Goal: Task Accomplishment & Management: Manage account settings

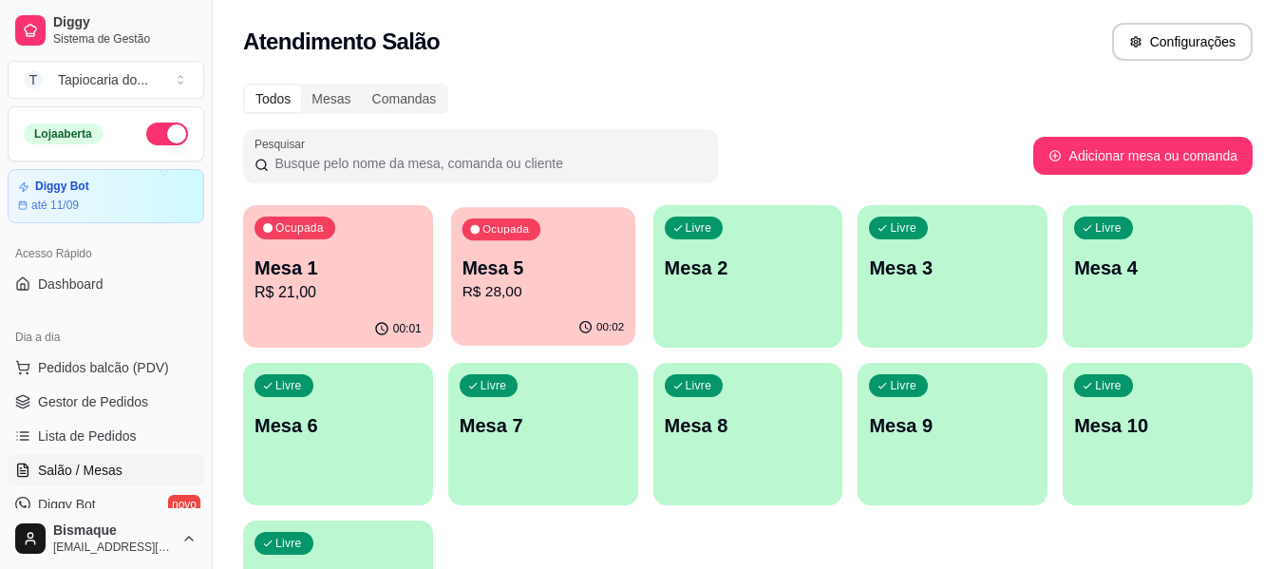
click at [559, 290] on p "R$ 28,00" at bounding box center [543, 292] width 162 height 22
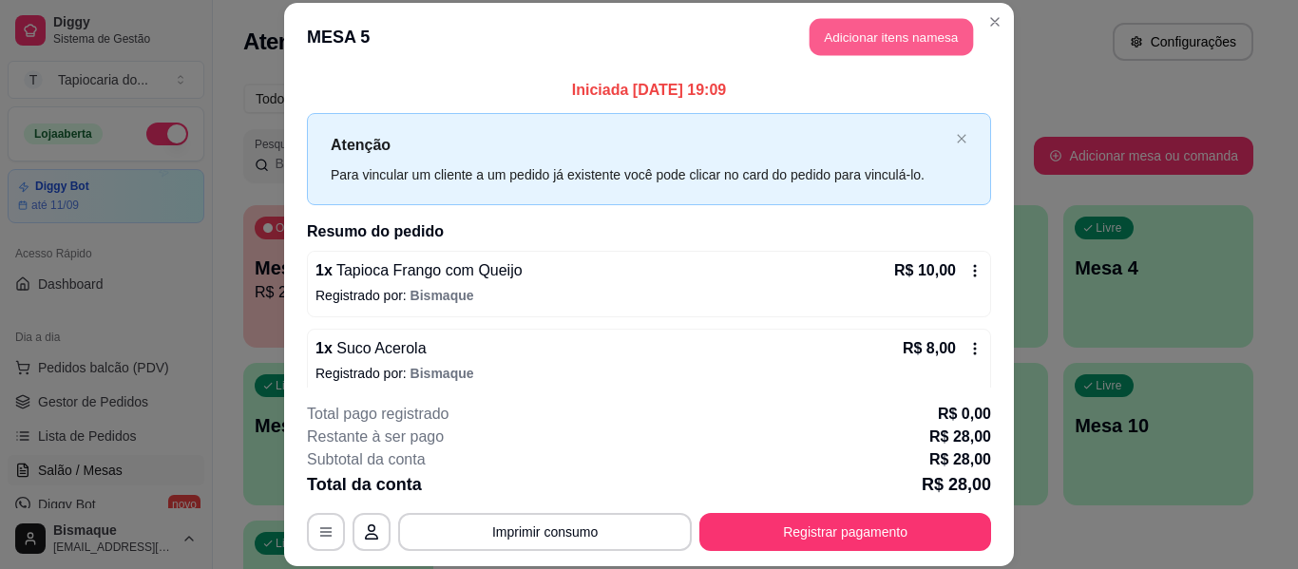
click at [895, 40] on button "Adicionar itens na mesa" at bounding box center [890, 37] width 163 height 37
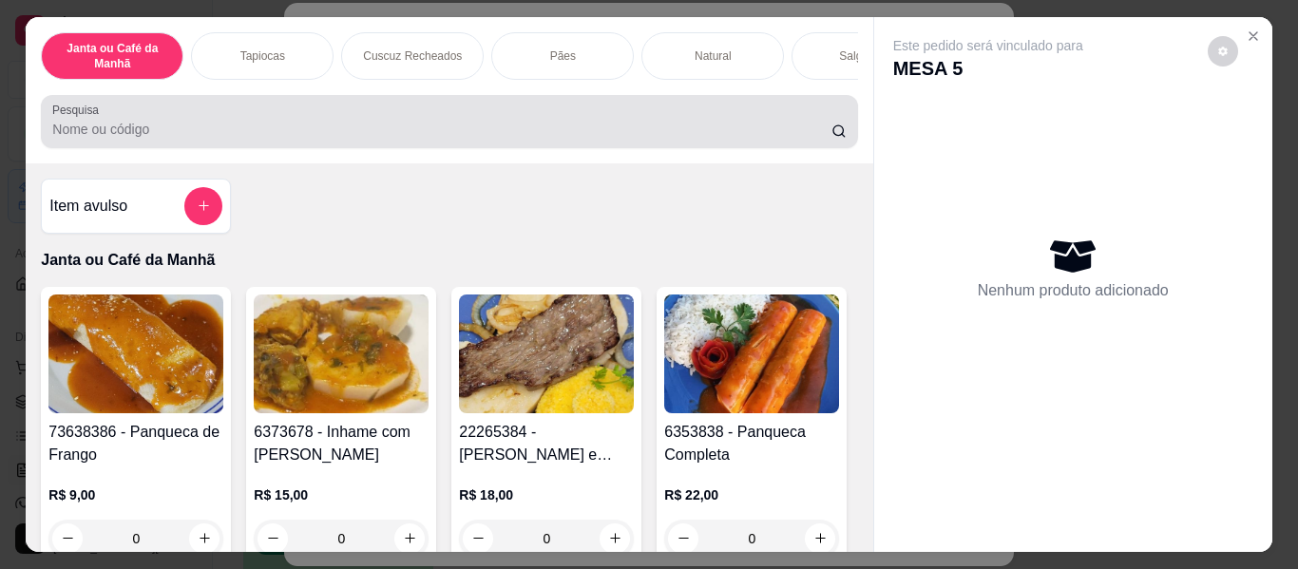
click at [610, 130] on input "Pesquisa" at bounding box center [441, 129] width 779 height 19
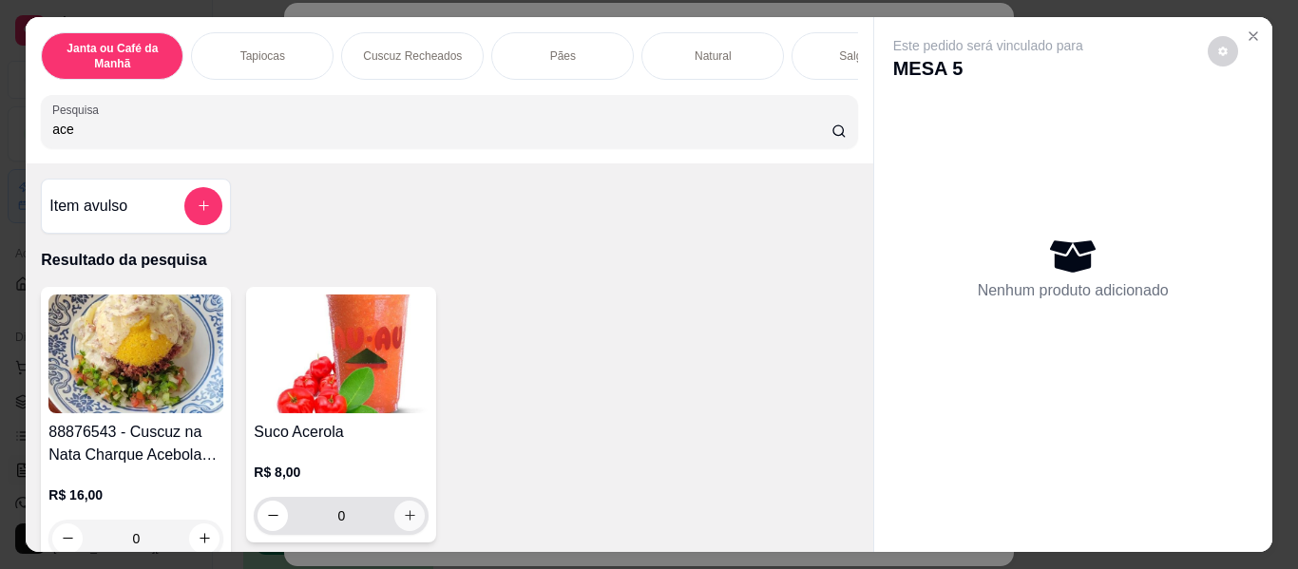
type input "ace"
click at [400, 531] on button "increase-product-quantity" at bounding box center [409, 516] width 30 height 30
type input "1"
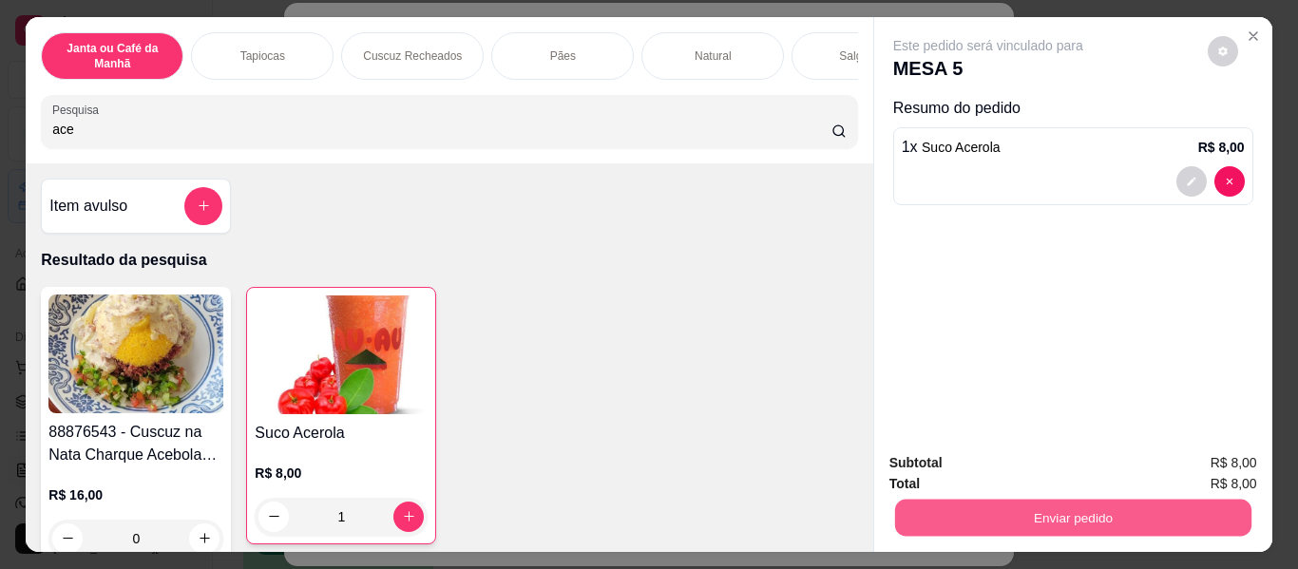
click at [1014, 516] on button "Enviar pedido" at bounding box center [1072, 518] width 356 height 37
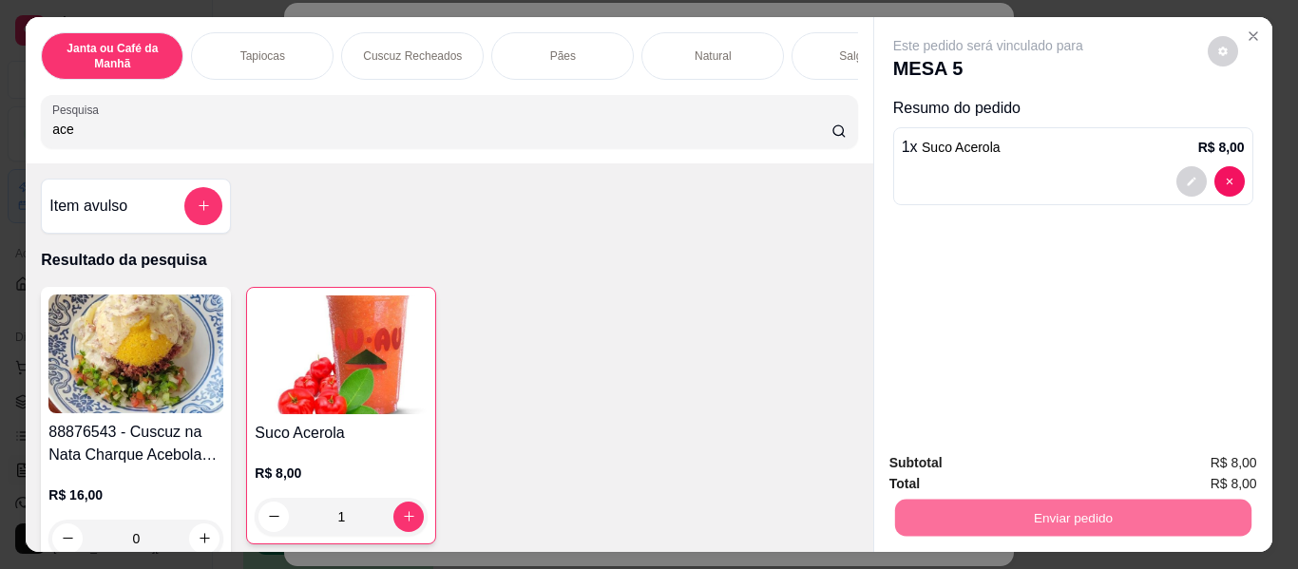
click at [986, 462] on button "Não registrar e enviar pedido" at bounding box center [1010, 463] width 192 height 35
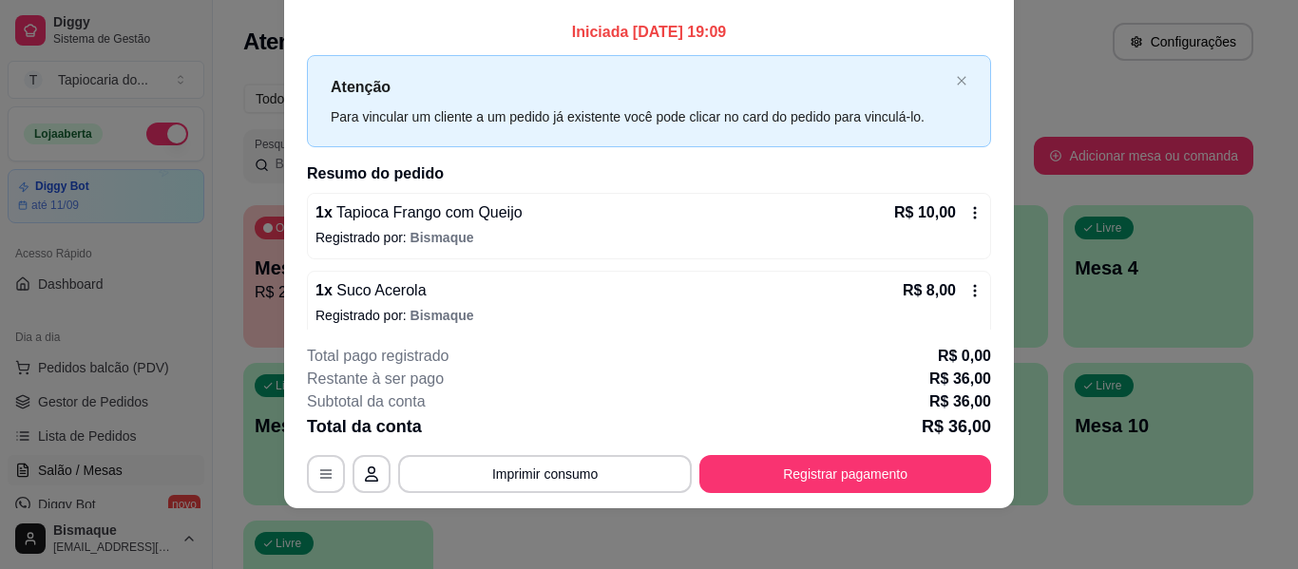
scroll to position [171, 0]
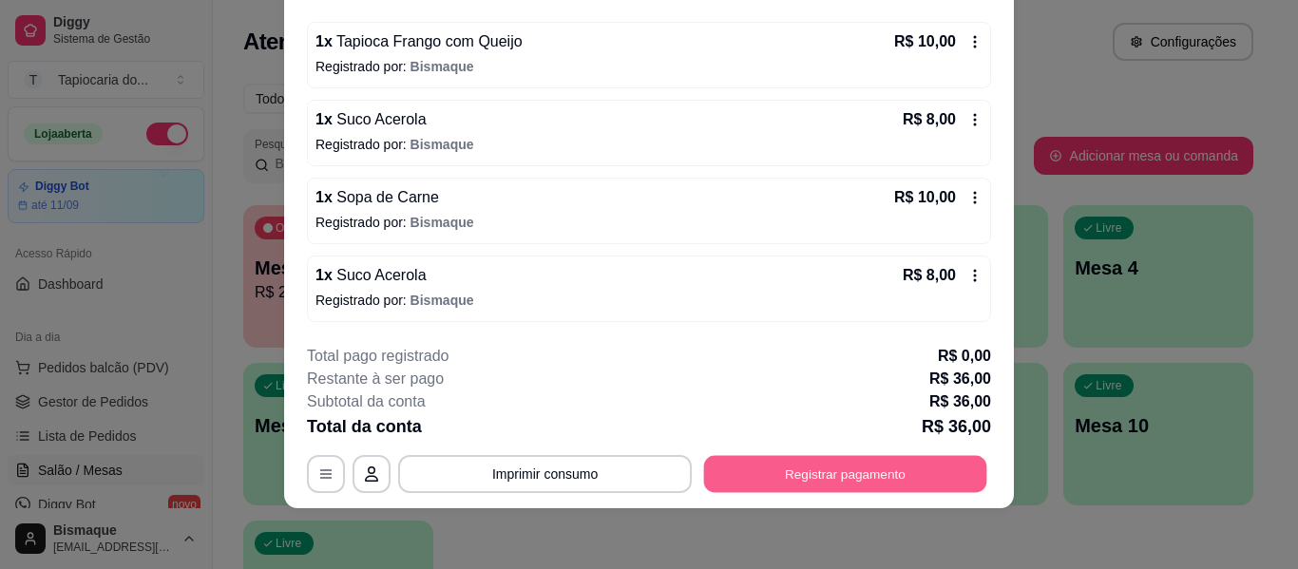
click at [877, 478] on button "Registrar pagamento" at bounding box center [845, 474] width 283 height 37
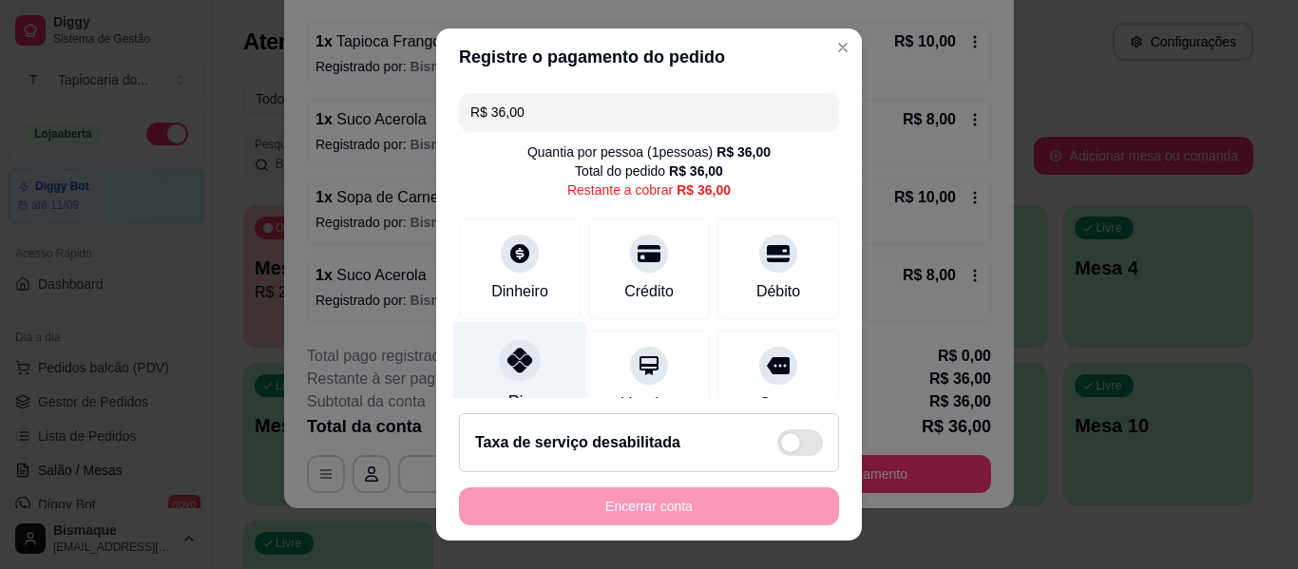
click at [499, 365] on div at bounding box center [520, 360] width 42 height 42
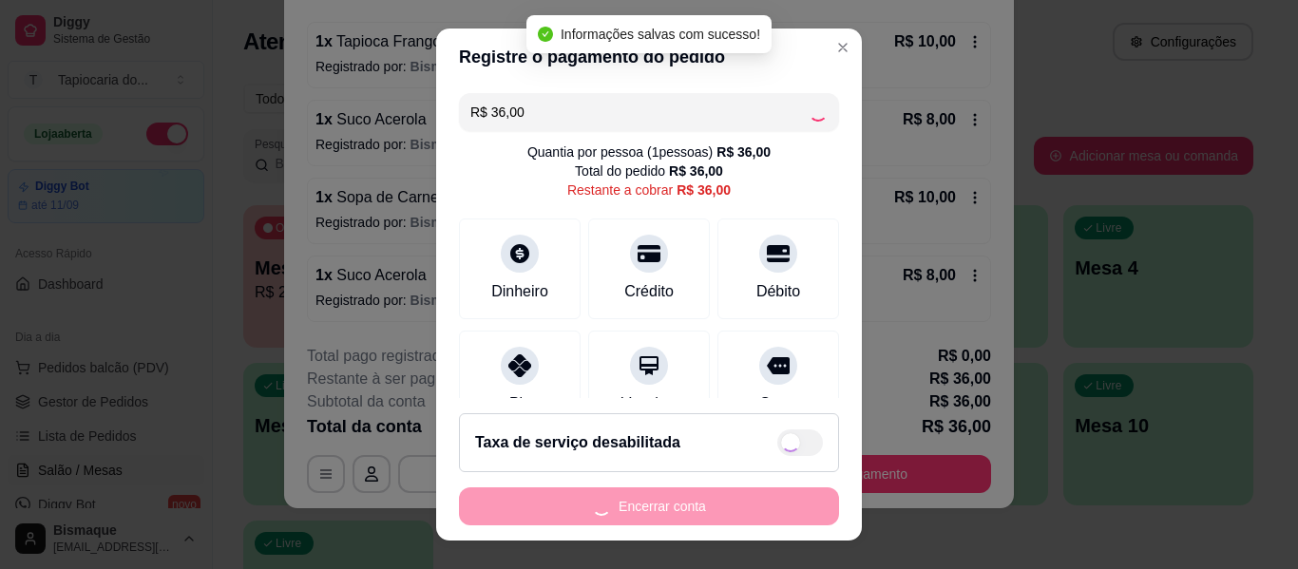
type input "R$ 0,00"
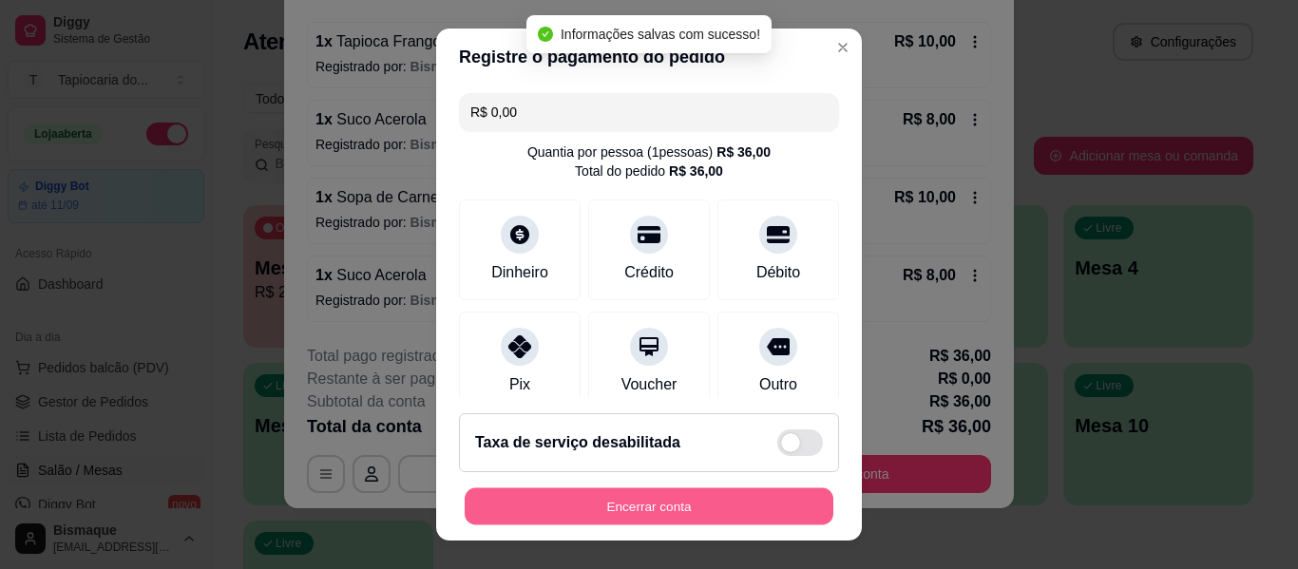
click at [606, 508] on button "Encerrar conta" at bounding box center [648, 506] width 369 height 37
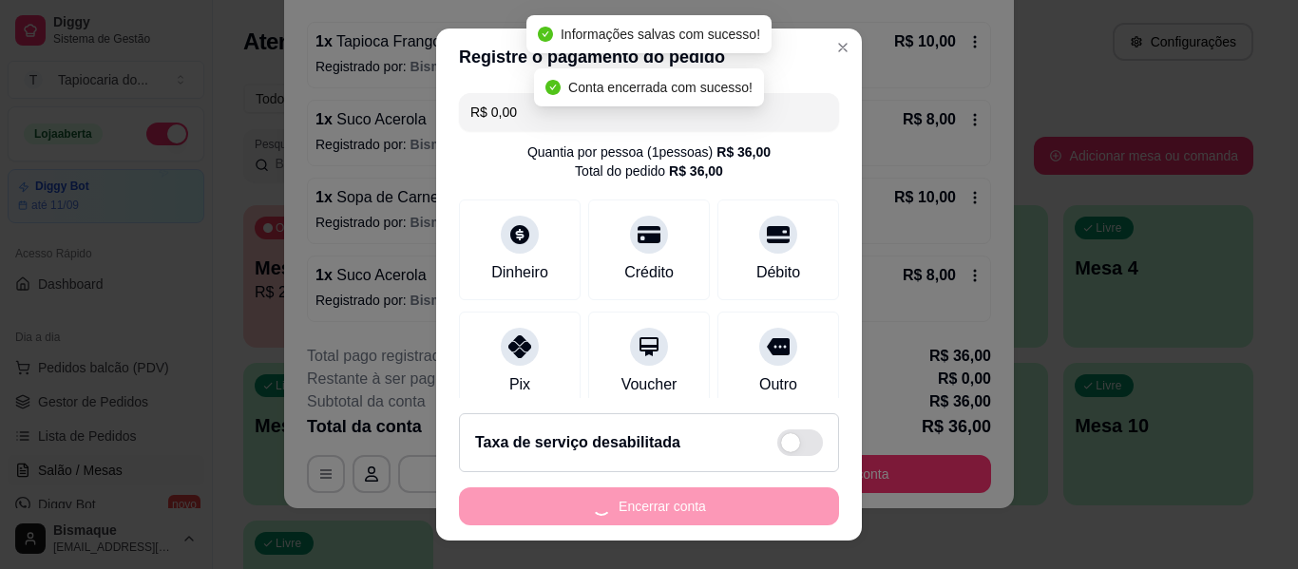
scroll to position [0, 0]
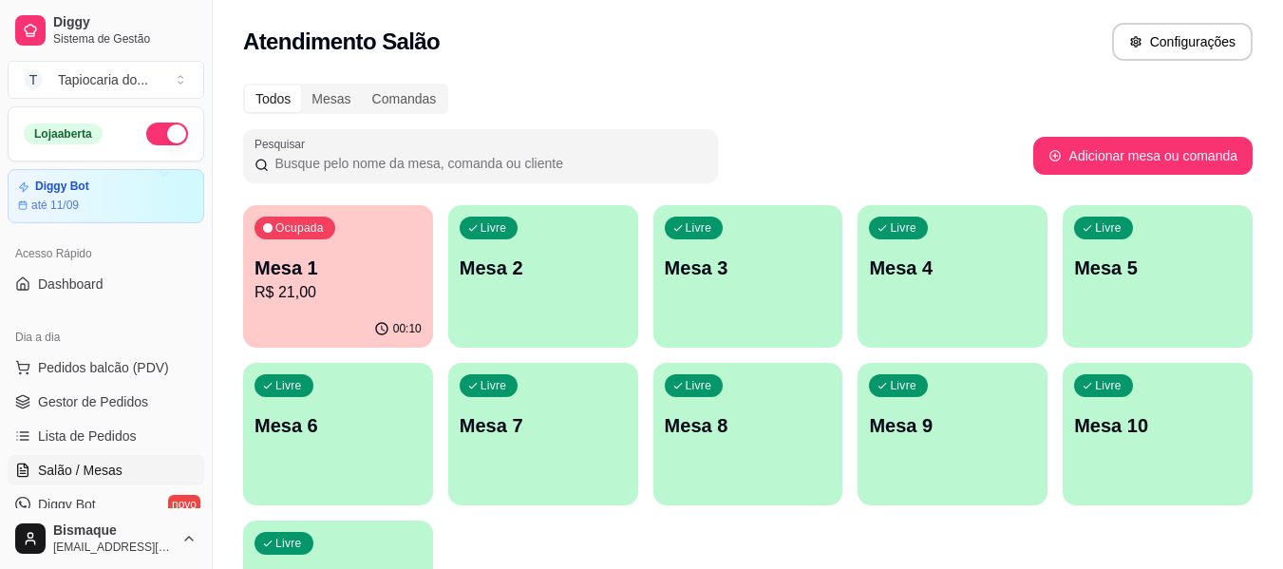
click at [364, 294] on p "R$ 21,00" at bounding box center [338, 292] width 167 height 23
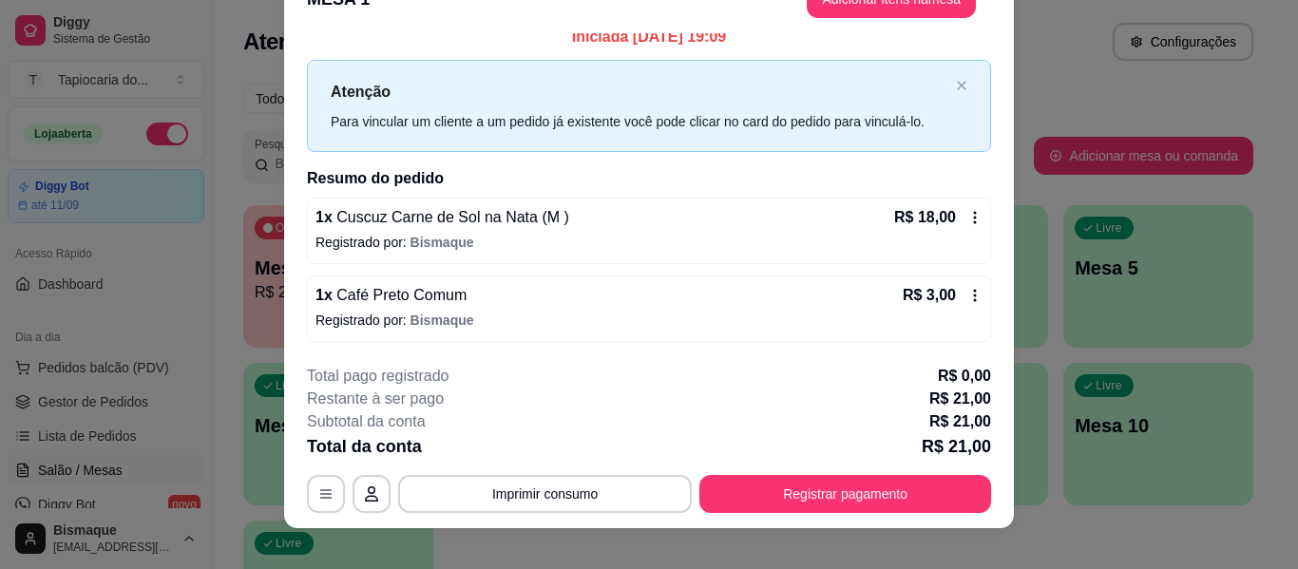
scroll to position [58, 0]
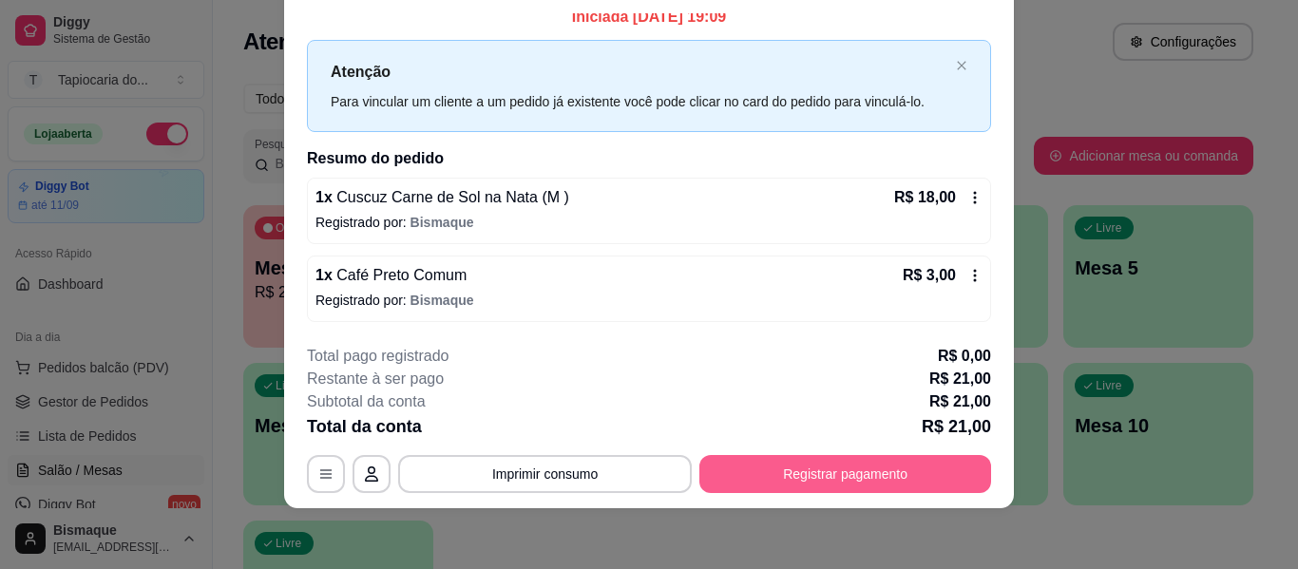
click at [862, 470] on button "Registrar pagamento" at bounding box center [845, 474] width 292 height 38
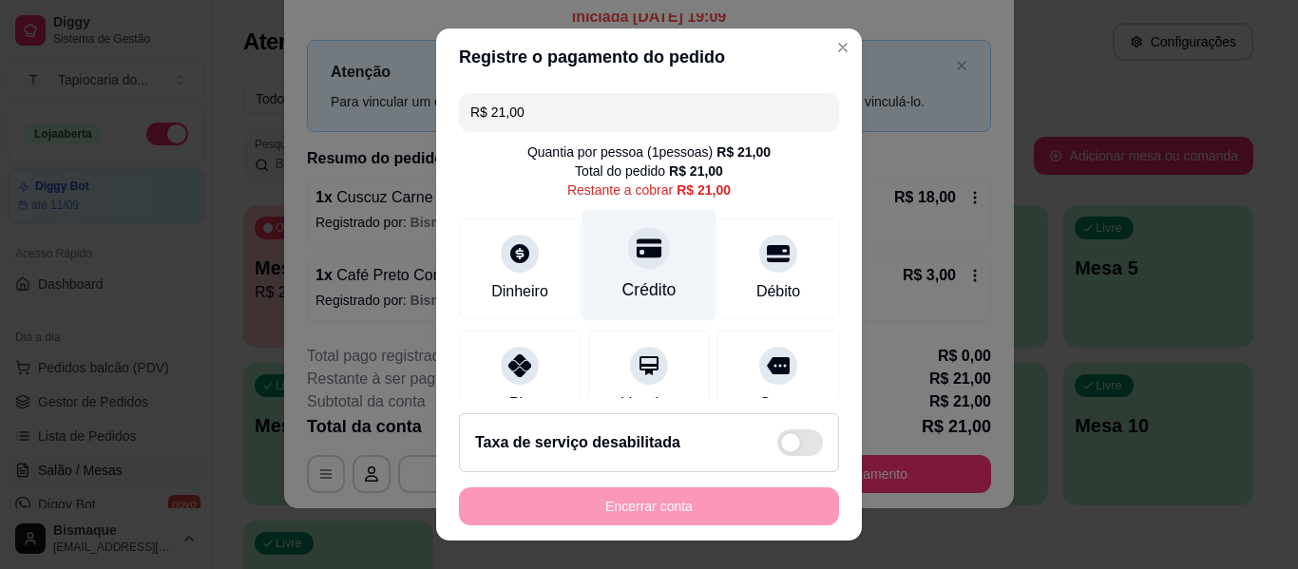
click at [645, 290] on div "Crédito" at bounding box center [649, 289] width 54 height 25
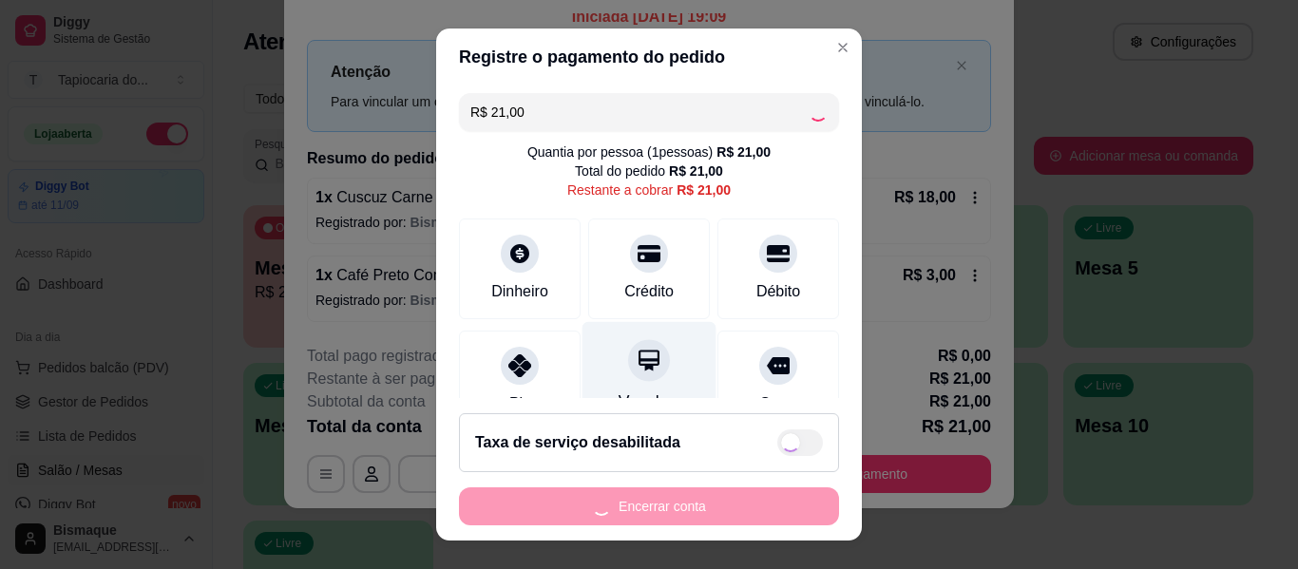
type input "R$ 0,00"
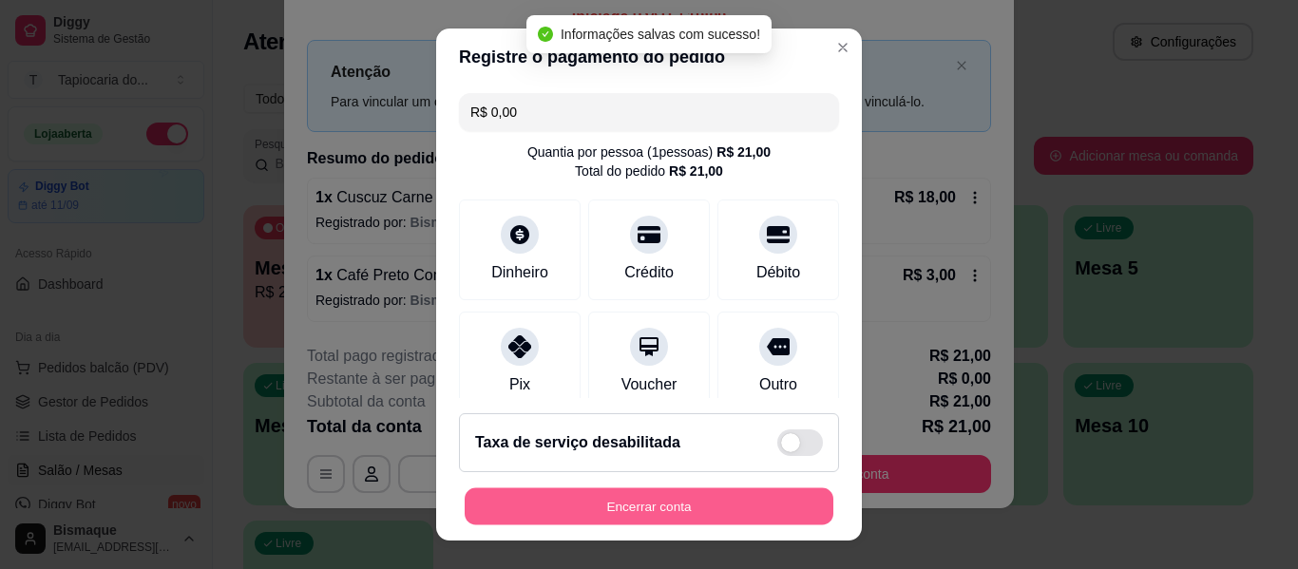
click at [658, 499] on button "Encerrar conta" at bounding box center [648, 506] width 369 height 37
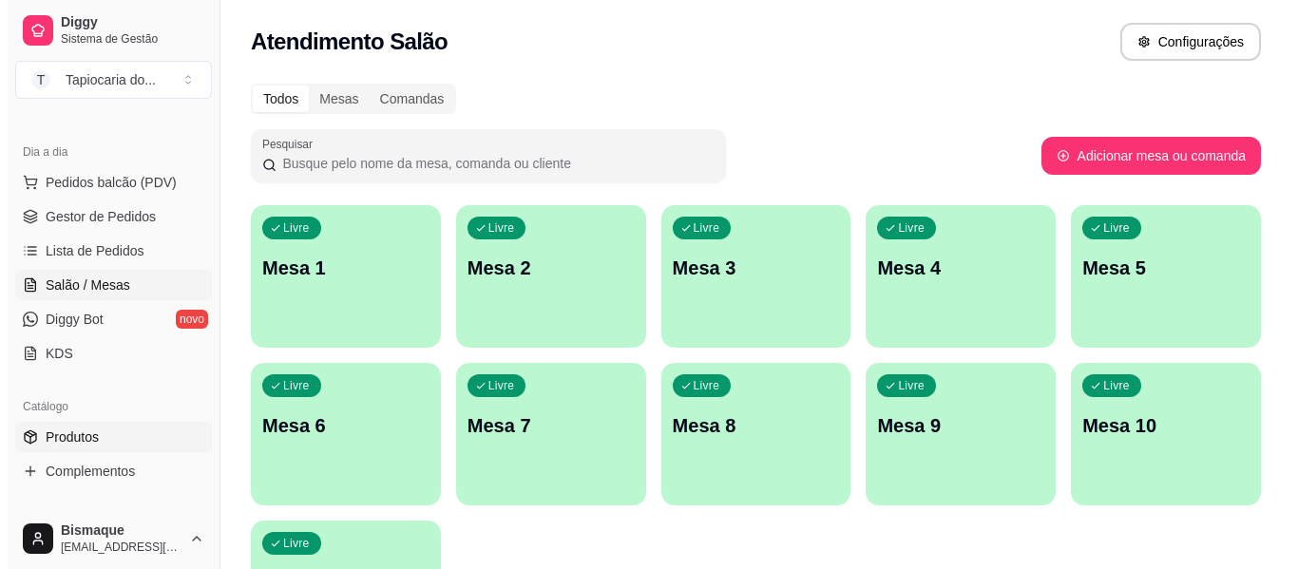
scroll to position [190, 0]
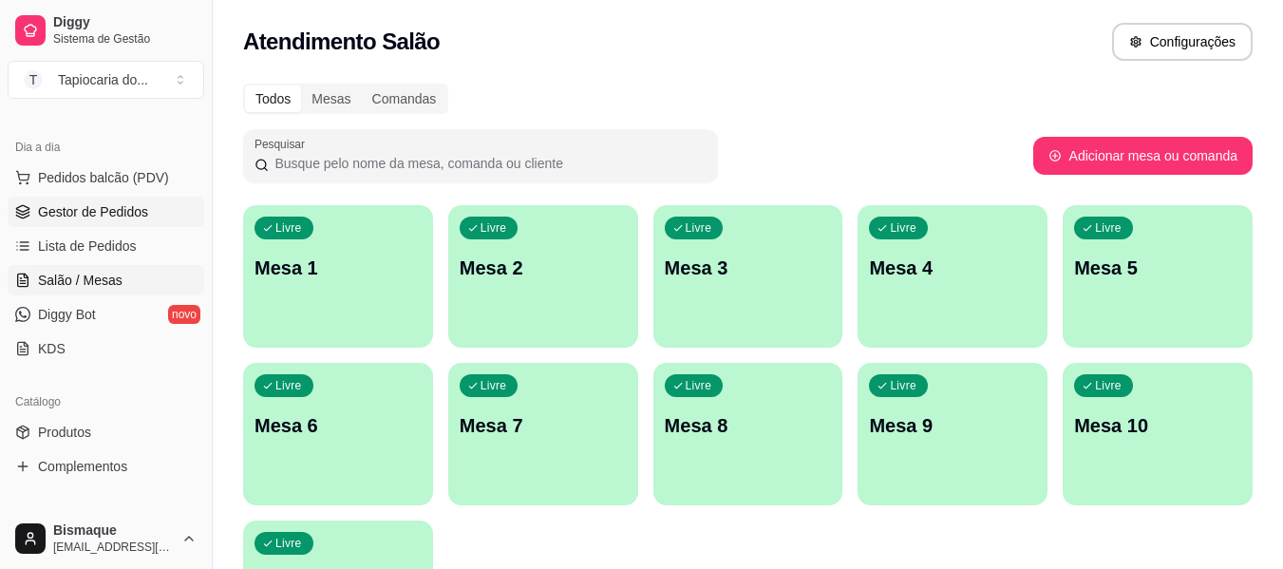
click at [77, 214] on span "Gestor de Pedidos" at bounding box center [93, 211] width 110 height 19
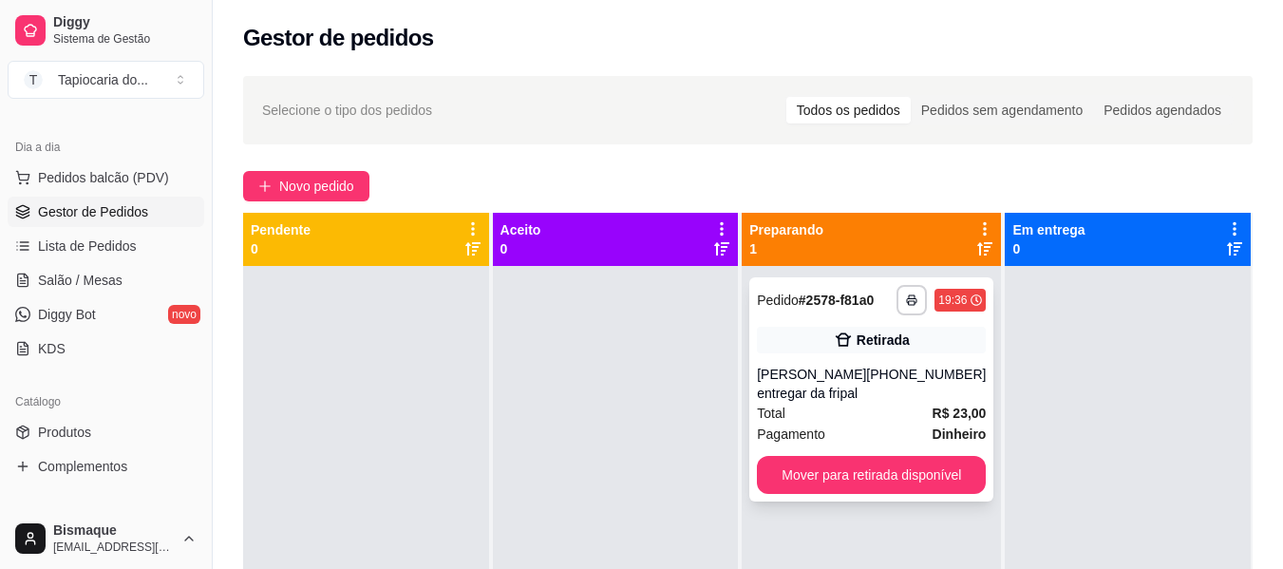
click at [838, 426] on div "Pagamento Dinheiro" at bounding box center [871, 434] width 229 height 21
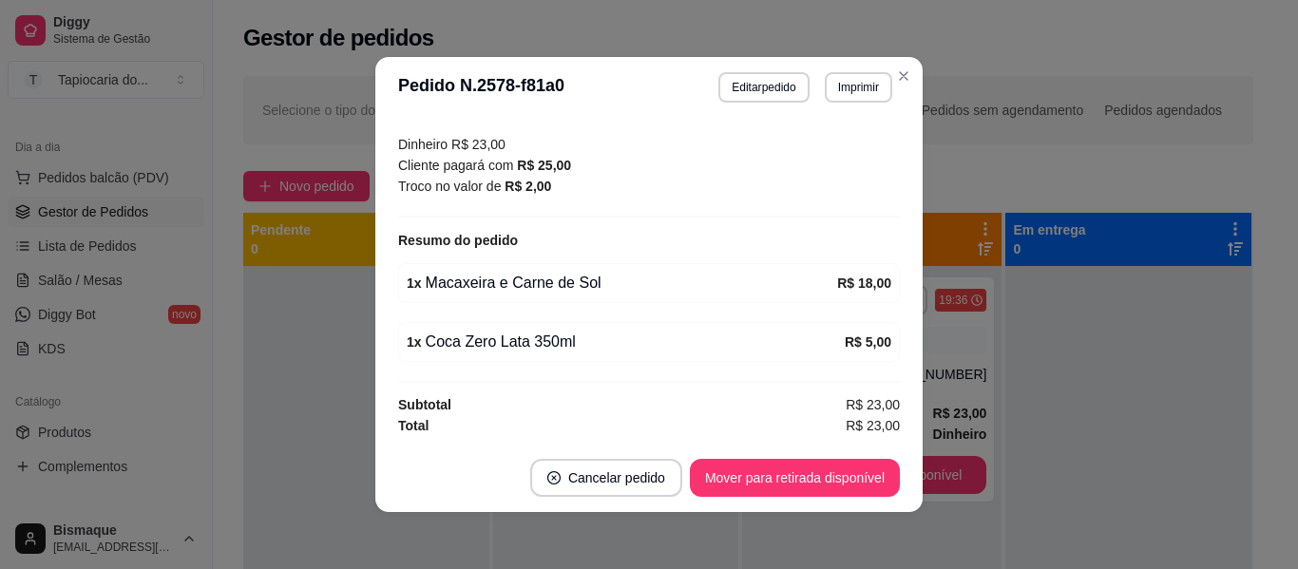
scroll to position [4, 0]
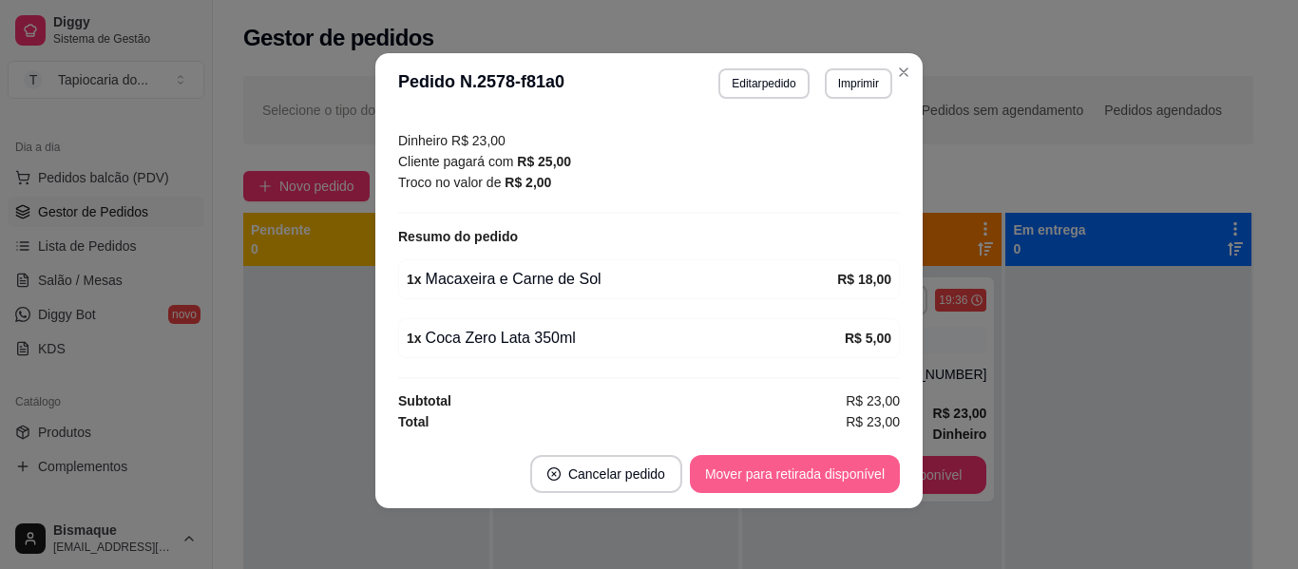
click at [821, 466] on button "Mover para retirada disponível" at bounding box center [795, 474] width 210 height 38
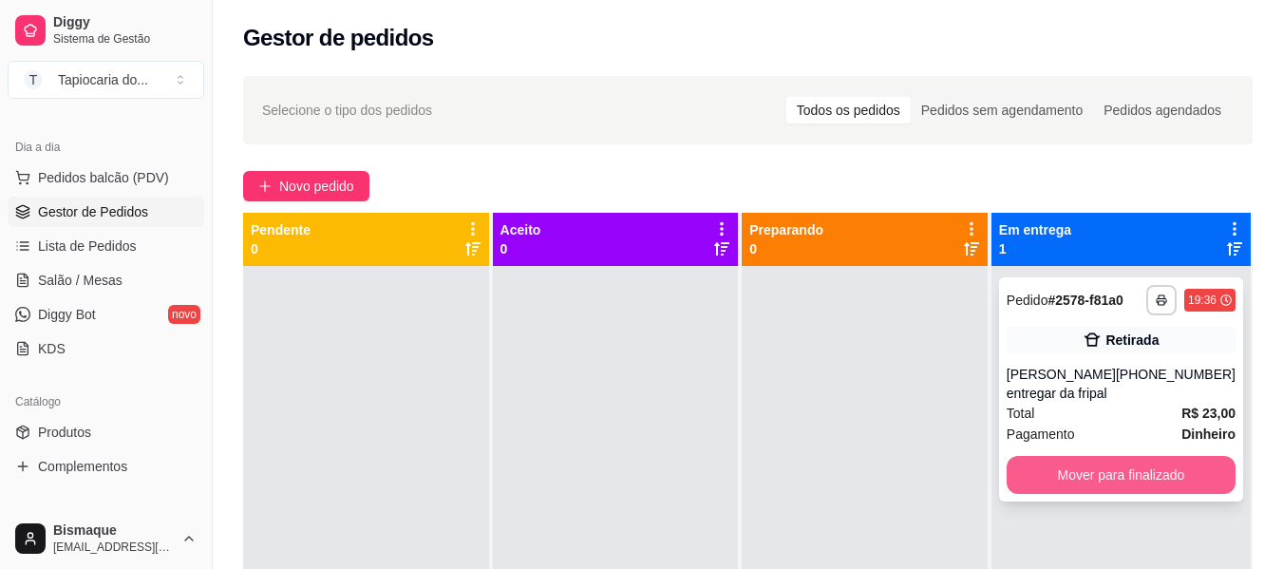
click at [1025, 468] on button "Mover para finalizado" at bounding box center [1121, 475] width 229 height 38
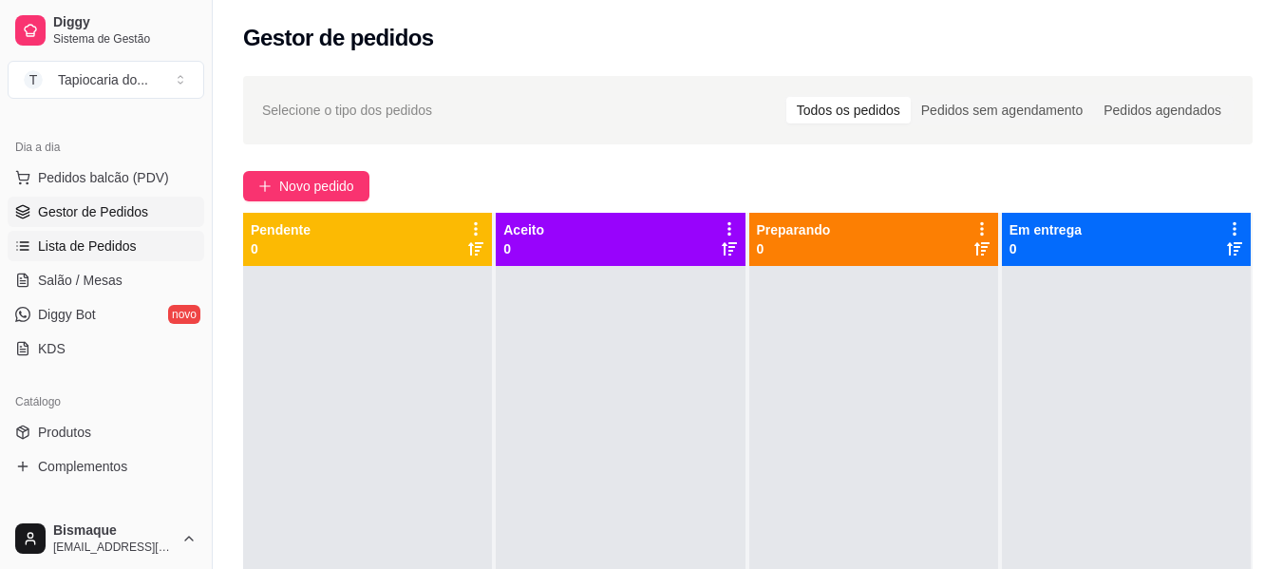
click at [92, 247] on span "Lista de Pedidos" at bounding box center [87, 246] width 99 height 19
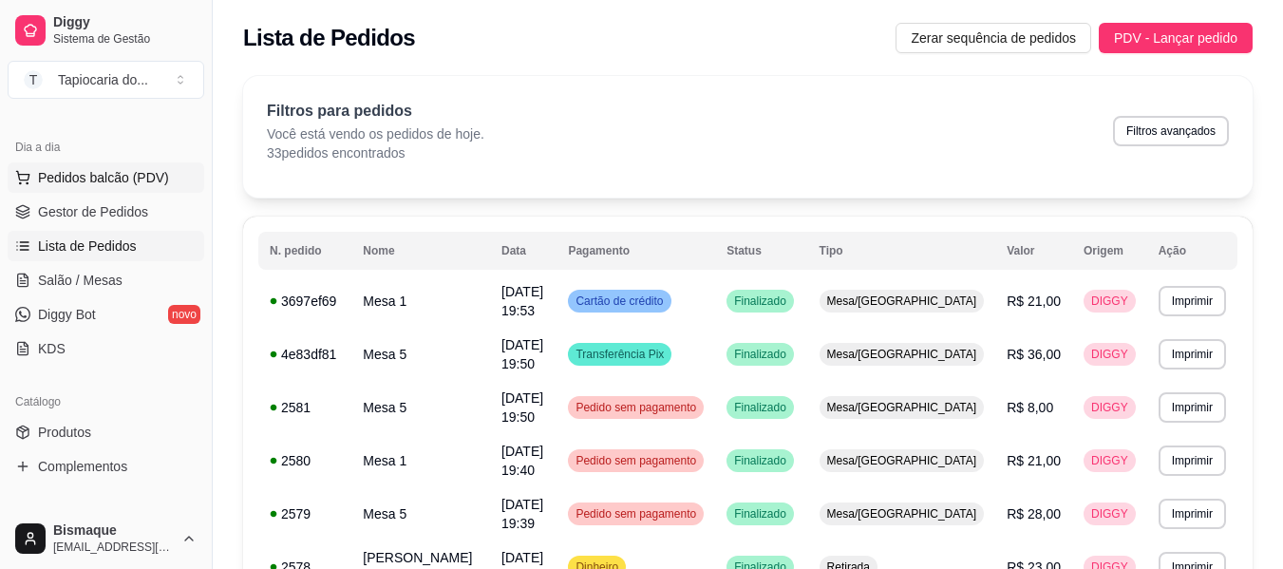
click at [104, 178] on span "Pedidos balcão (PDV)" at bounding box center [103, 177] width 131 height 19
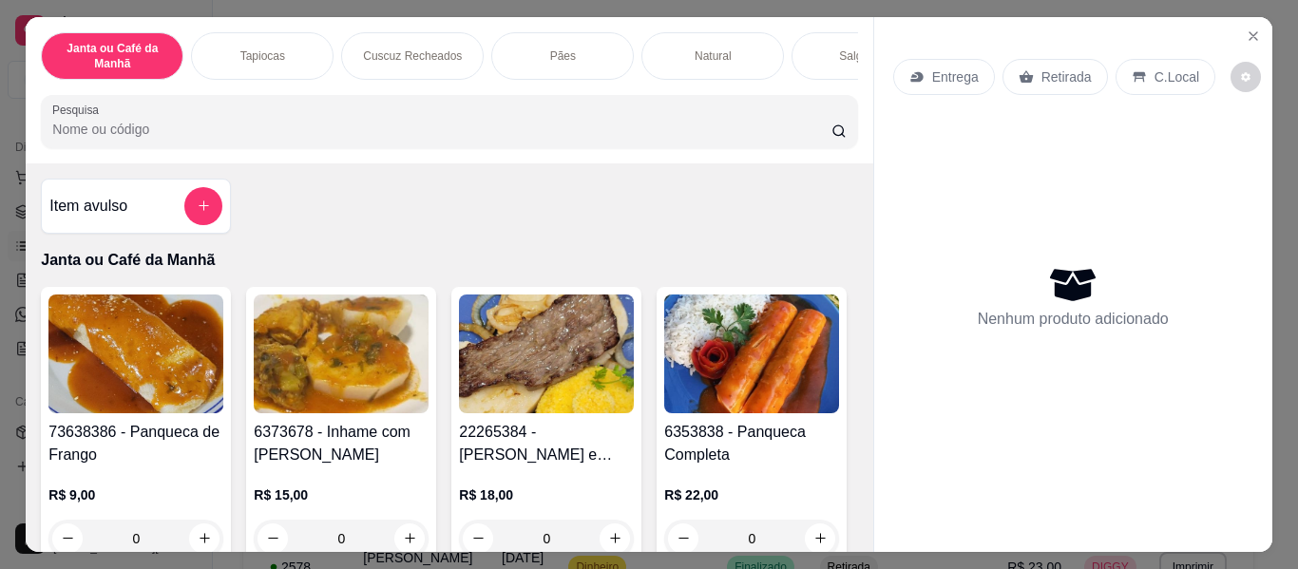
click at [358, 137] on input "Pesquisa" at bounding box center [441, 129] width 779 height 19
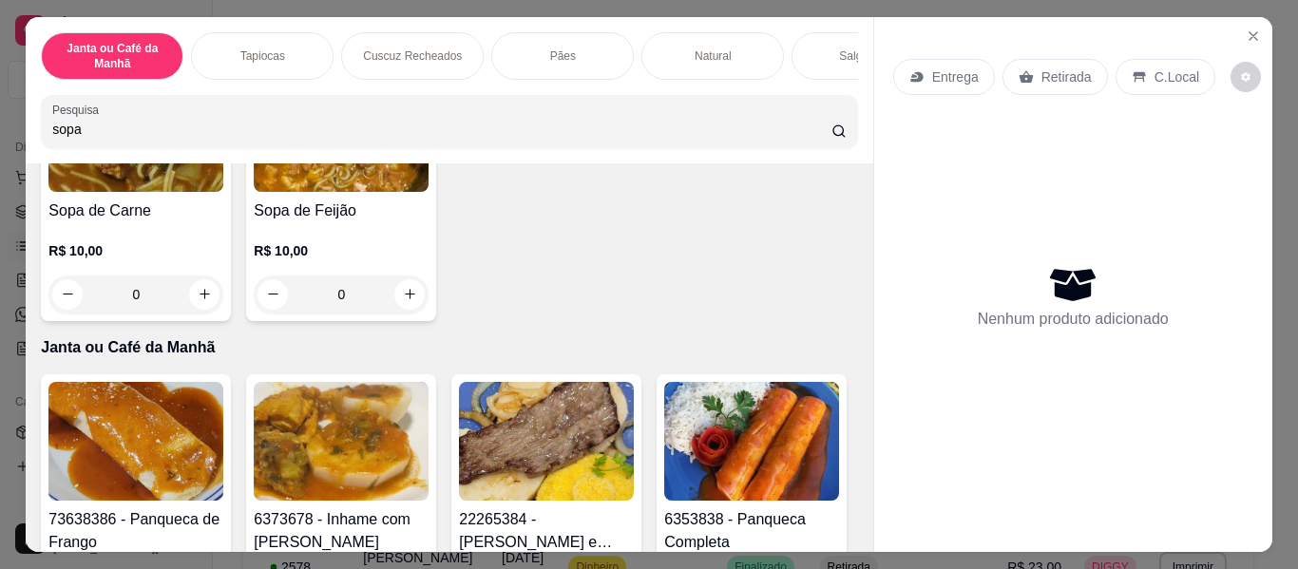
scroll to position [285, 0]
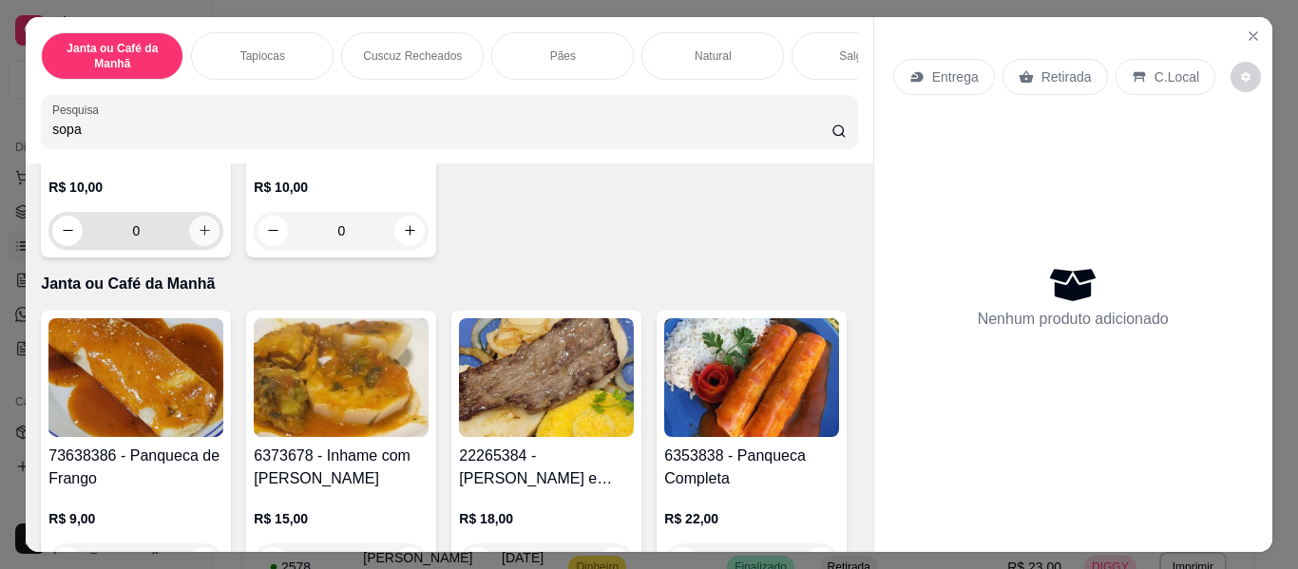
type input "sopa"
click at [198, 238] on icon "increase-product-quantity" at bounding box center [205, 231] width 14 height 14
type input "1"
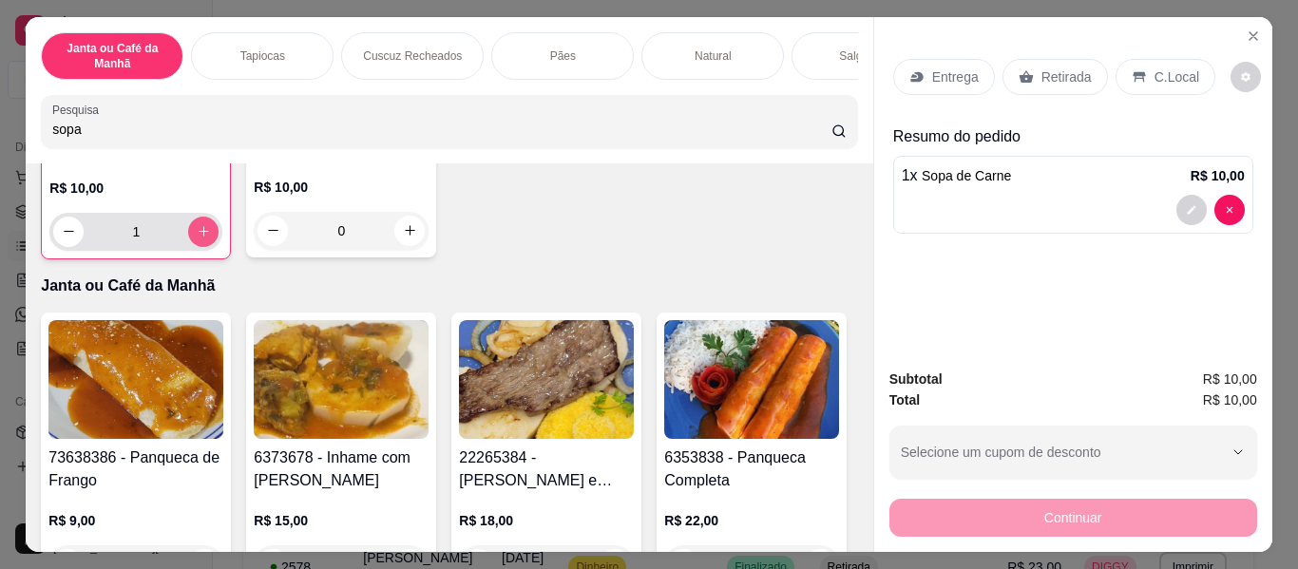
scroll to position [286, 0]
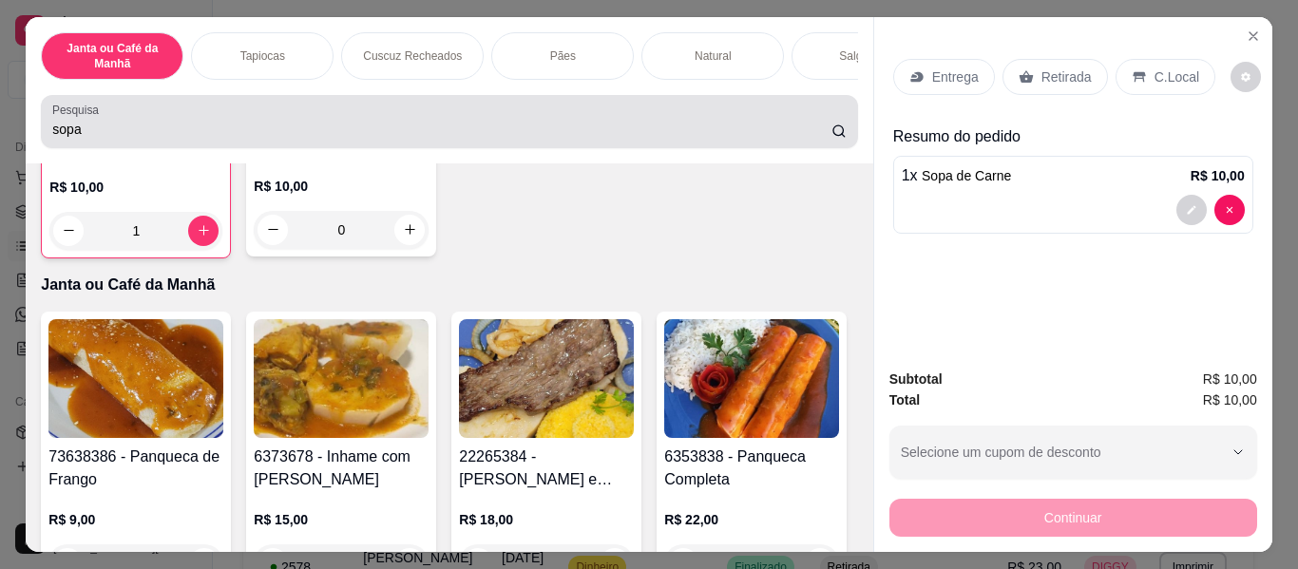
click at [267, 131] on input "sopa" at bounding box center [441, 129] width 779 height 19
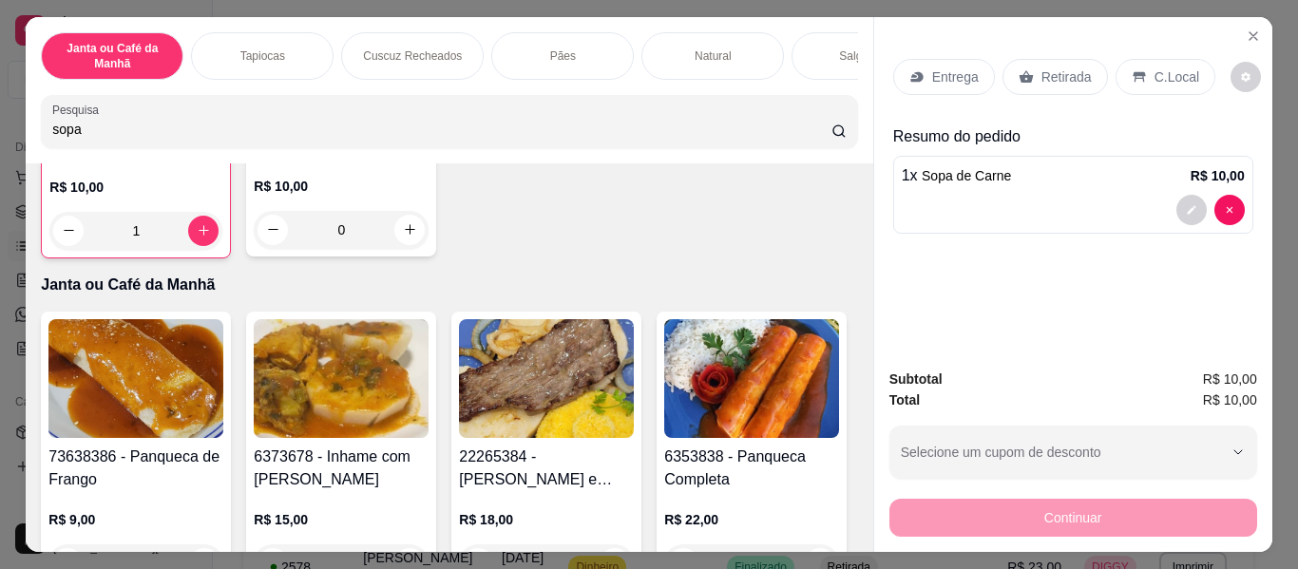
scroll to position [0, 0]
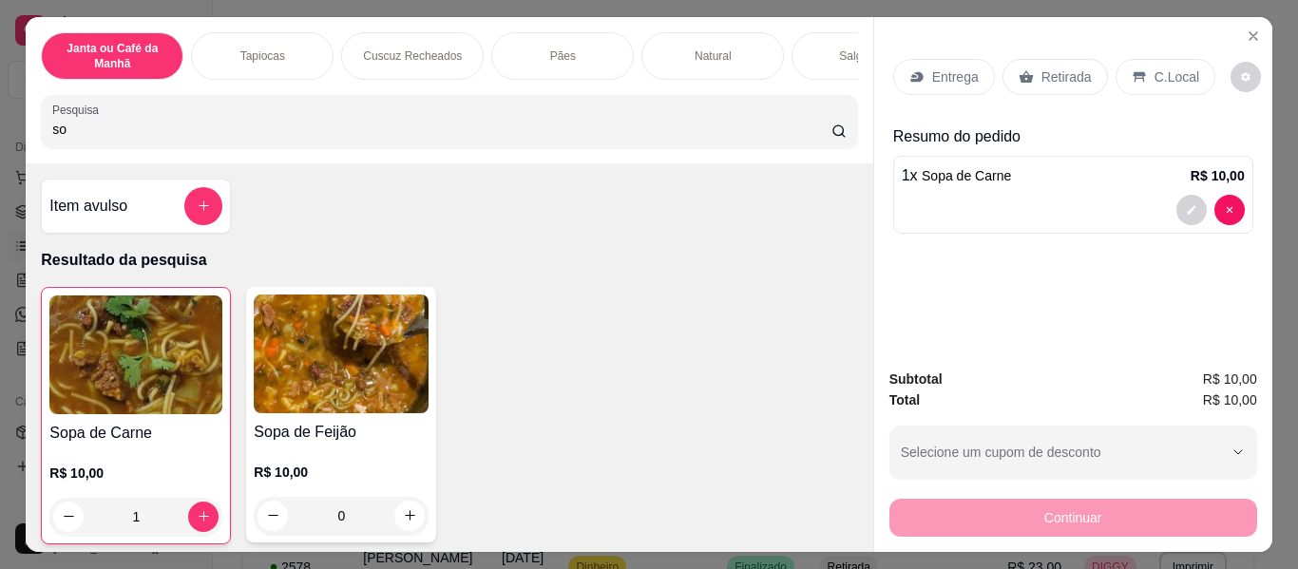
type input "s"
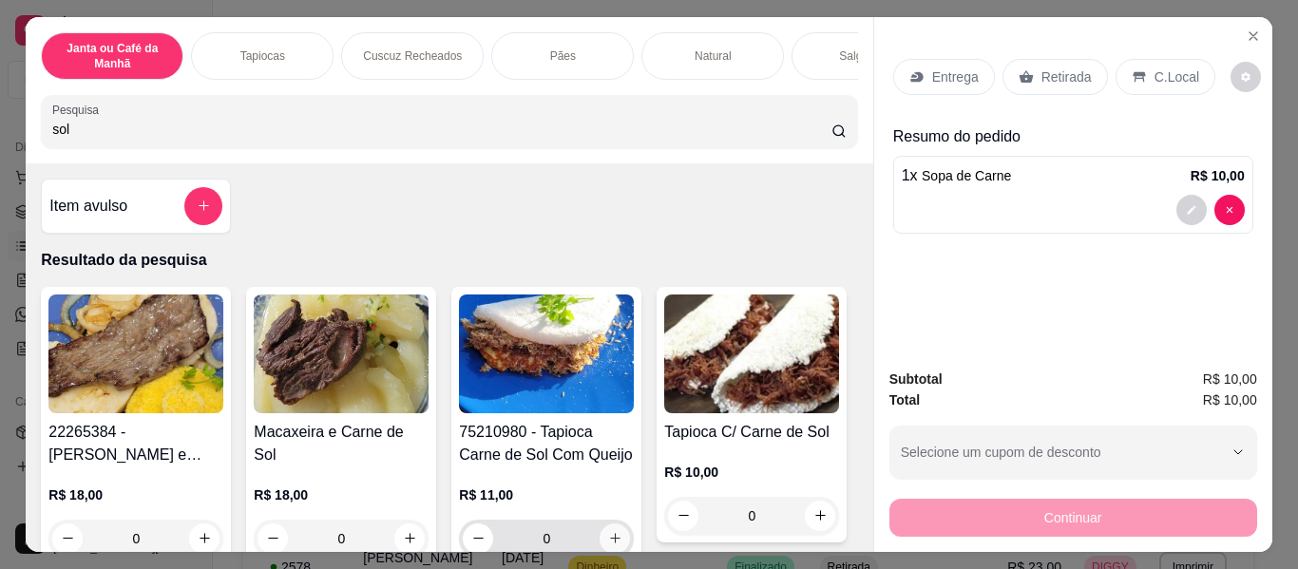
type input "sol"
click at [606, 532] on button "increase-product-quantity" at bounding box center [614, 537] width 29 height 29
type input "1"
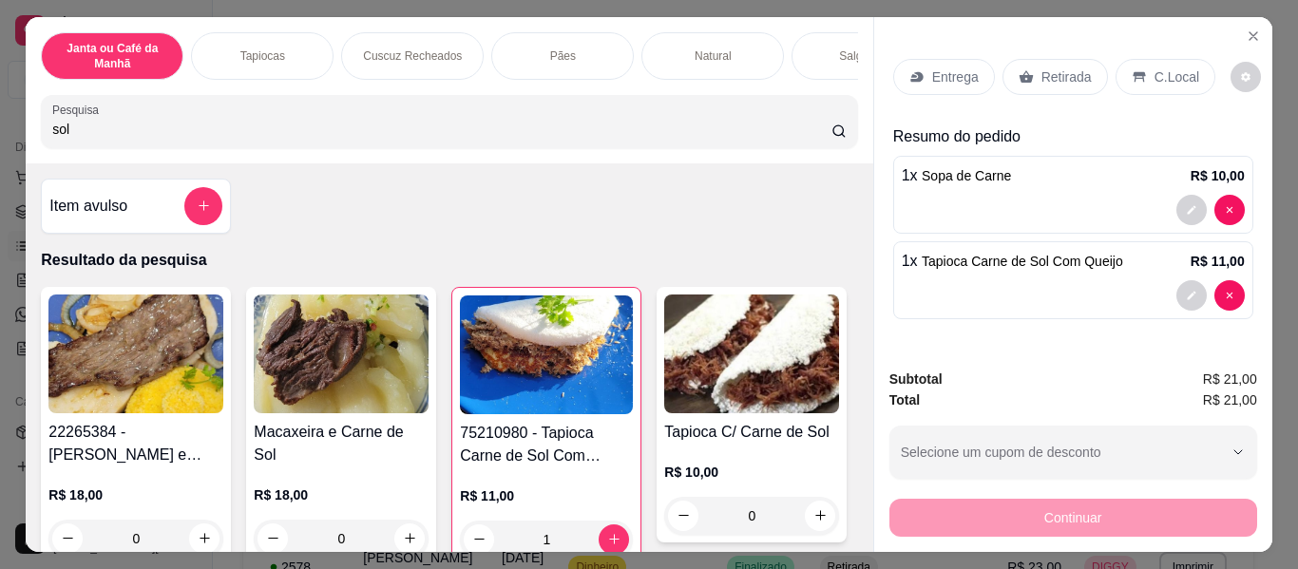
click at [961, 67] on p "Entrega" at bounding box center [955, 76] width 47 height 19
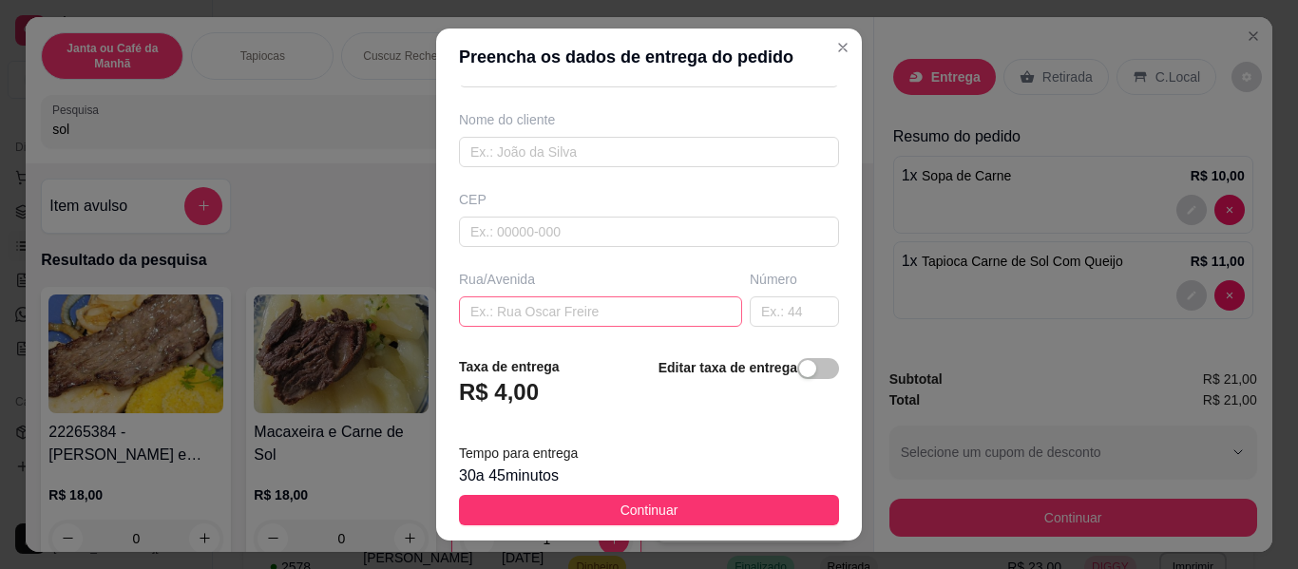
scroll to position [190, 0]
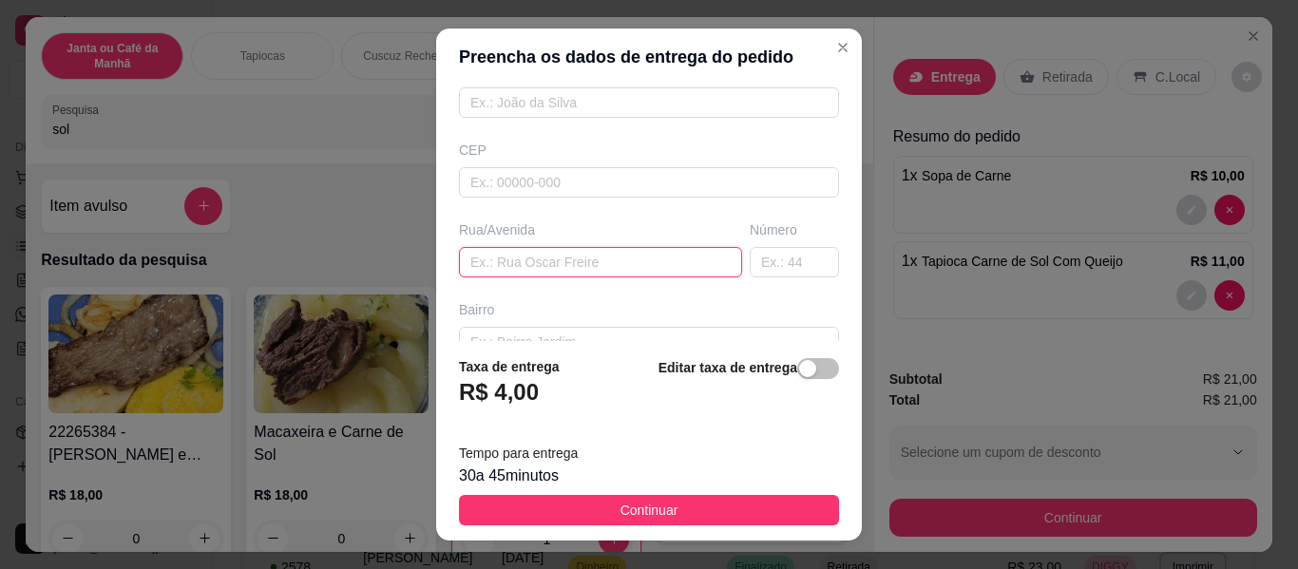
click at [541, 266] on input "text" at bounding box center [600, 262] width 283 height 30
paste input "[GEOGRAPHIC_DATA] [GEOGRAPHIC_DATA]"
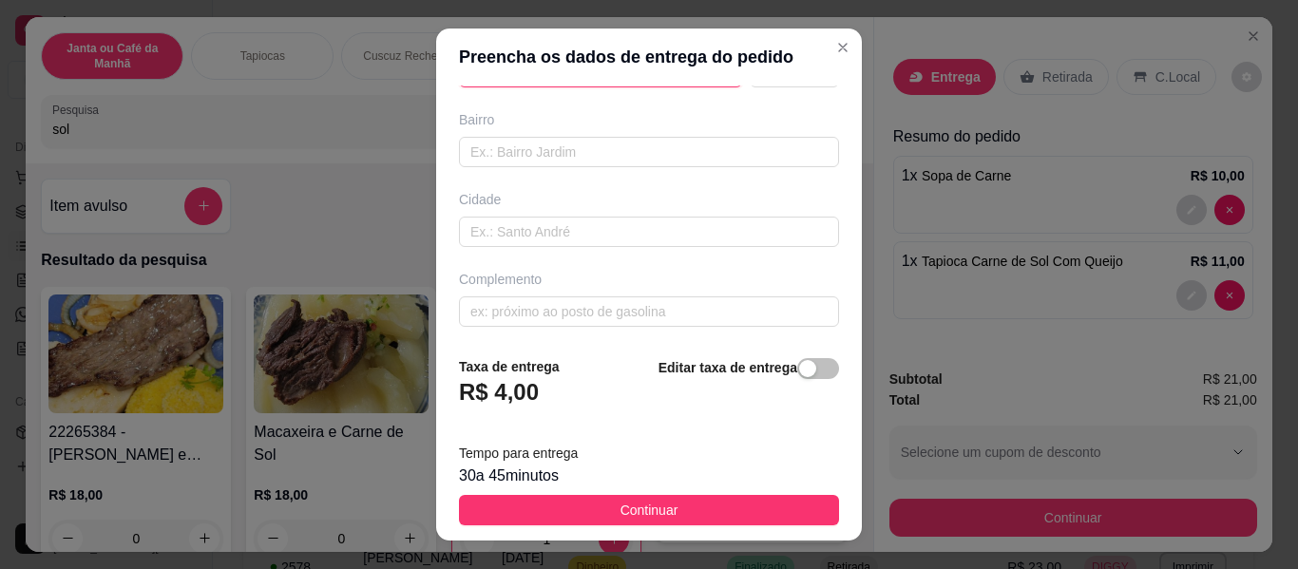
scroll to position [385, 0]
type input "[GEOGRAPHIC_DATA] [GEOGRAPHIC_DATA]"
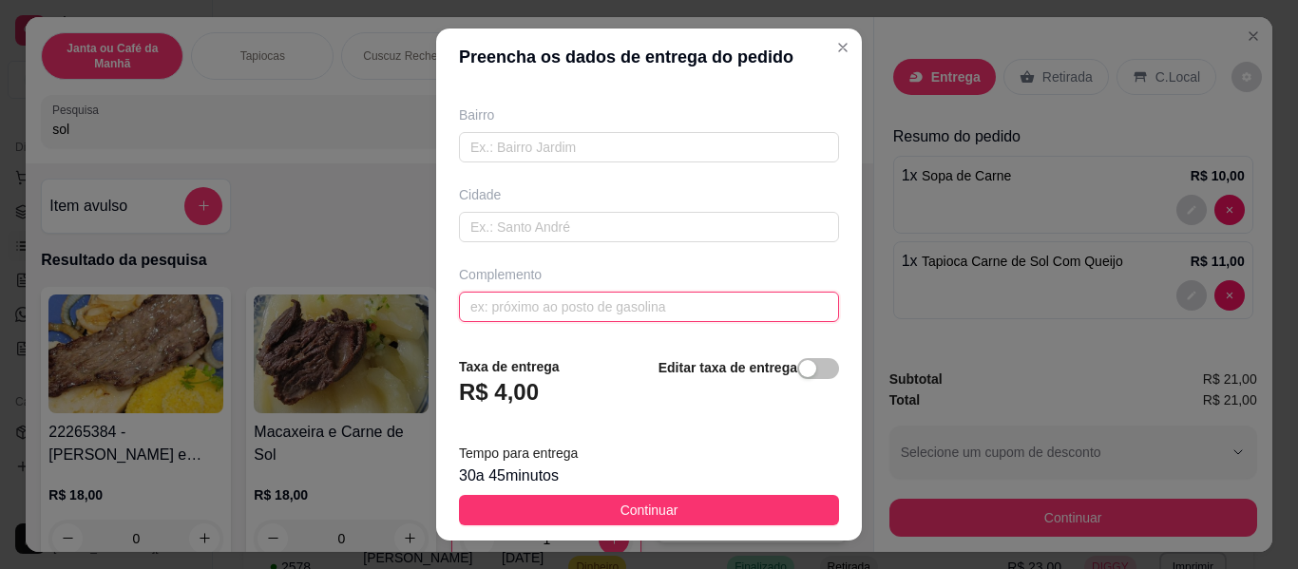
click at [511, 298] on input "text" at bounding box center [649, 307] width 380 height 30
paste input "Próximo a sembleia de [DEMOGRAPHIC_DATA]"
type input "Próximo a assembleia de [DEMOGRAPHIC_DATA]"
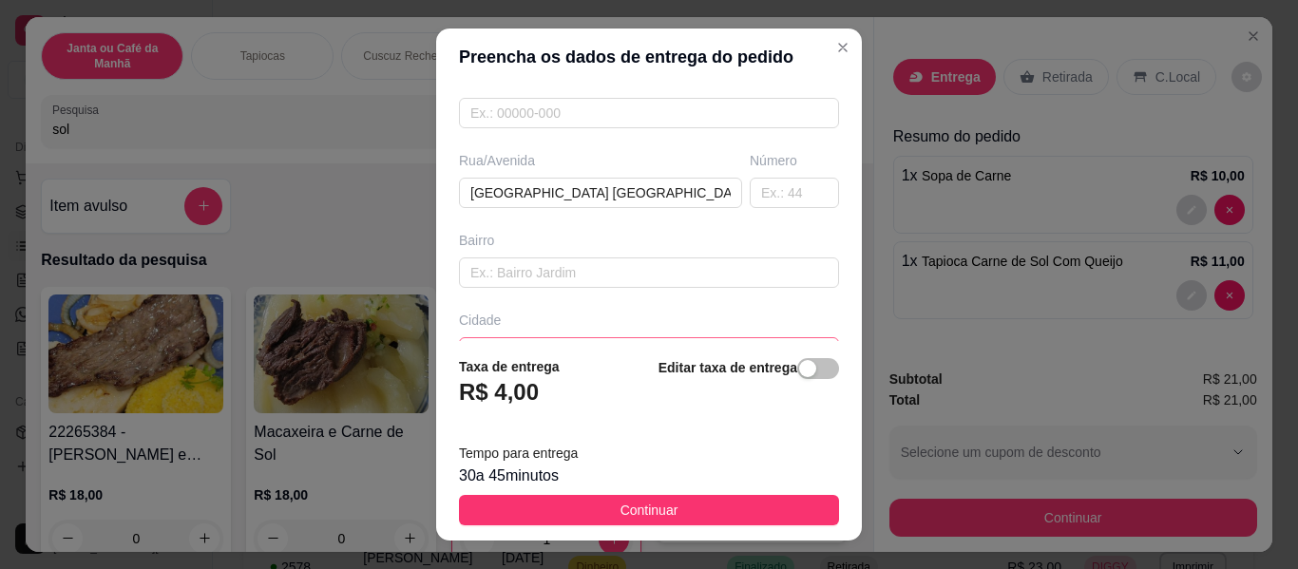
scroll to position [290, 0]
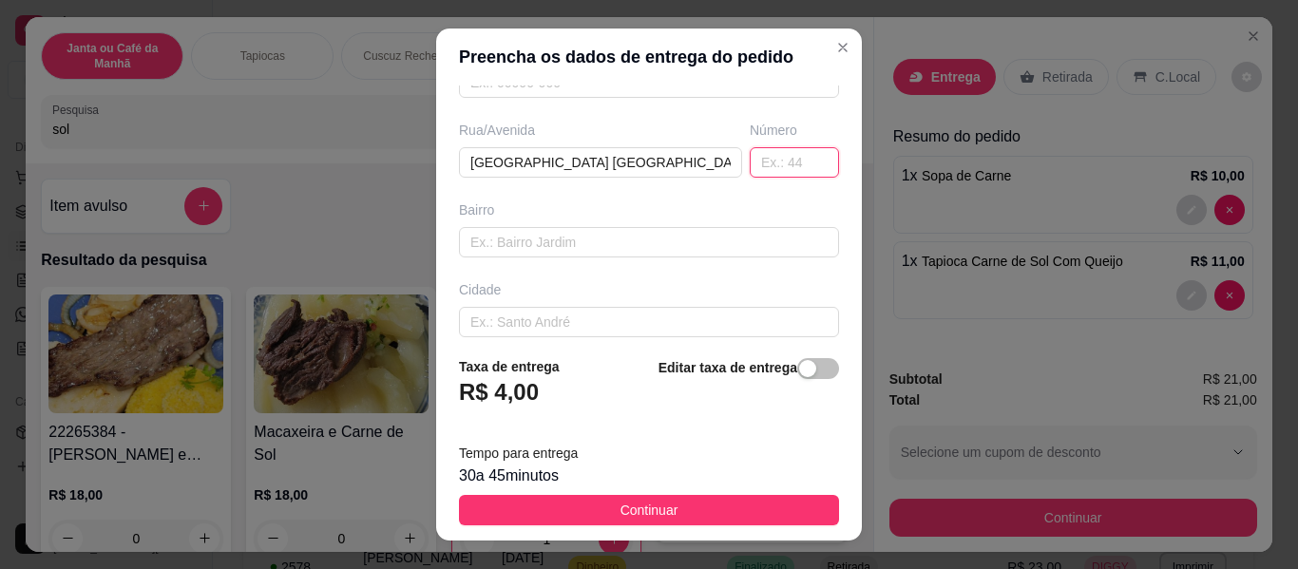
click at [749, 171] on input "text" at bounding box center [793, 162] width 89 height 30
paste input "249"
type input "249"
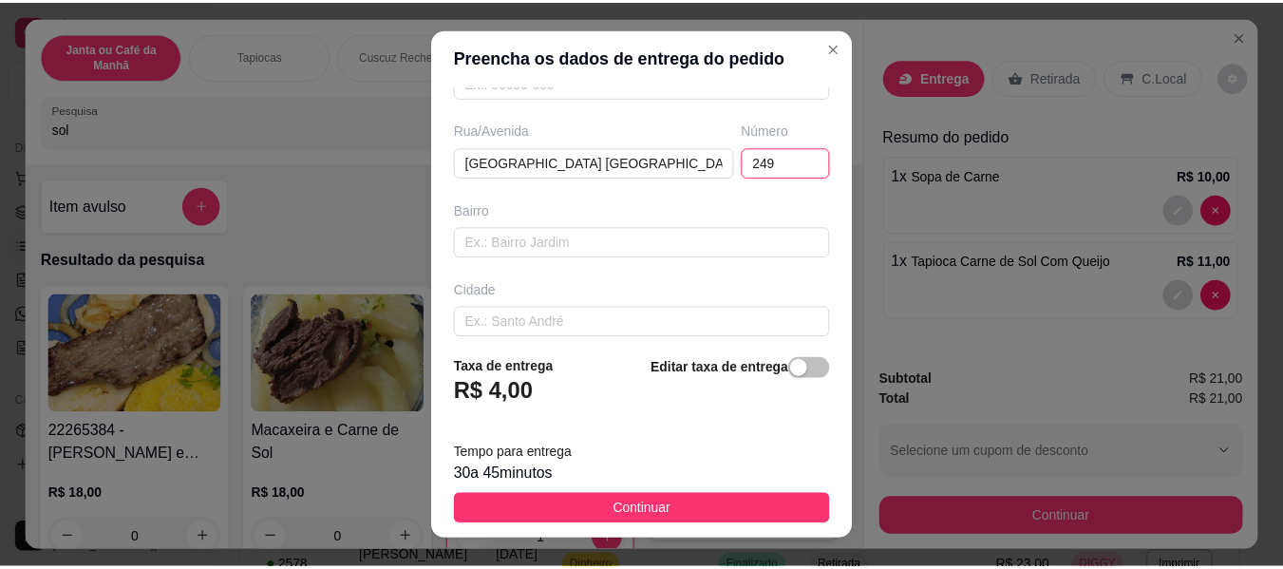
scroll to position [385, 0]
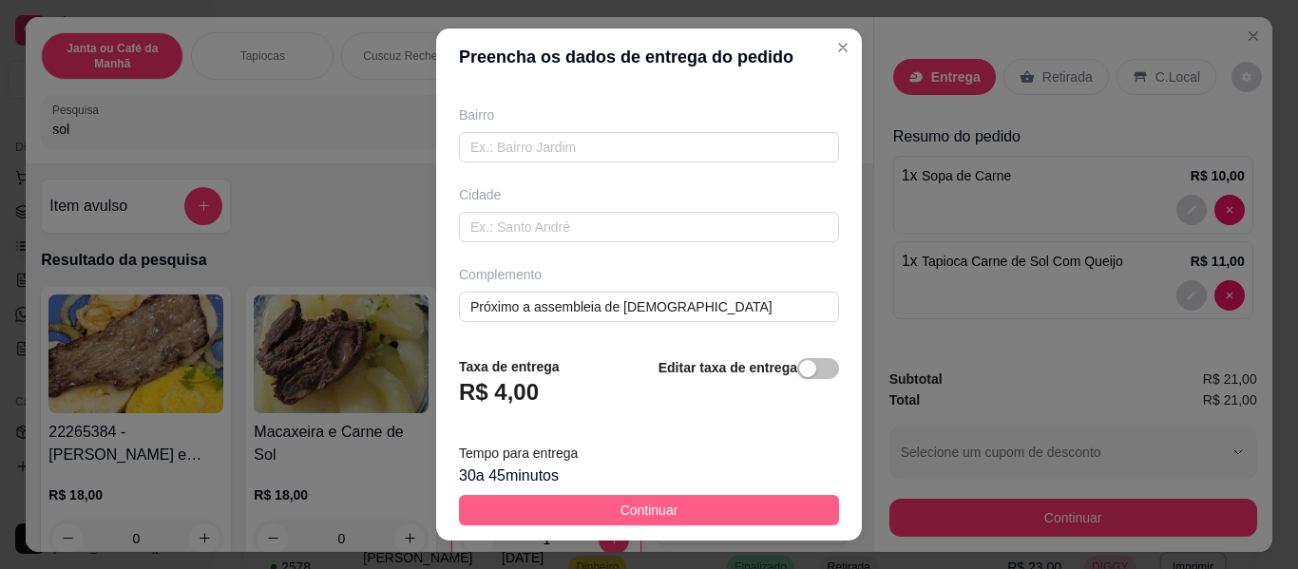
click at [655, 517] on span "Continuar" at bounding box center [649, 510] width 58 height 21
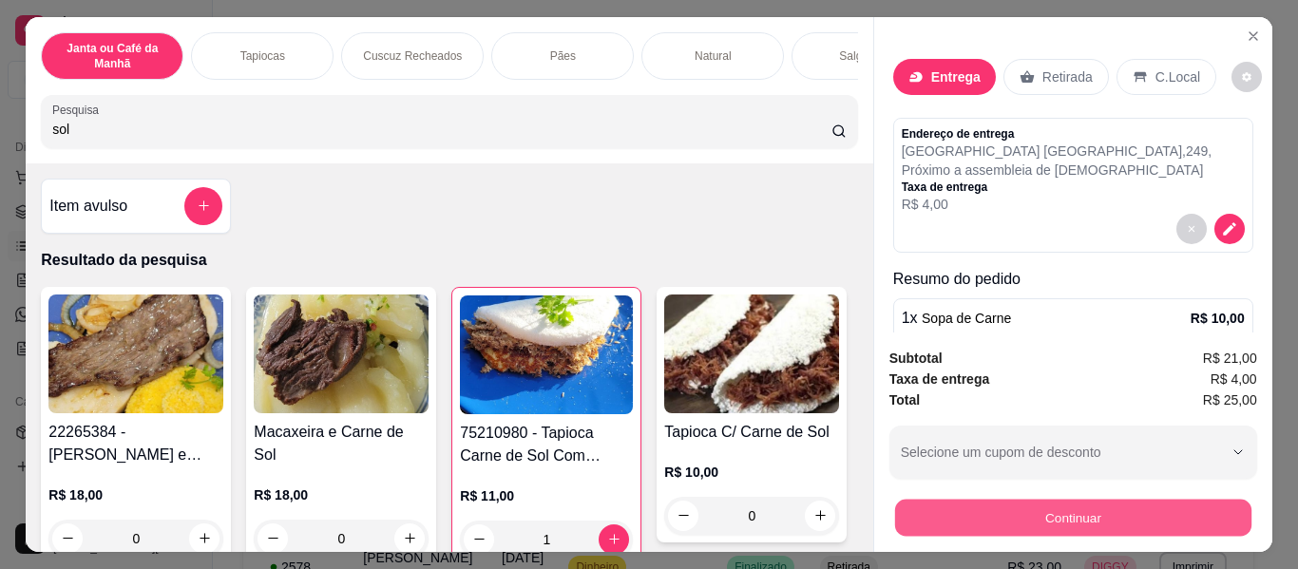
click at [1054, 512] on button "Continuar" at bounding box center [1072, 518] width 356 height 37
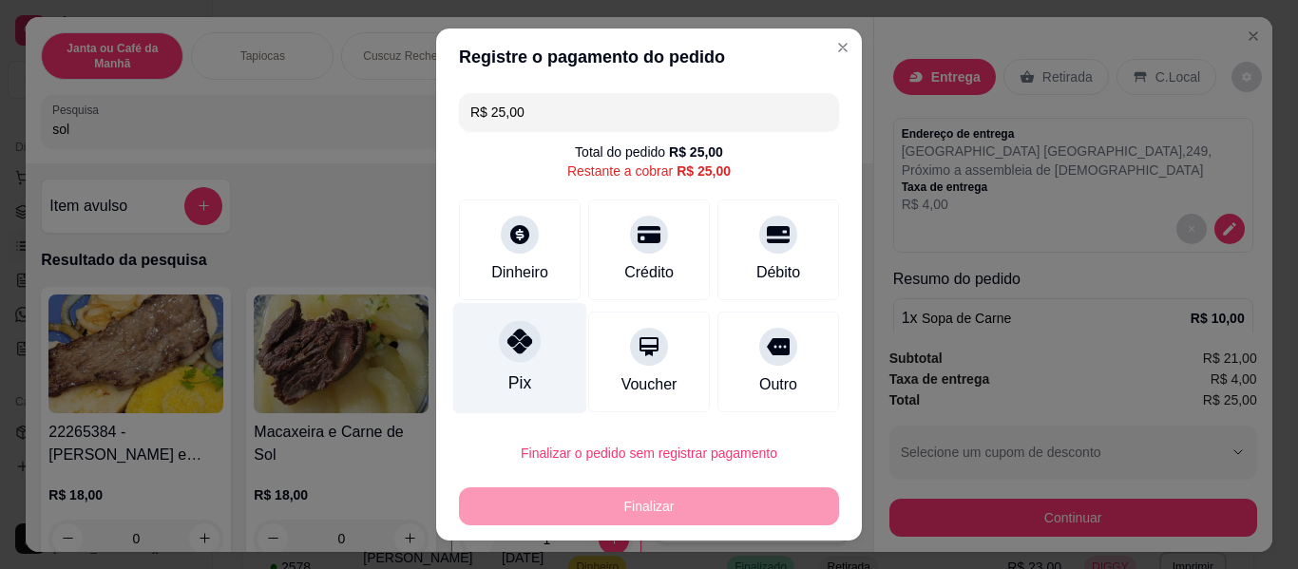
click at [513, 351] on icon at bounding box center [519, 341] width 25 height 25
type input "R$ 0,00"
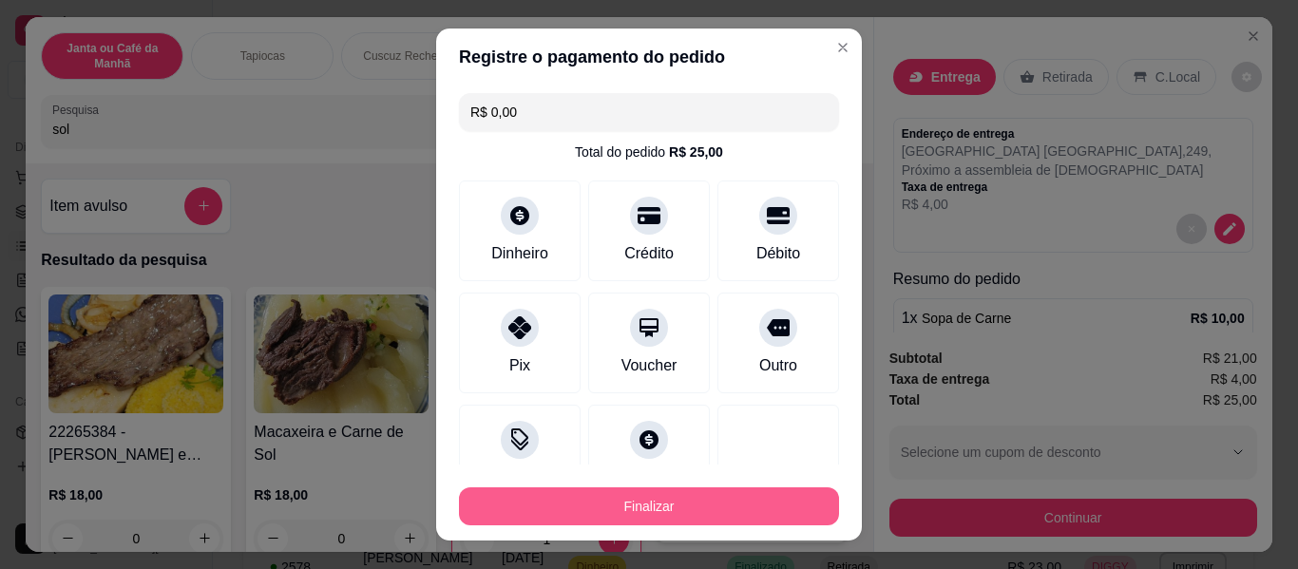
click at [677, 508] on button "Finalizar" at bounding box center [649, 506] width 380 height 38
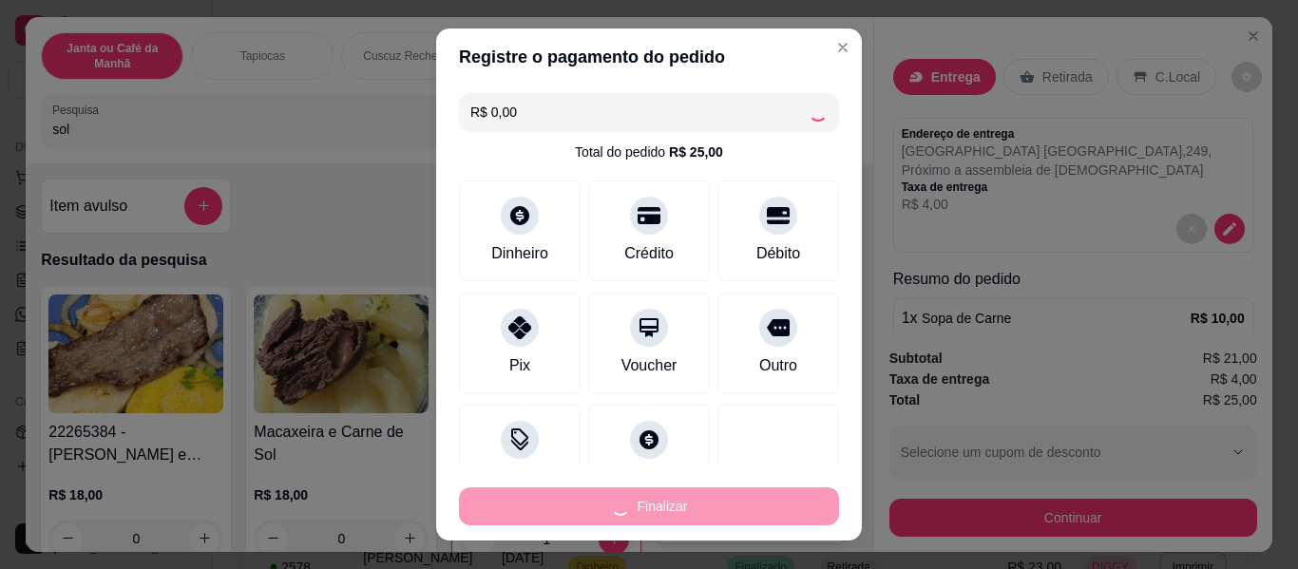
type input "0"
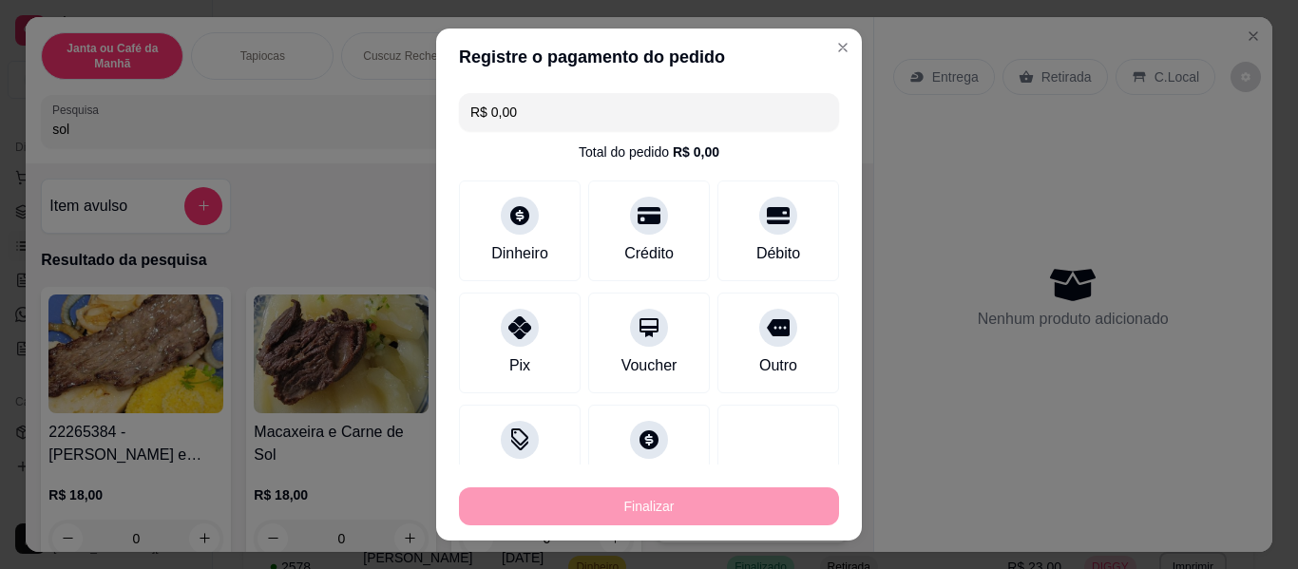
type input "-R$ 25,00"
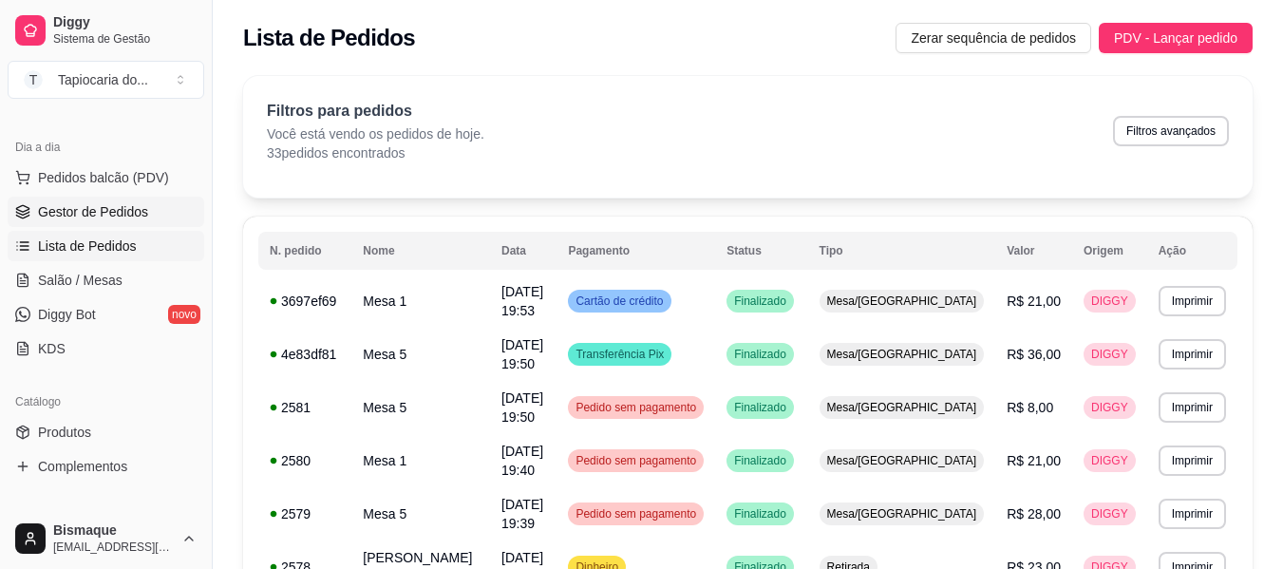
click at [98, 216] on span "Gestor de Pedidos" at bounding box center [93, 211] width 110 height 19
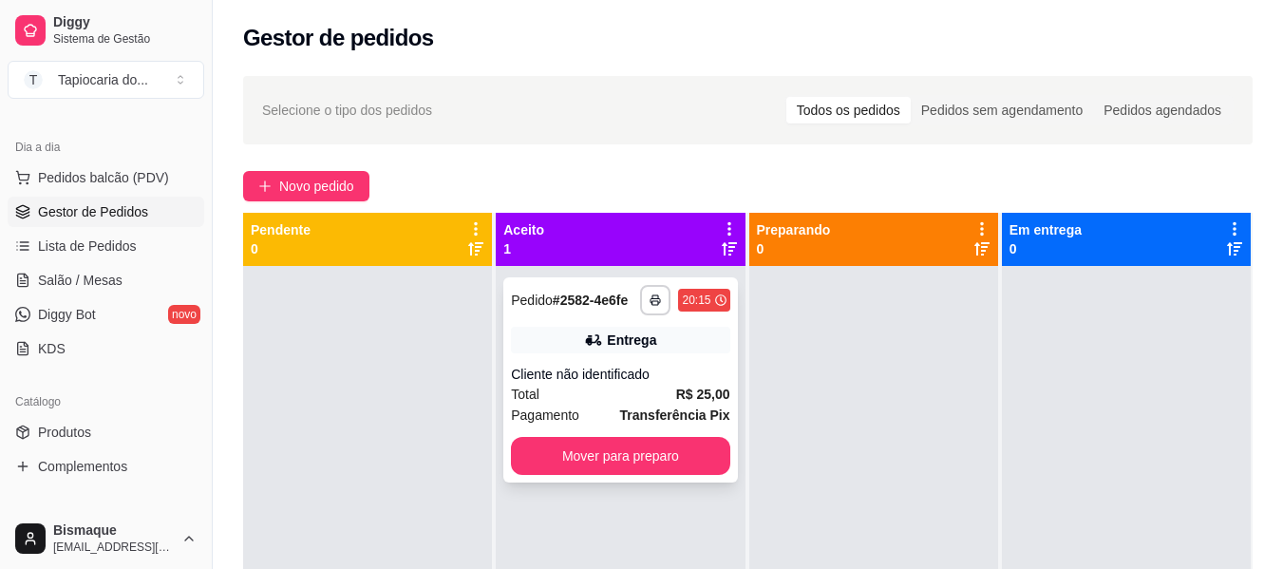
click at [628, 401] on div "Total R$ 25,00" at bounding box center [620, 394] width 218 height 21
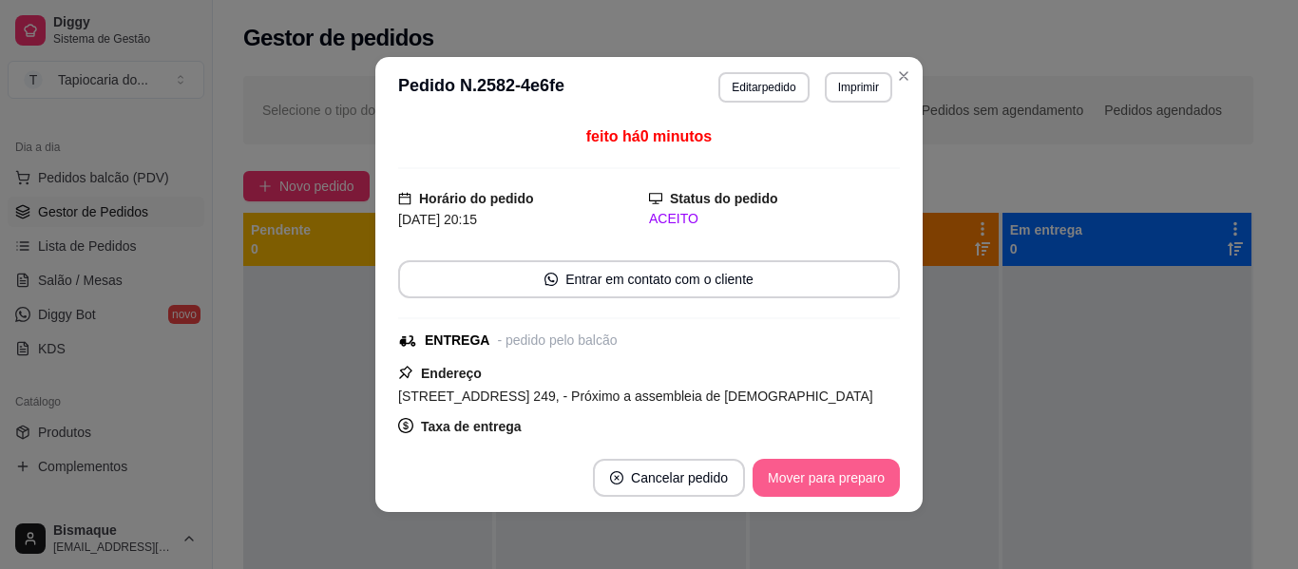
click at [844, 481] on button "Mover para preparo" at bounding box center [825, 478] width 147 height 38
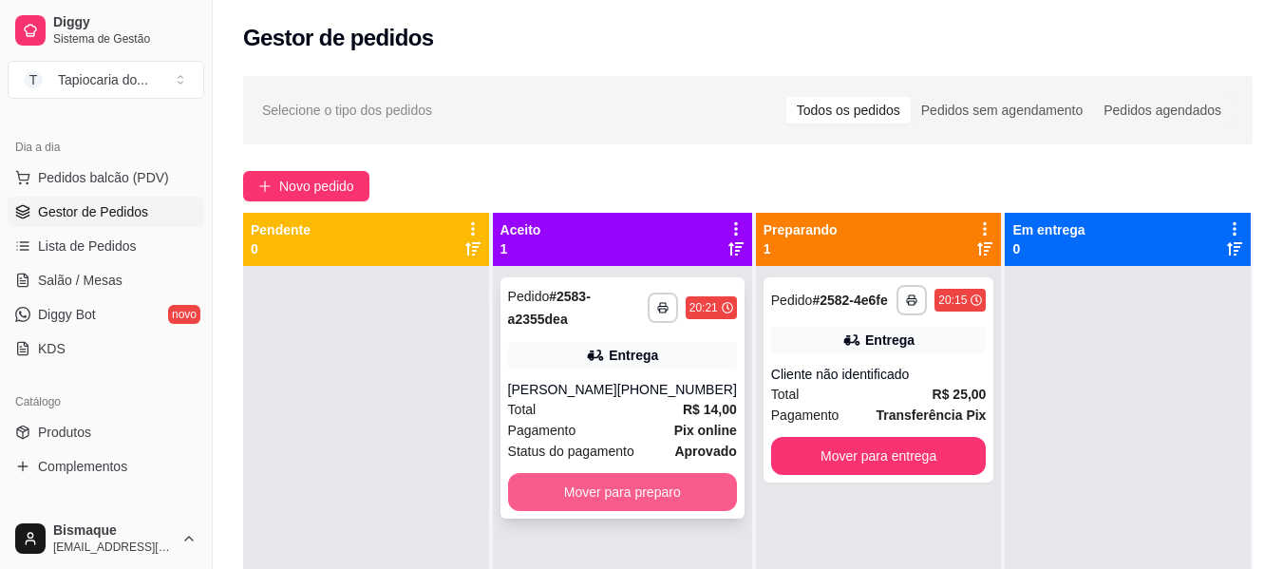
click at [636, 499] on button "Mover para preparo" at bounding box center [622, 492] width 229 height 38
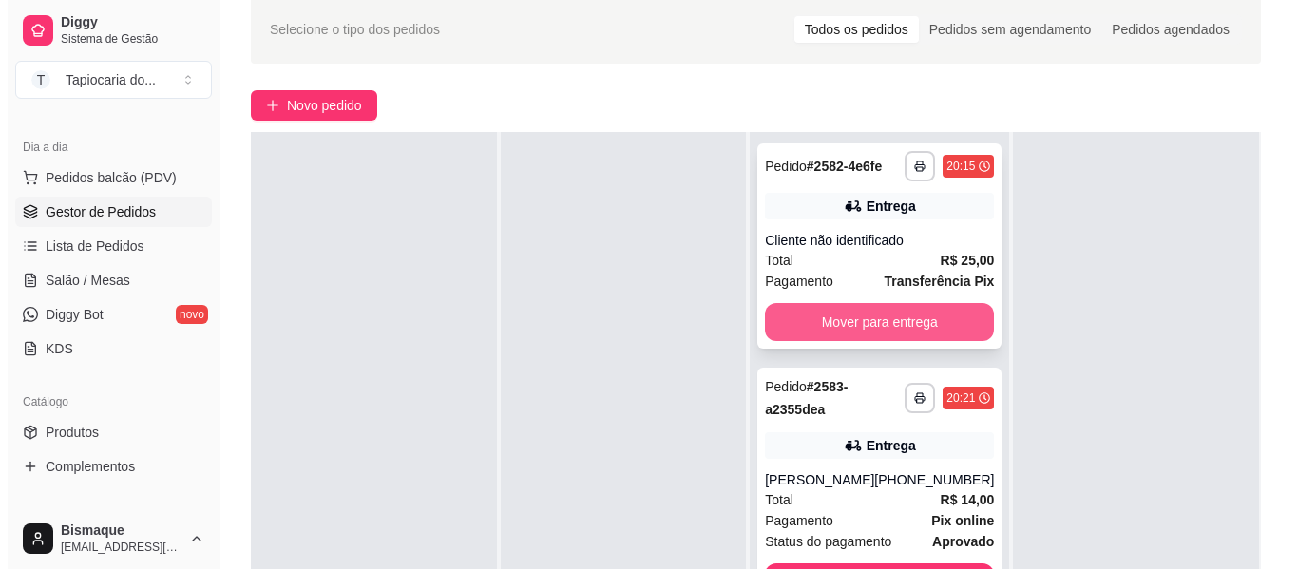
scroll to position [190, 0]
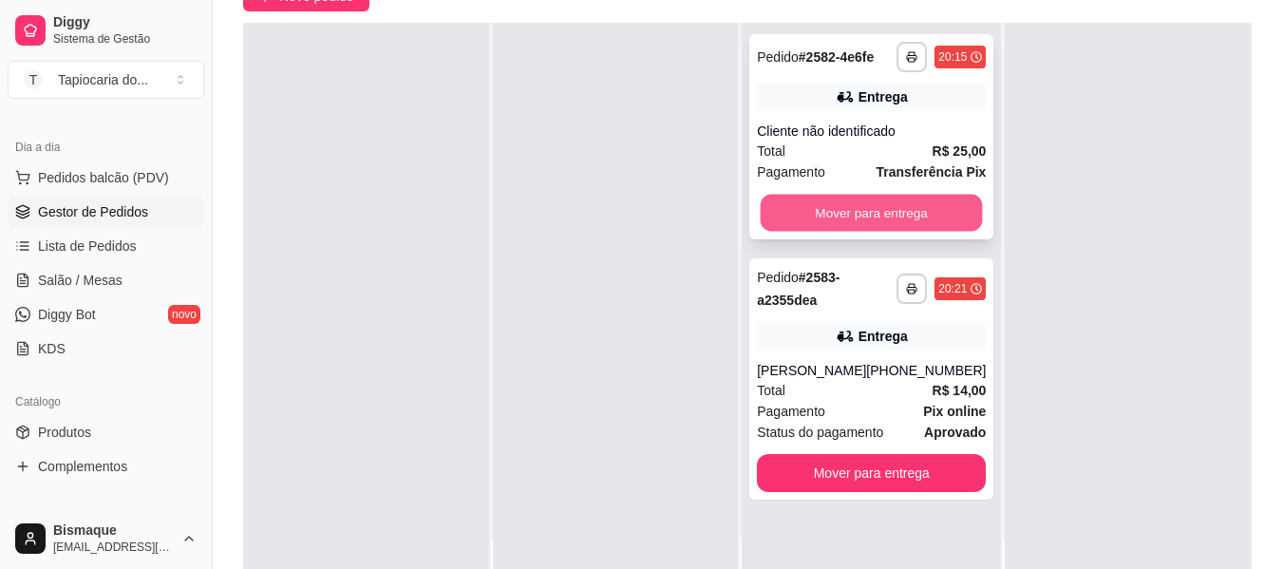
click at [897, 210] on button "Mover para entrega" at bounding box center [872, 213] width 222 height 37
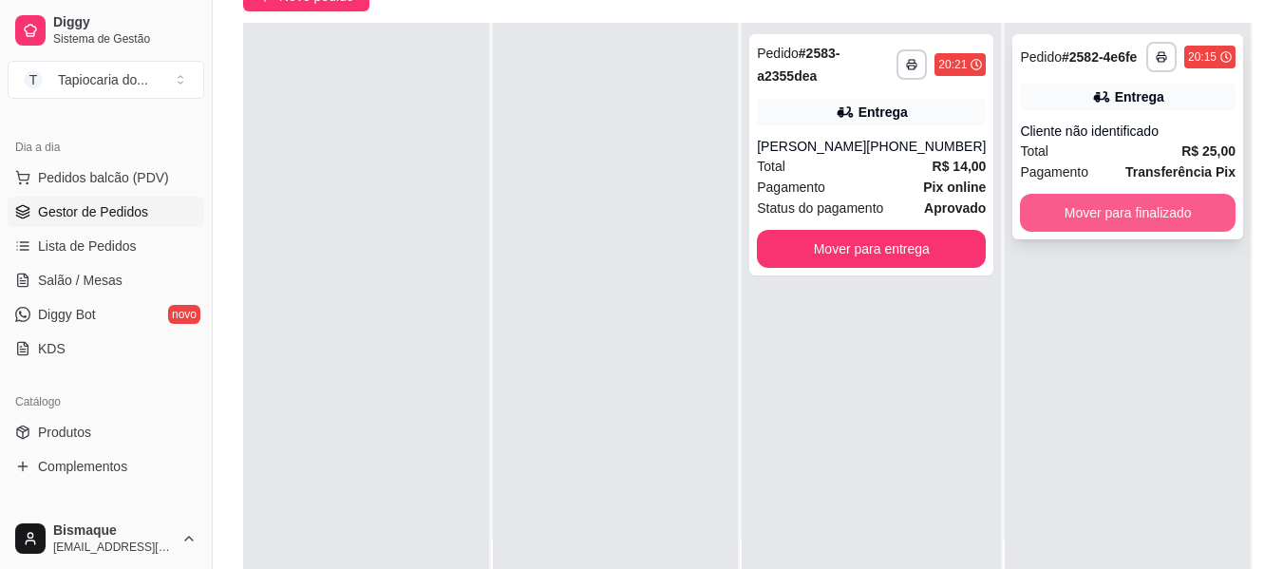
click at [1191, 201] on button "Mover para finalizado" at bounding box center [1128, 213] width 216 height 38
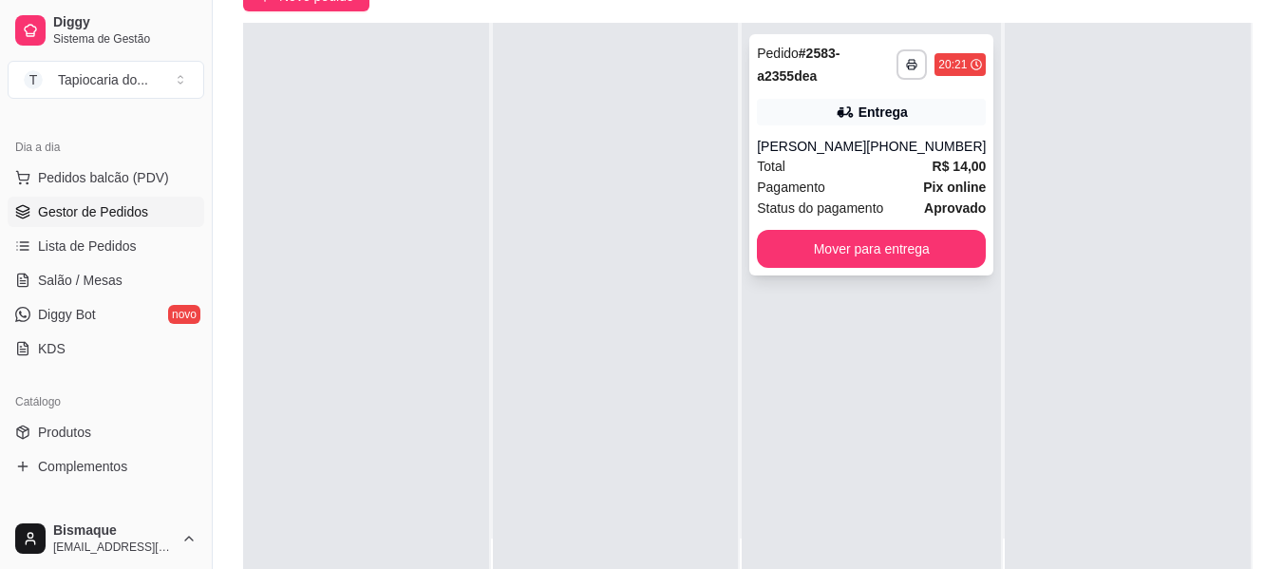
click at [801, 173] on div "Total R$ 14,00" at bounding box center [871, 166] width 229 height 21
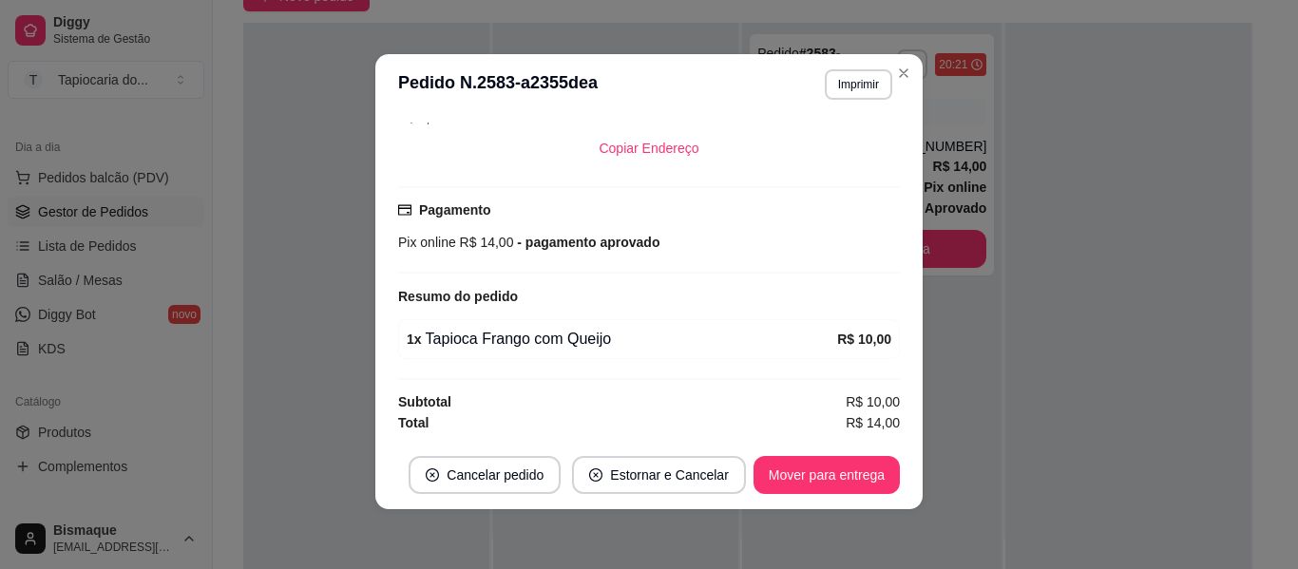
scroll to position [4, 0]
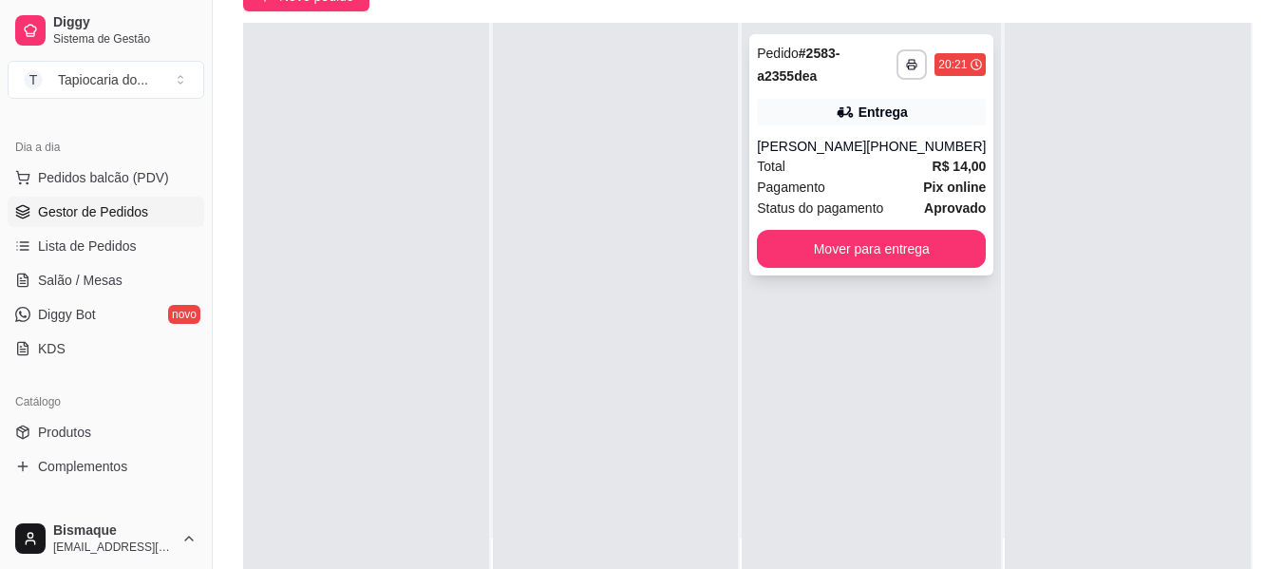
click at [890, 191] on div "Pagamento Pix online" at bounding box center [871, 187] width 229 height 21
click at [62, 288] on span "Salão / Mesas" at bounding box center [80, 280] width 85 height 19
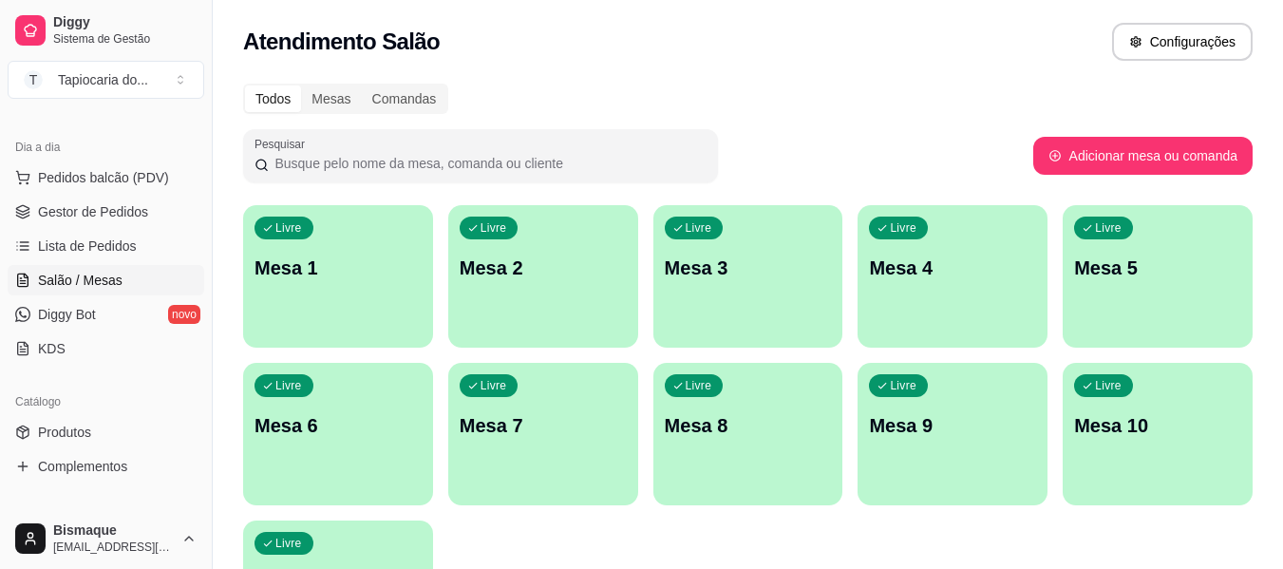
click at [361, 316] on div "Livre Mesa 1" at bounding box center [338, 265] width 190 height 120
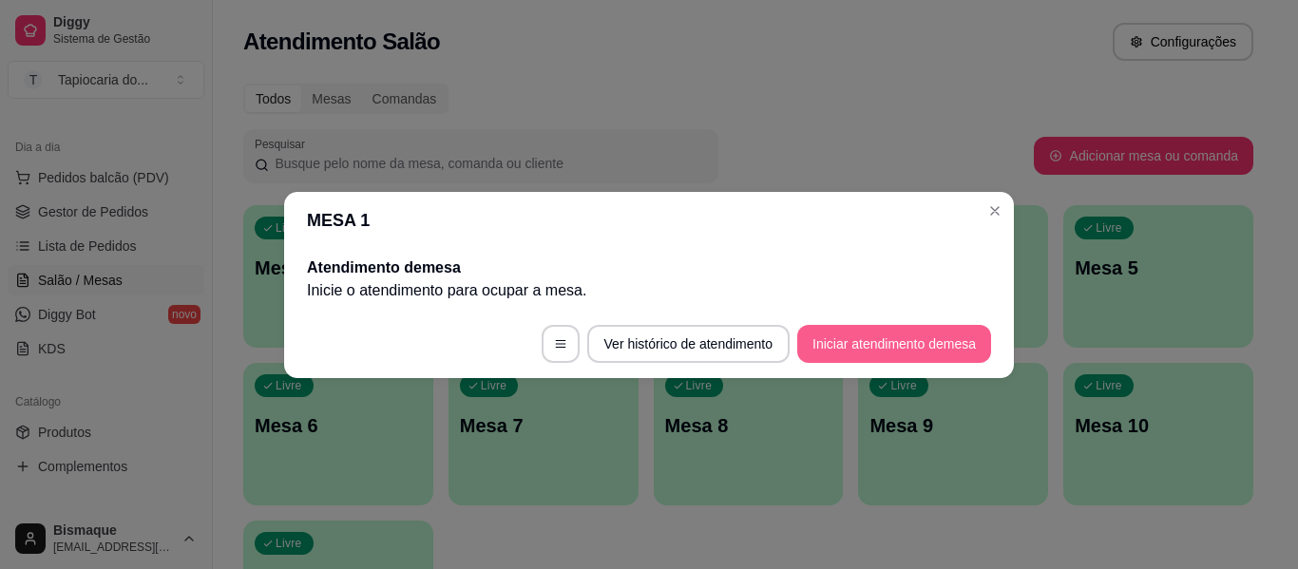
click at [890, 347] on button "Iniciar atendimento de mesa" at bounding box center [894, 344] width 194 height 38
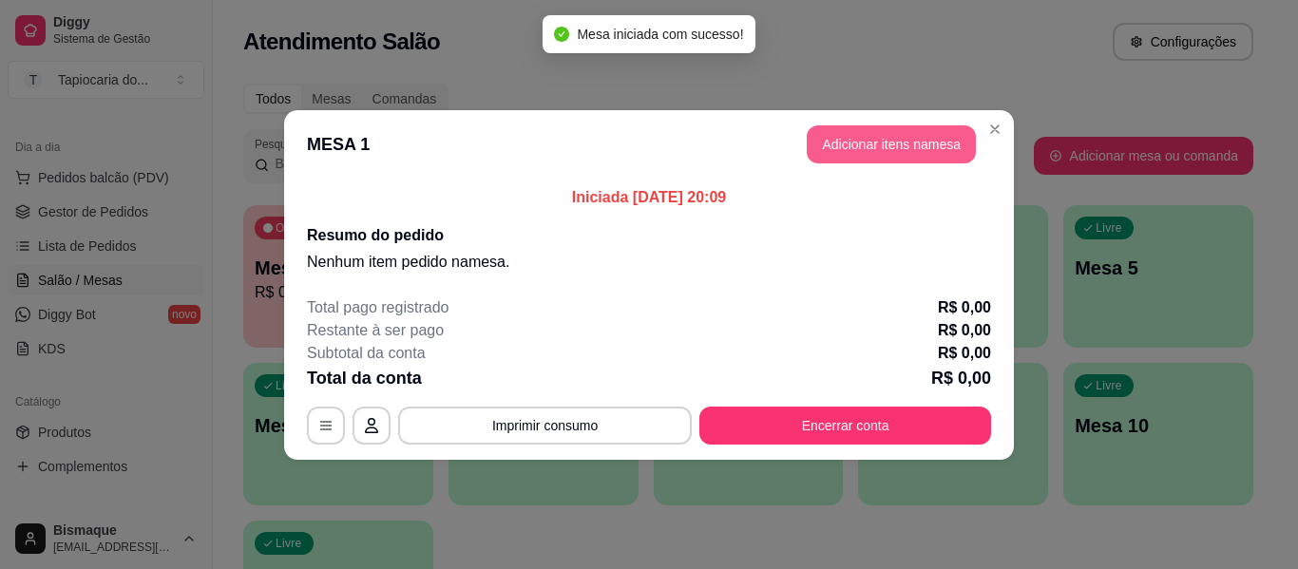
click at [837, 140] on button "Adicionar itens na mesa" at bounding box center [890, 144] width 169 height 38
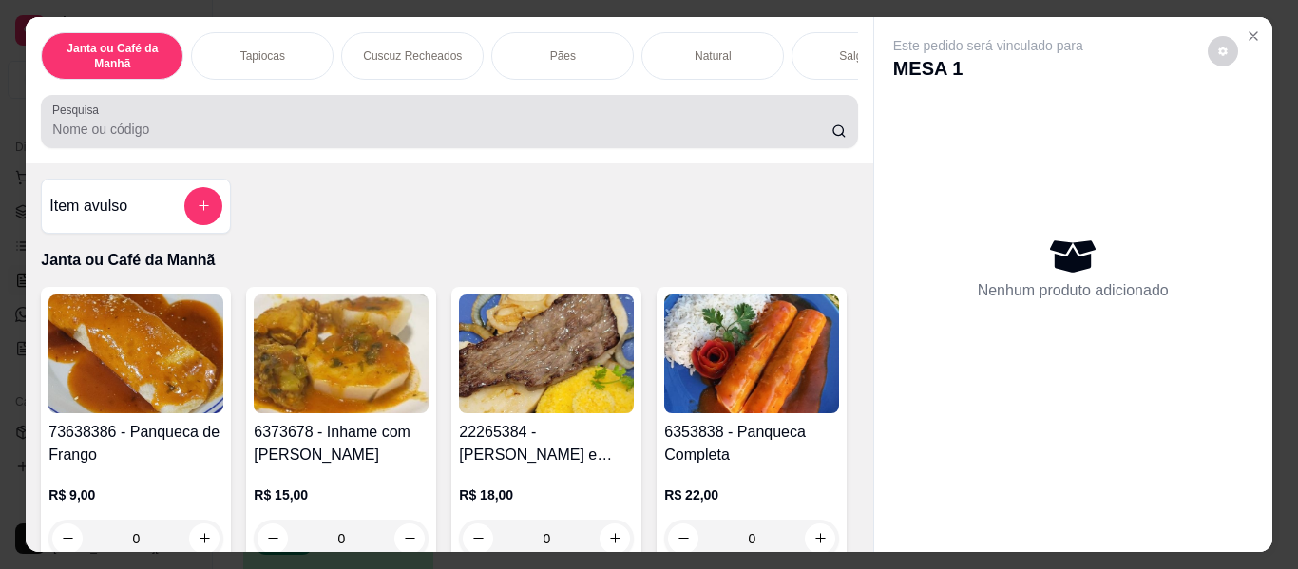
click at [346, 139] on input "Pesquisa" at bounding box center [441, 129] width 779 height 19
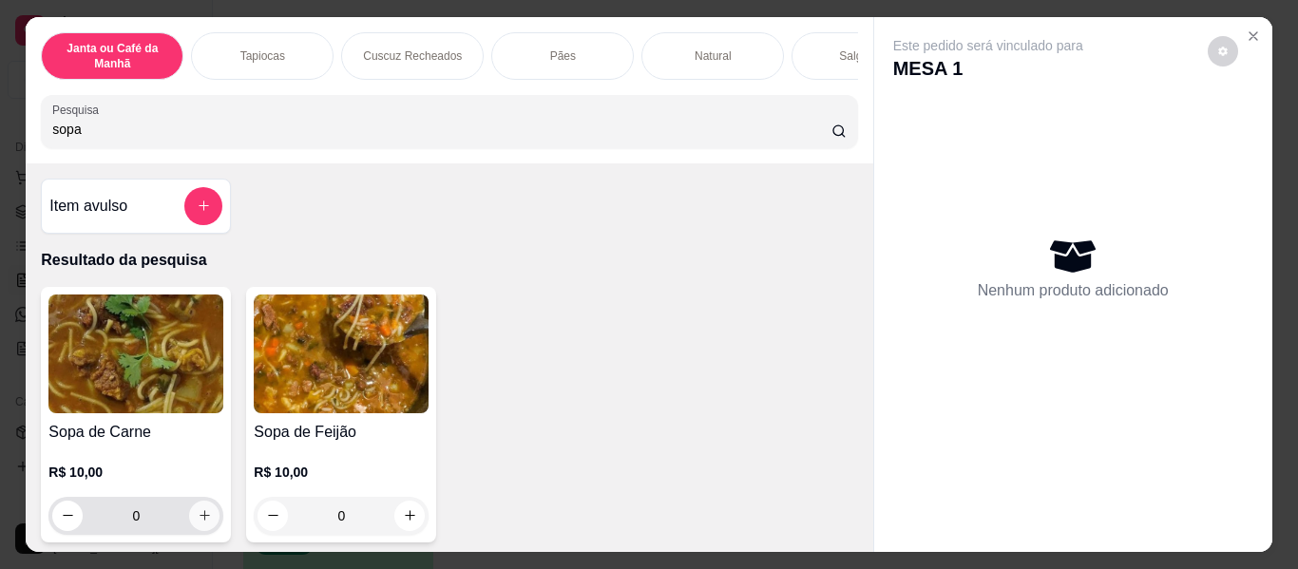
type input "sopa"
click at [199, 521] on icon "increase-product-quantity" at bounding box center [204, 516] width 10 height 10
type input "1"
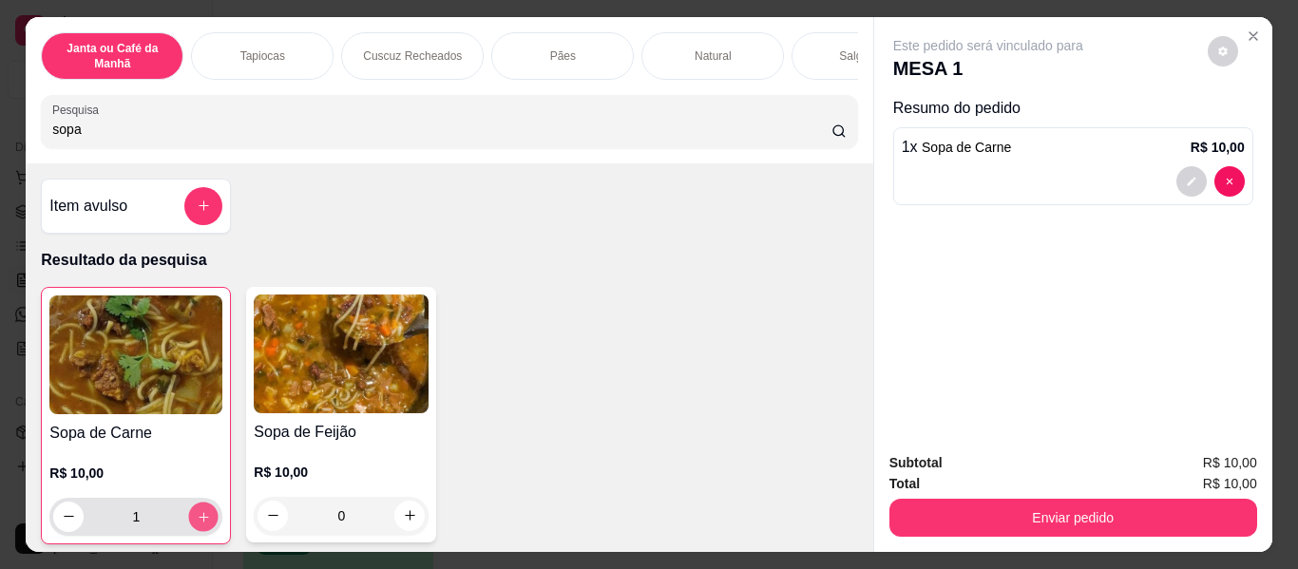
click at [197, 519] on icon "increase-product-quantity" at bounding box center [204, 517] width 14 height 14
type input "2"
click at [197, 518] on icon "increase-product-quantity" at bounding box center [204, 517] width 14 height 14
type input "3"
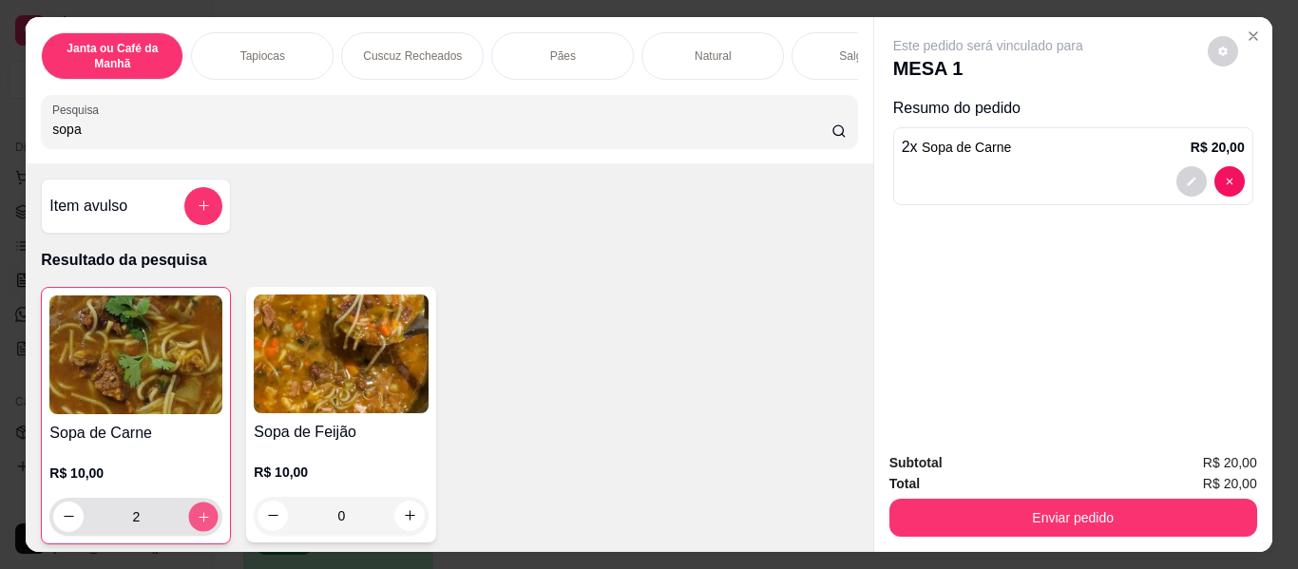
type input "3"
type input "0"
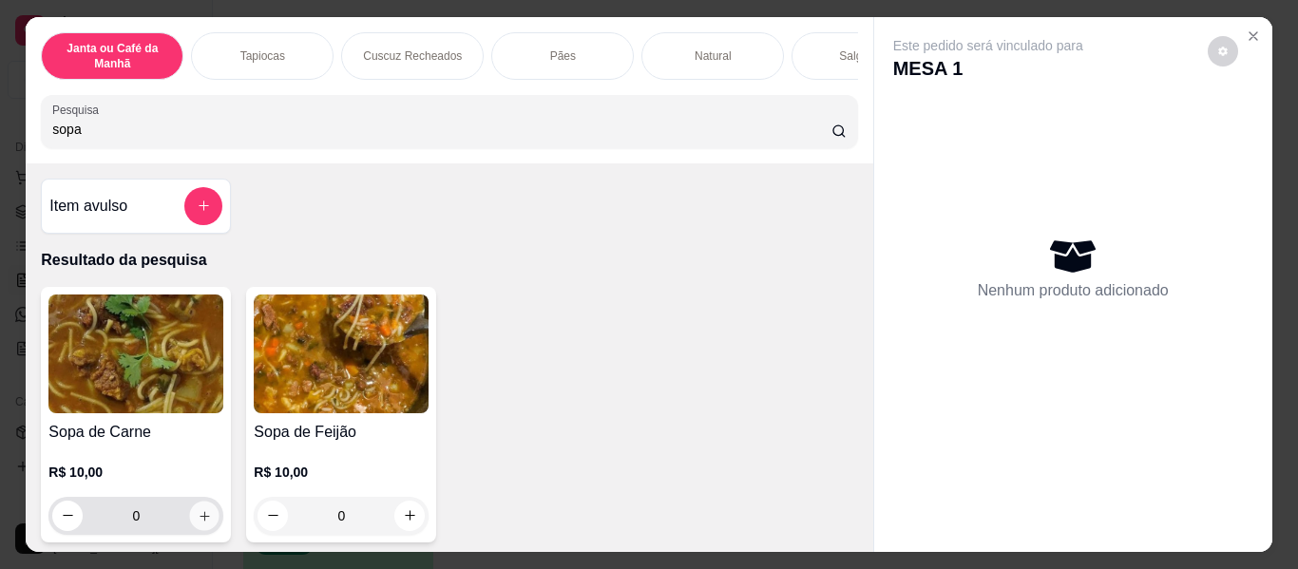
click at [199, 523] on icon "increase-product-quantity" at bounding box center [205, 516] width 14 height 14
type input "1"
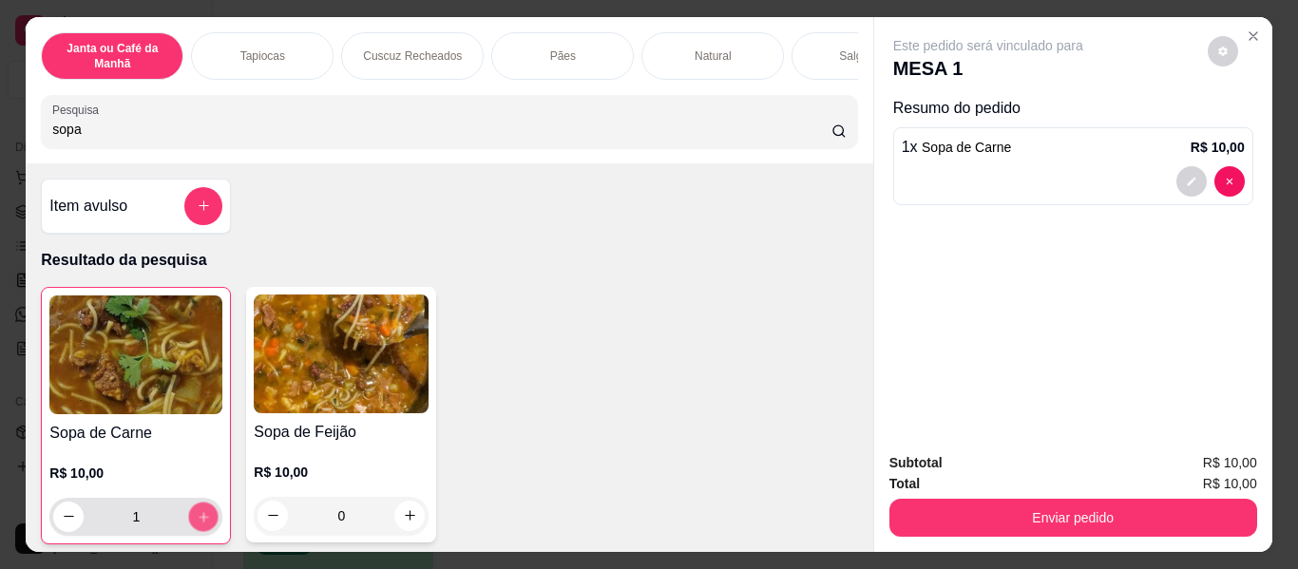
click at [199, 524] on icon "increase-product-quantity" at bounding box center [204, 517] width 14 height 14
type input "2"
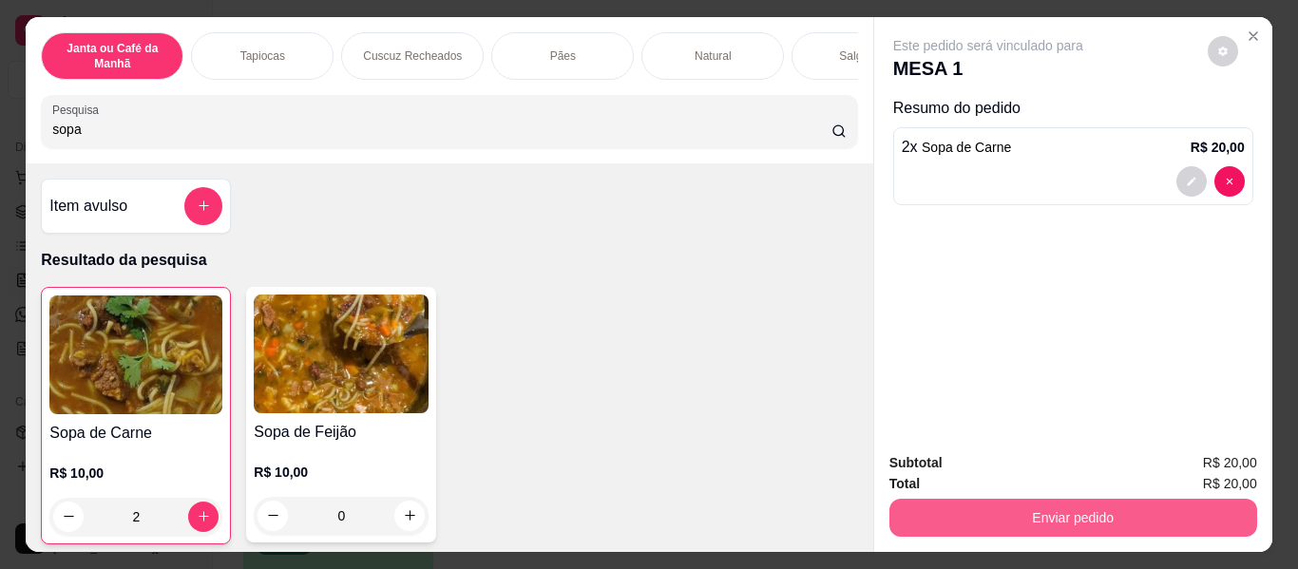
click at [958, 501] on button "Enviar pedido" at bounding box center [1073, 518] width 368 height 38
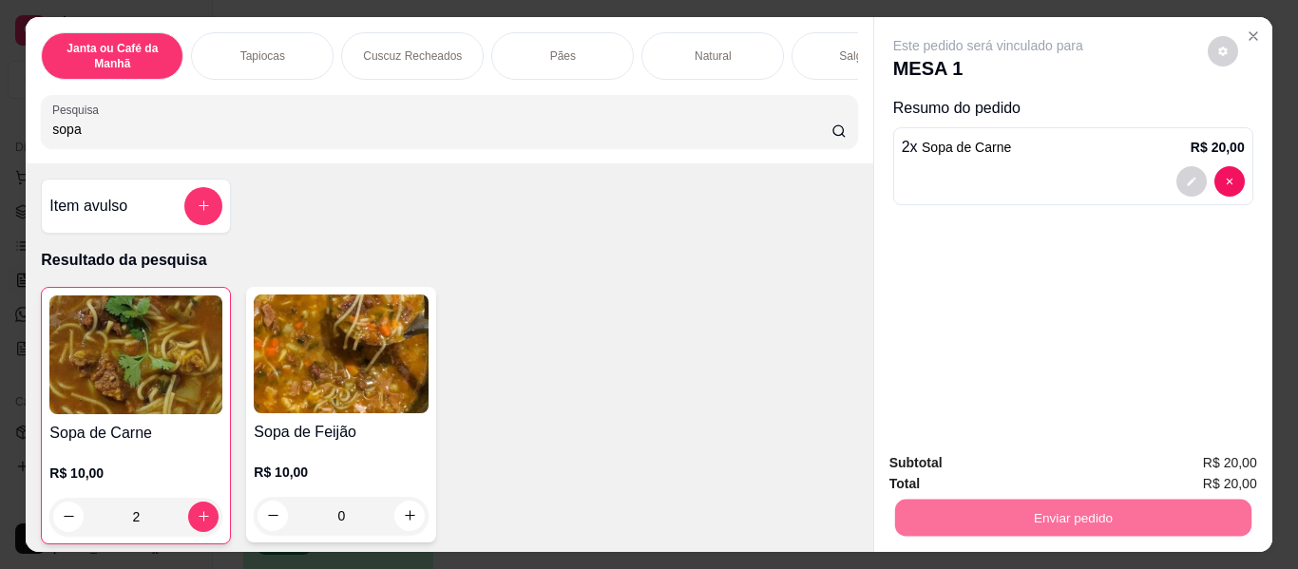
click at [963, 452] on button "Não registrar e enviar pedido" at bounding box center [1010, 463] width 198 height 36
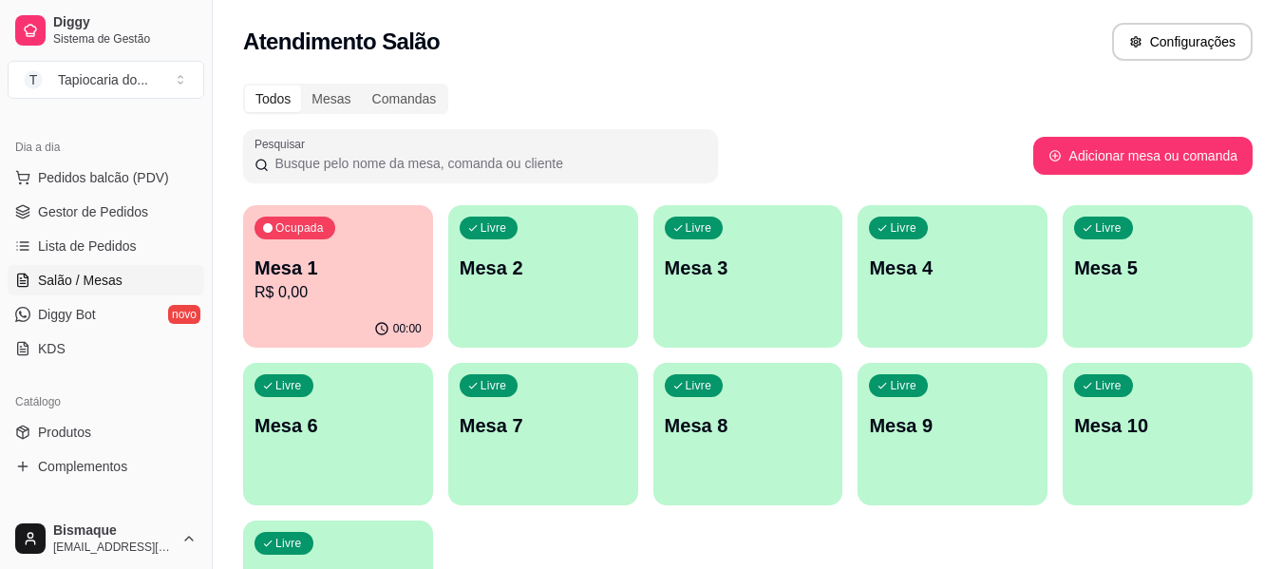
click at [429, 155] on input "Pesquisar" at bounding box center [488, 163] width 438 height 19
click at [320, 314] on div "00:00" at bounding box center [338, 329] width 190 height 37
click at [586, 291] on div "Livre Mesa 2" at bounding box center [543, 265] width 184 height 116
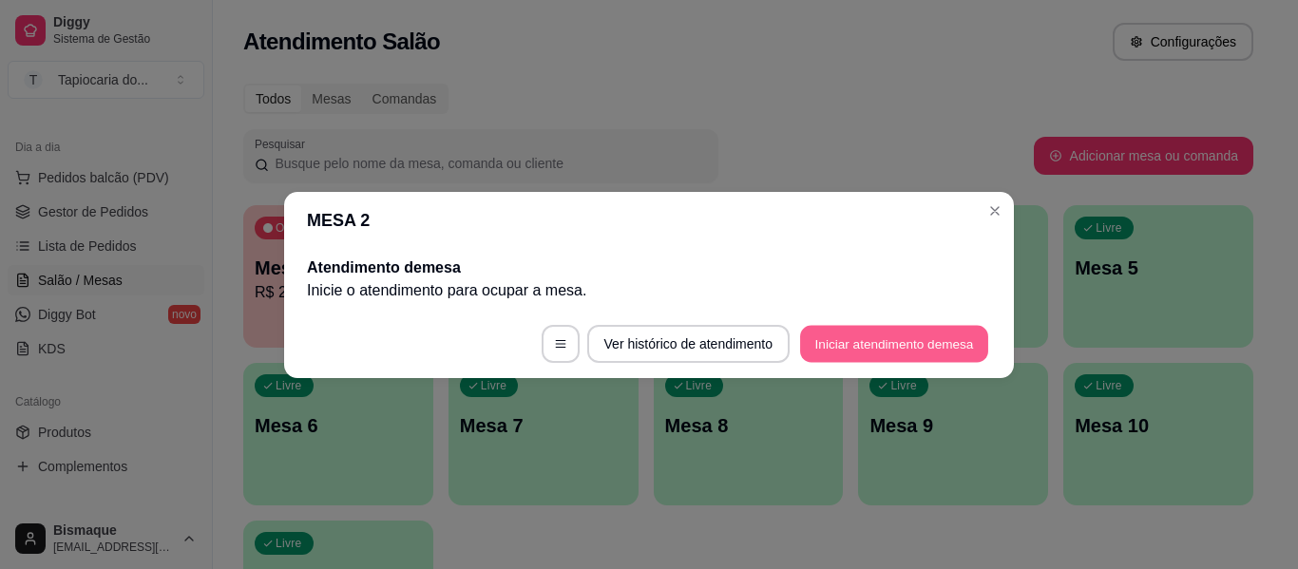
click at [909, 343] on button "Iniciar atendimento de mesa" at bounding box center [894, 343] width 188 height 37
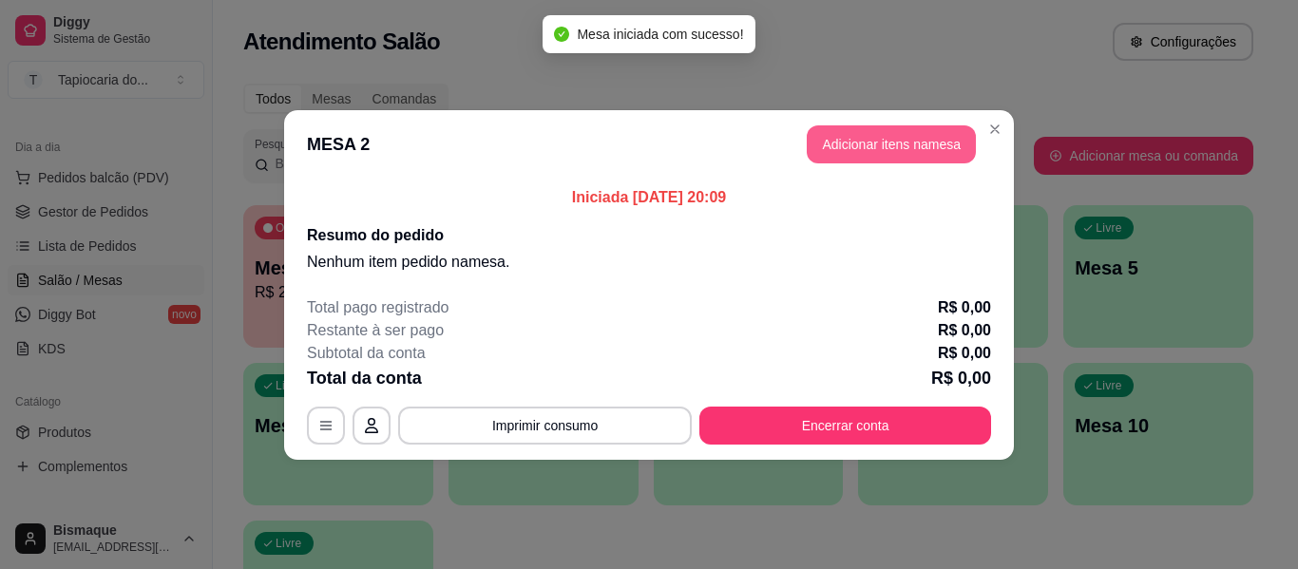
click at [865, 138] on button "Adicionar itens na mesa" at bounding box center [890, 144] width 169 height 38
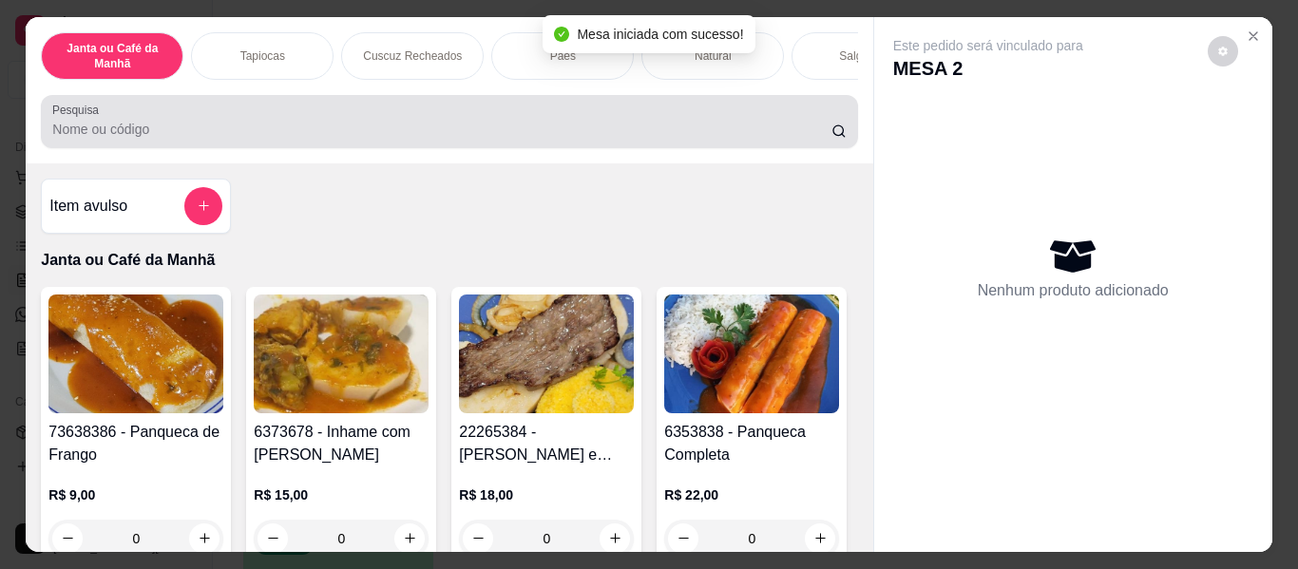
click at [443, 139] on input "Pesquisa" at bounding box center [441, 129] width 779 height 19
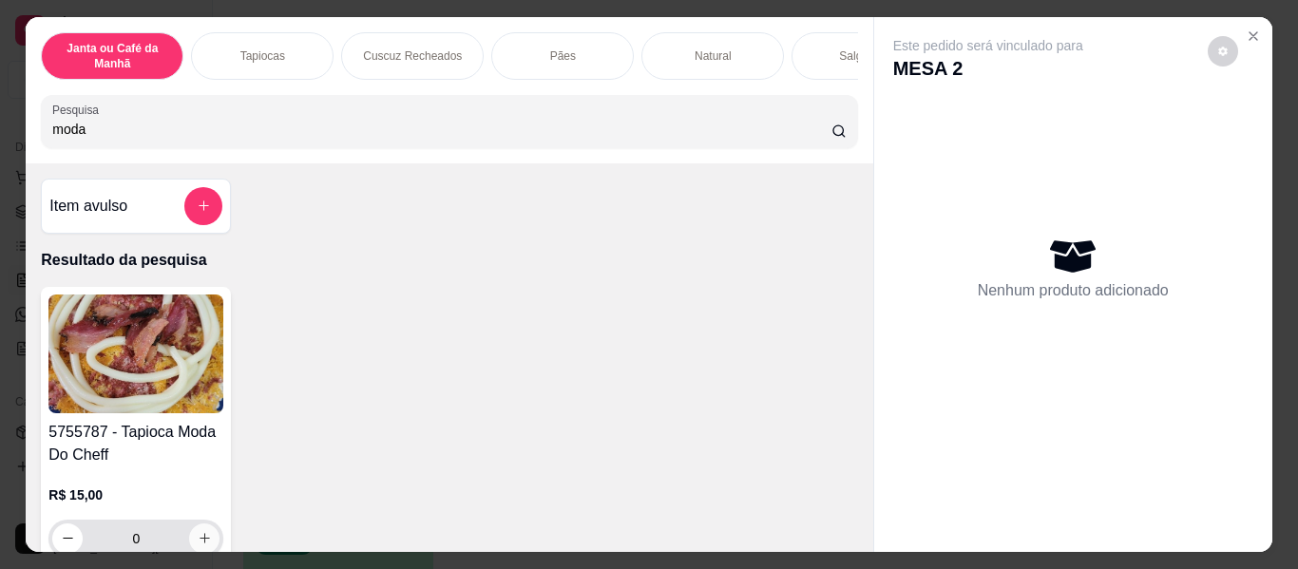
type input "moda"
click at [203, 538] on icon "increase-product-quantity" at bounding box center [205, 539] width 14 height 14
type input "1"
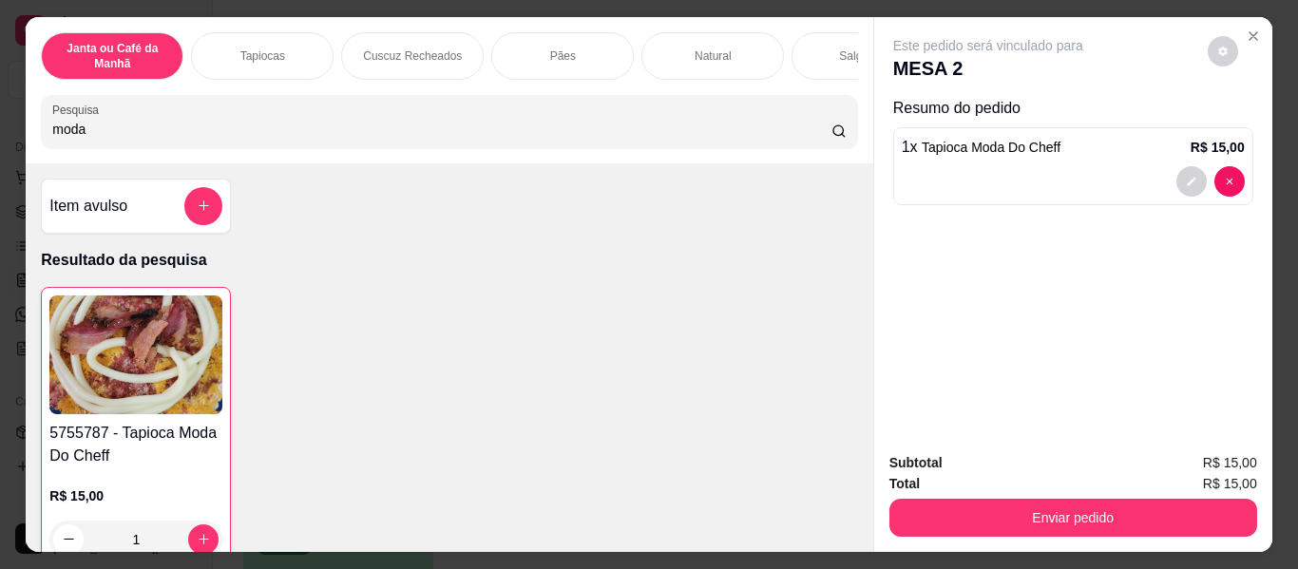
click at [254, 139] on input "moda" at bounding box center [441, 129] width 779 height 19
type input "m"
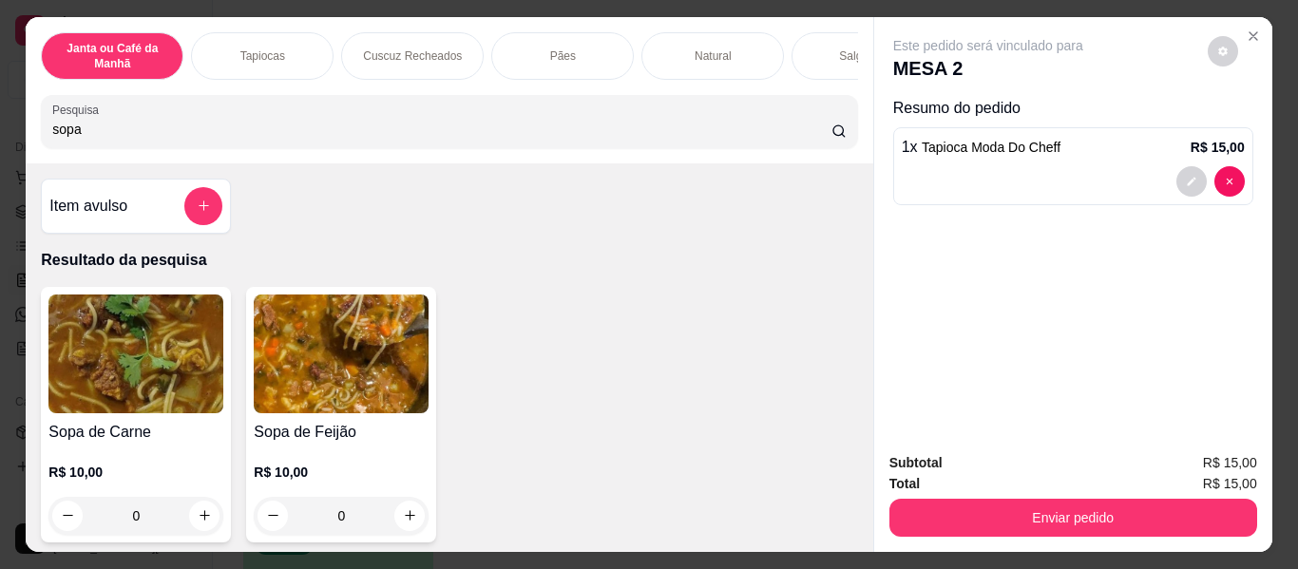
click at [153, 136] on input "sopa" at bounding box center [441, 129] width 779 height 19
type input "s"
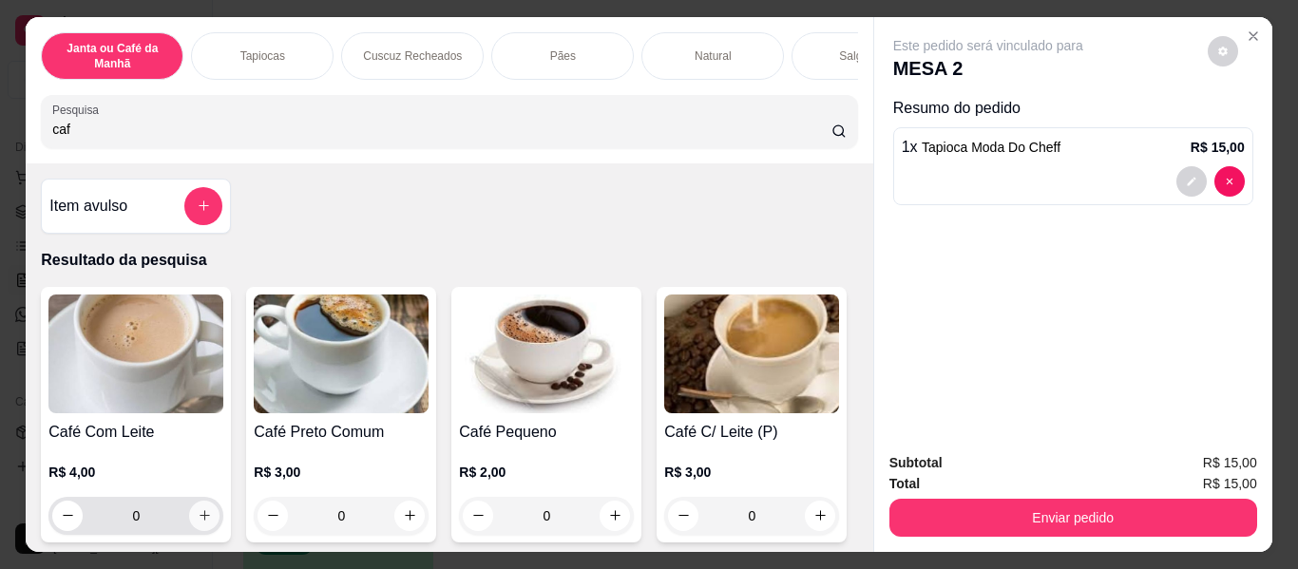
type input "caf"
click at [191, 522] on button "increase-product-quantity" at bounding box center [204, 516] width 30 height 30
type input "1"
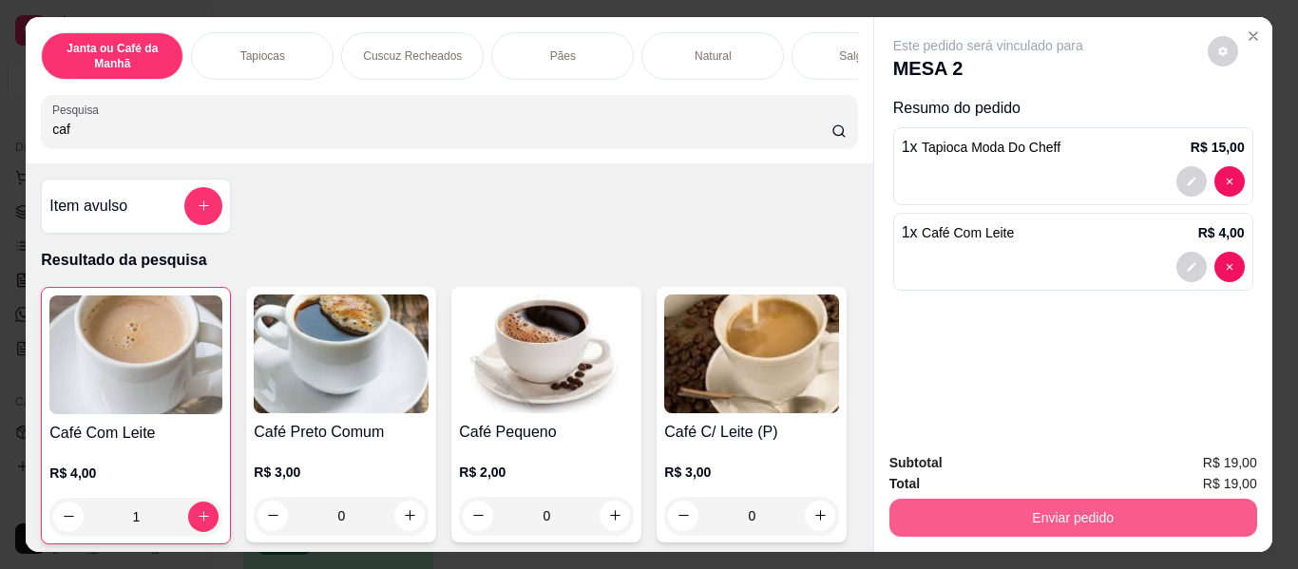
click at [935, 502] on button "Enviar pedido" at bounding box center [1073, 518] width 368 height 38
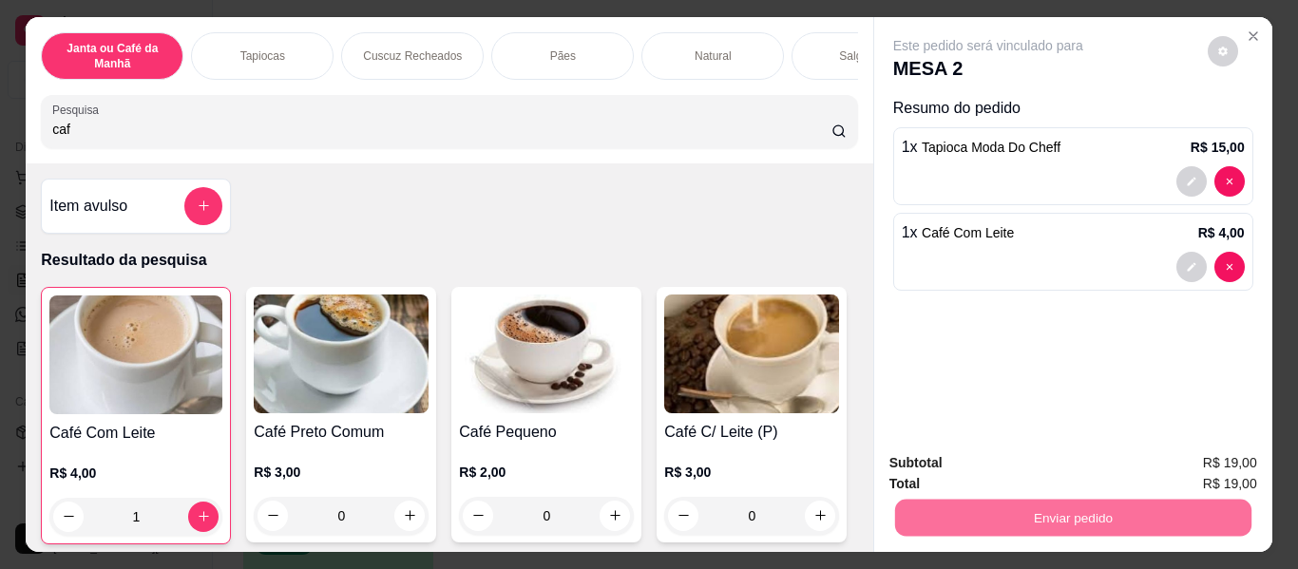
click at [943, 469] on button "Não registrar e enviar pedido" at bounding box center [1010, 462] width 192 height 35
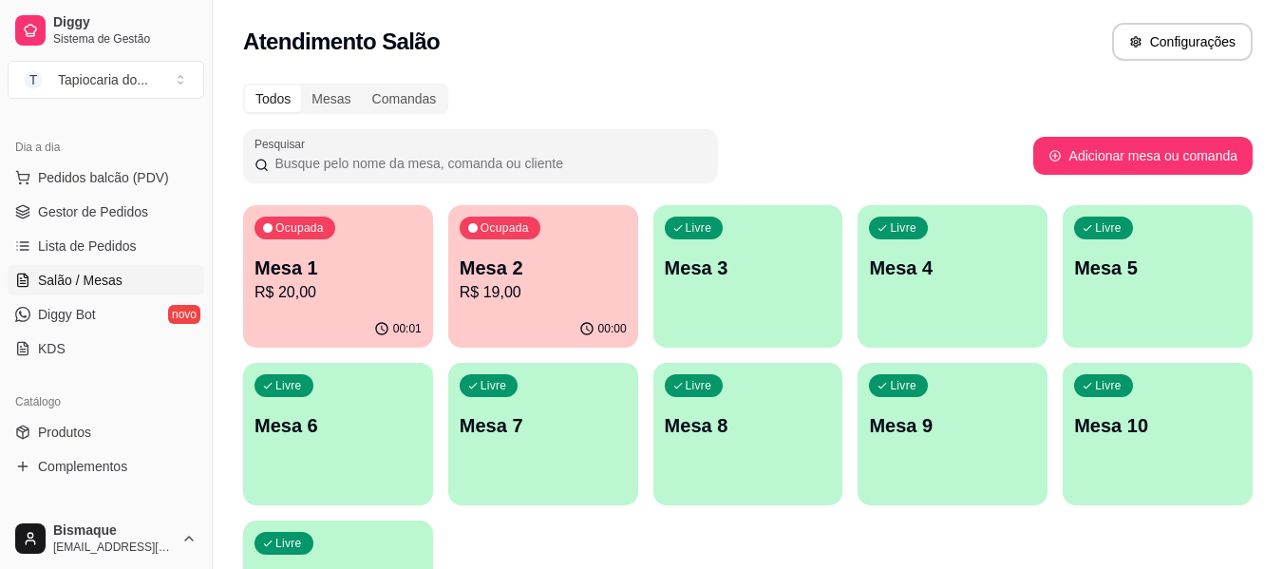
click at [373, 256] on p "Mesa 1" at bounding box center [338, 268] width 167 height 27
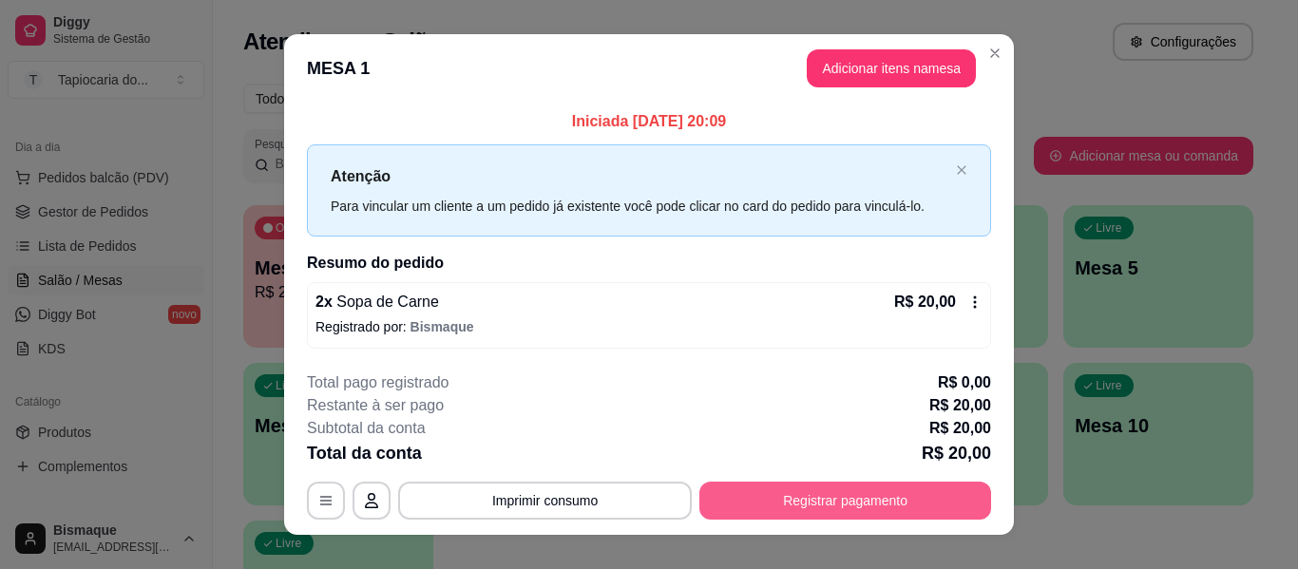
click at [871, 493] on button "Registrar pagamento" at bounding box center [845, 501] width 292 height 38
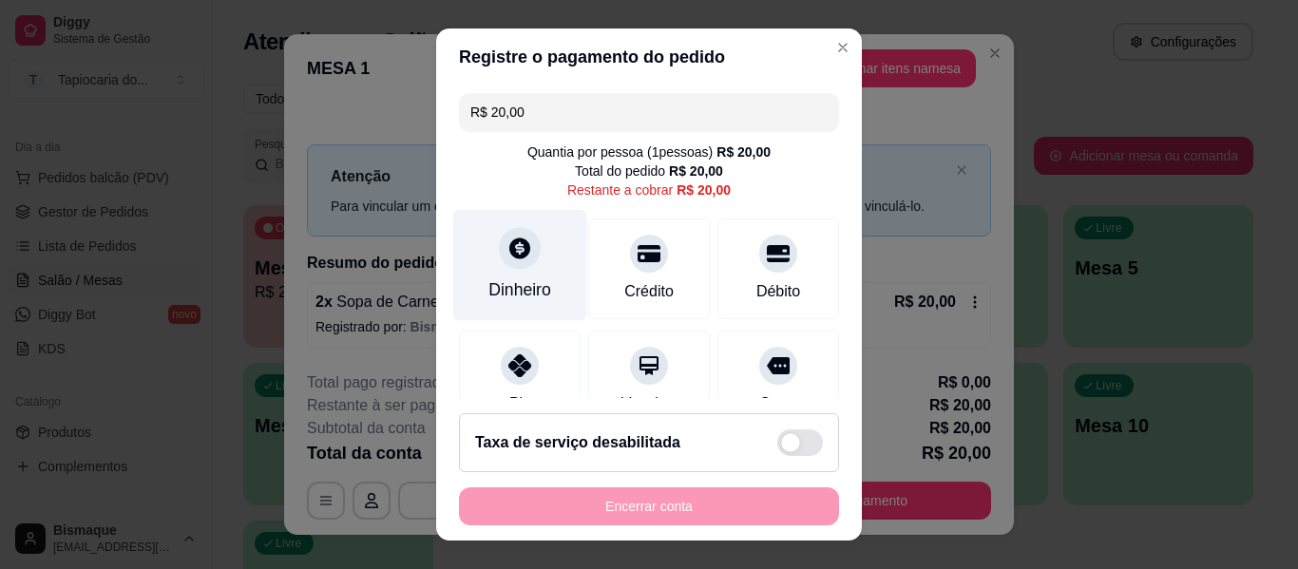
click at [524, 301] on div "Dinheiro" at bounding box center [519, 289] width 63 height 25
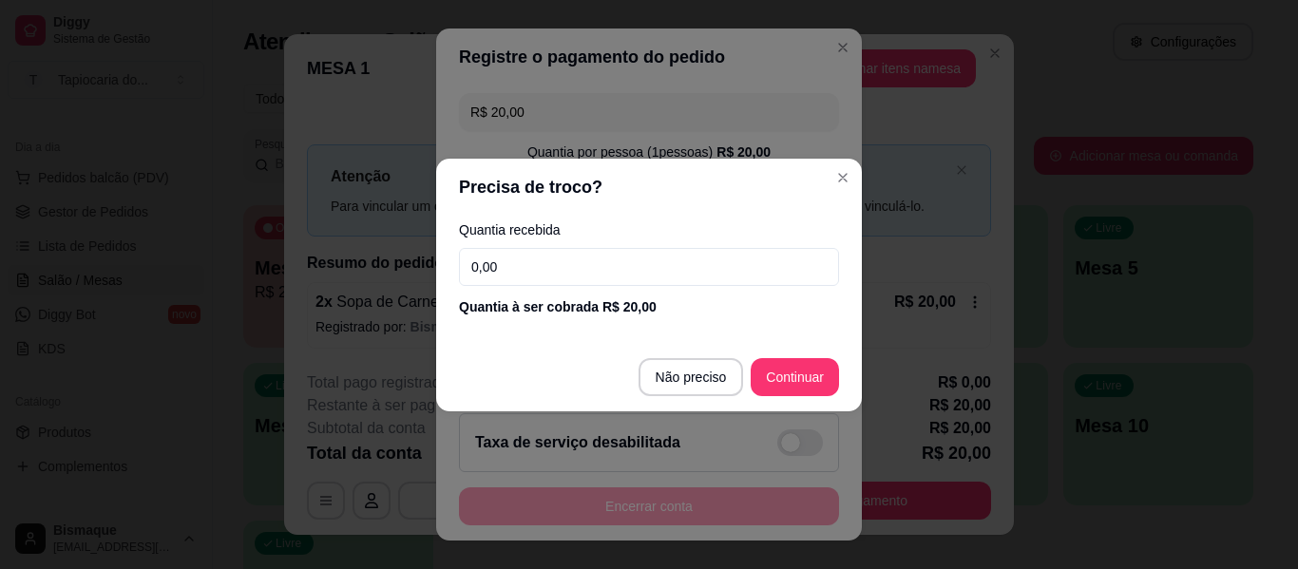
click at [547, 274] on input "0,00" at bounding box center [649, 267] width 380 height 38
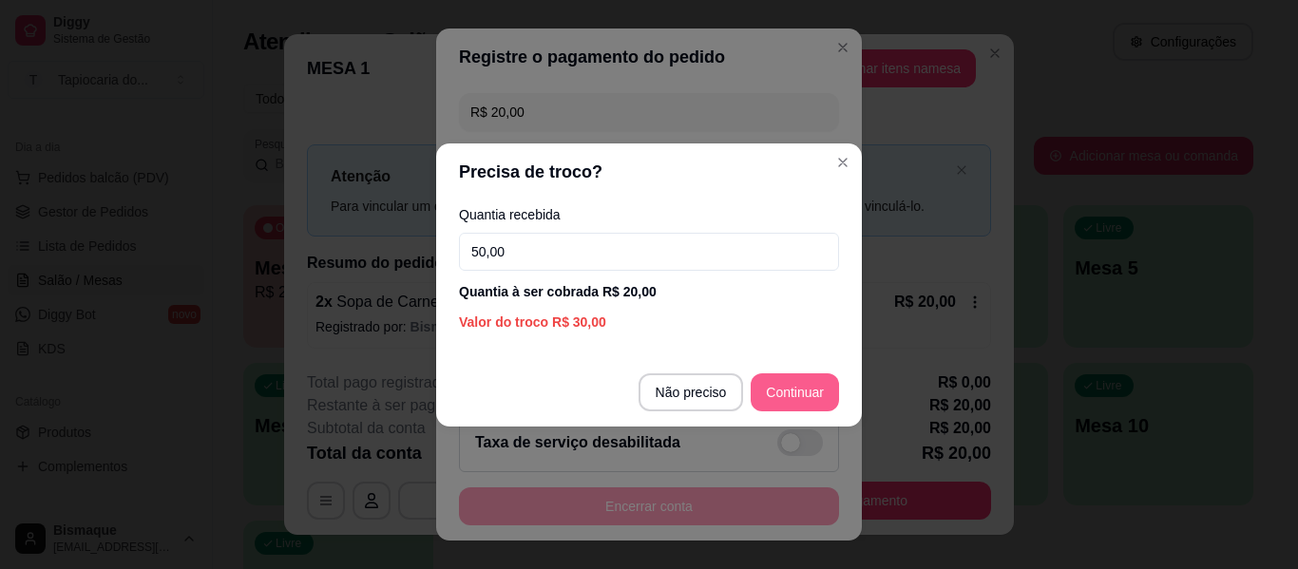
type input "50,00"
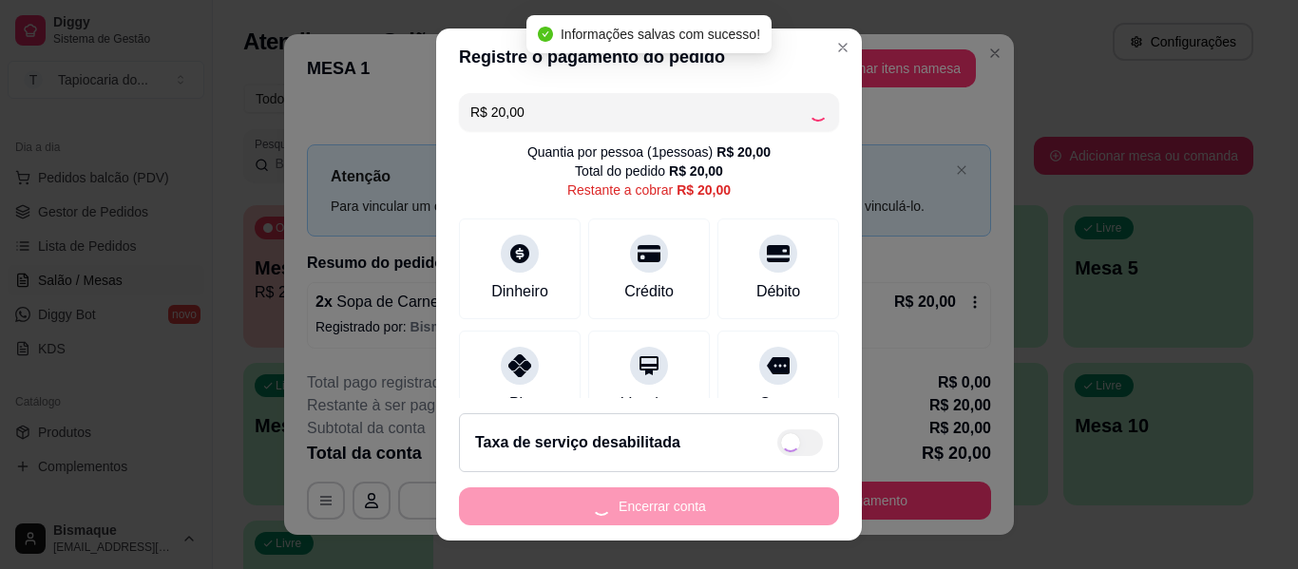
type input "R$ 0,00"
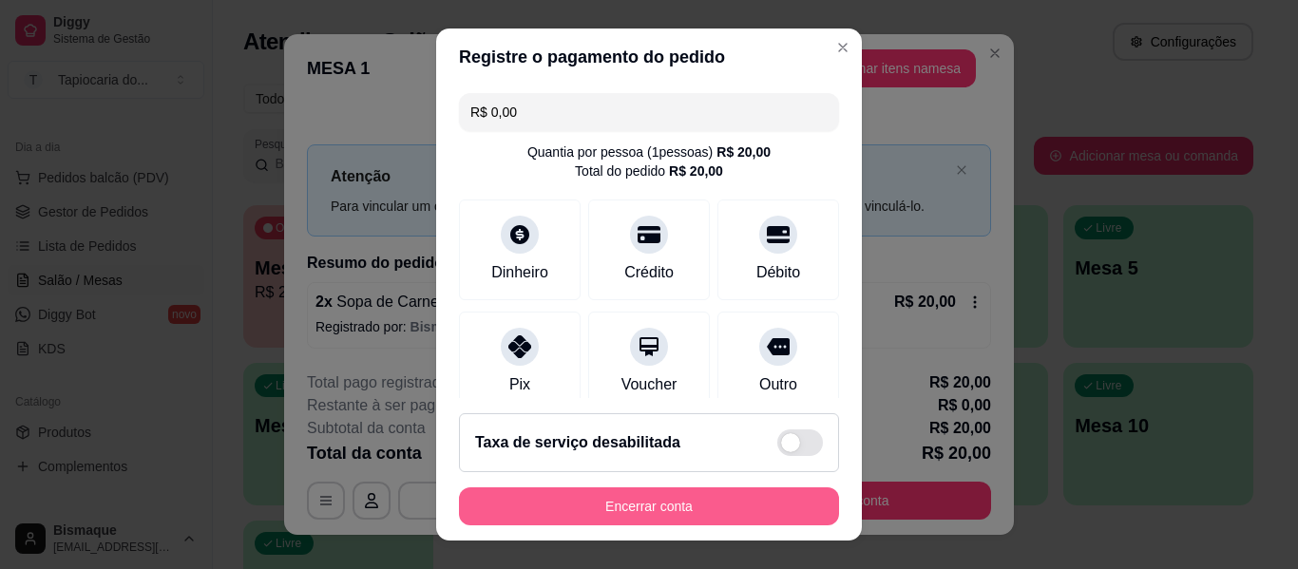
click at [698, 489] on button "Encerrar conta" at bounding box center [649, 506] width 380 height 38
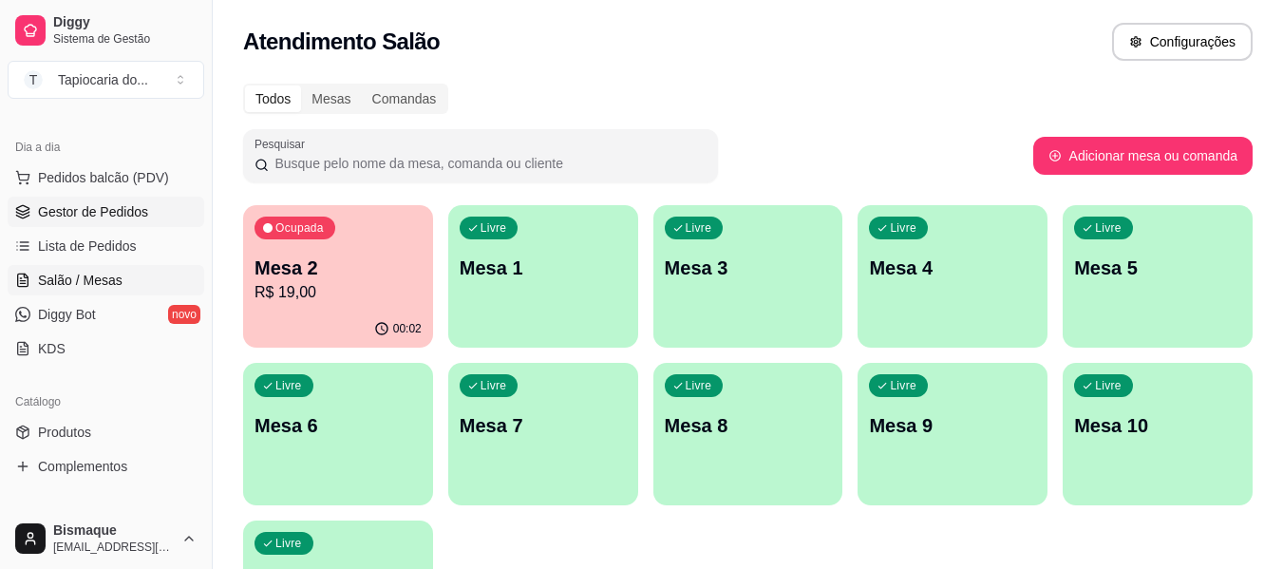
click at [123, 218] on span "Gestor de Pedidos" at bounding box center [93, 211] width 110 height 19
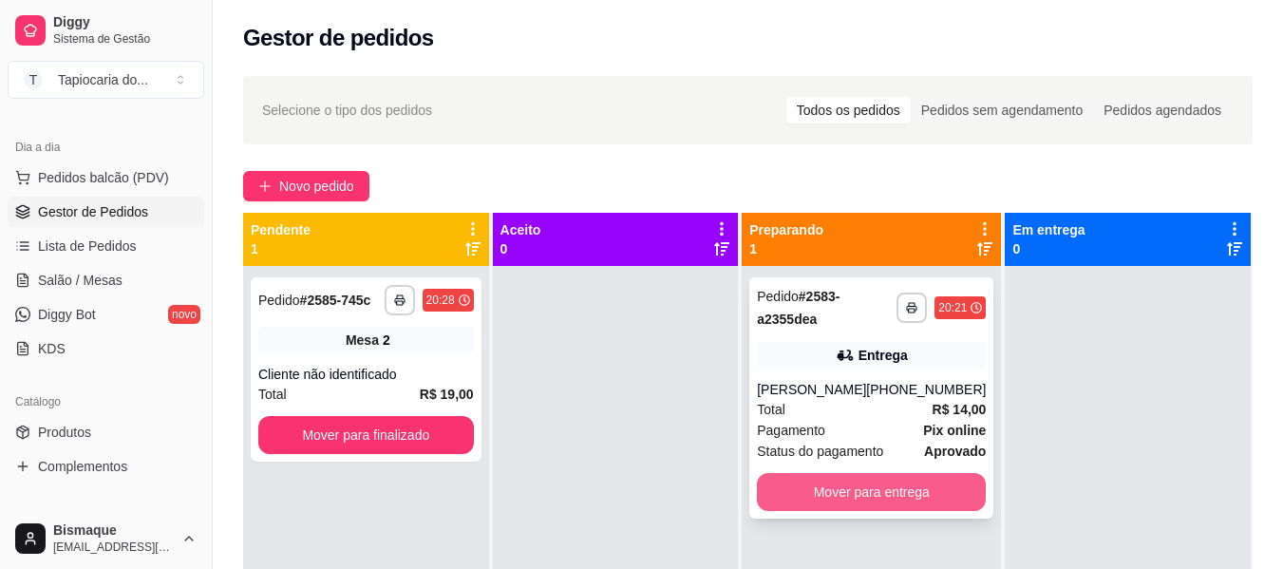
click at [914, 487] on button "Mover para entrega" at bounding box center [871, 492] width 229 height 38
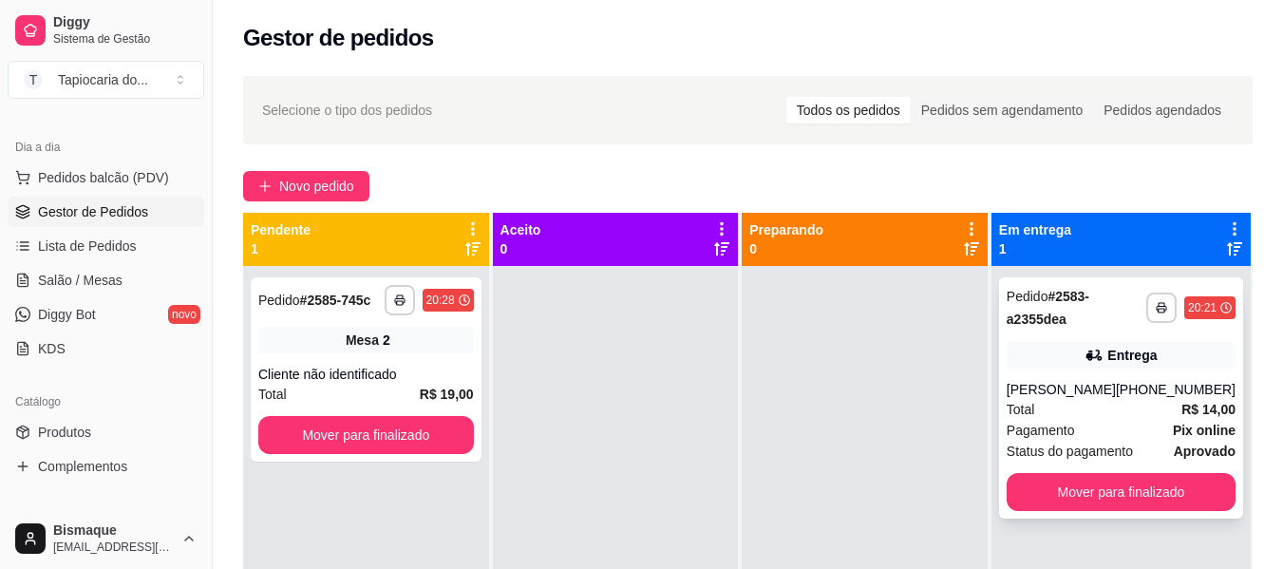
click at [1064, 413] on div "Total R$ 14,00" at bounding box center [1121, 409] width 229 height 21
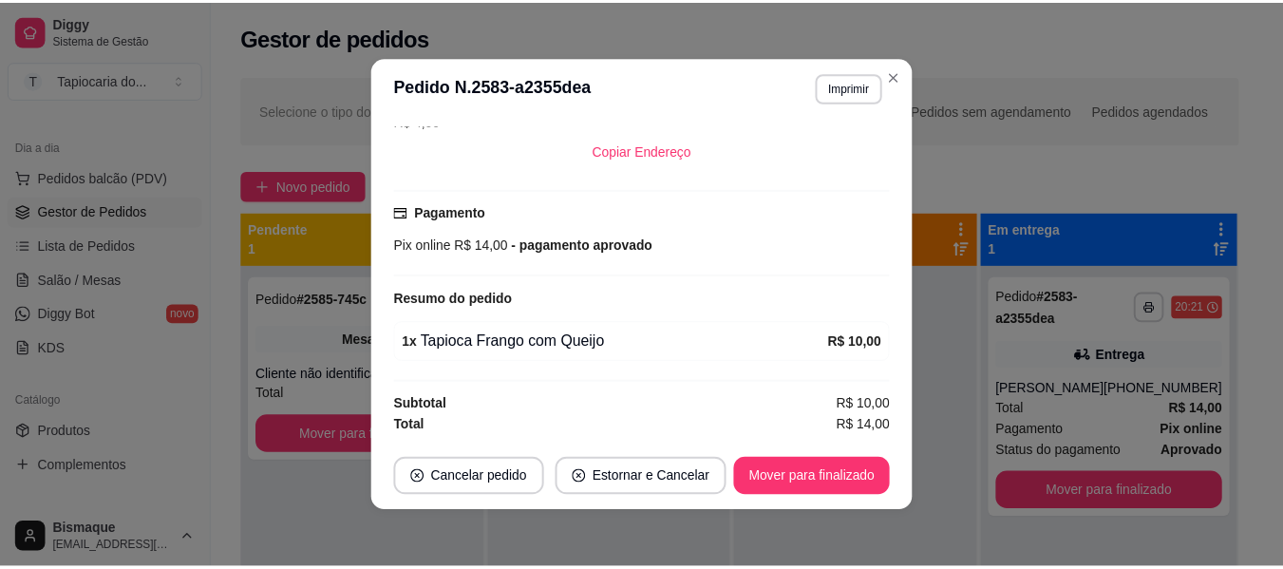
scroll to position [4, 0]
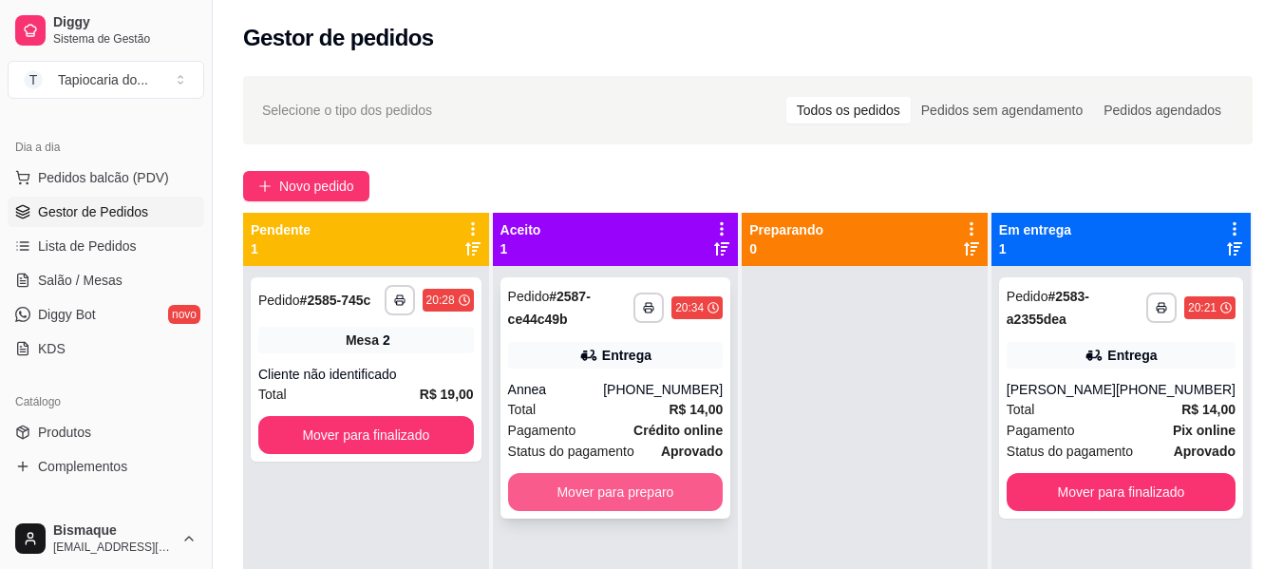
click at [636, 494] on button "Mover para preparo" at bounding box center [616, 492] width 216 height 38
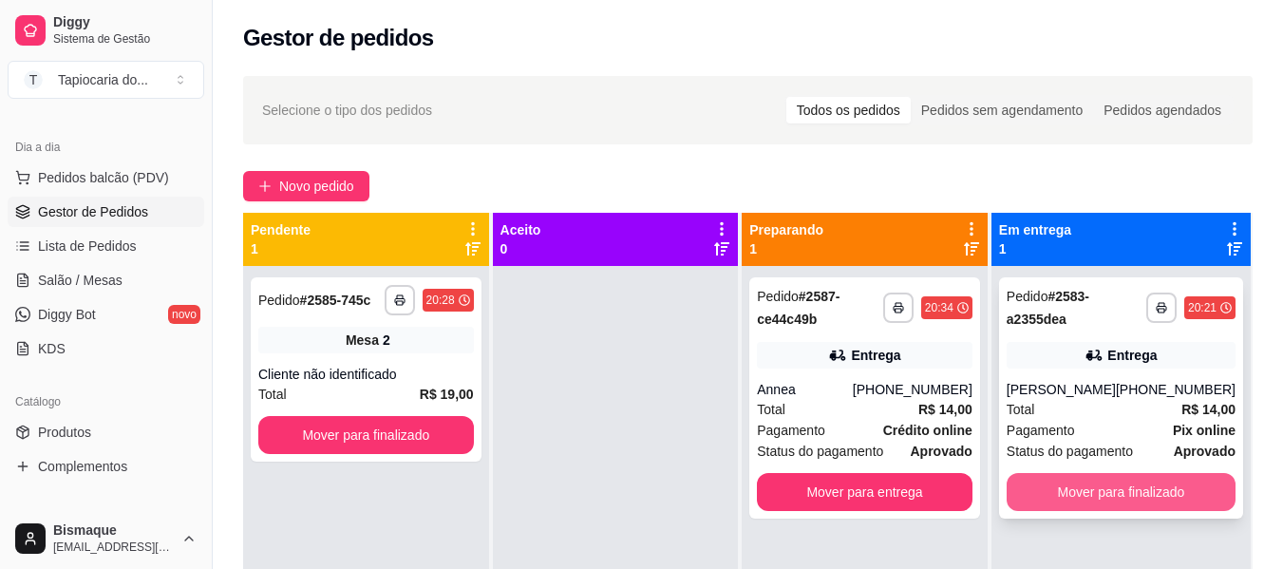
click at [1118, 498] on button "Mover para finalizado" at bounding box center [1121, 492] width 229 height 38
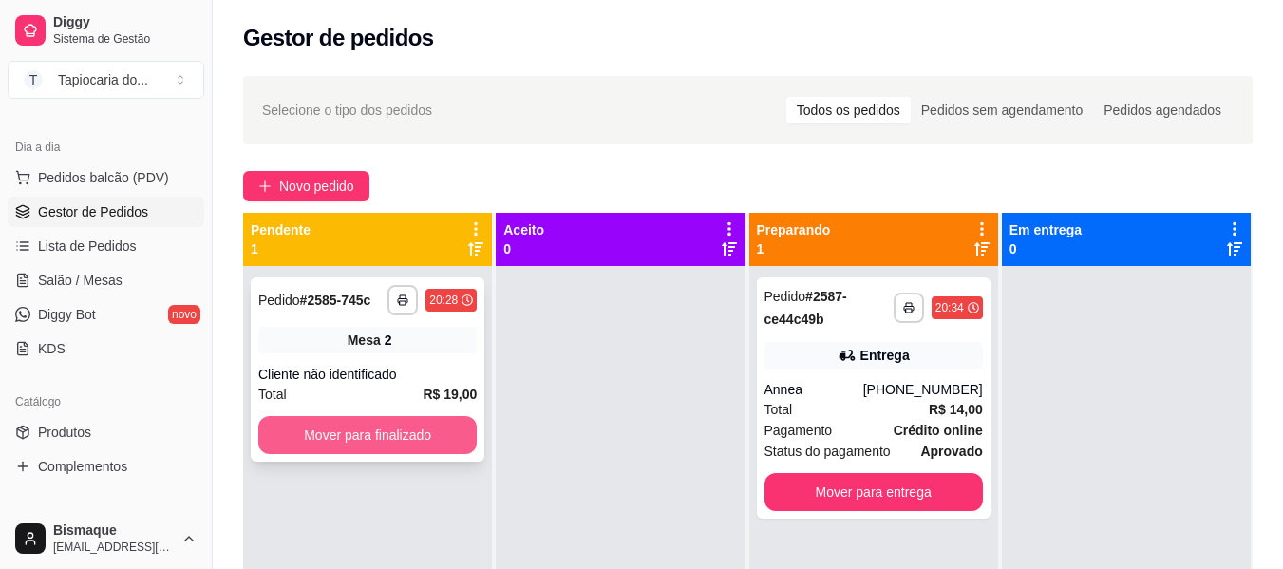
click at [357, 438] on button "Mover para finalizado" at bounding box center [367, 435] width 218 height 38
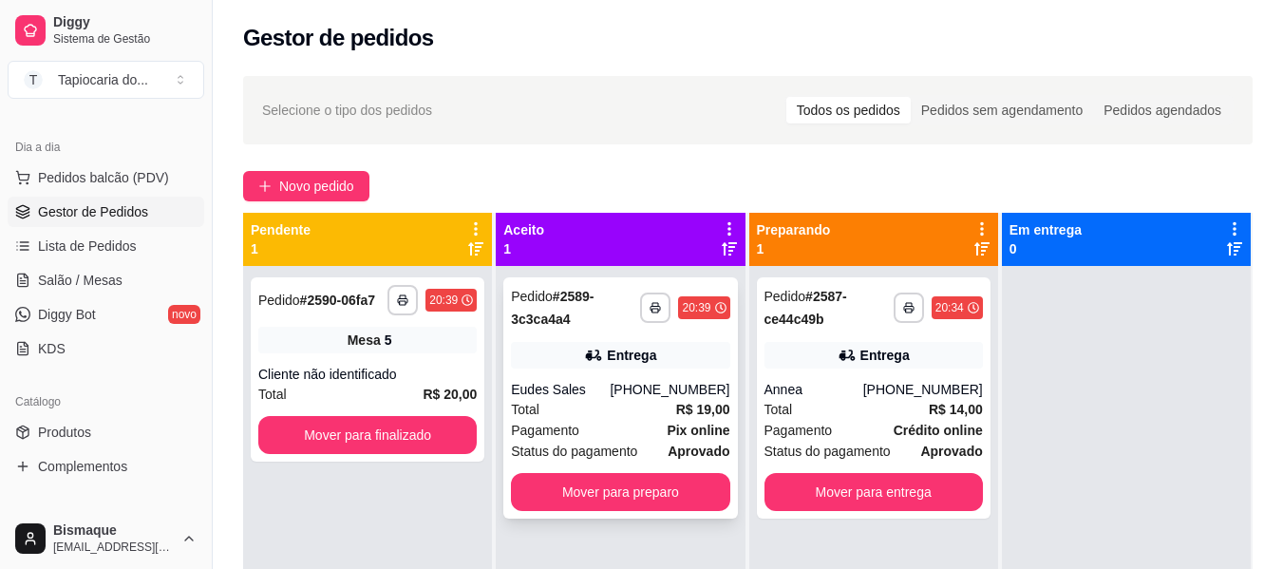
click at [554, 426] on span "Pagamento" at bounding box center [545, 430] width 68 height 21
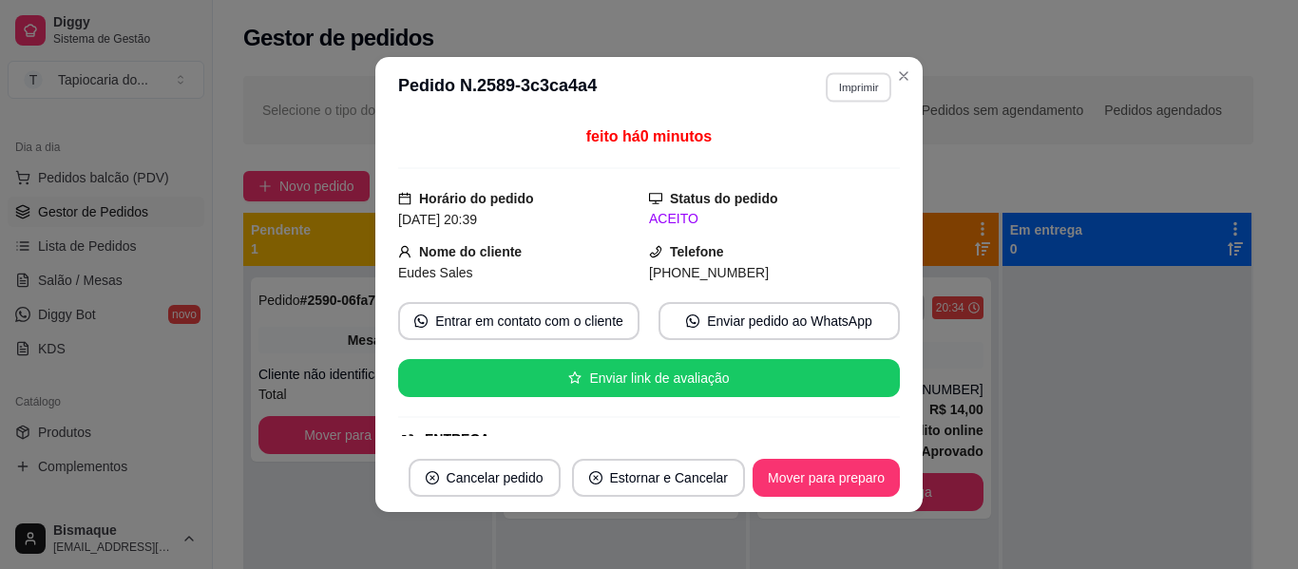
click at [826, 85] on button "Imprimir" at bounding box center [858, 86] width 66 height 29
click at [818, 149] on button "Impressora" at bounding box center [818, 154] width 138 height 30
click at [566, 431] on div "ENTREGA" at bounding box center [647, 439] width 498 height 20
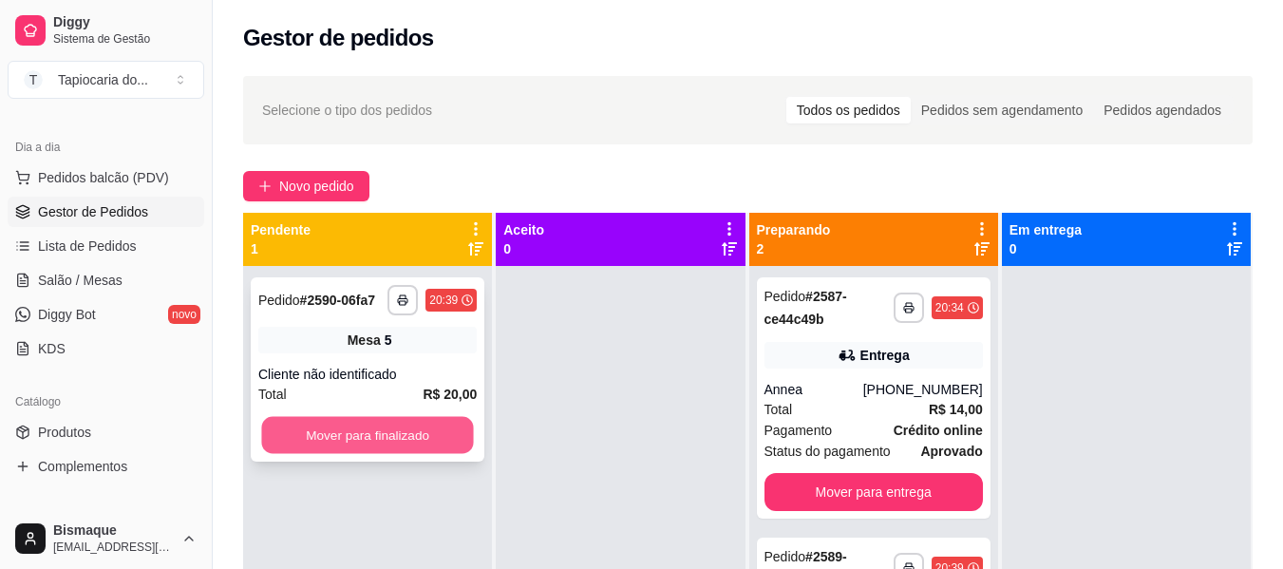
click at [353, 433] on button "Mover para finalizado" at bounding box center [367, 435] width 212 height 37
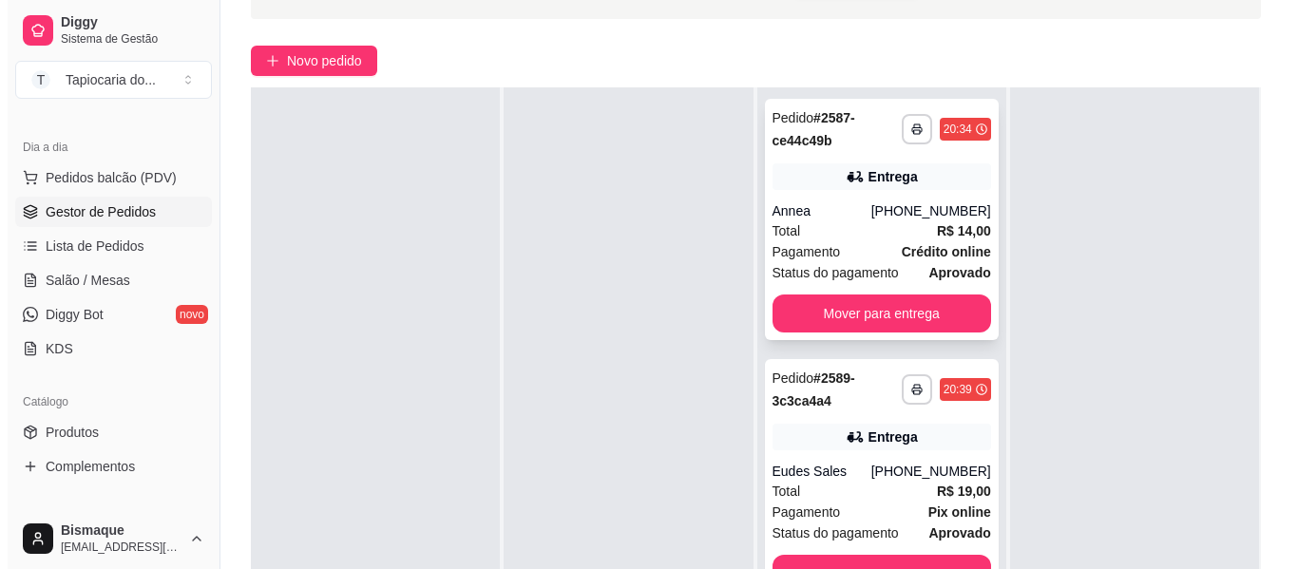
scroll to position [285, 0]
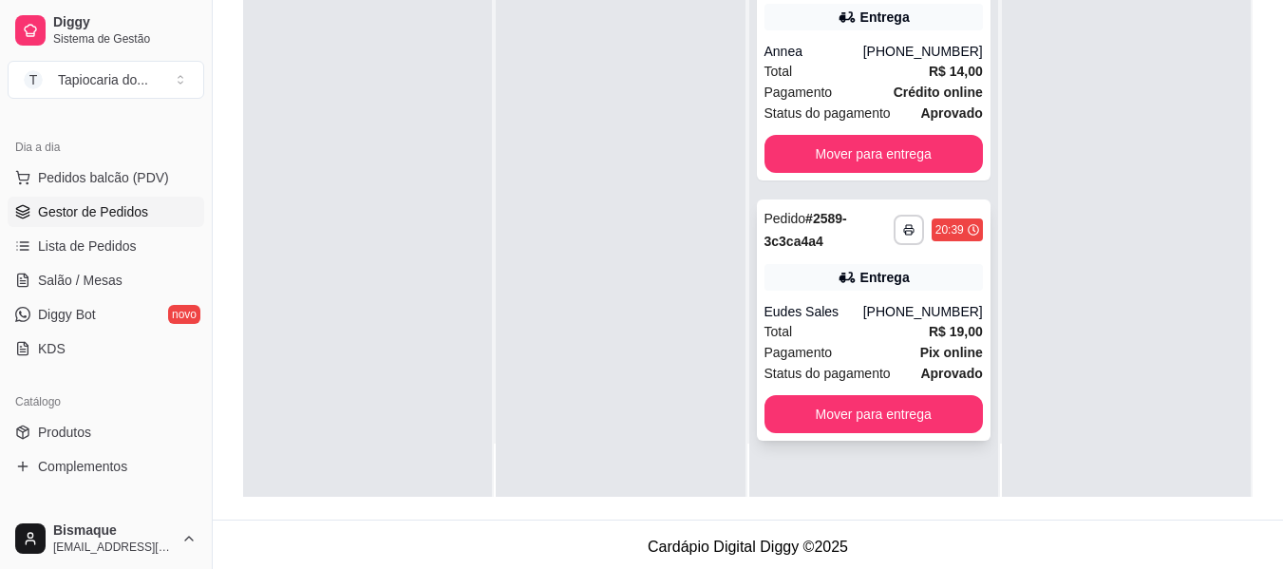
click at [886, 329] on div "Total R$ 19,00" at bounding box center [874, 331] width 218 height 21
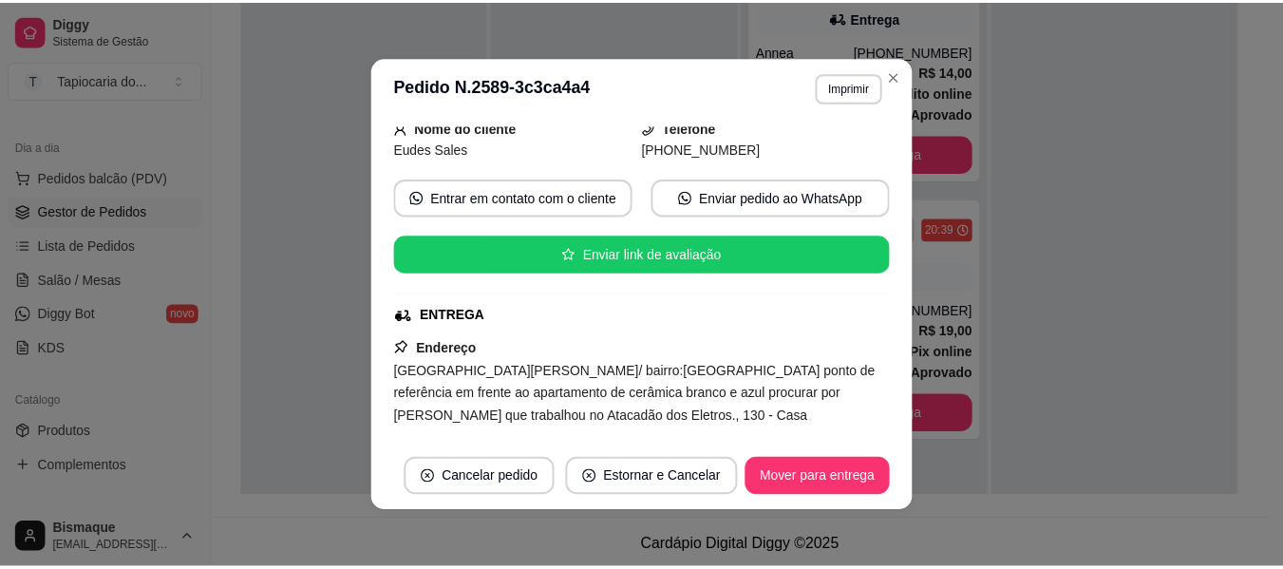
scroll to position [473, 0]
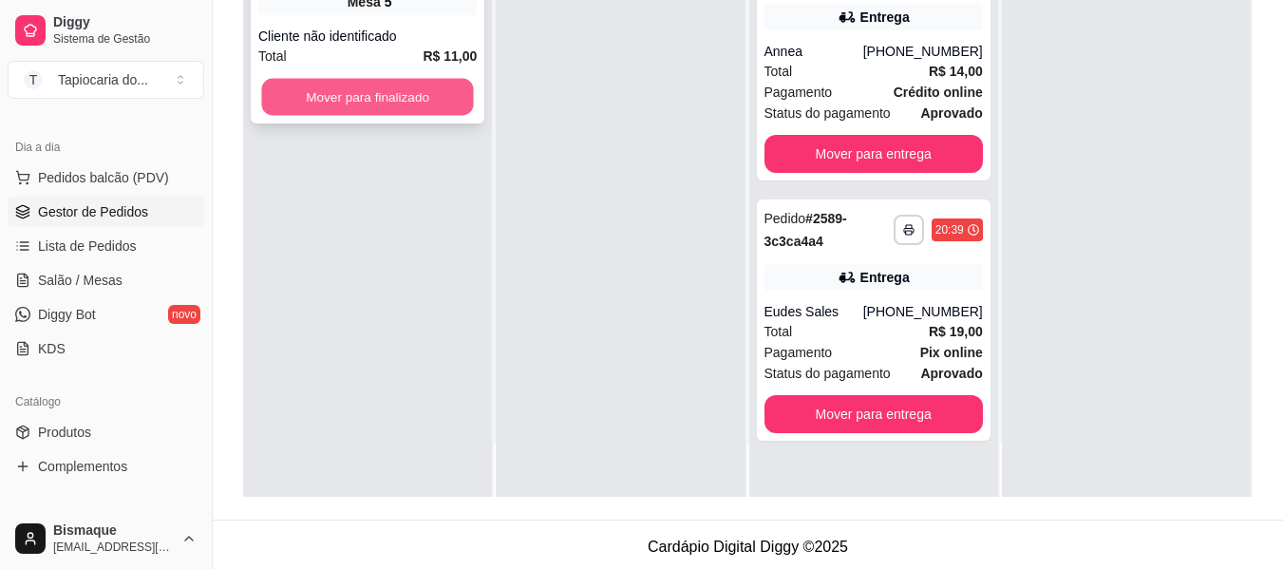
click at [377, 97] on button "Mover para finalizado" at bounding box center [367, 97] width 212 height 37
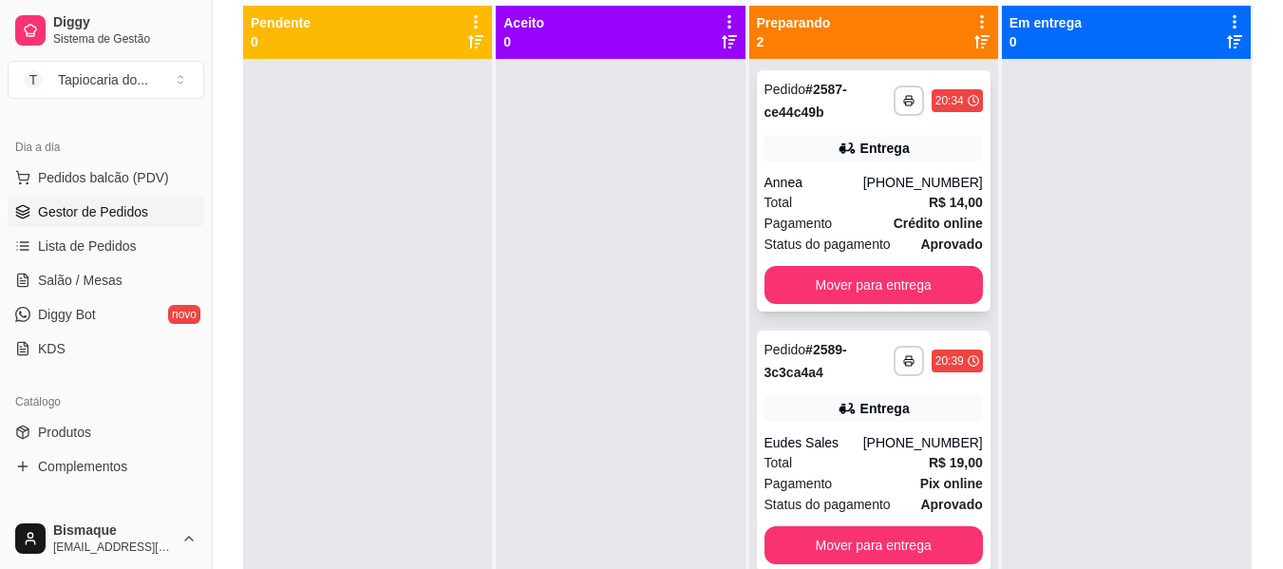
scroll to position [100, 0]
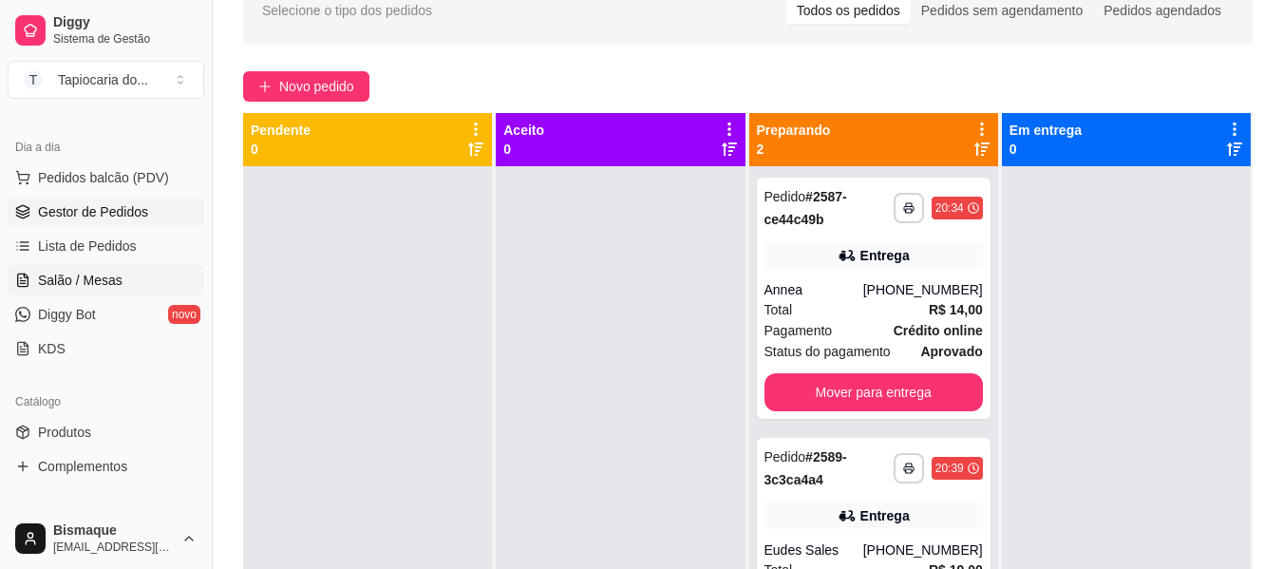
click at [74, 285] on span "Salão / Mesas" at bounding box center [80, 280] width 85 height 19
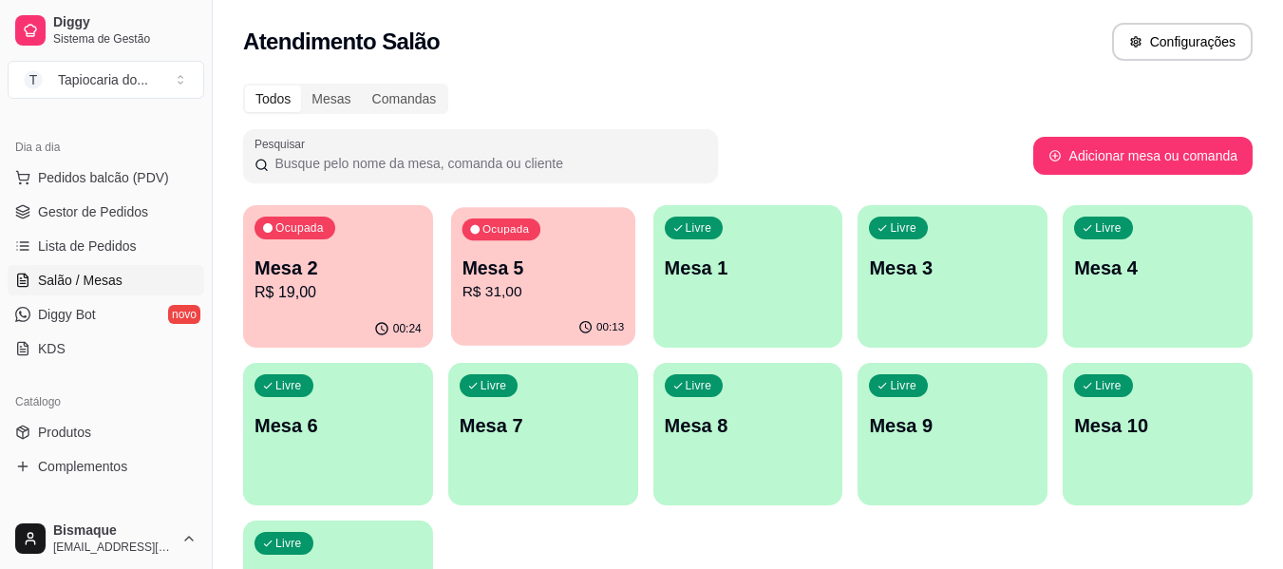
click at [533, 286] on p "R$ 31,00" at bounding box center [543, 292] width 162 height 22
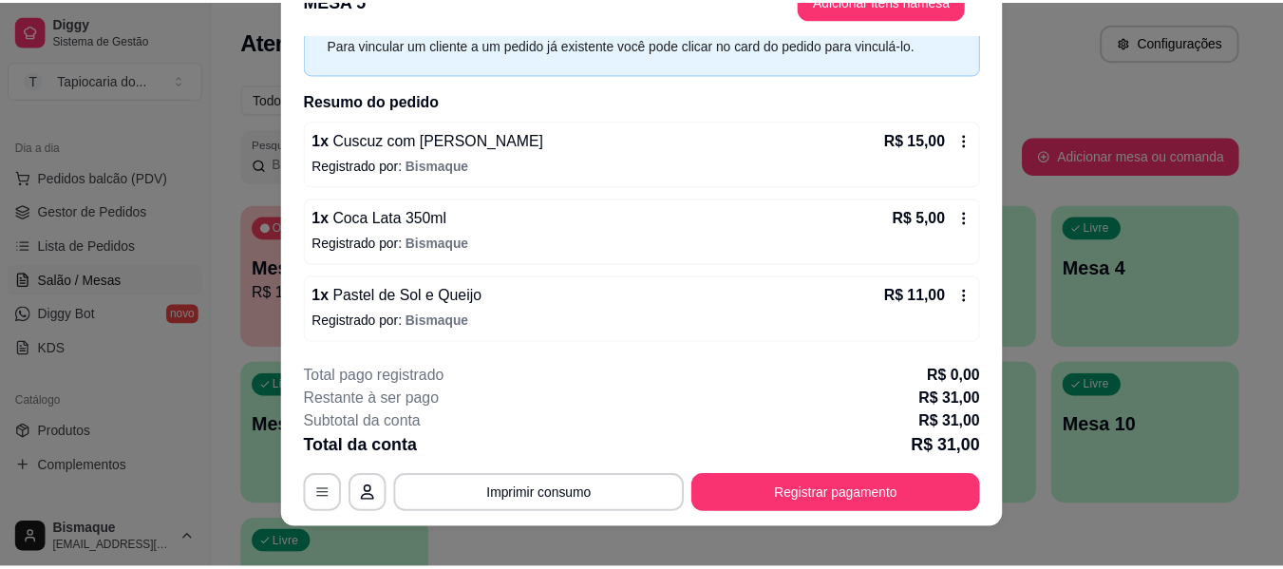
scroll to position [58, 0]
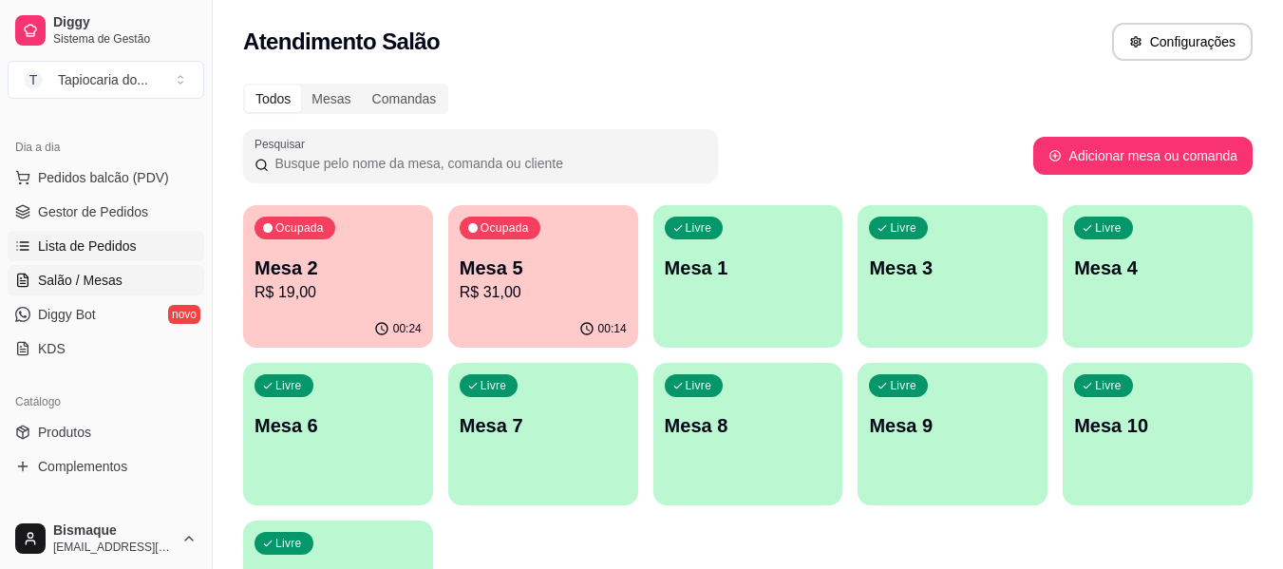
click at [97, 241] on span "Lista de Pedidos" at bounding box center [87, 246] width 99 height 19
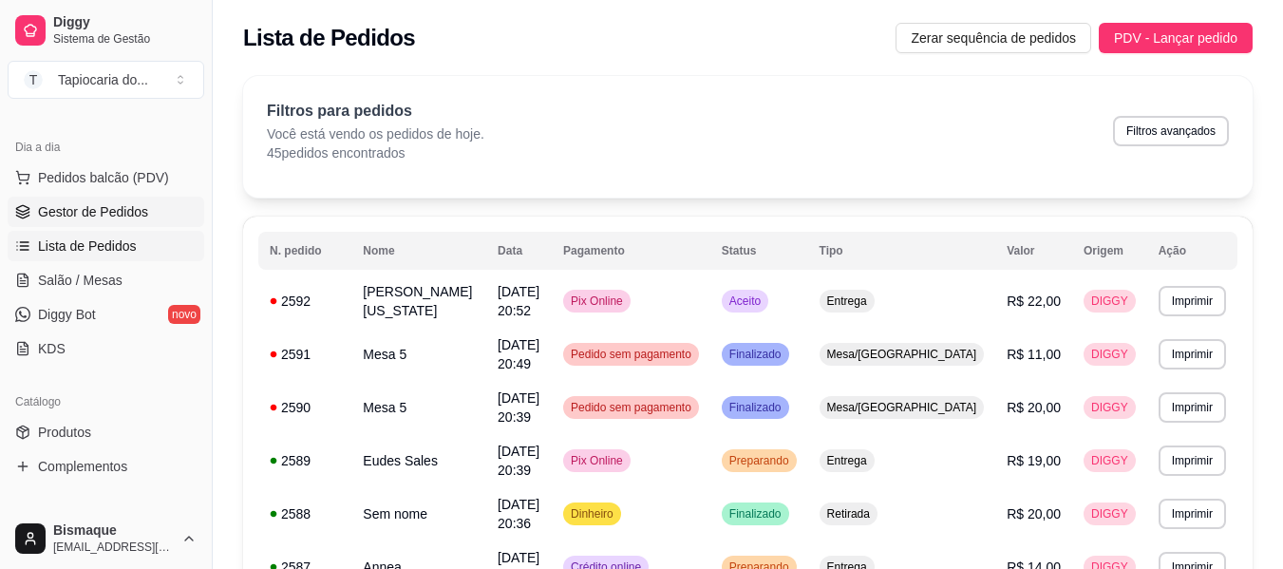
click at [73, 212] on span "Gestor de Pedidos" at bounding box center [93, 211] width 110 height 19
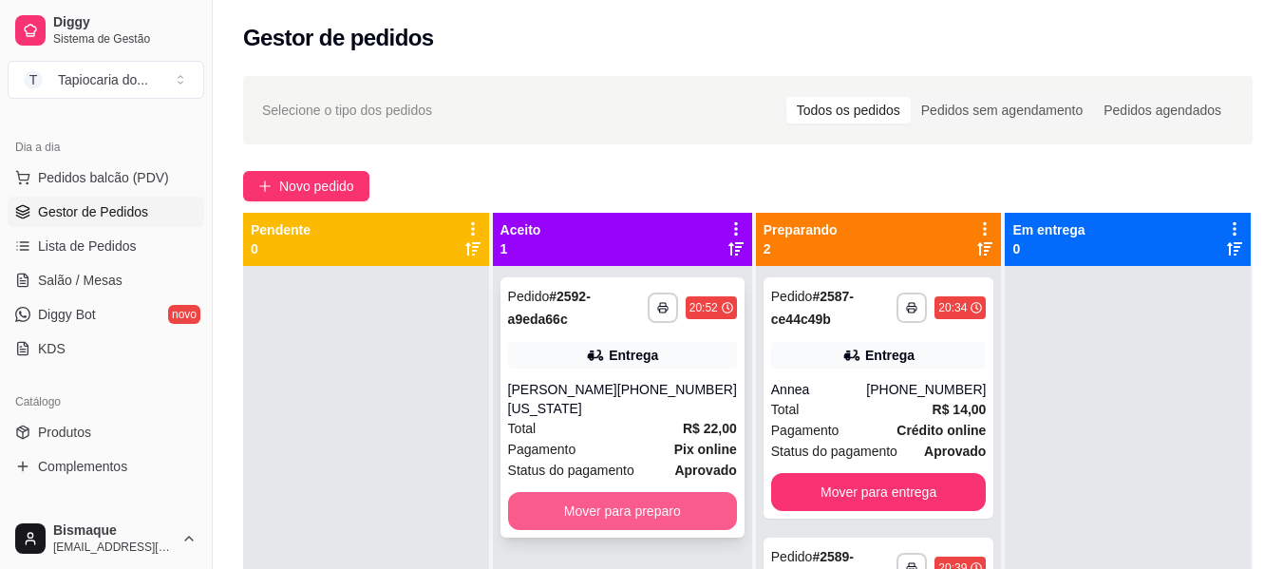
click at [661, 529] on button "Mover para preparo" at bounding box center [622, 511] width 229 height 38
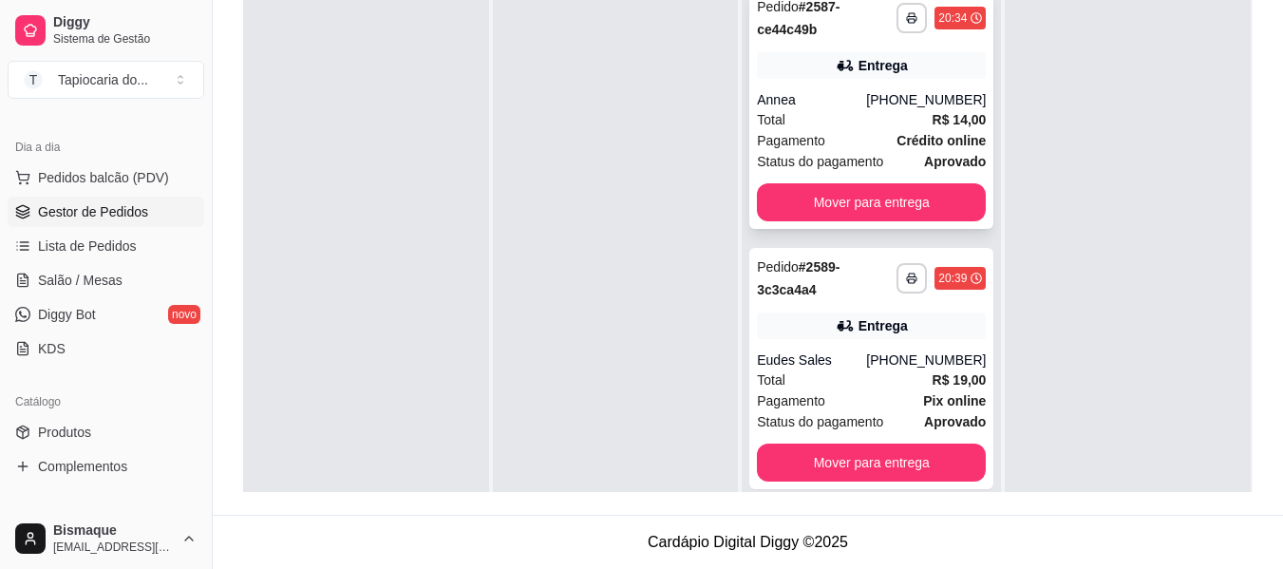
click at [799, 115] on div "Total R$ 14,00" at bounding box center [871, 119] width 229 height 21
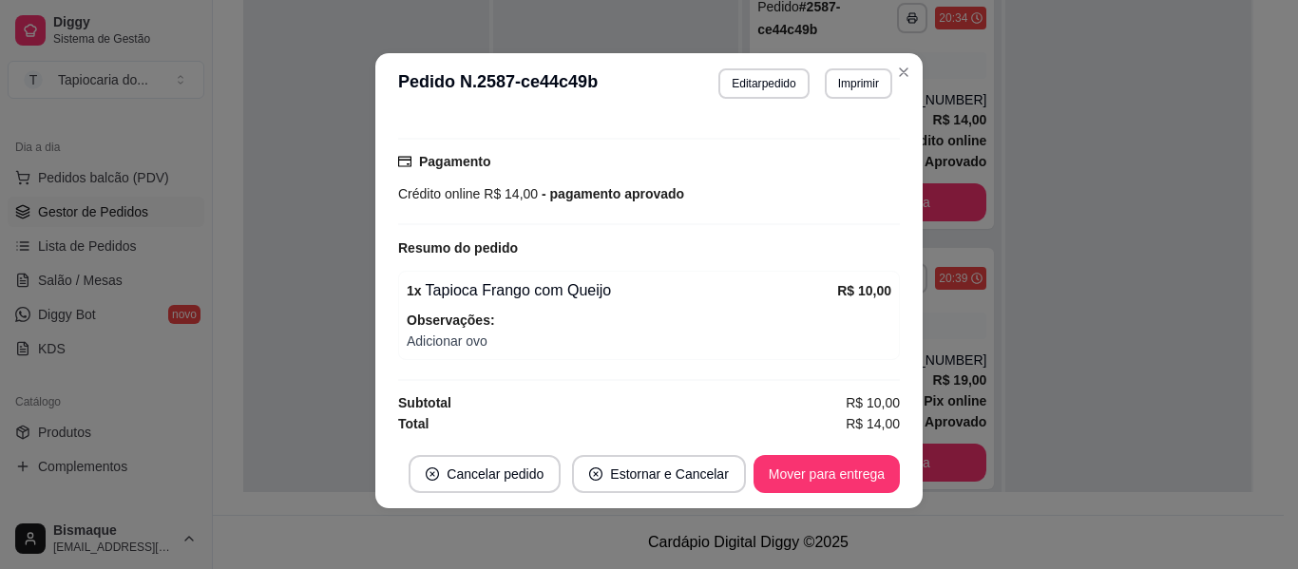
scroll to position [477, 0]
click at [851, 468] on button "Mover para entrega" at bounding box center [826, 474] width 142 height 37
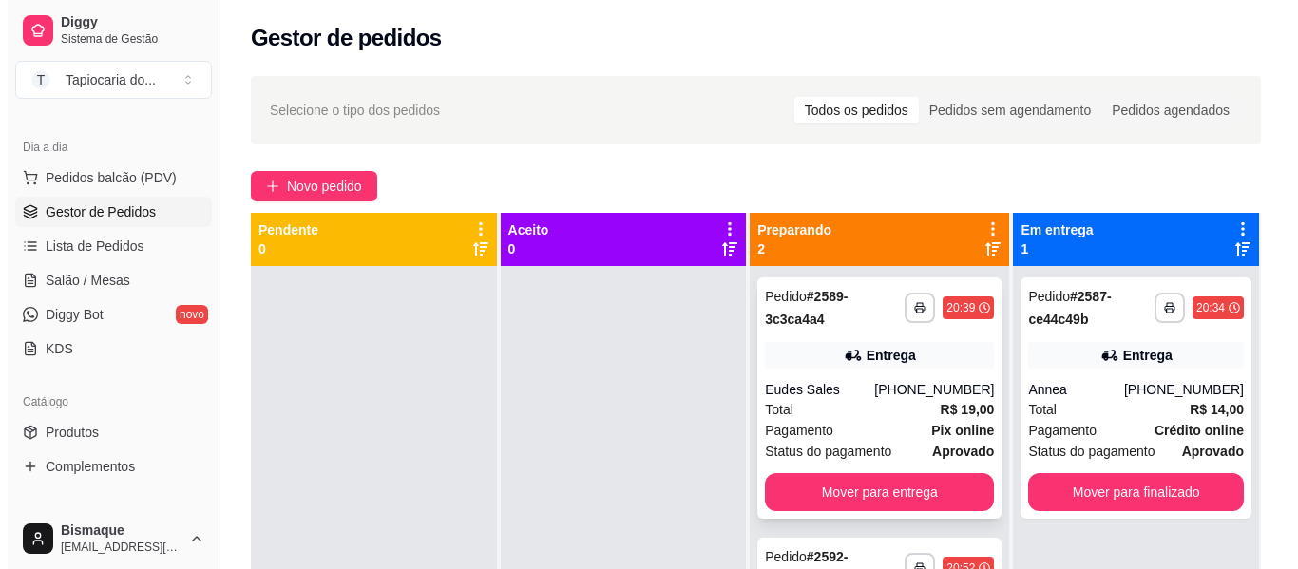
scroll to position [9, 0]
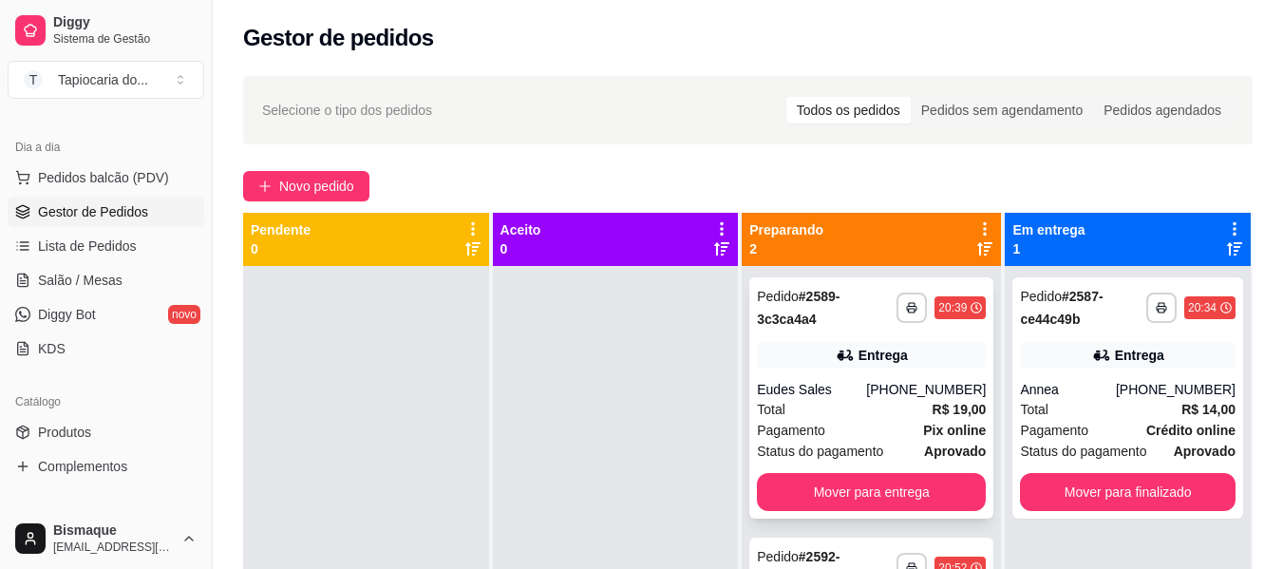
click at [893, 407] on div "Total R$ 19,00" at bounding box center [871, 409] width 229 height 21
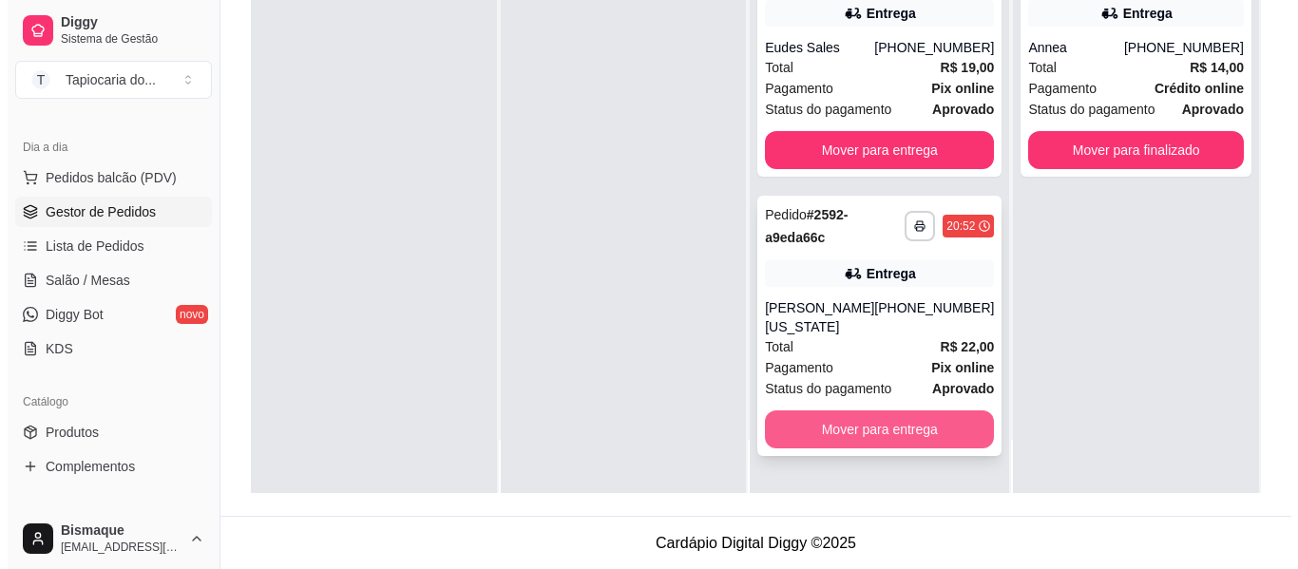
scroll to position [290, 0]
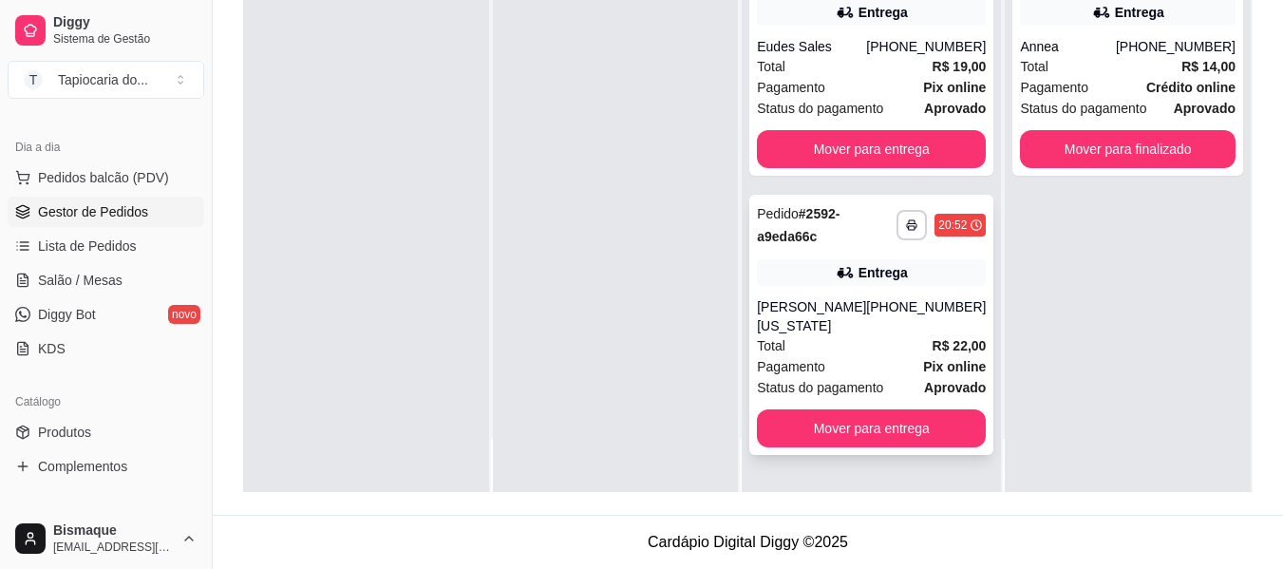
click at [926, 317] on div "[PHONE_NUMBER]" at bounding box center [926, 316] width 120 height 38
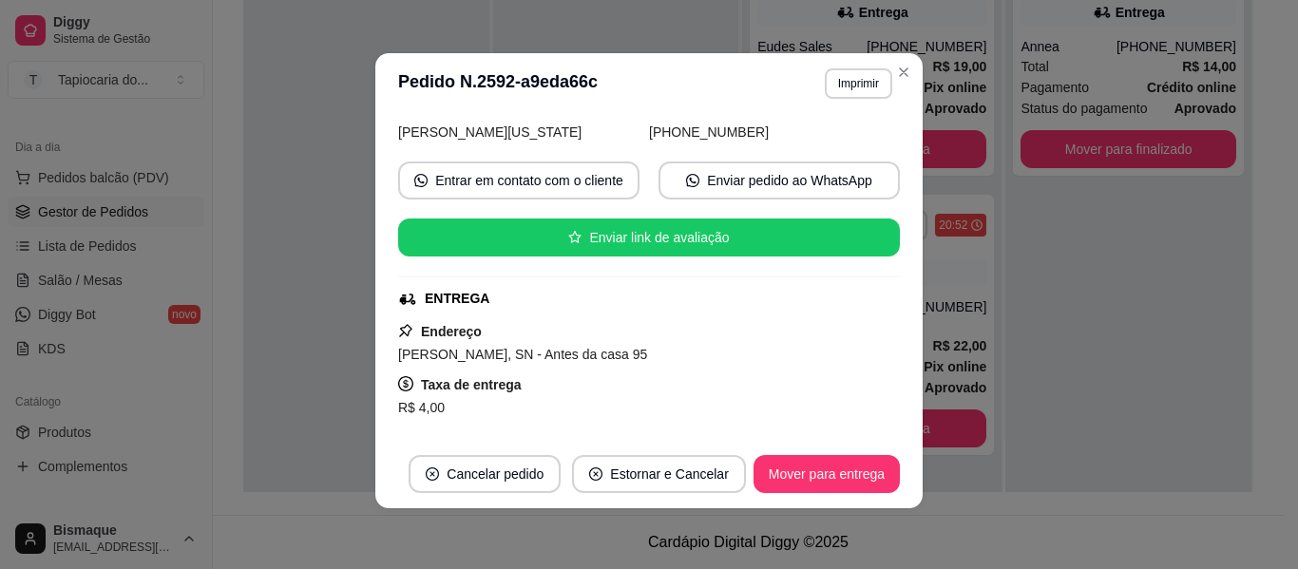
scroll to position [0, 0]
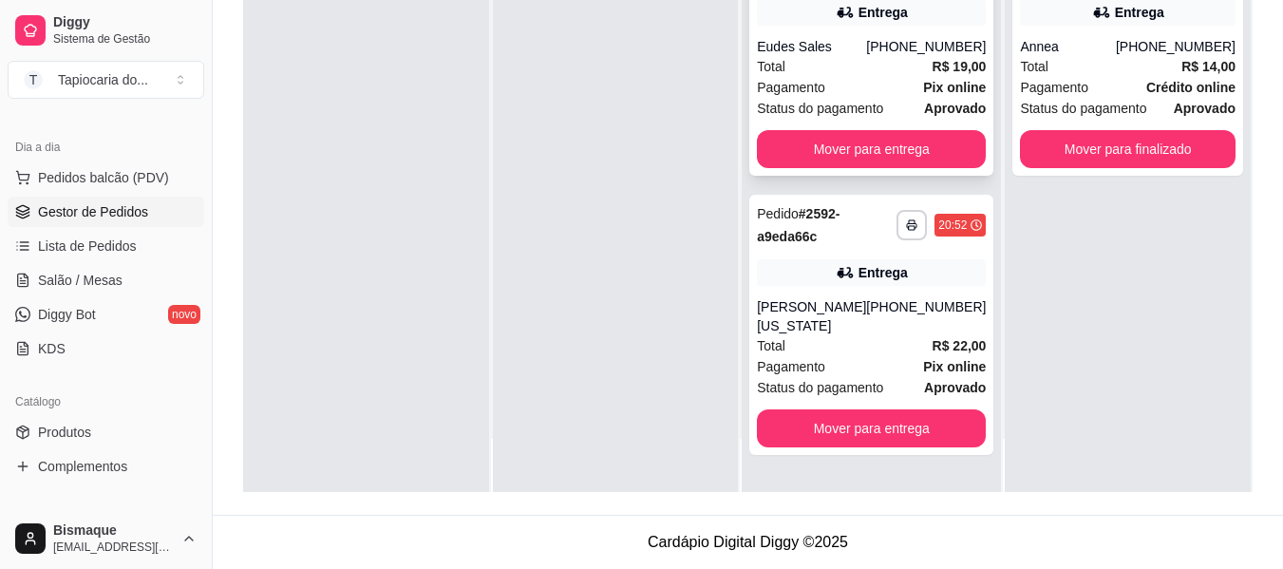
click at [923, 77] on span "Pix online" at bounding box center [954, 87] width 63 height 21
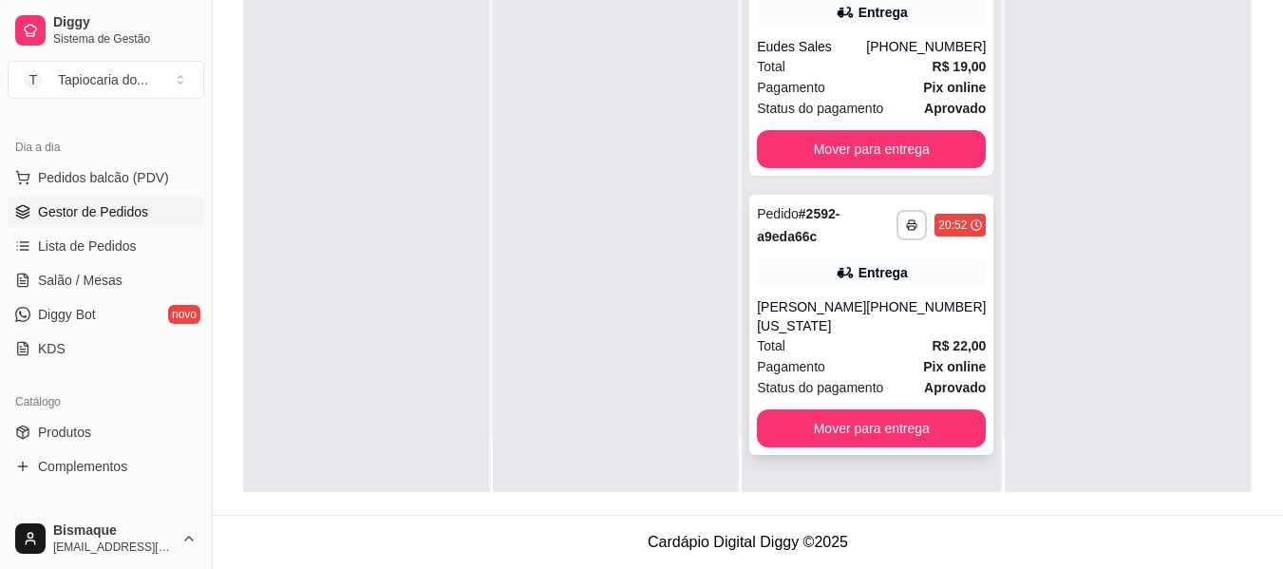
scroll to position [9, 0]
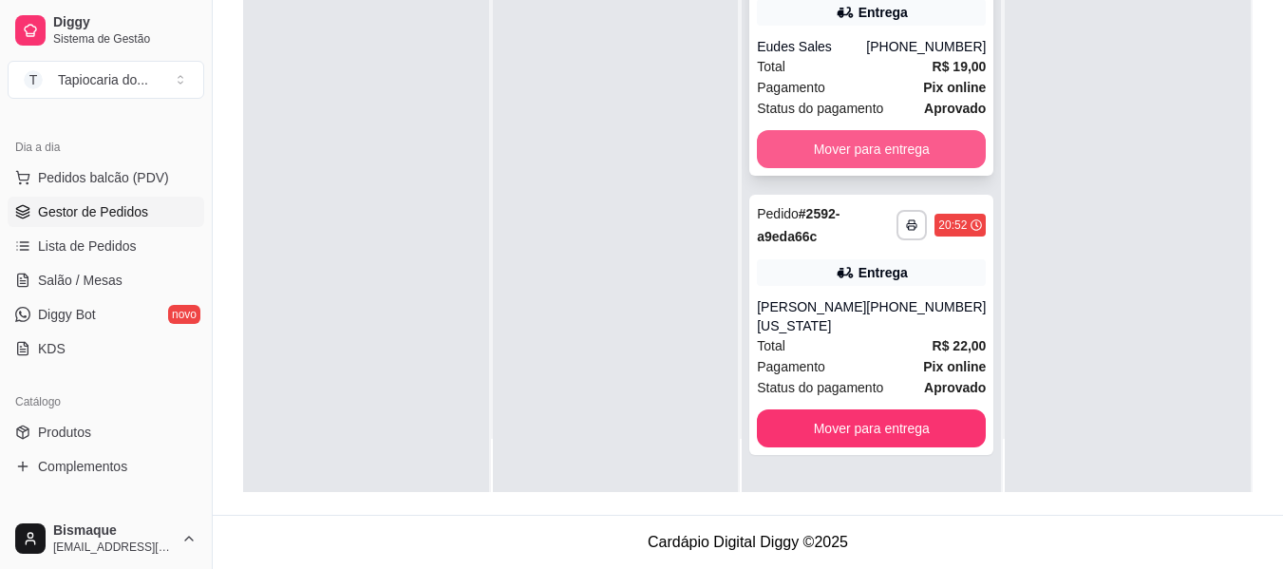
click at [925, 142] on button "Mover para entrega" at bounding box center [871, 149] width 229 height 38
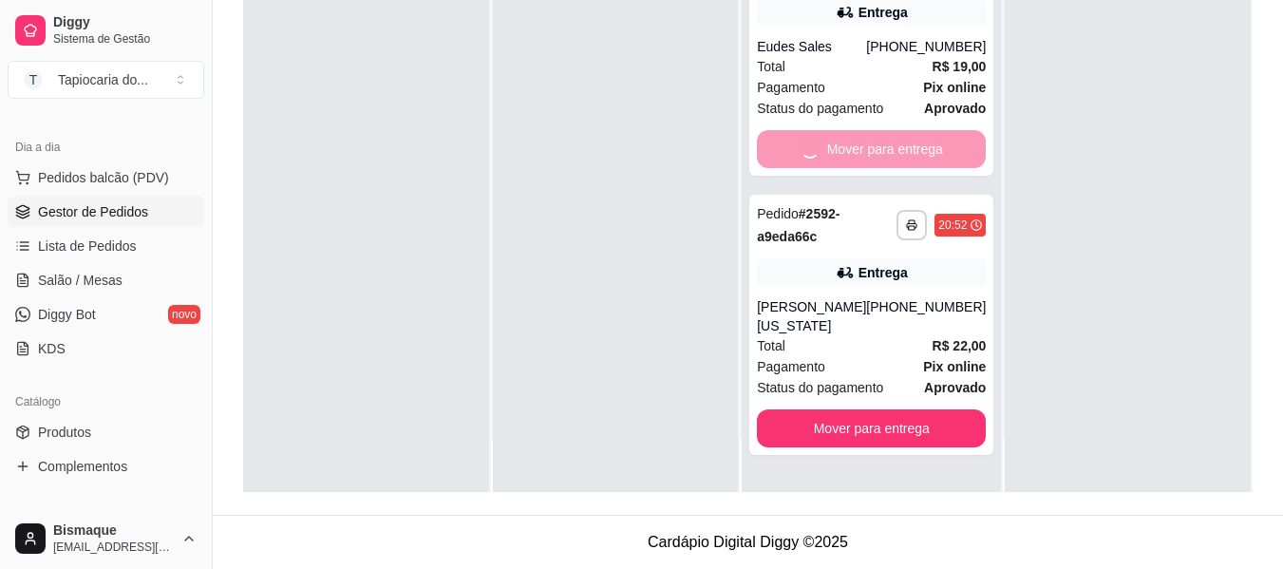
scroll to position [0, 0]
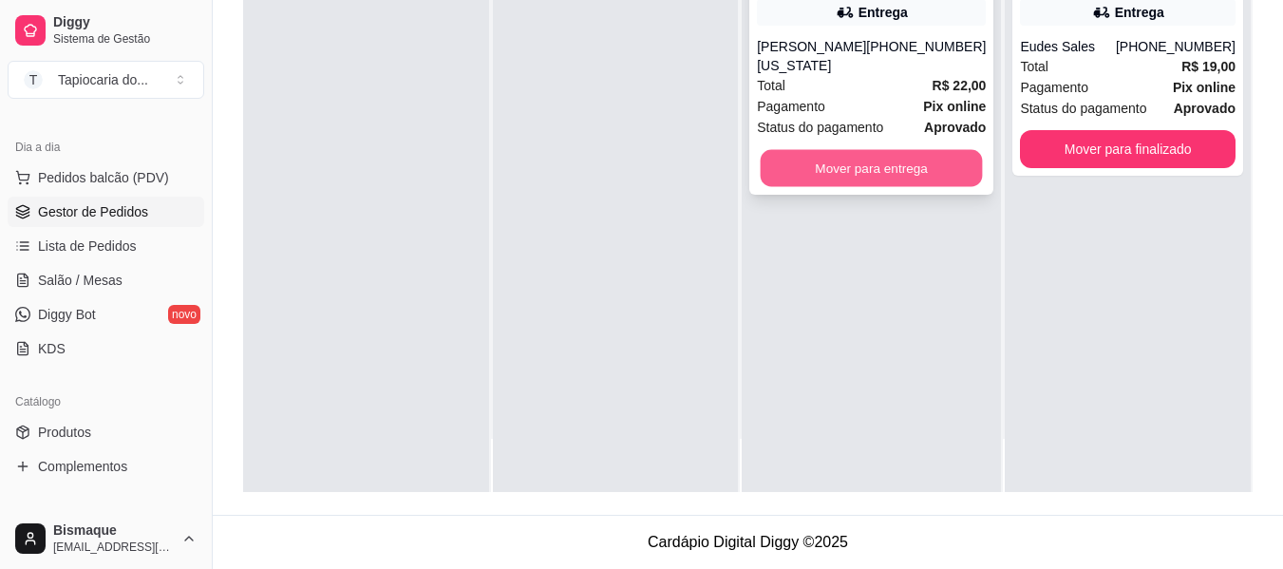
click at [941, 187] on button "Mover para entrega" at bounding box center [872, 168] width 222 height 37
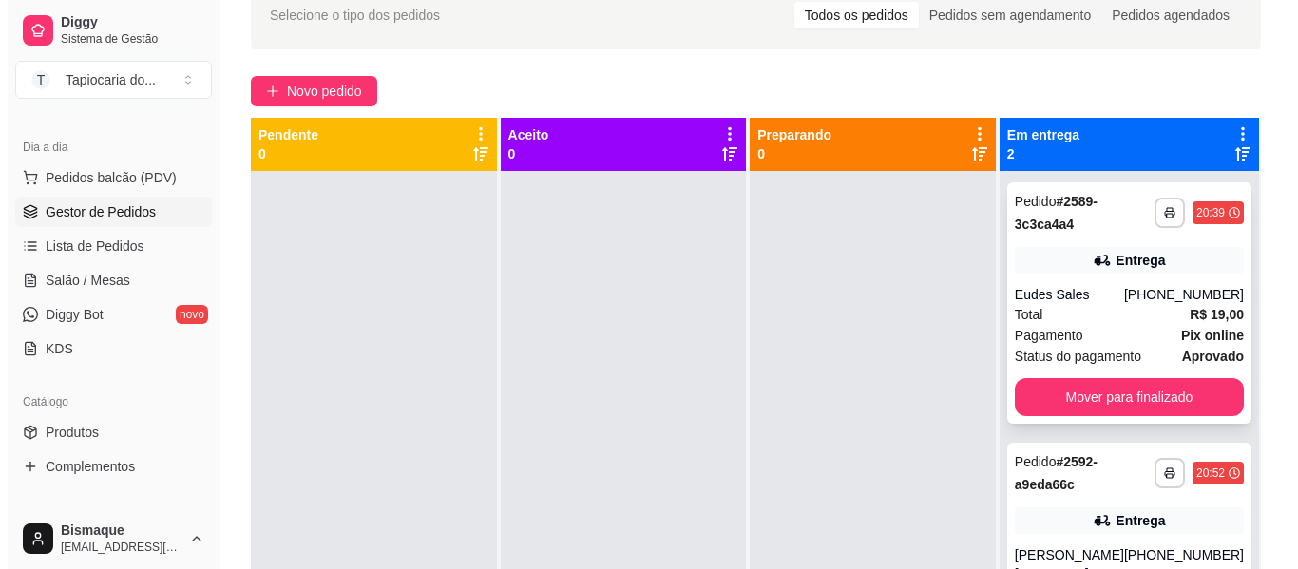
scroll to position [9, 0]
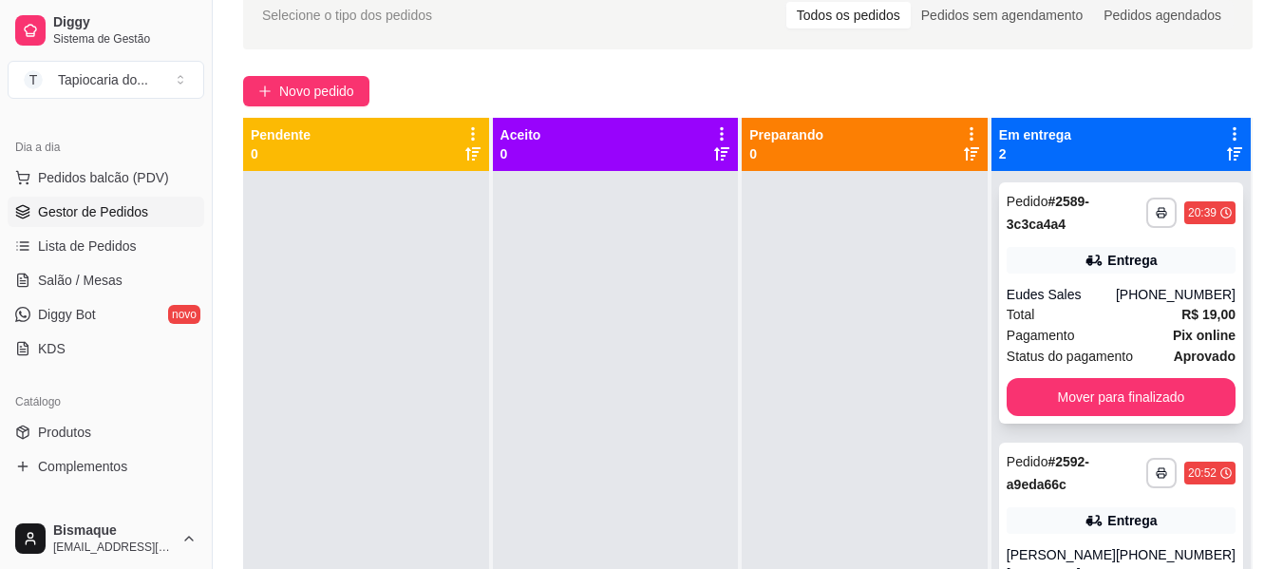
click at [1101, 369] on div "**********" at bounding box center [1121, 302] width 244 height 241
click at [1101, 385] on button "Mover para finalizado" at bounding box center [1121, 397] width 229 height 38
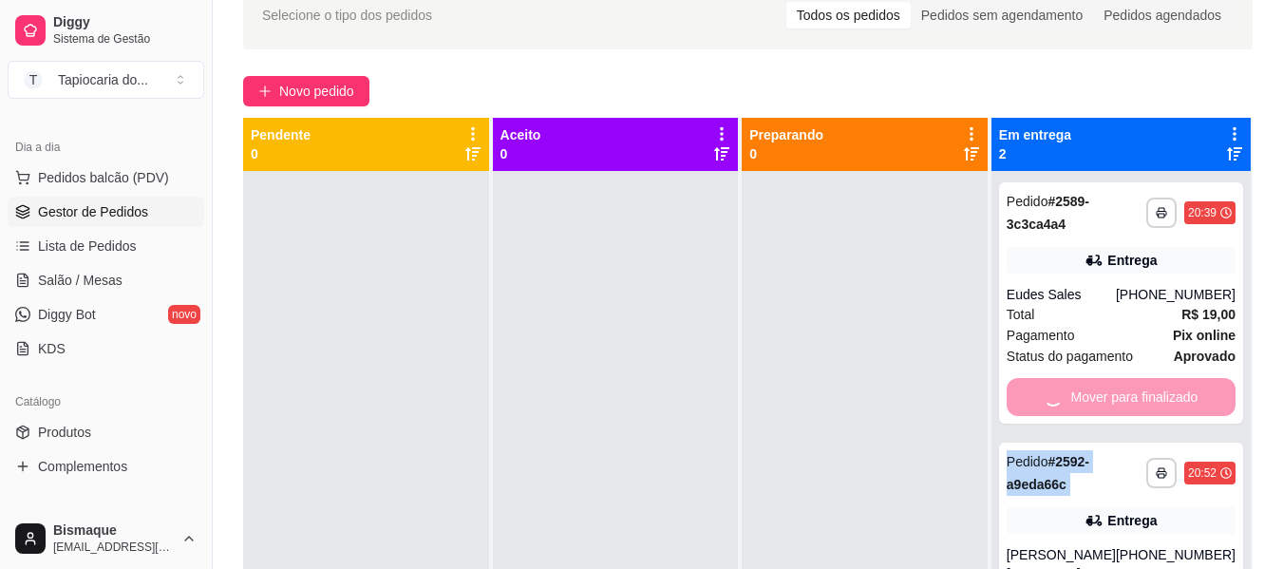
click at [1101, 385] on div "Mover para finalizado" at bounding box center [1121, 397] width 229 height 38
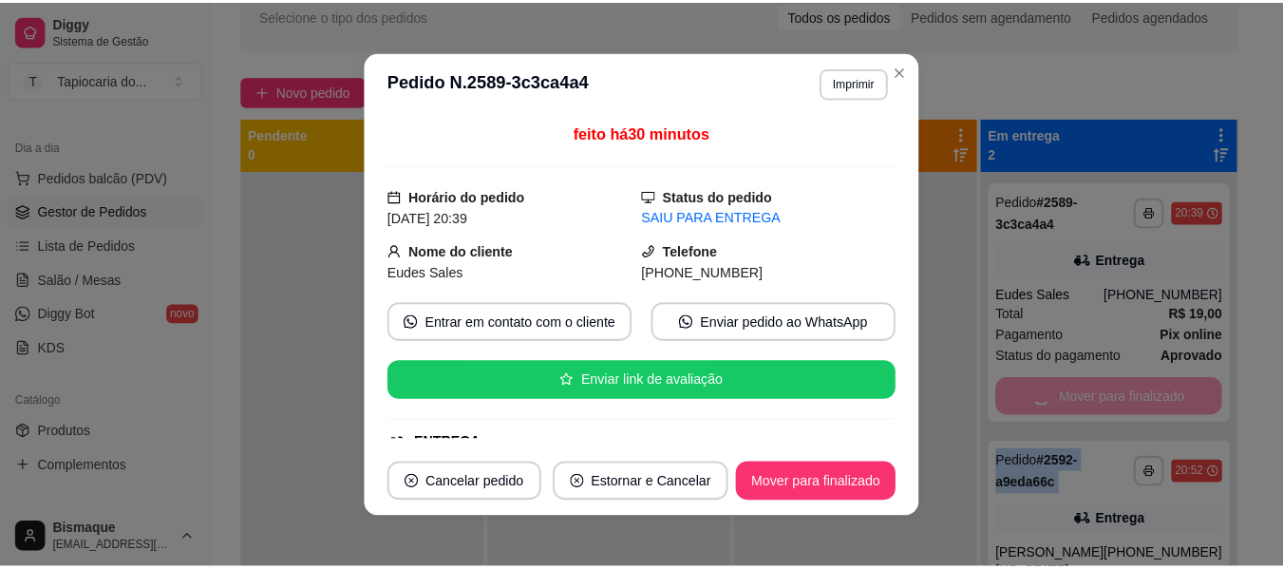
scroll to position [0, 0]
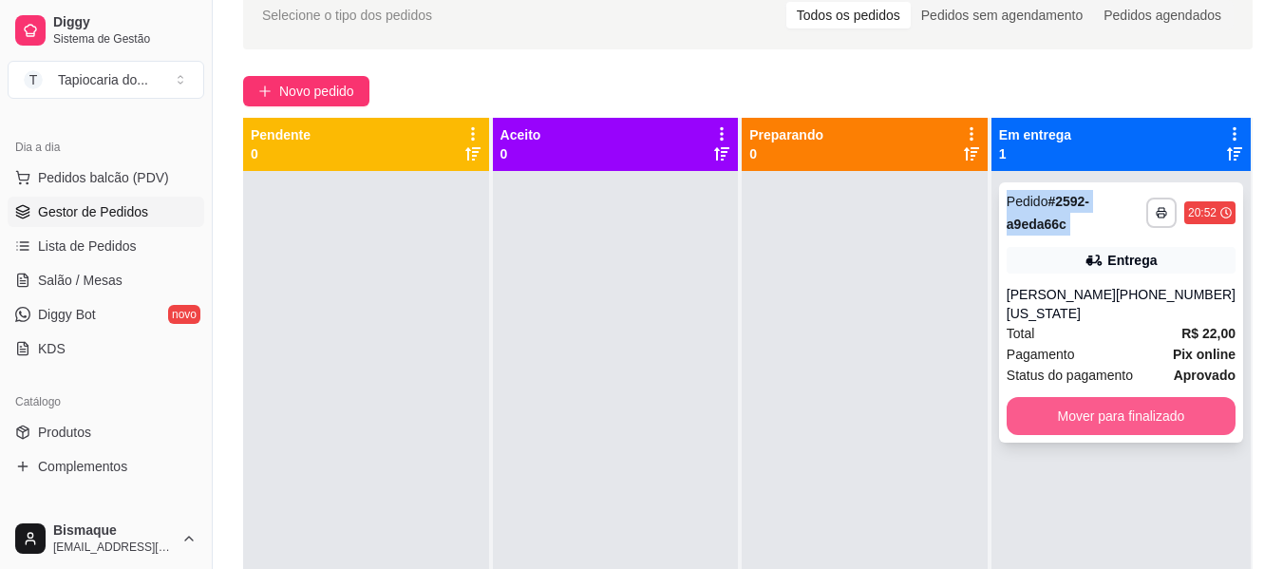
click at [1108, 428] on button "Mover para finalizado" at bounding box center [1121, 416] width 229 height 38
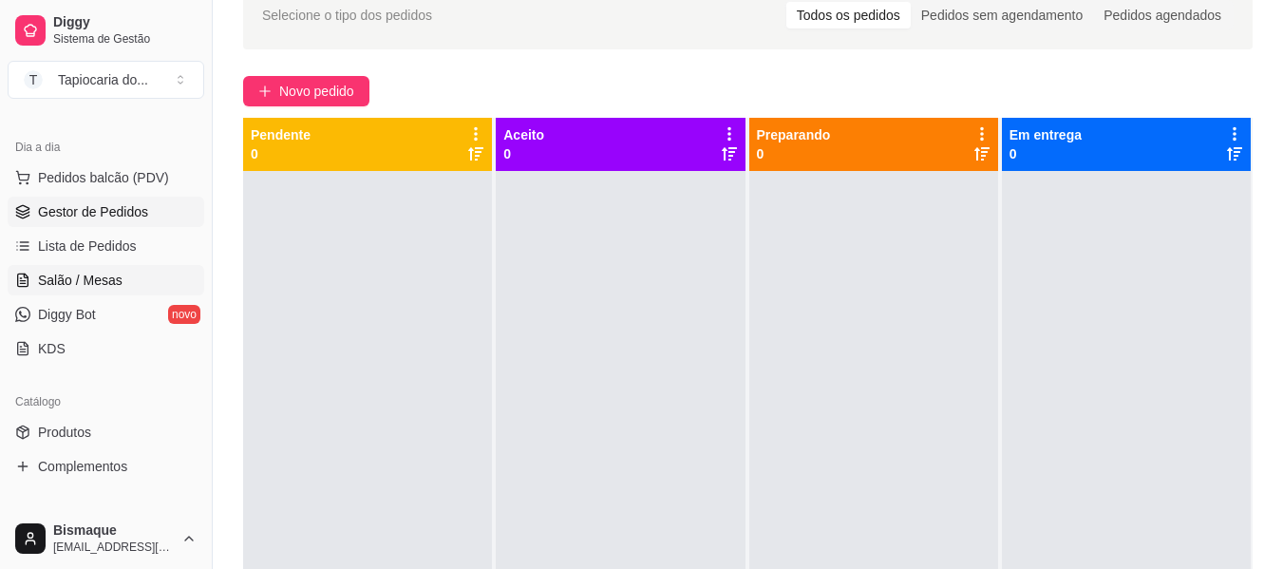
click at [68, 283] on span "Salão / Mesas" at bounding box center [80, 280] width 85 height 19
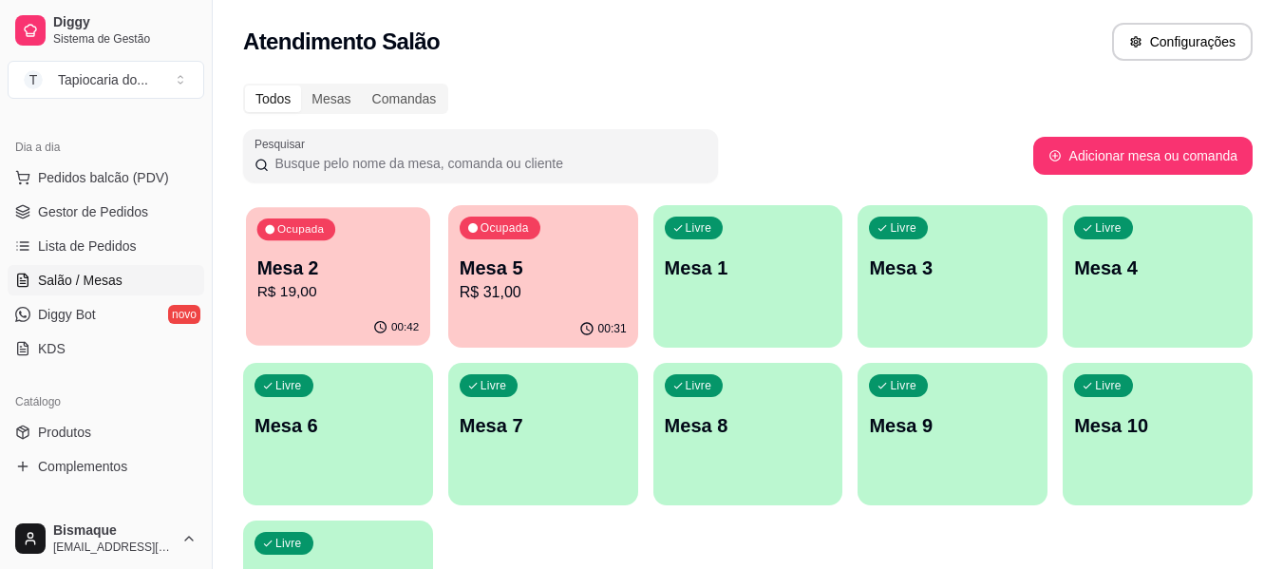
click at [384, 306] on div "Ocupada Mesa 2 R$ 19,00" at bounding box center [338, 258] width 184 height 103
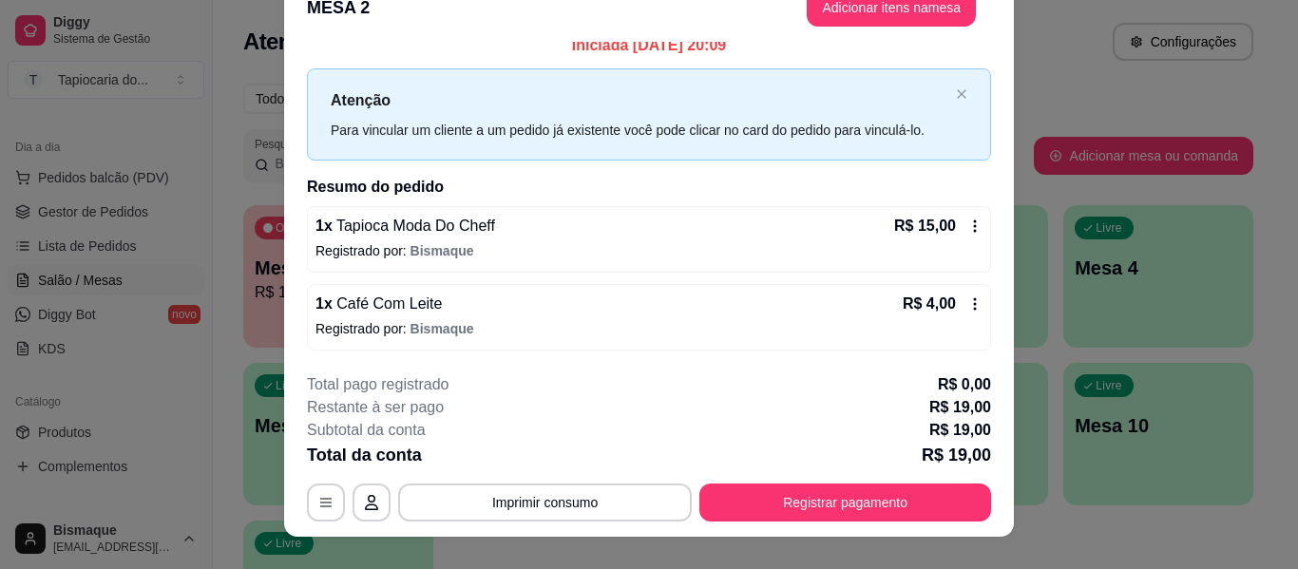
scroll to position [58, 0]
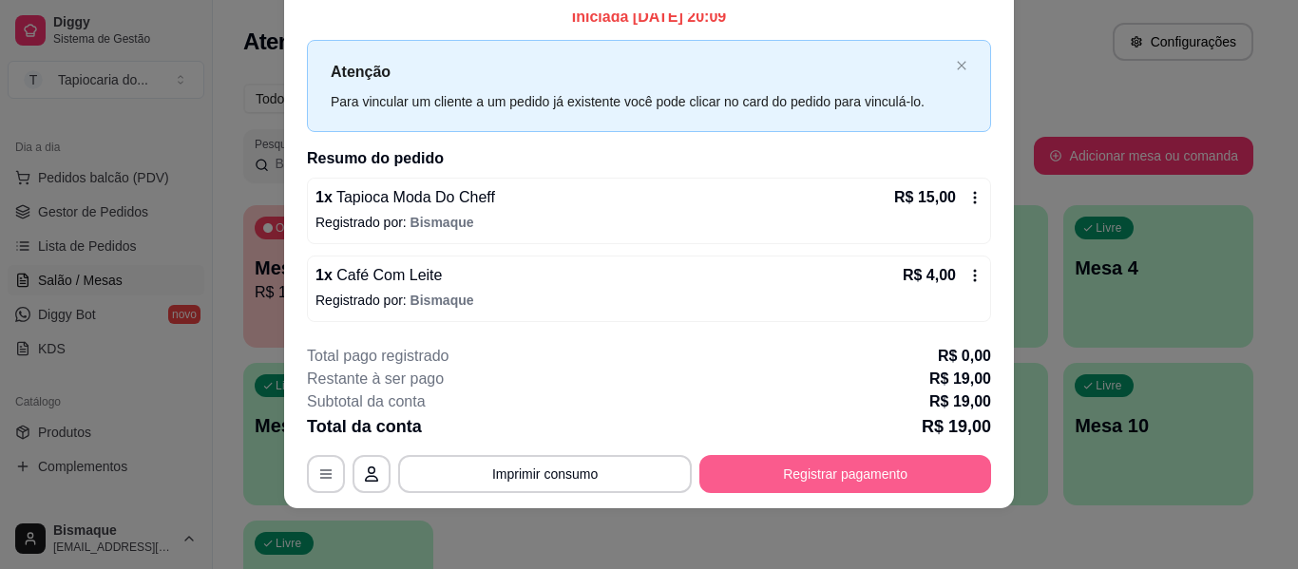
click at [786, 479] on button "Registrar pagamento" at bounding box center [845, 474] width 292 height 38
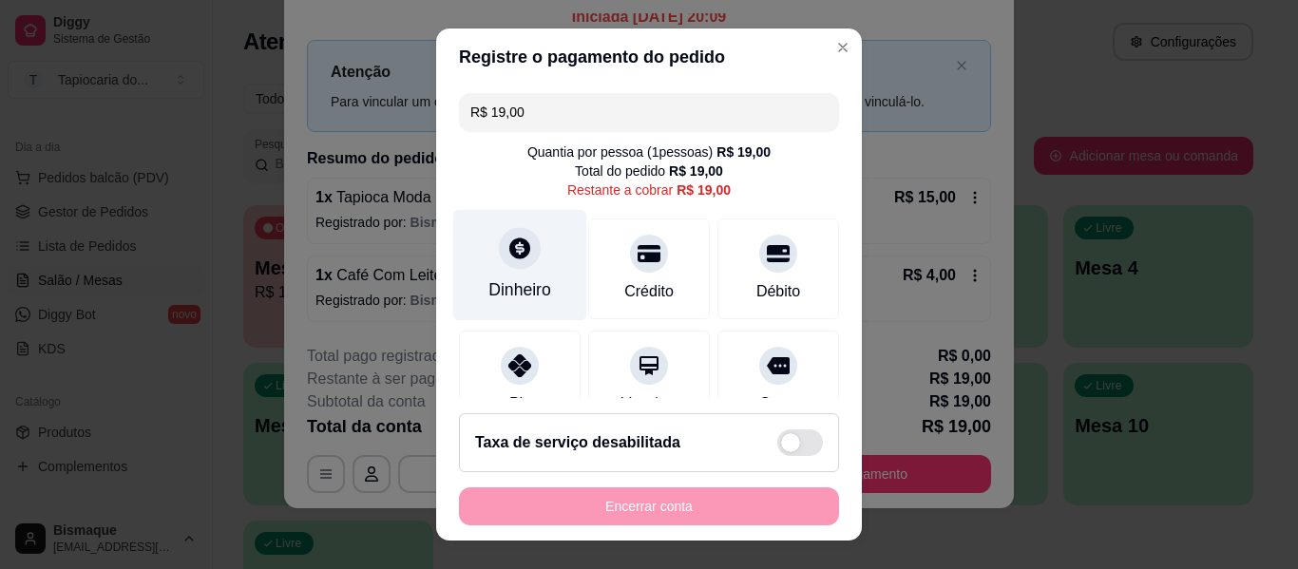
click at [535, 291] on div "Dinheiro" at bounding box center [519, 289] width 63 height 25
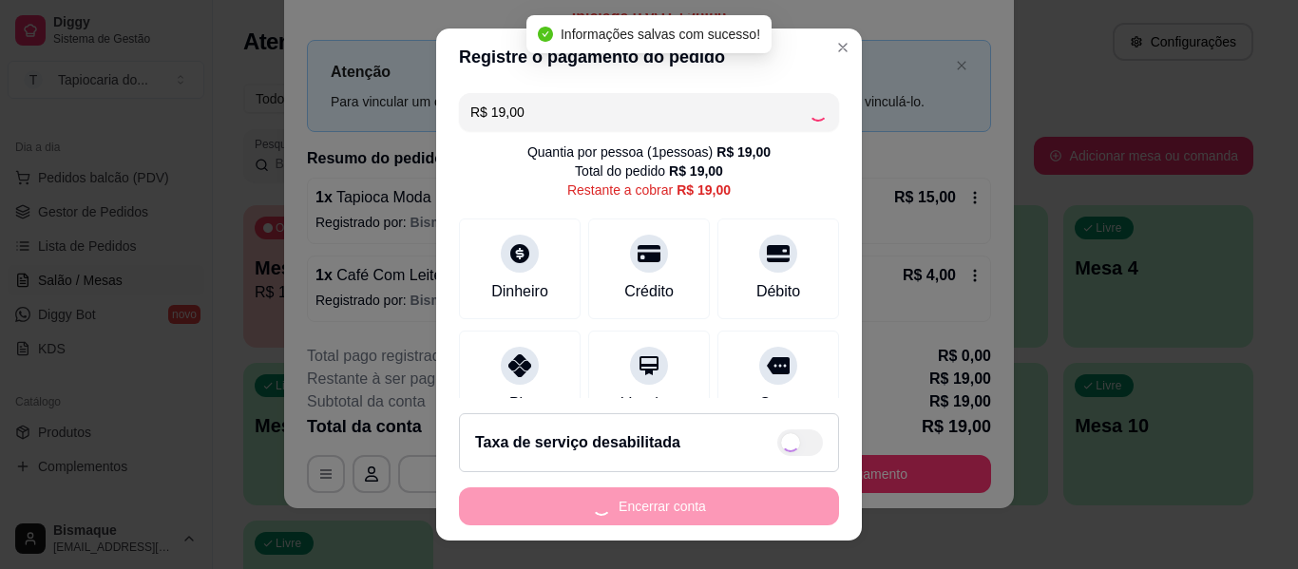
type input "R$ 0,00"
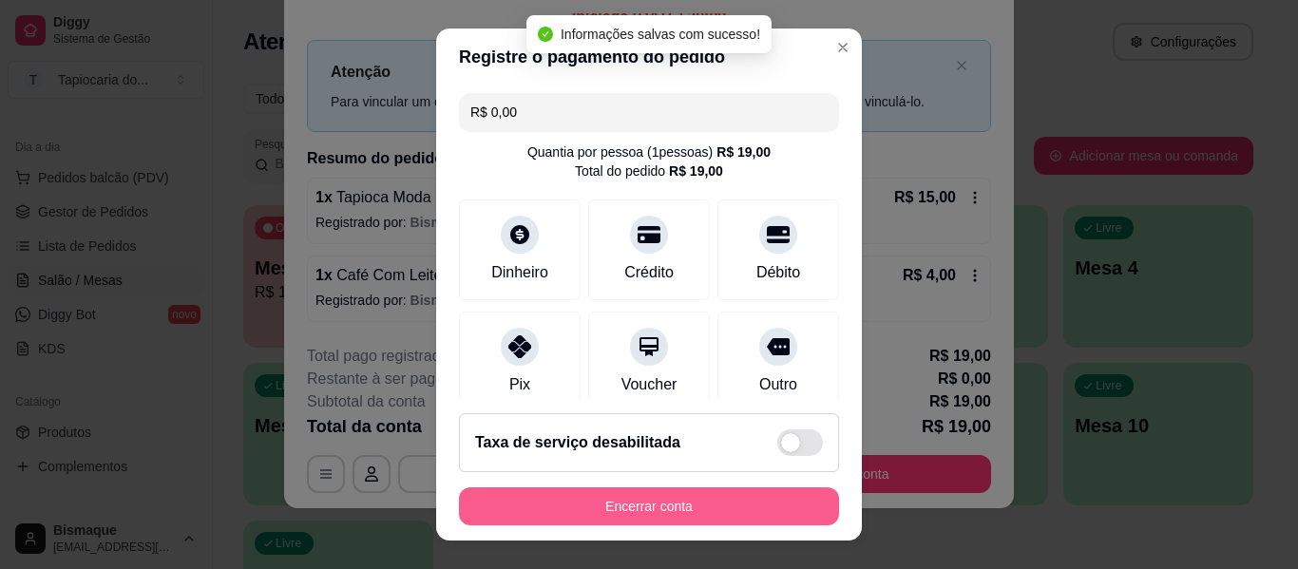
click at [752, 512] on button "Encerrar conta" at bounding box center [649, 506] width 380 height 38
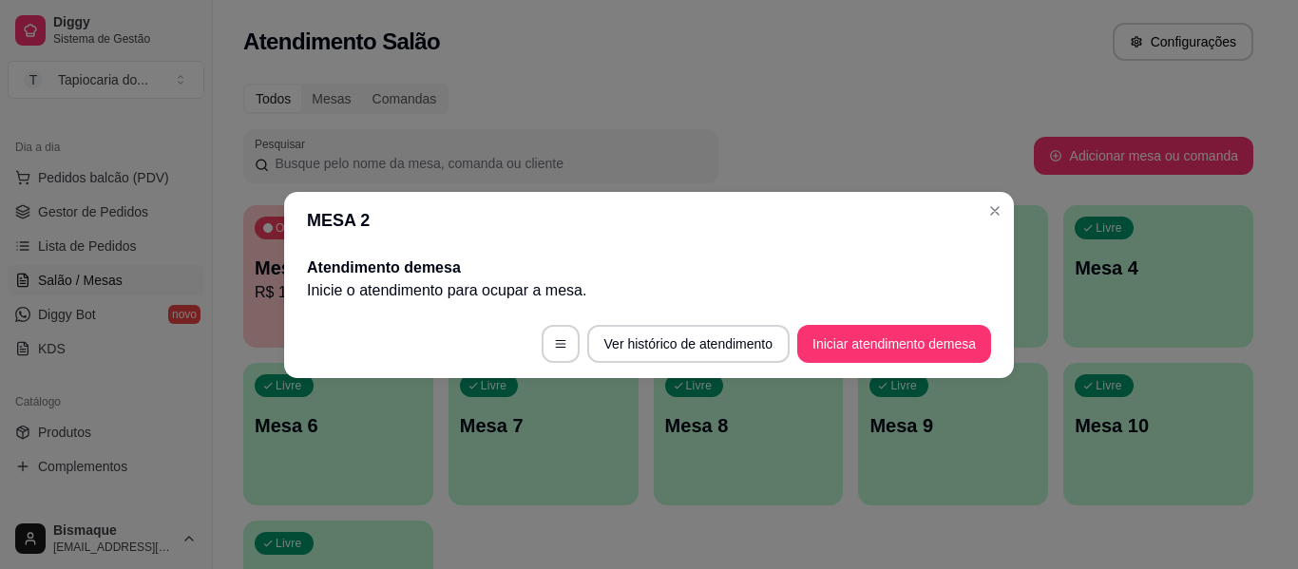
scroll to position [0, 0]
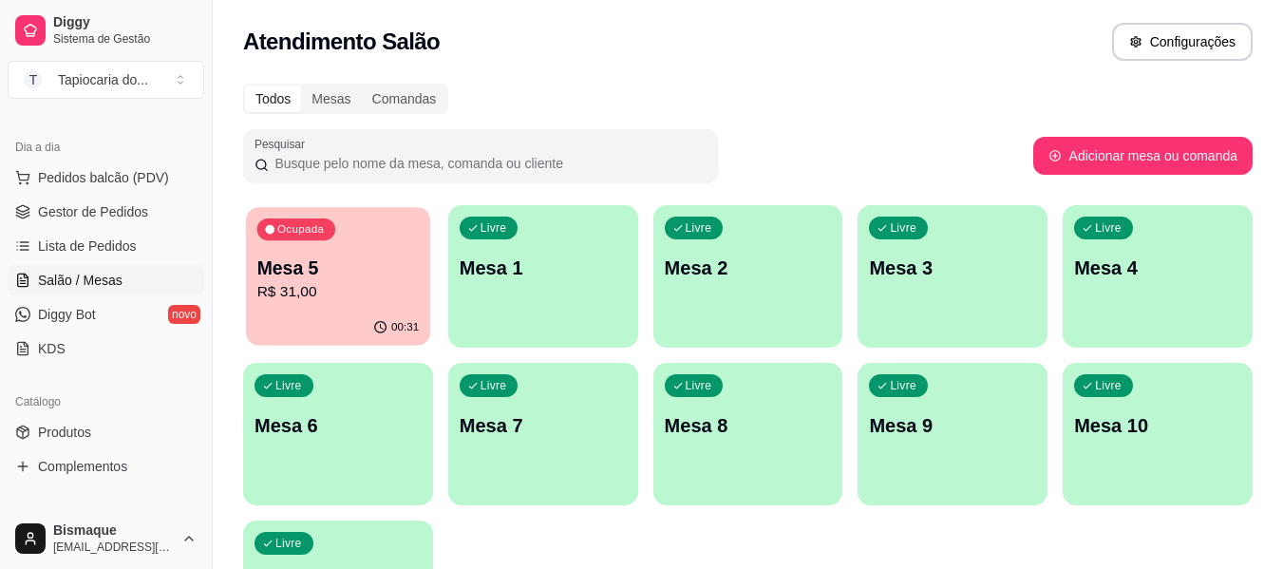
click at [354, 275] on p "Mesa 5" at bounding box center [338, 269] width 162 height 26
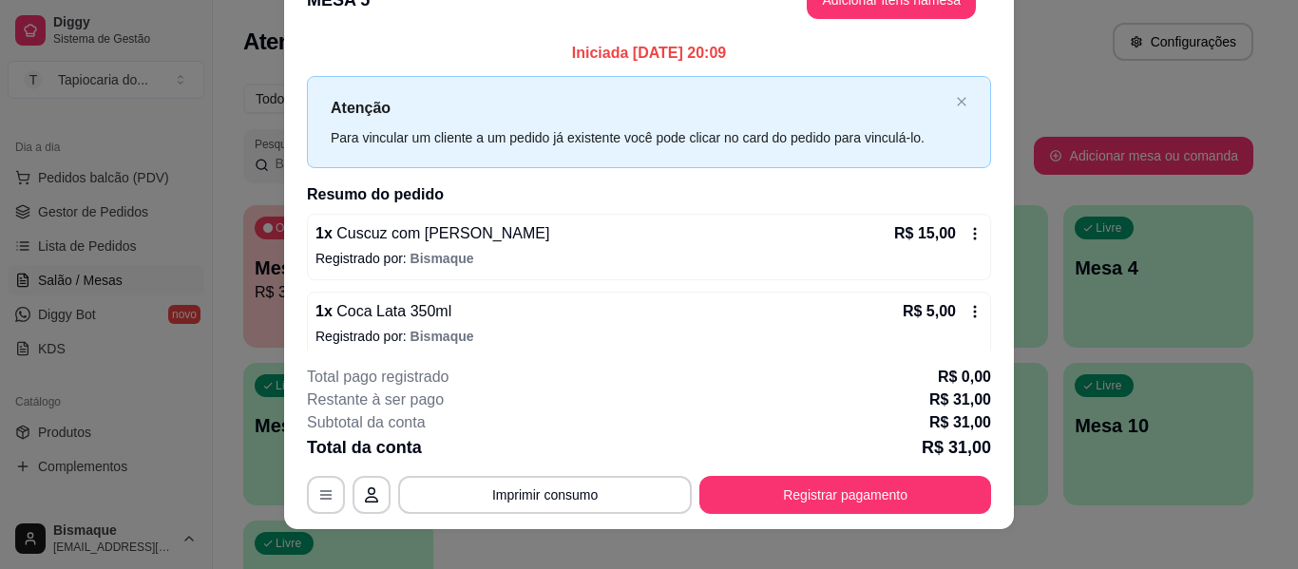
scroll to position [58, 0]
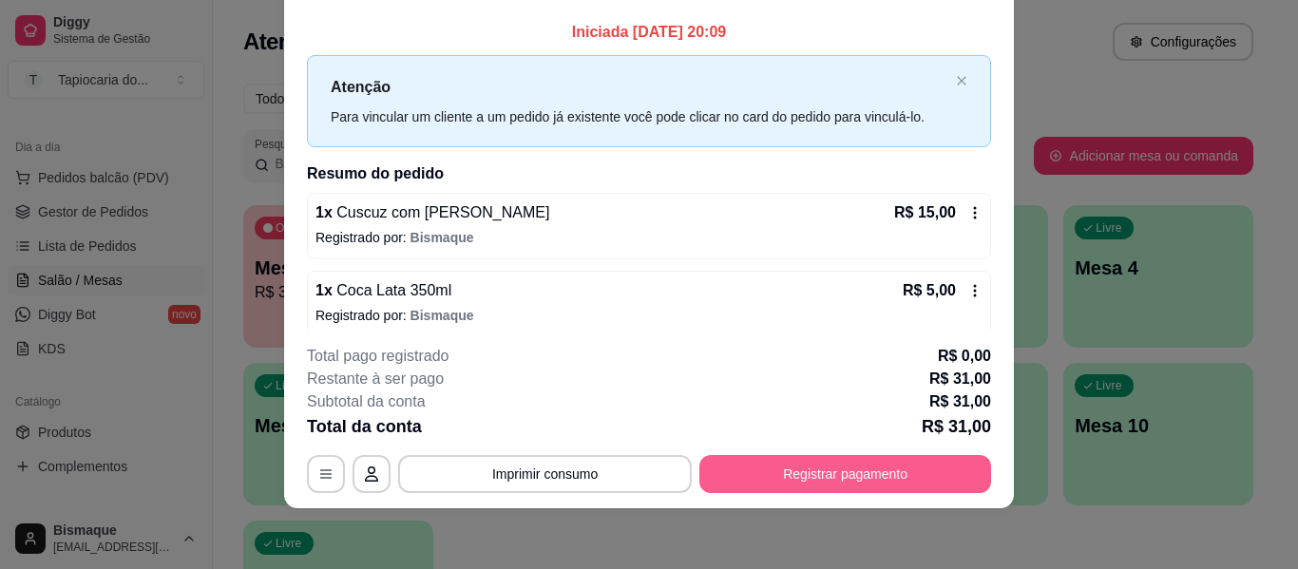
click at [870, 473] on button "Registrar pagamento" at bounding box center [845, 474] width 292 height 38
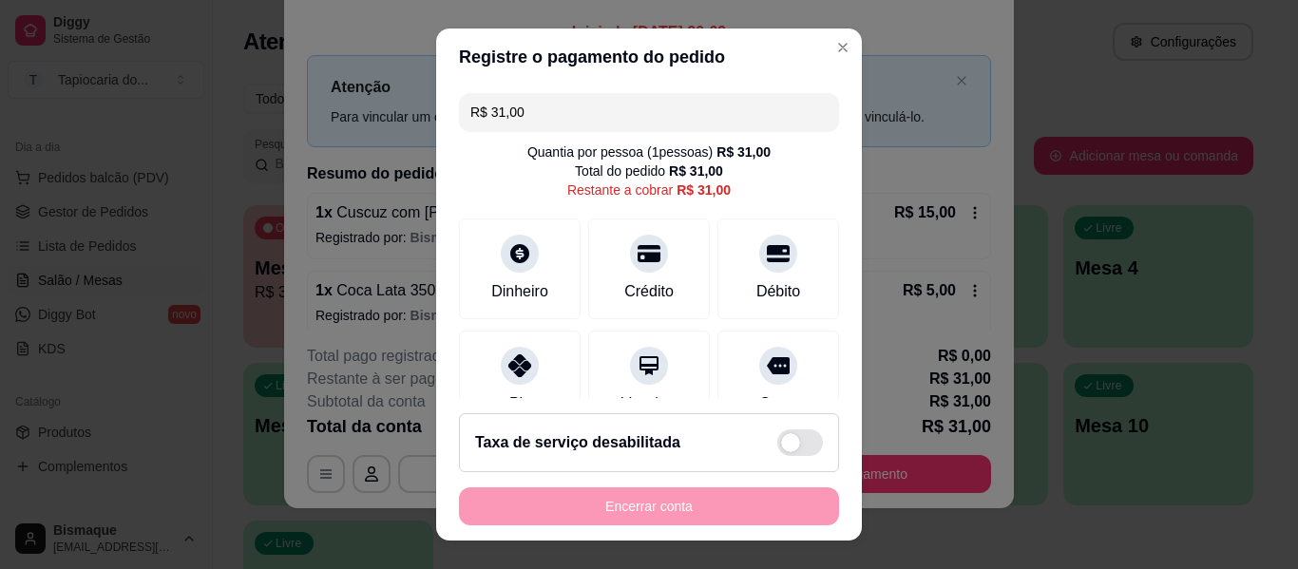
click at [522, 401] on footer "Taxa de serviço desabilitada Encerrar conta" at bounding box center [649, 469] width 426 height 142
click at [534, 357] on div "Pix" at bounding box center [520, 377] width 134 height 111
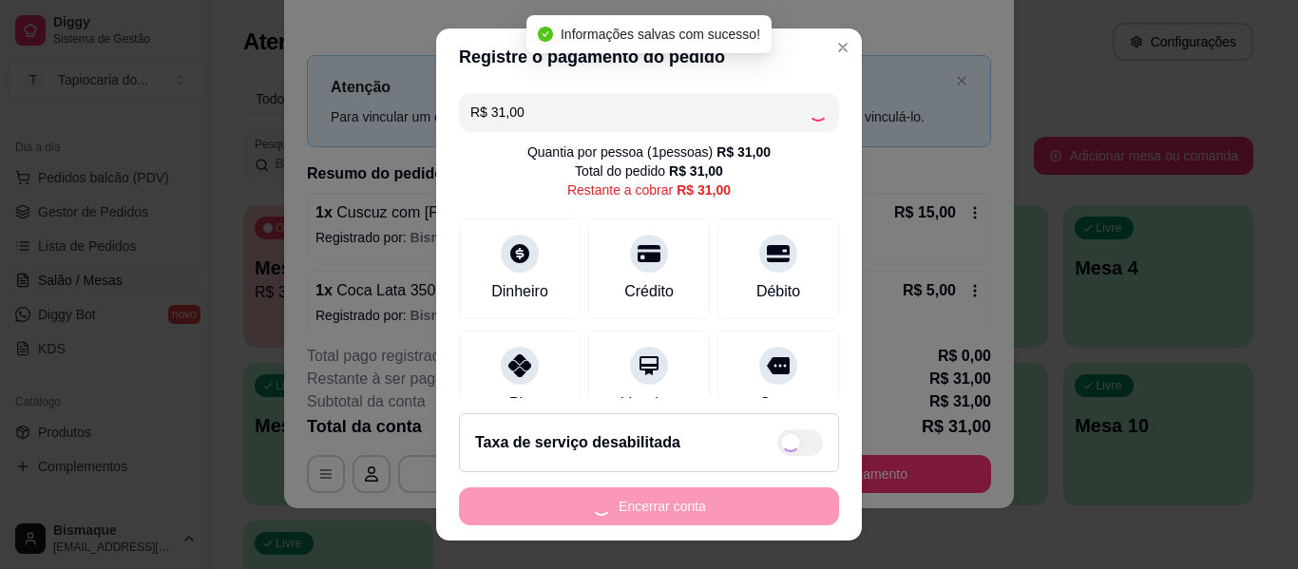
type input "R$ 0,00"
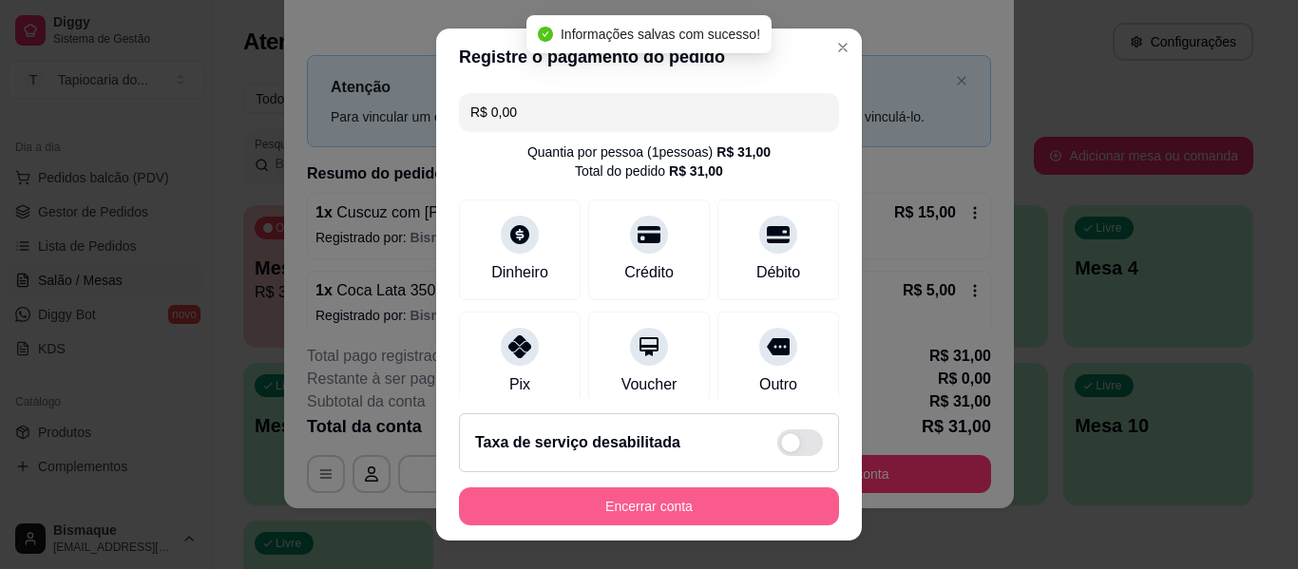
click at [616, 488] on button "Encerrar conta" at bounding box center [649, 506] width 380 height 38
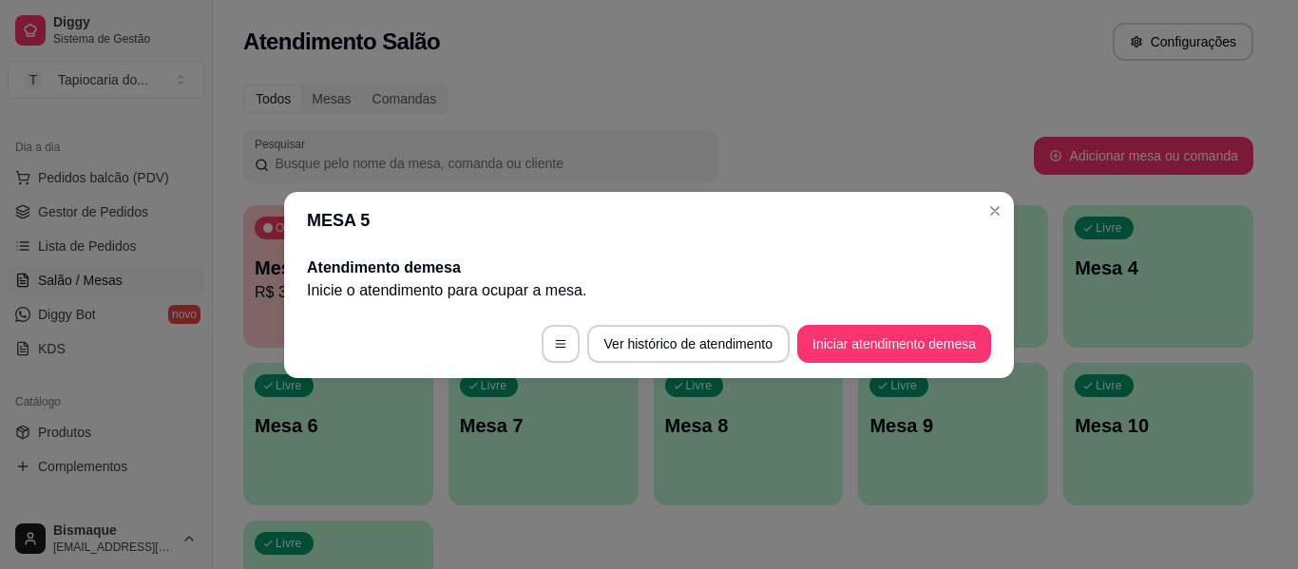
scroll to position [0, 0]
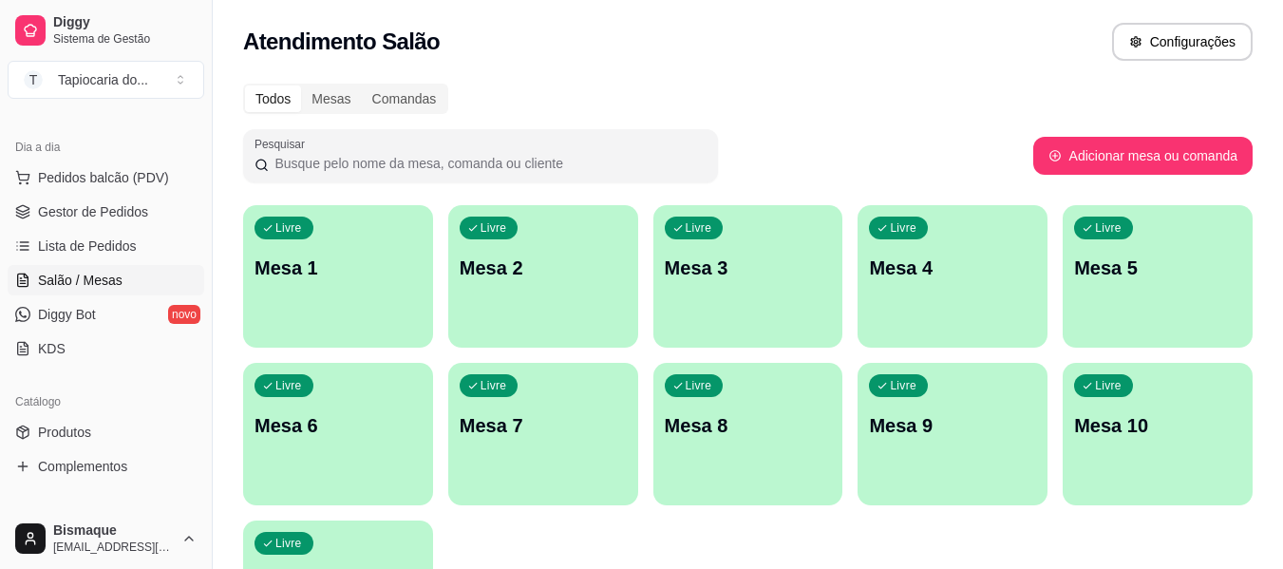
click at [373, 282] on div "Livre Mesa 1" at bounding box center [338, 265] width 190 height 120
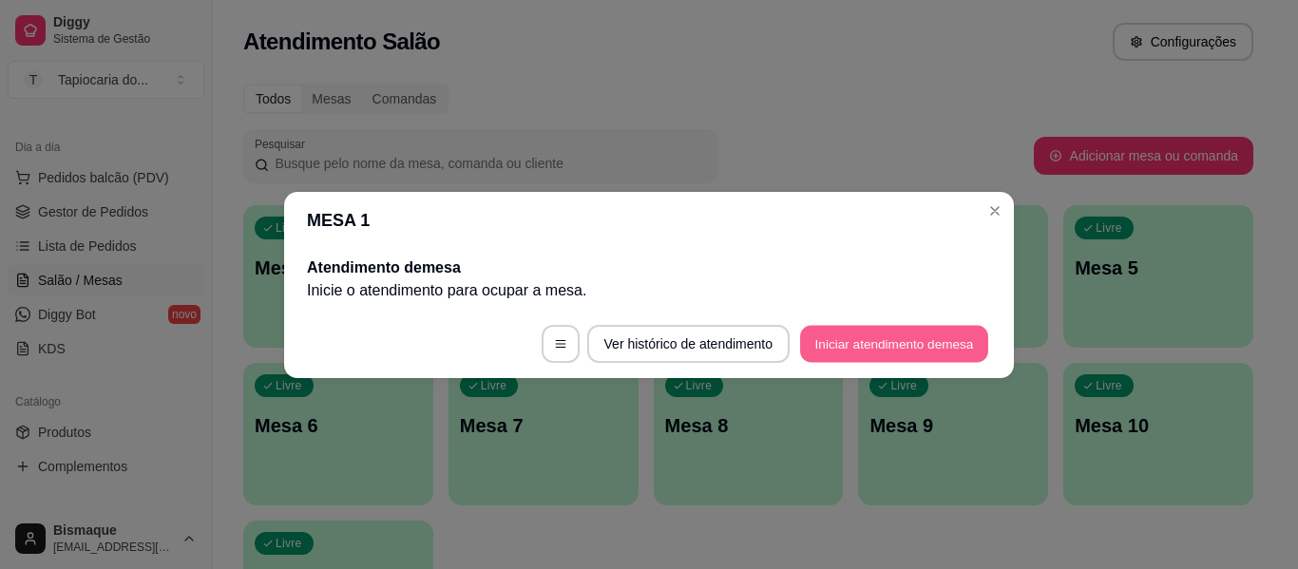
click at [854, 334] on button "Iniciar atendimento de mesa" at bounding box center [894, 343] width 188 height 37
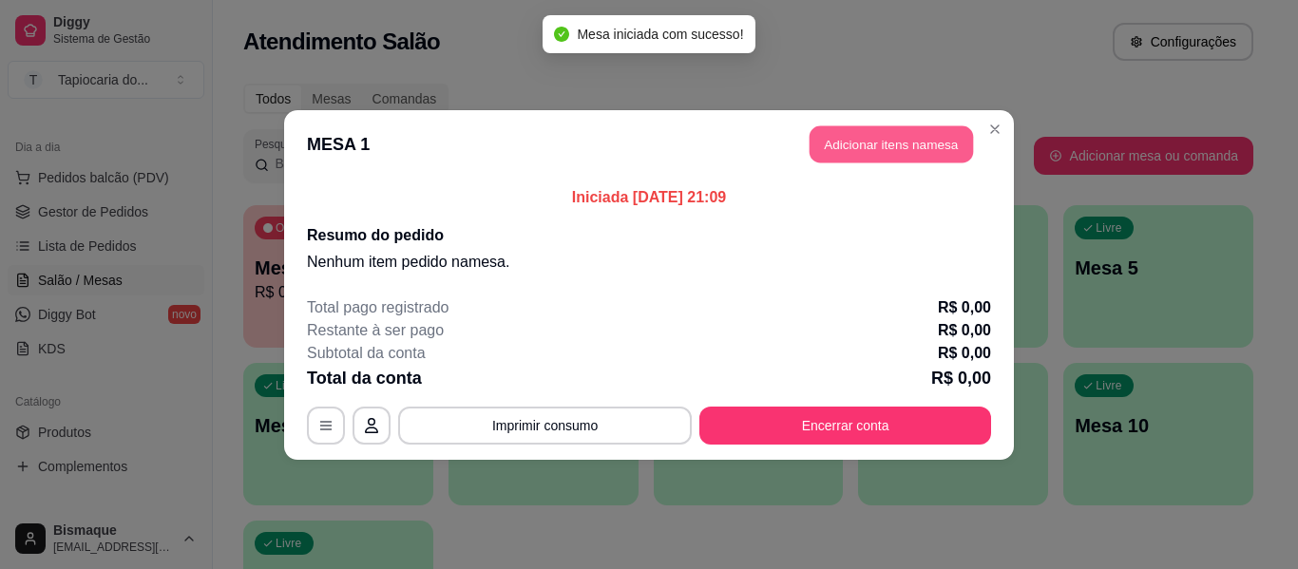
click at [908, 162] on button "Adicionar itens na mesa" at bounding box center [890, 143] width 163 height 37
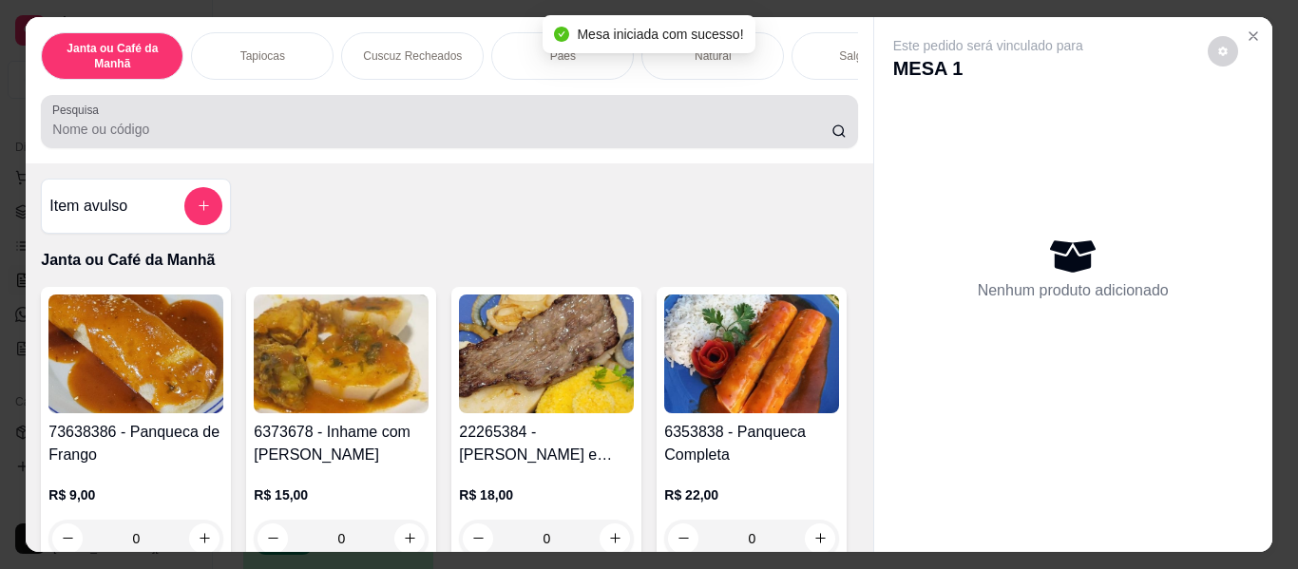
click at [784, 139] on input "Pesquisa" at bounding box center [441, 129] width 779 height 19
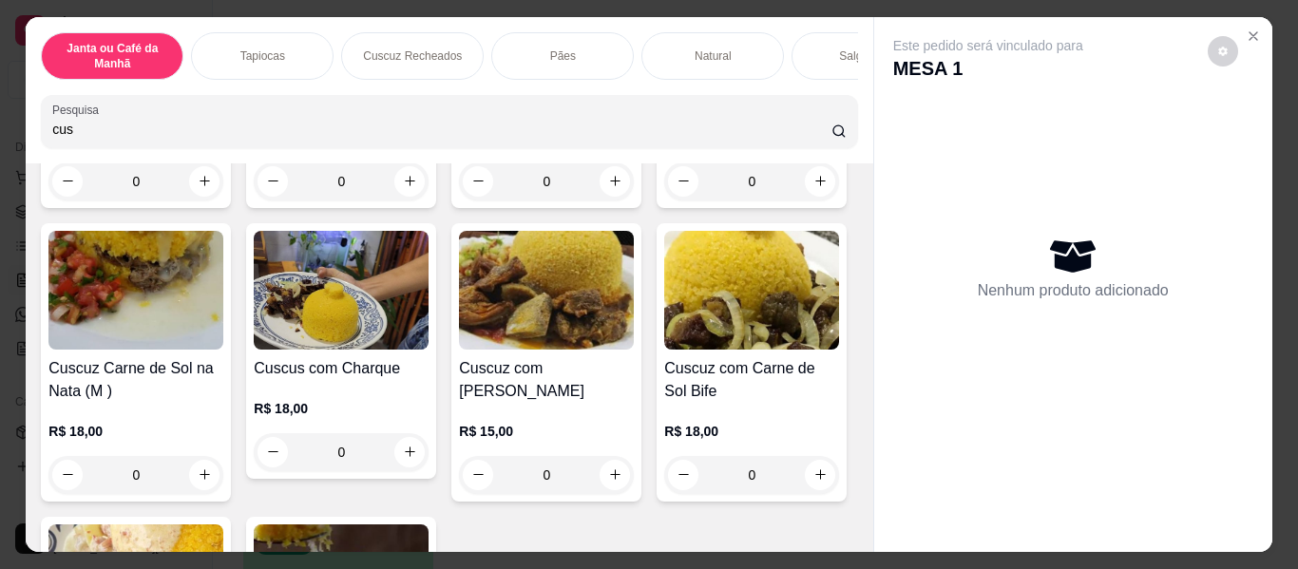
scroll to position [665, 0]
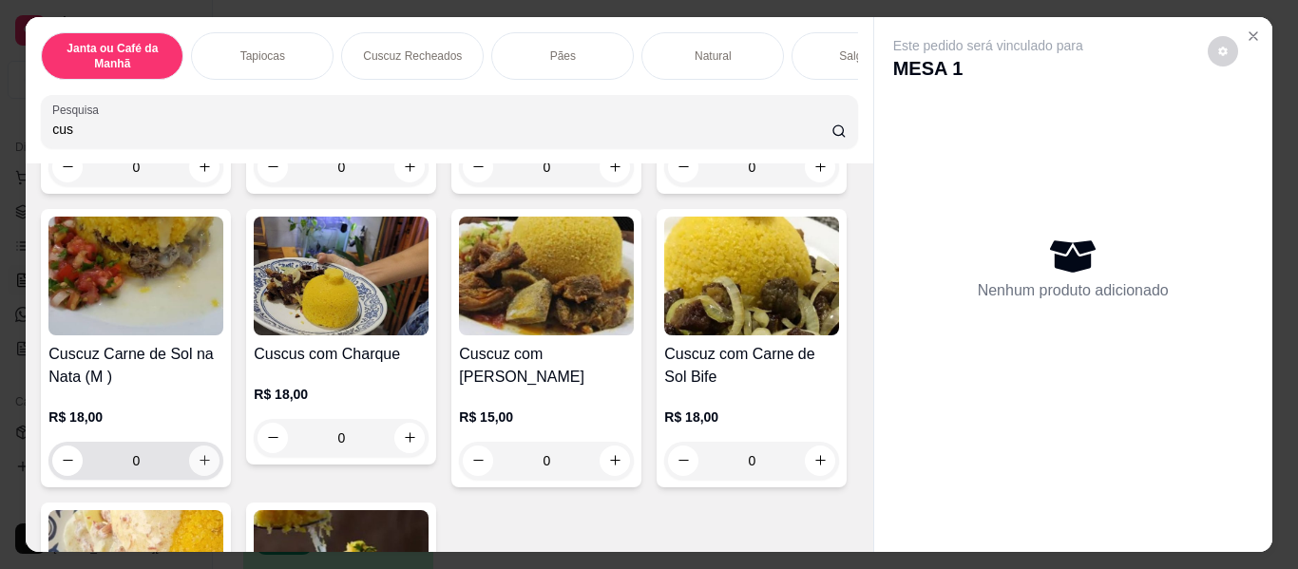
type input "cus"
click at [212, 468] on icon "increase-product-quantity" at bounding box center [205, 461] width 14 height 14
type input "1"
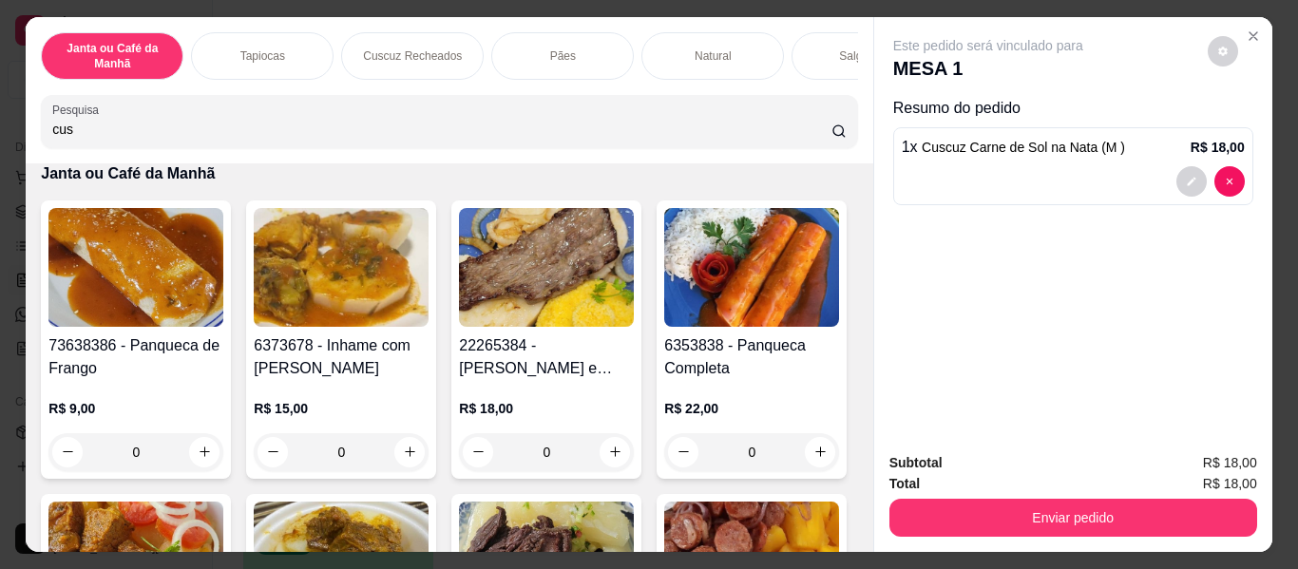
scroll to position [1330, 0]
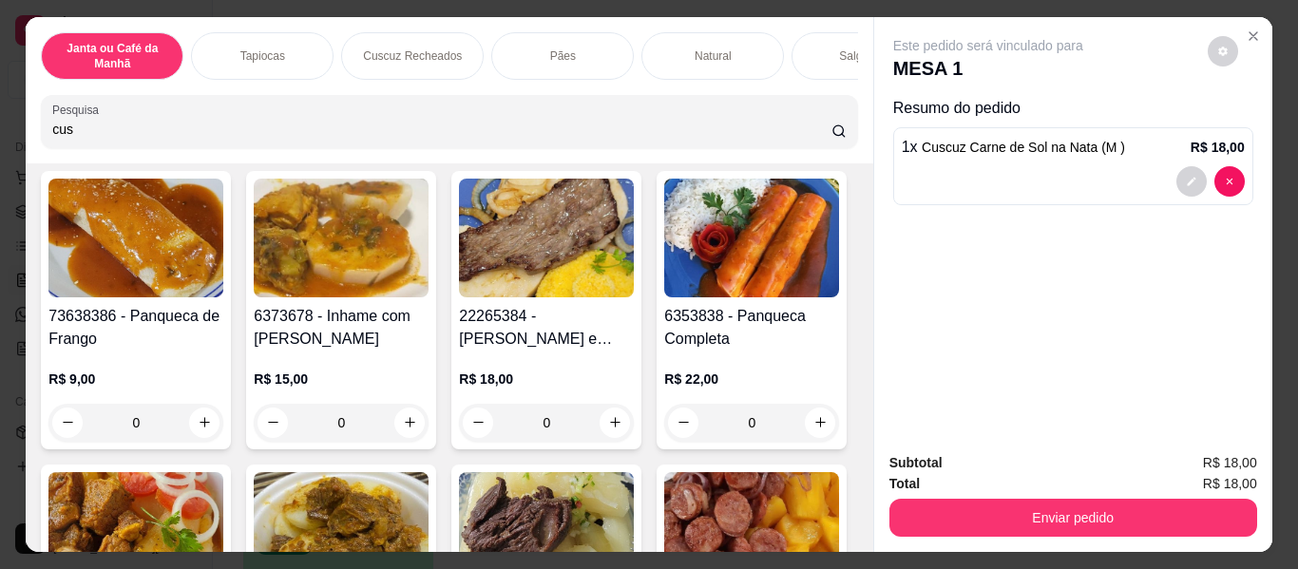
click at [201, 98] on icon "increase-product-quantity" at bounding box center [205, 91] width 14 height 14
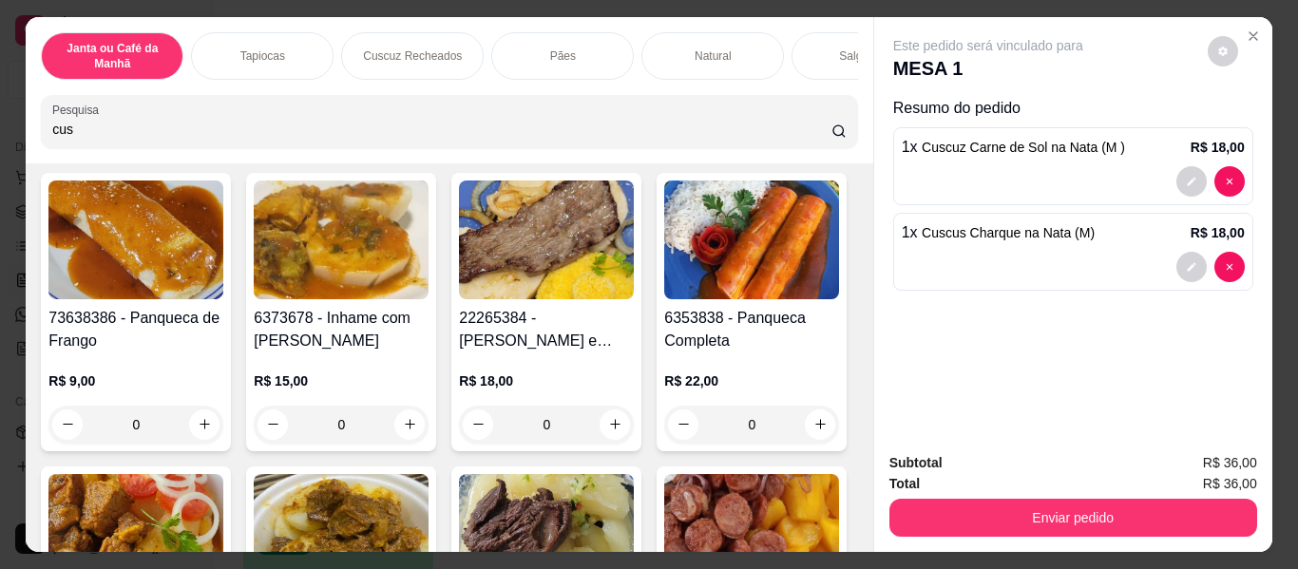
type input "1"
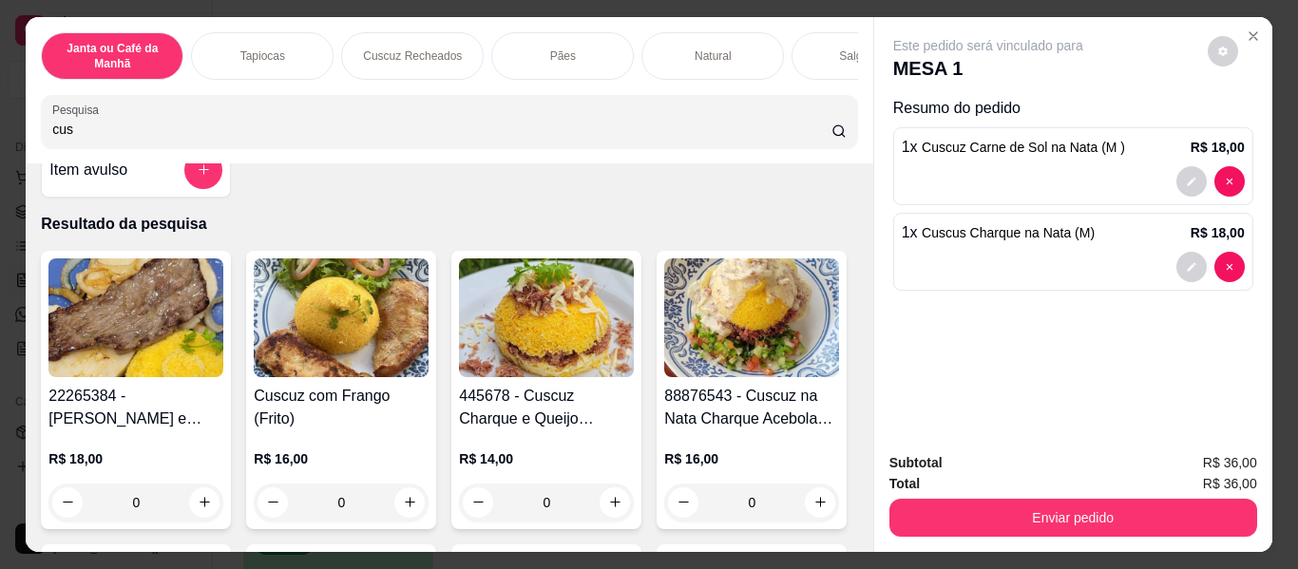
scroll to position [0, 0]
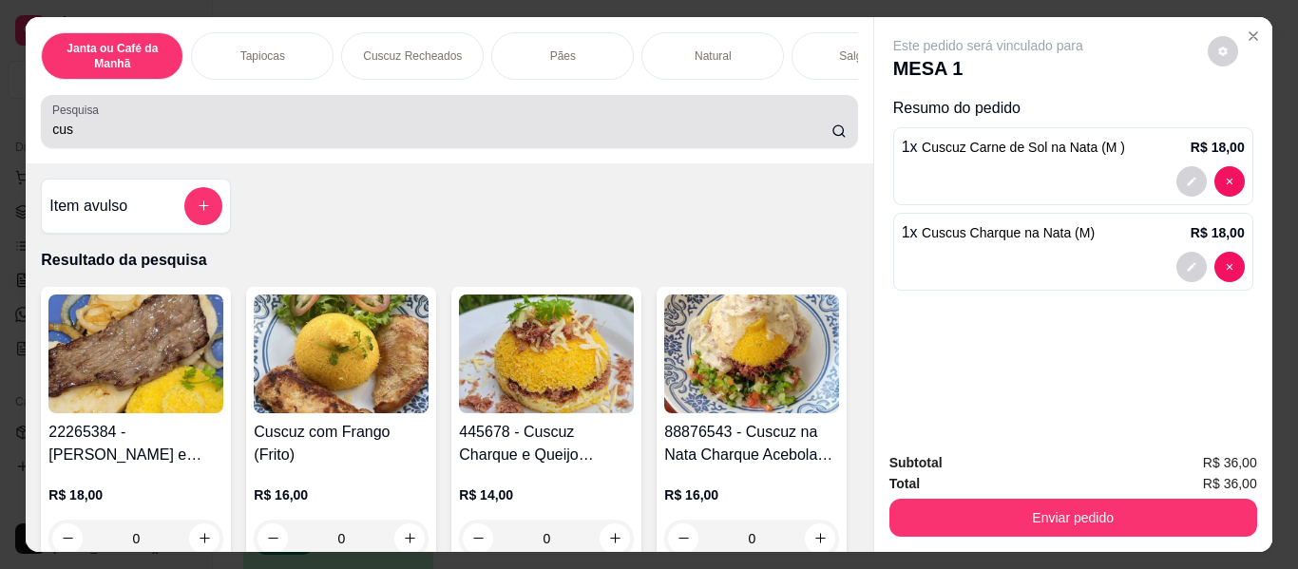
click at [328, 141] on div "cus" at bounding box center [448, 122] width 793 height 38
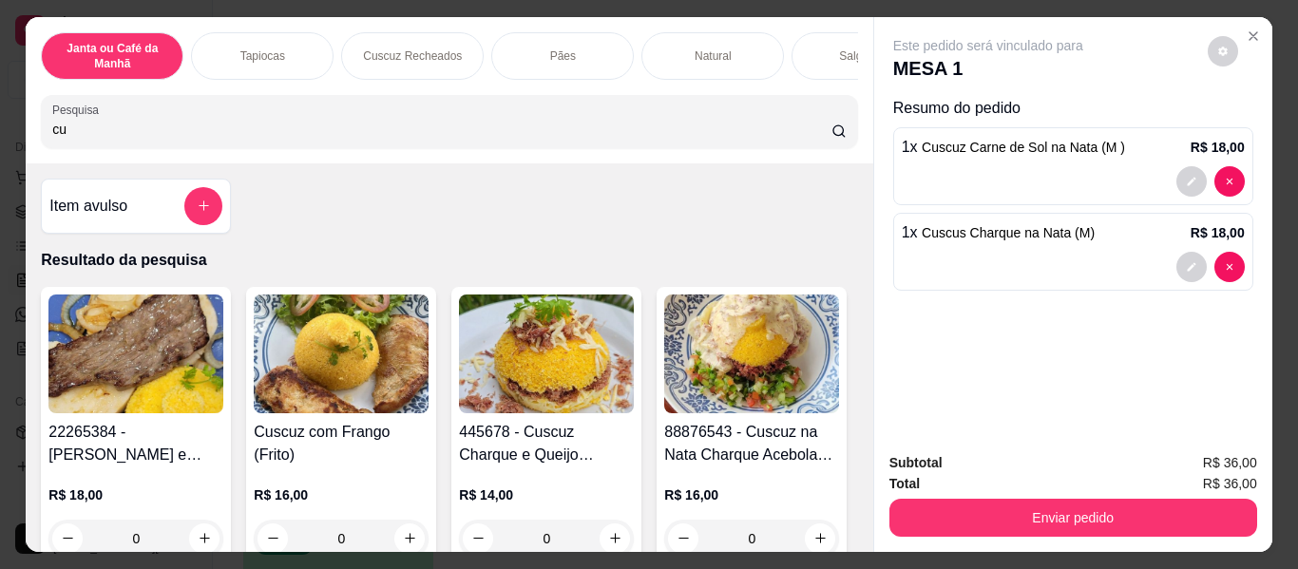
type input "c"
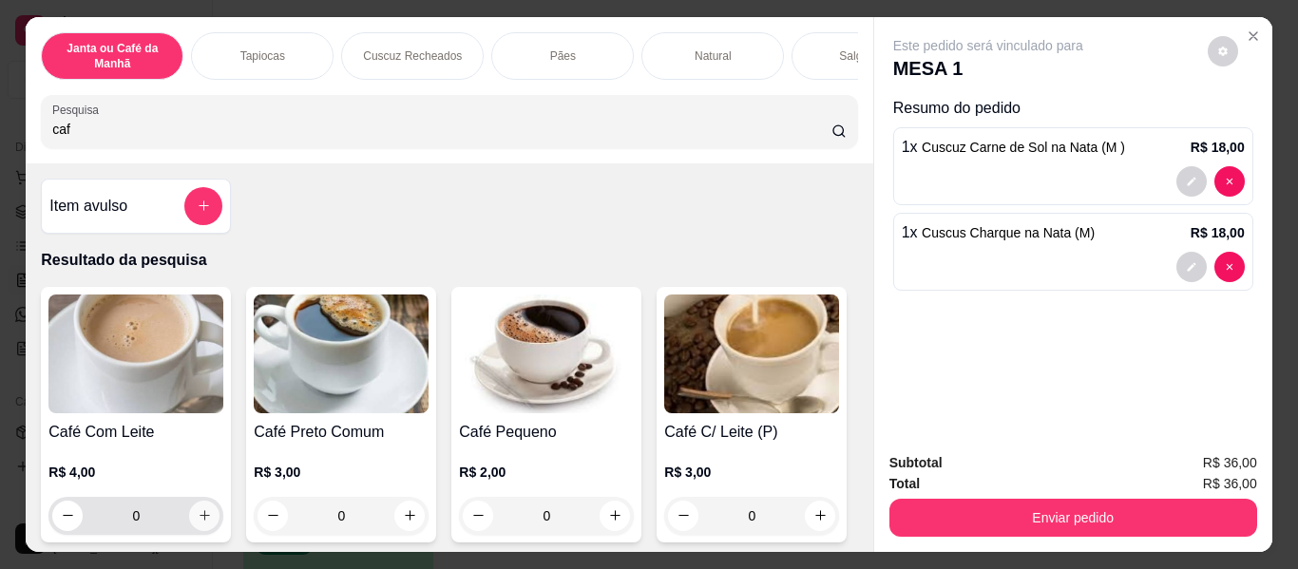
type input "caf"
click at [206, 519] on button "increase-product-quantity" at bounding box center [204, 515] width 29 height 29
type input "1"
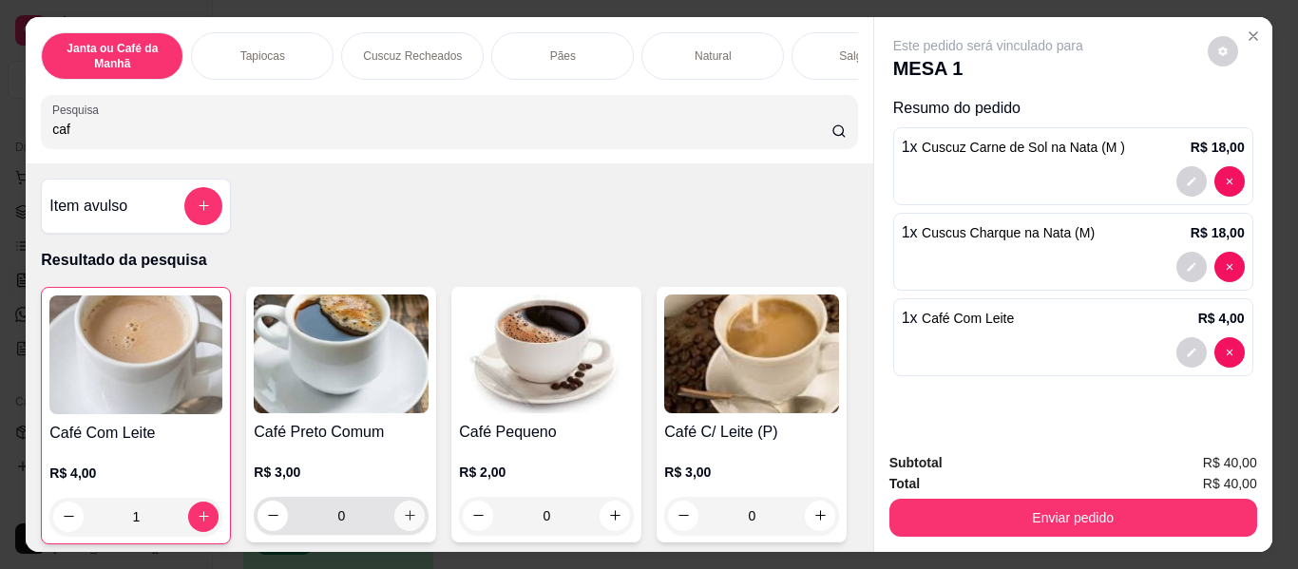
click at [407, 531] on button "increase-product-quantity" at bounding box center [409, 516] width 30 height 30
type input "1"
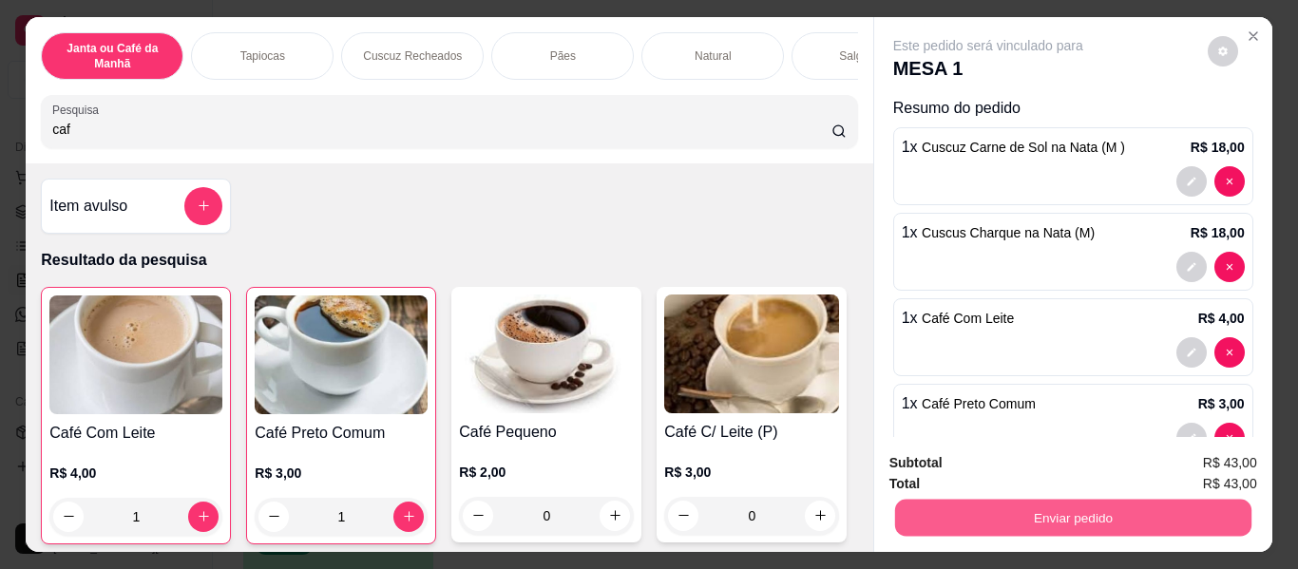
click at [947, 510] on button "Enviar pedido" at bounding box center [1072, 518] width 356 height 37
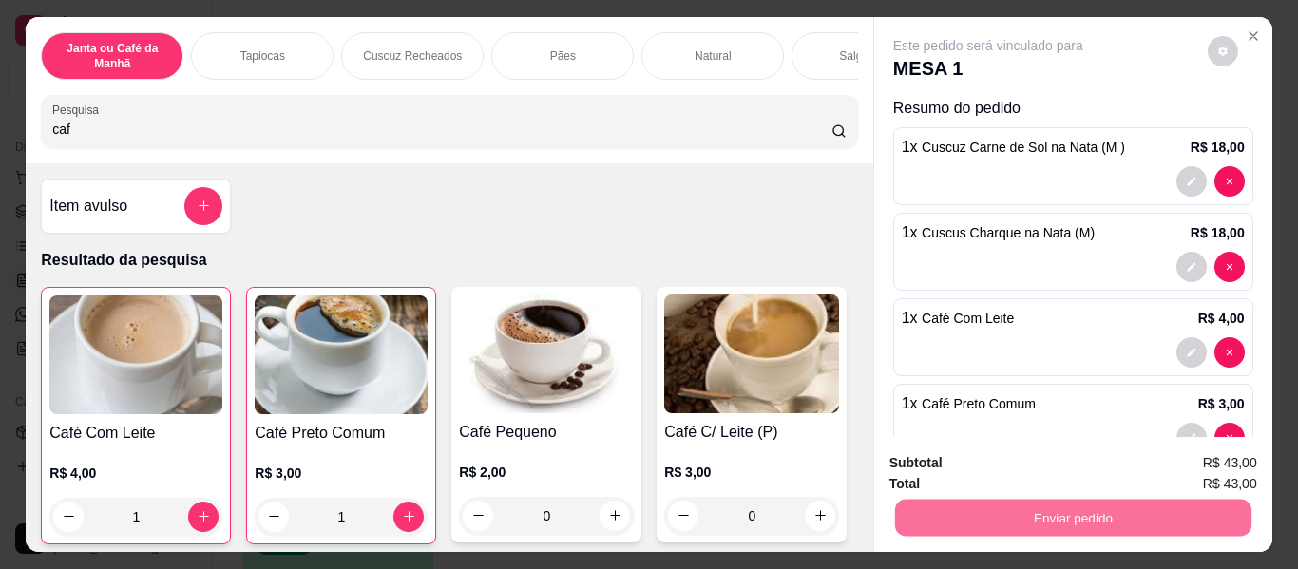
click at [946, 461] on button "Não registrar e enviar pedido" at bounding box center [1010, 463] width 198 height 36
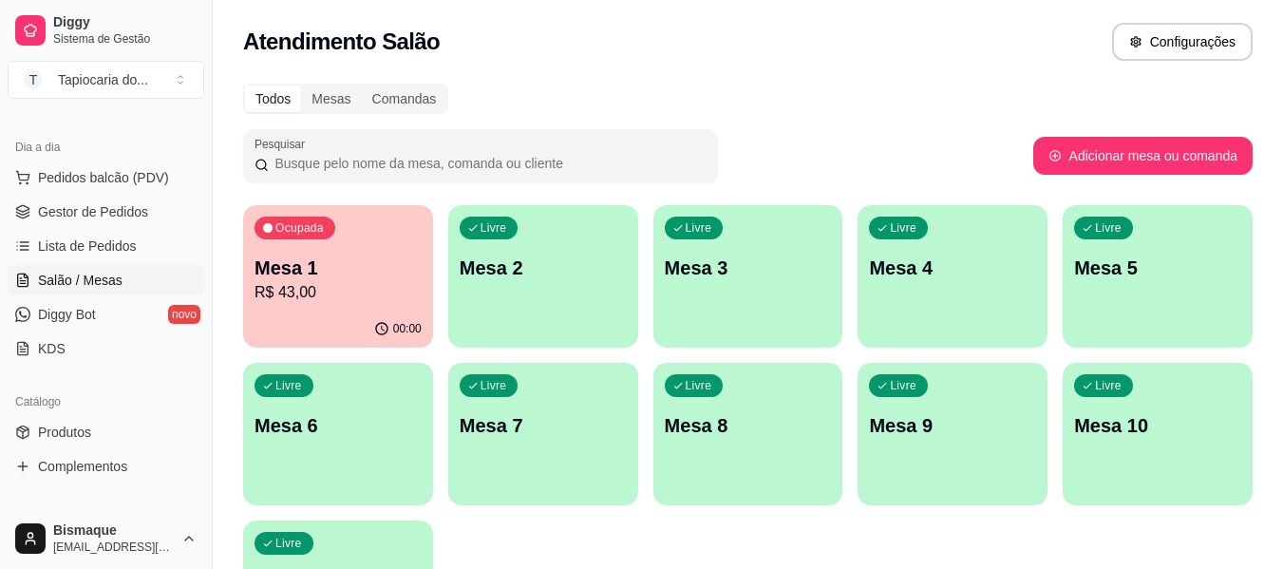
click at [985, 299] on div "Livre Mesa 4" at bounding box center [953, 265] width 190 height 120
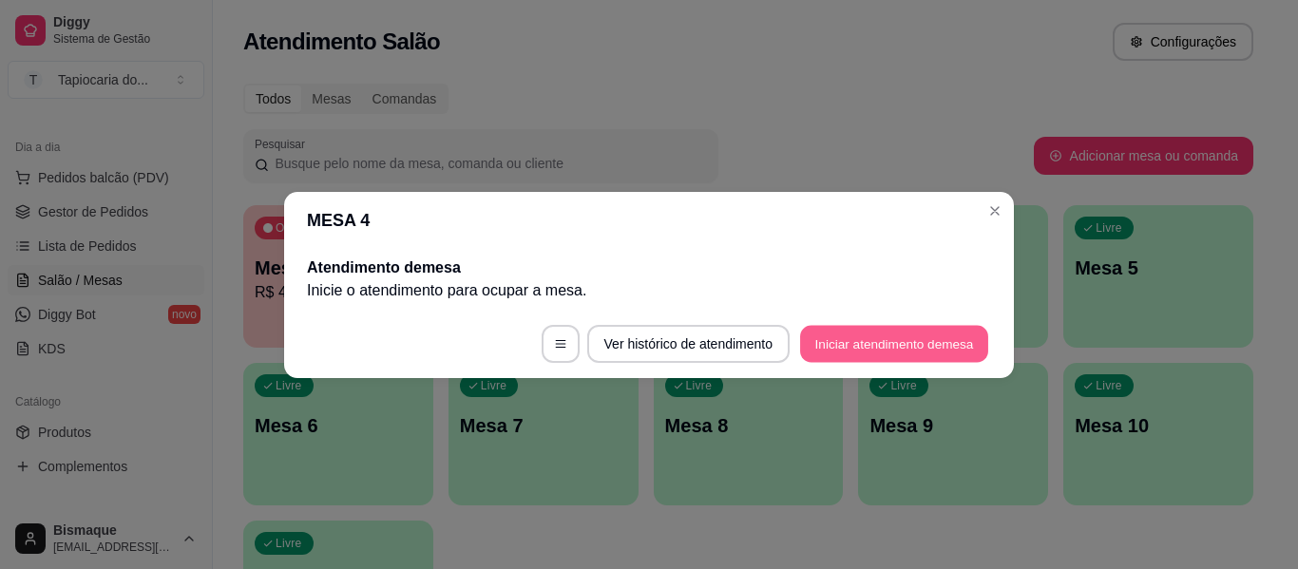
click at [950, 345] on button "Iniciar atendimento de mesa" at bounding box center [894, 343] width 188 height 37
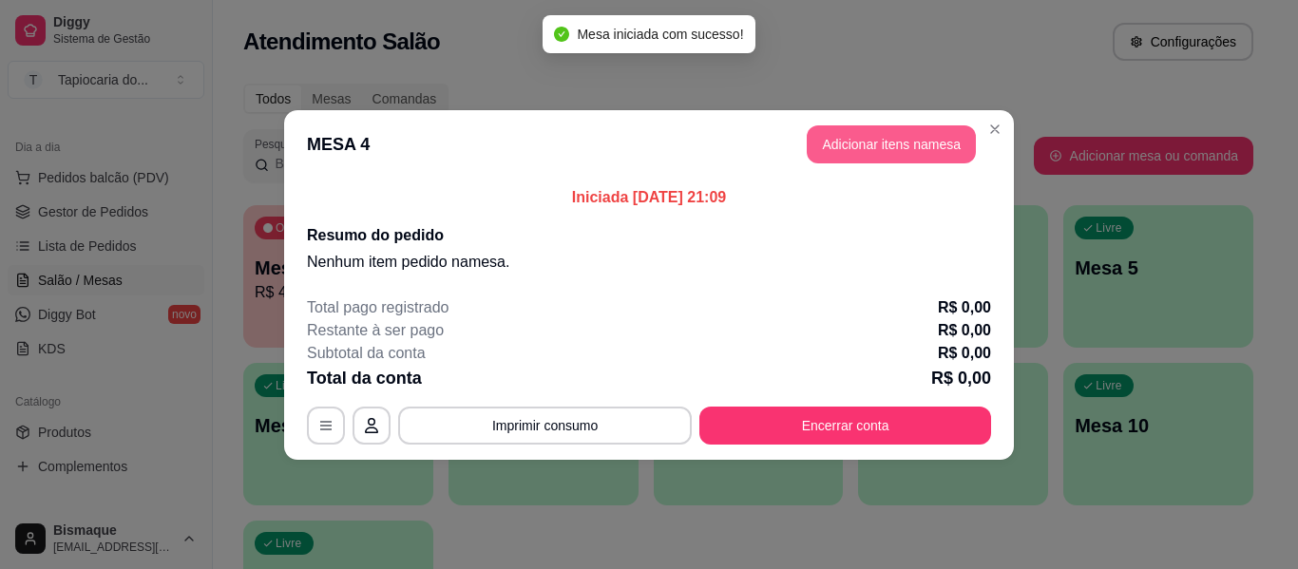
click at [900, 128] on button "Adicionar itens na mesa" at bounding box center [890, 144] width 169 height 38
click at [900, 135] on div "Nenhum produto adicionado" at bounding box center [1073, 268] width 360 height 372
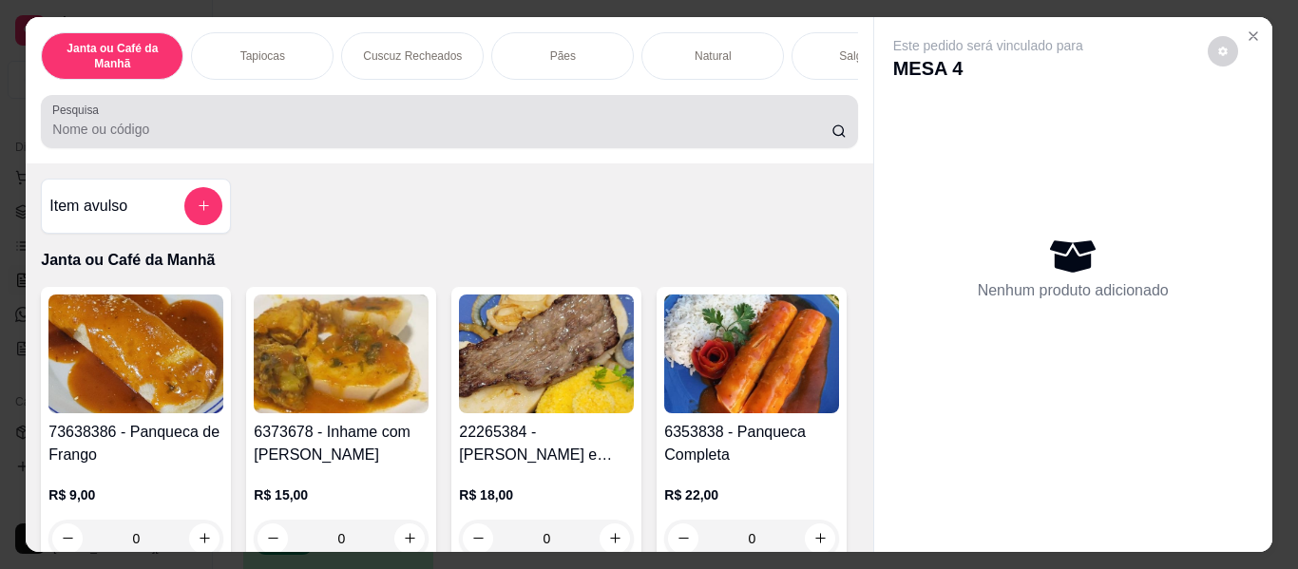
click at [704, 110] on div at bounding box center [448, 122] width 793 height 38
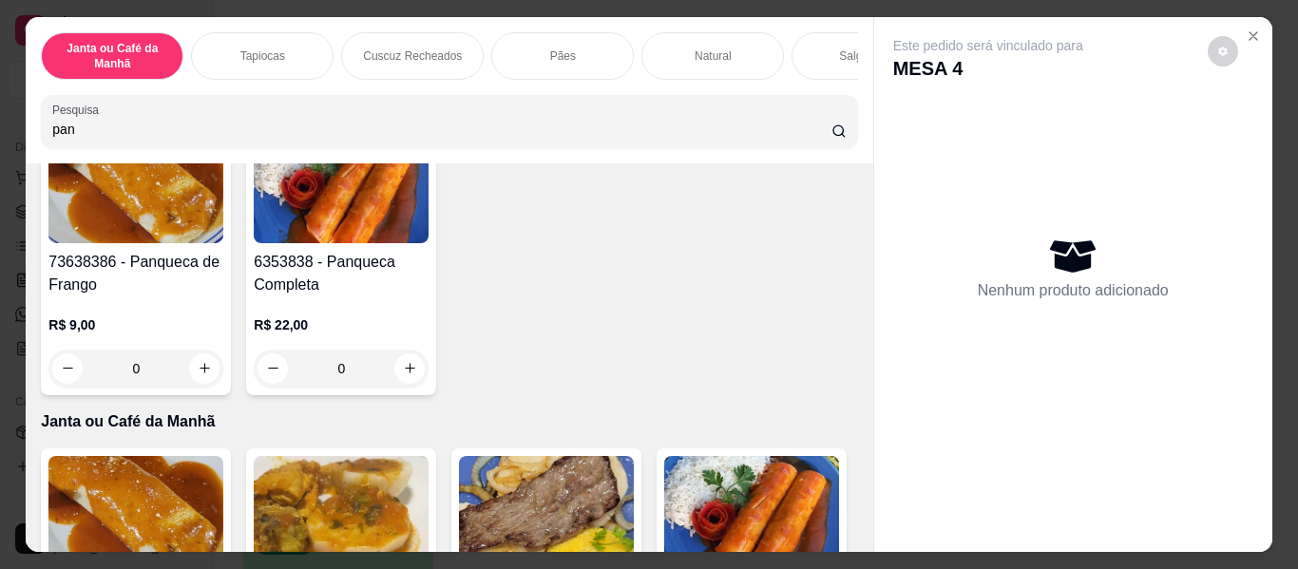
scroll to position [190, 0]
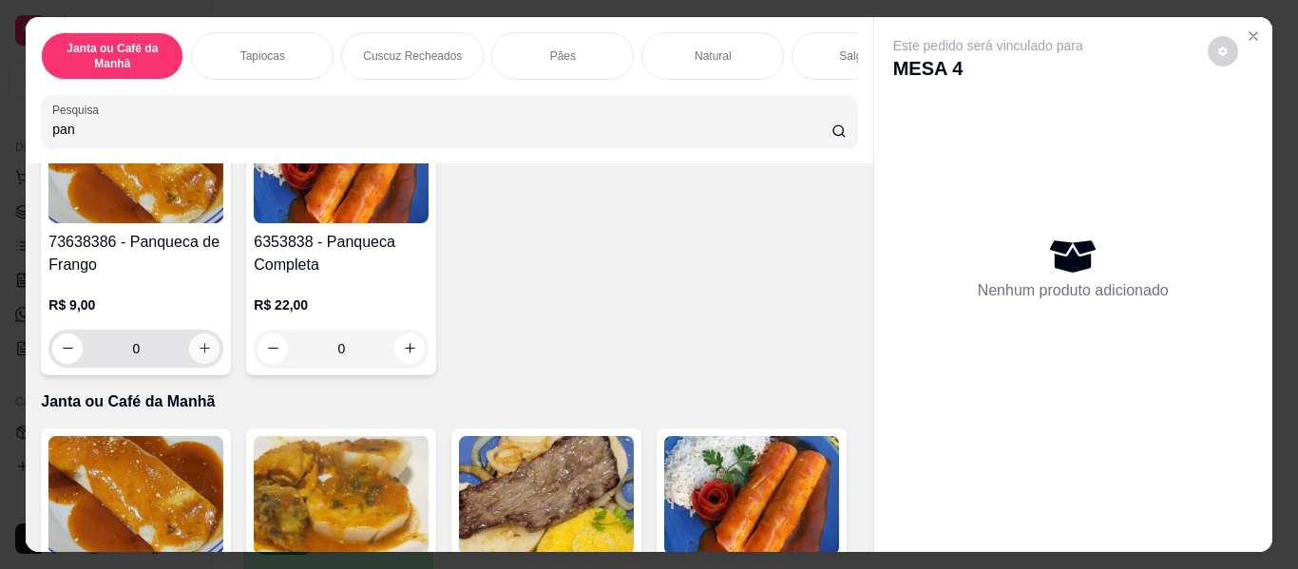
type input "pan"
click at [199, 364] on button "increase-product-quantity" at bounding box center [204, 348] width 30 height 30
type input "1"
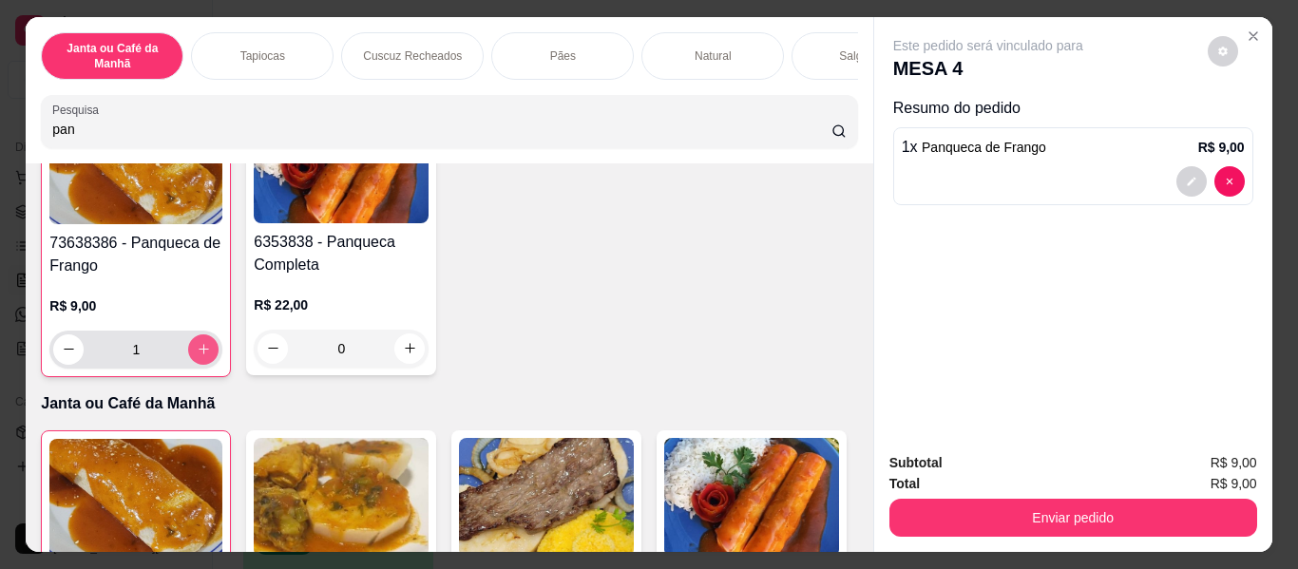
scroll to position [191, 0]
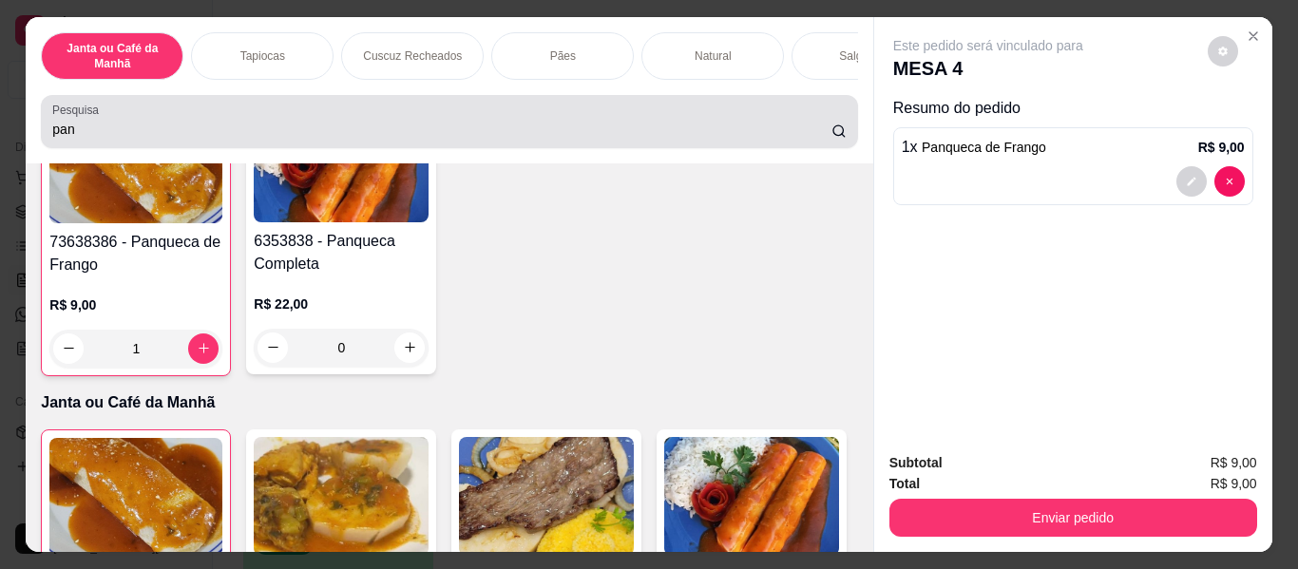
click at [161, 133] on input "pan" at bounding box center [441, 129] width 779 height 19
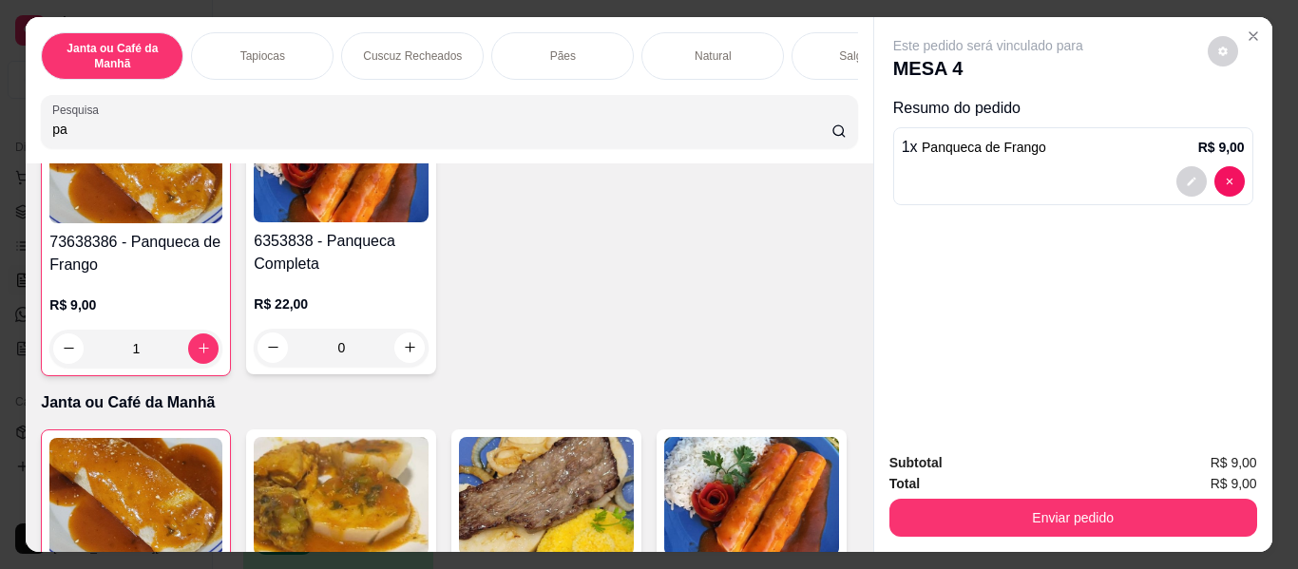
type input "p"
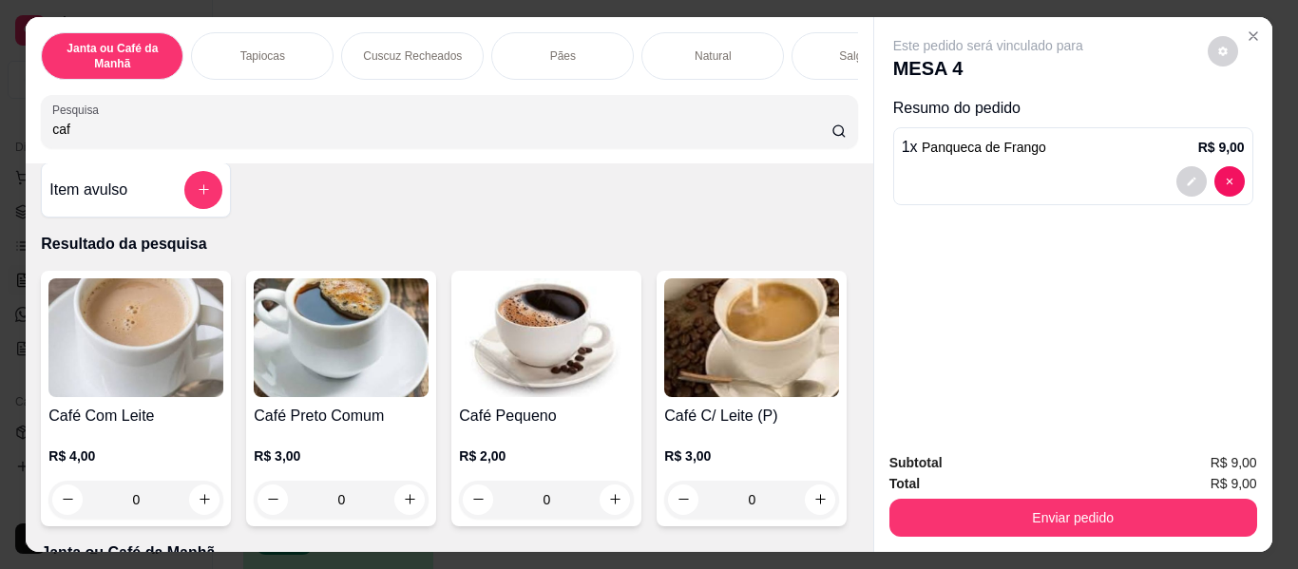
scroll to position [0, 0]
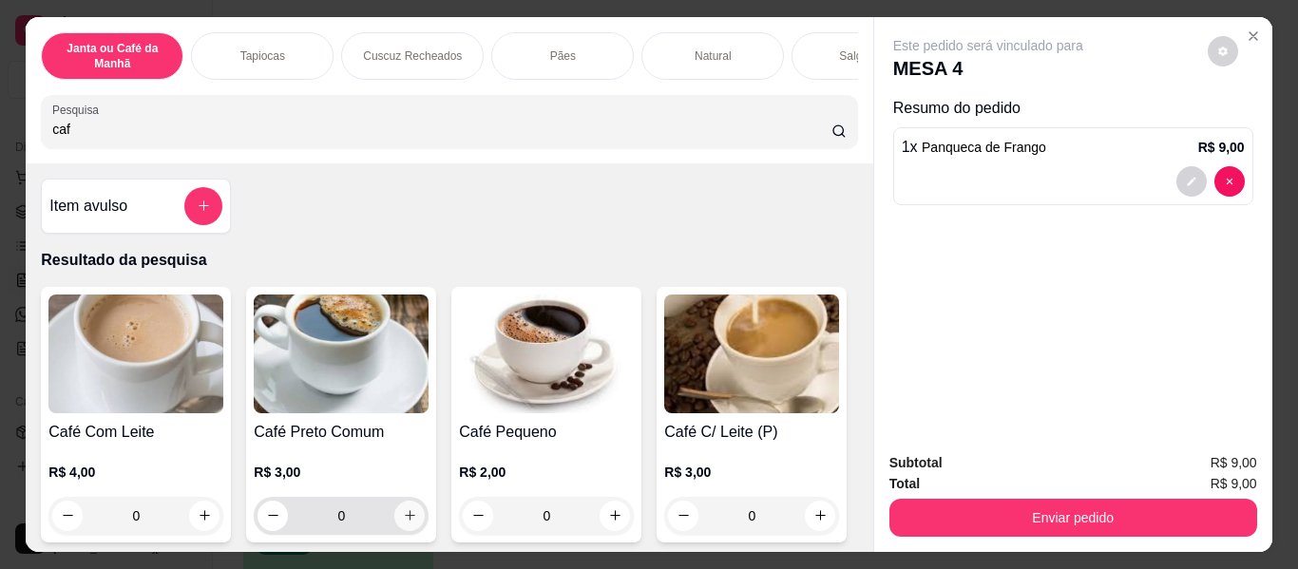
type input "caf"
click at [403, 516] on icon "increase-product-quantity" at bounding box center [410, 515] width 14 height 14
type input "1"
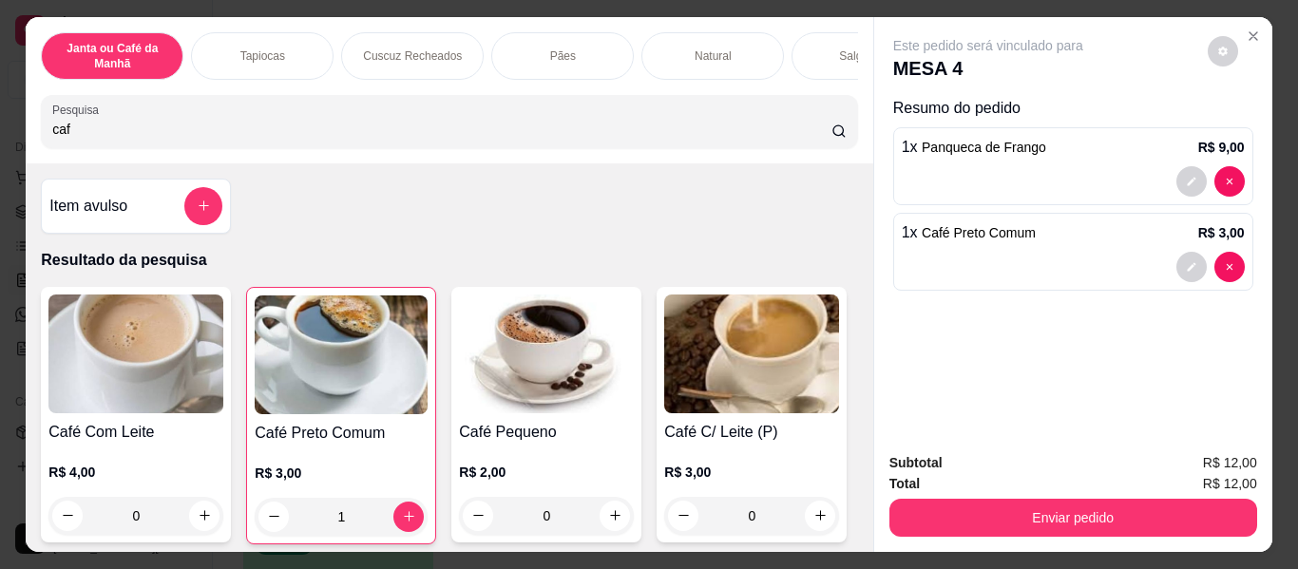
click at [916, 533] on div "Subtotal R$ 12,00 Total R$ 12,00 Enviar pedido" at bounding box center [1073, 494] width 398 height 115
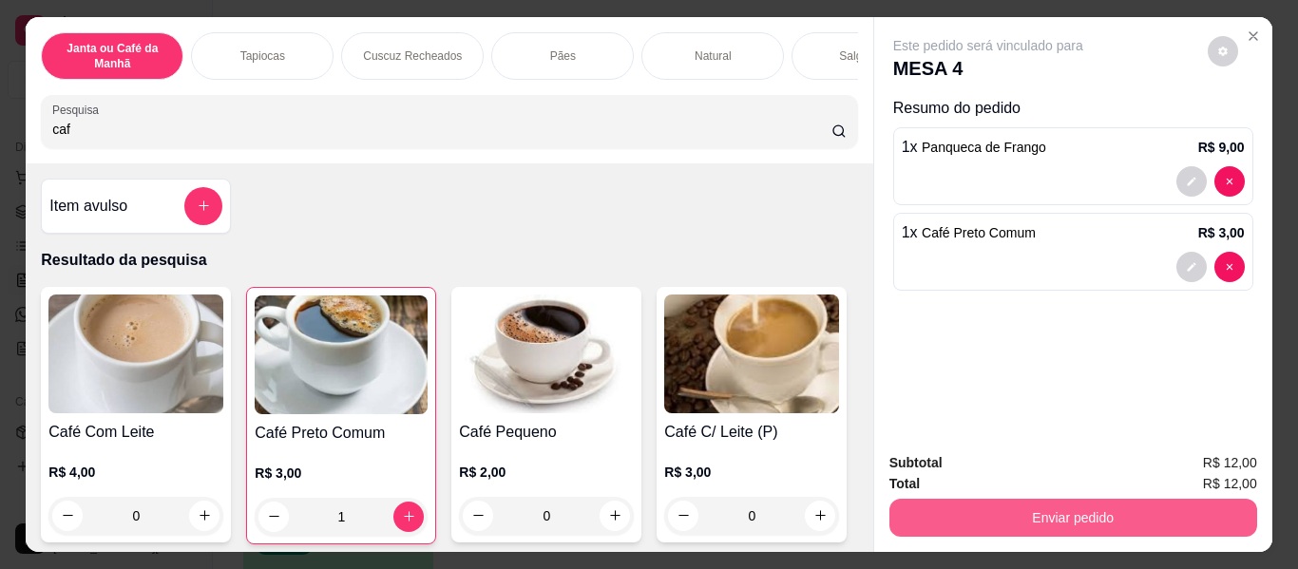
click at [919, 514] on button "Enviar pedido" at bounding box center [1073, 518] width 368 height 38
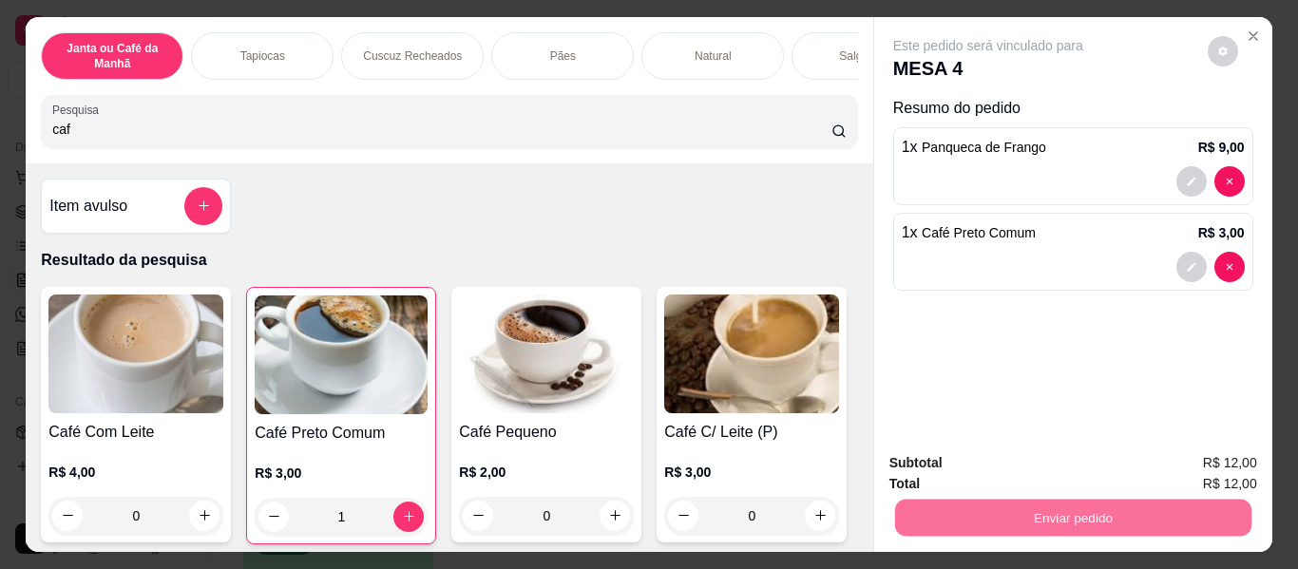
click at [935, 467] on button "Não registrar e enviar pedido" at bounding box center [1010, 462] width 192 height 35
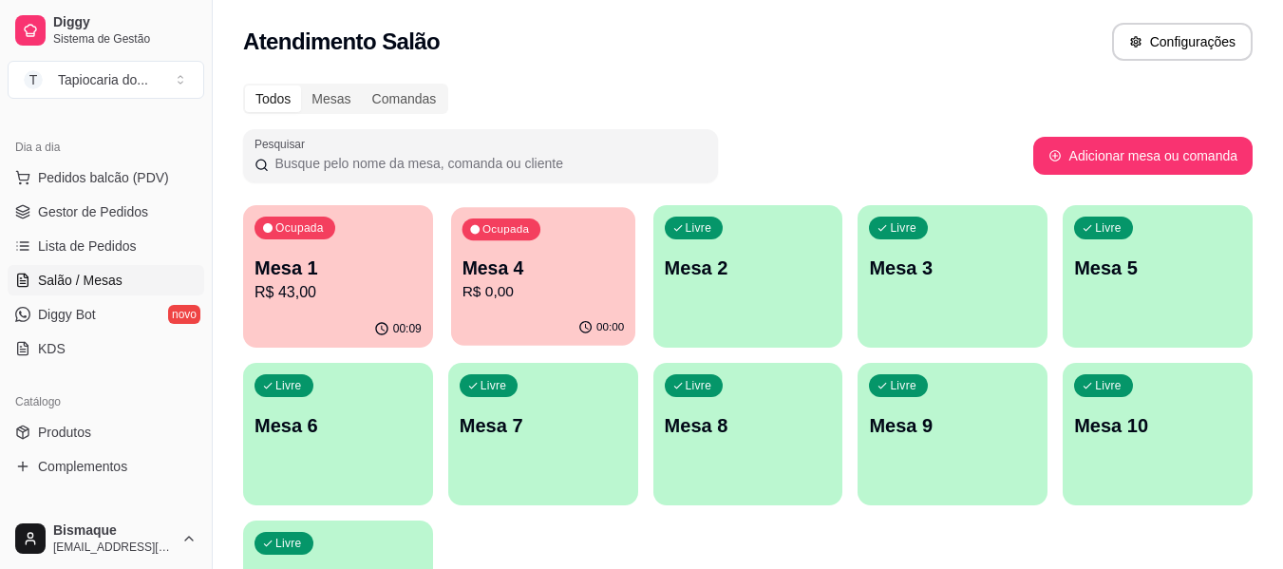
click at [574, 311] on div "00:00" at bounding box center [543, 328] width 184 height 36
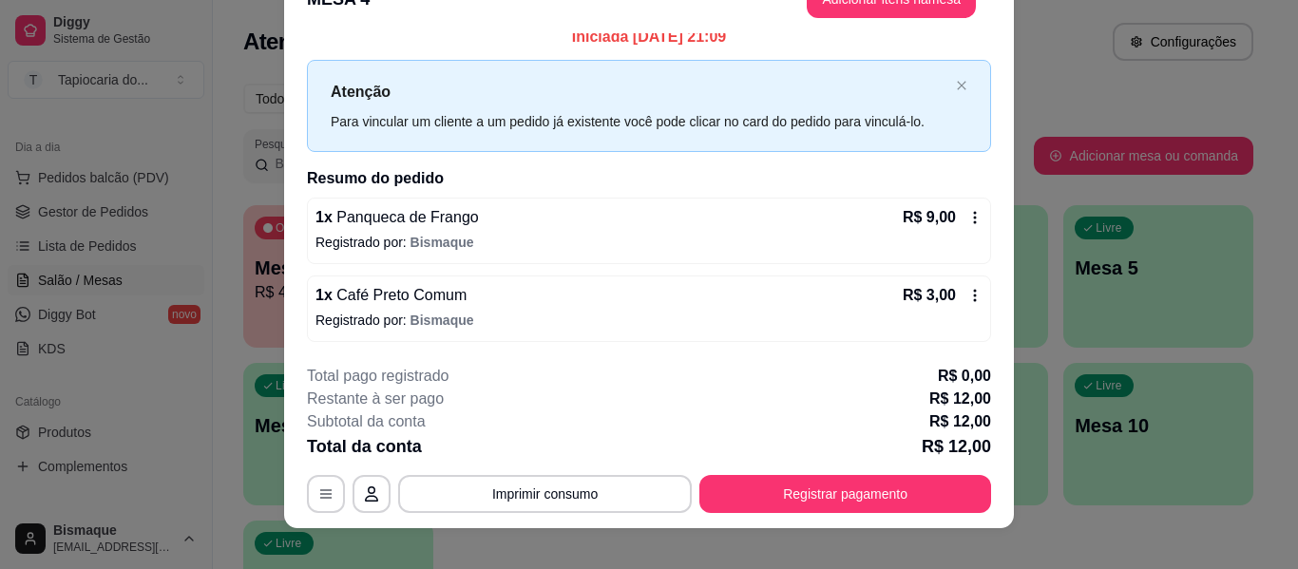
scroll to position [58, 0]
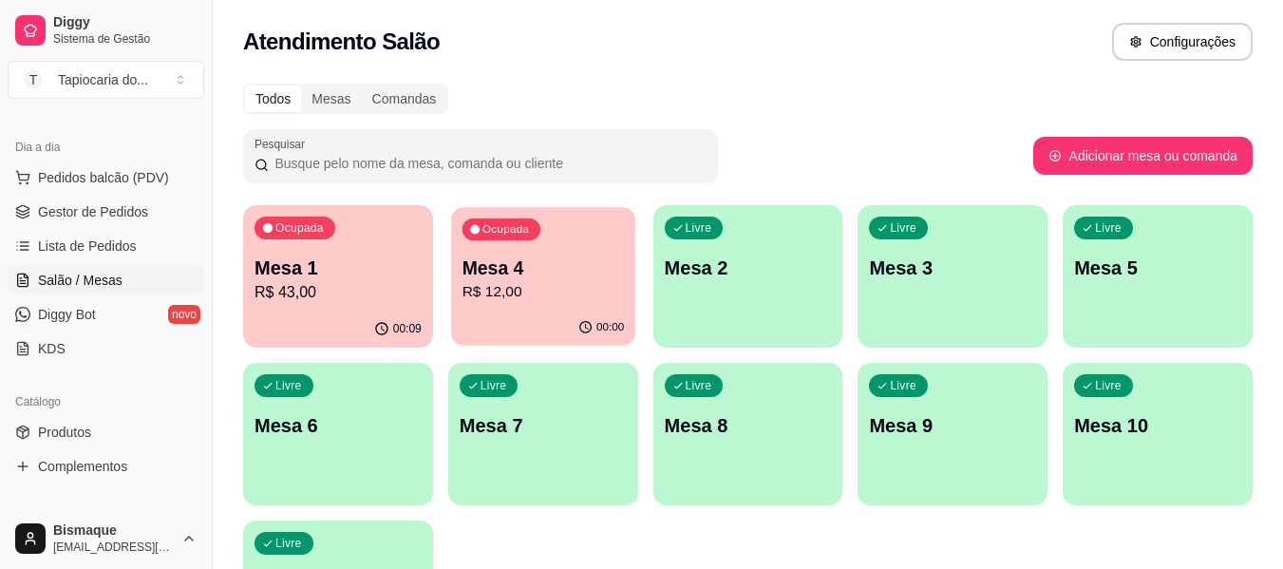
click at [497, 316] on div "00:00" at bounding box center [543, 328] width 184 height 36
click at [98, 223] on link "Gestor de Pedidos" at bounding box center [106, 212] width 197 height 30
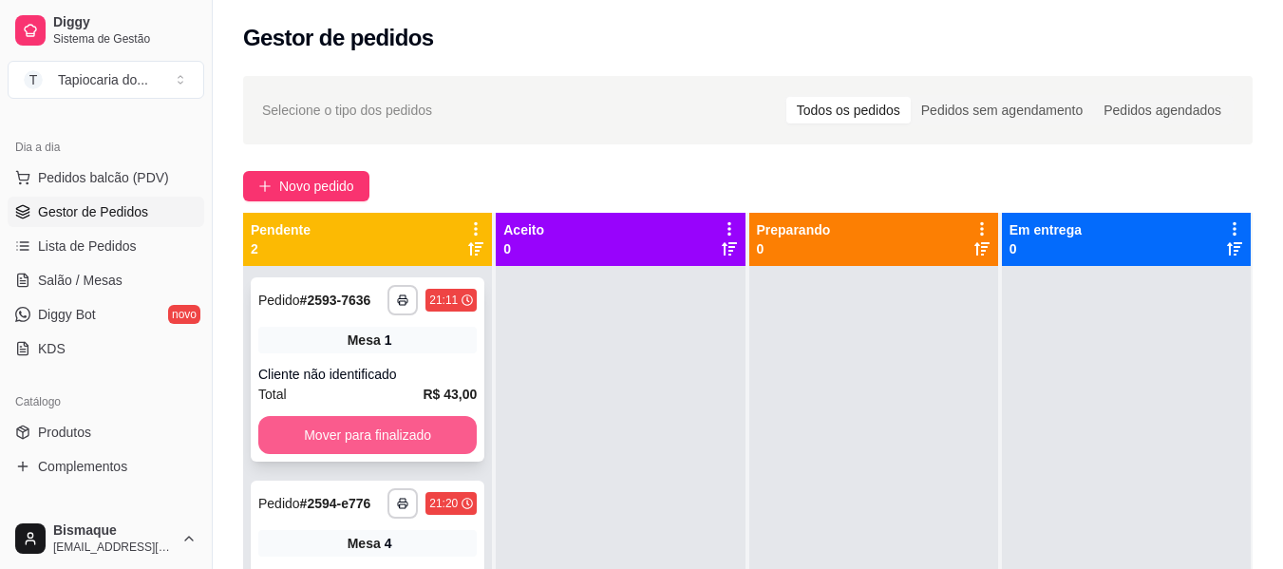
click at [326, 441] on button "Mover para finalizado" at bounding box center [367, 435] width 218 height 38
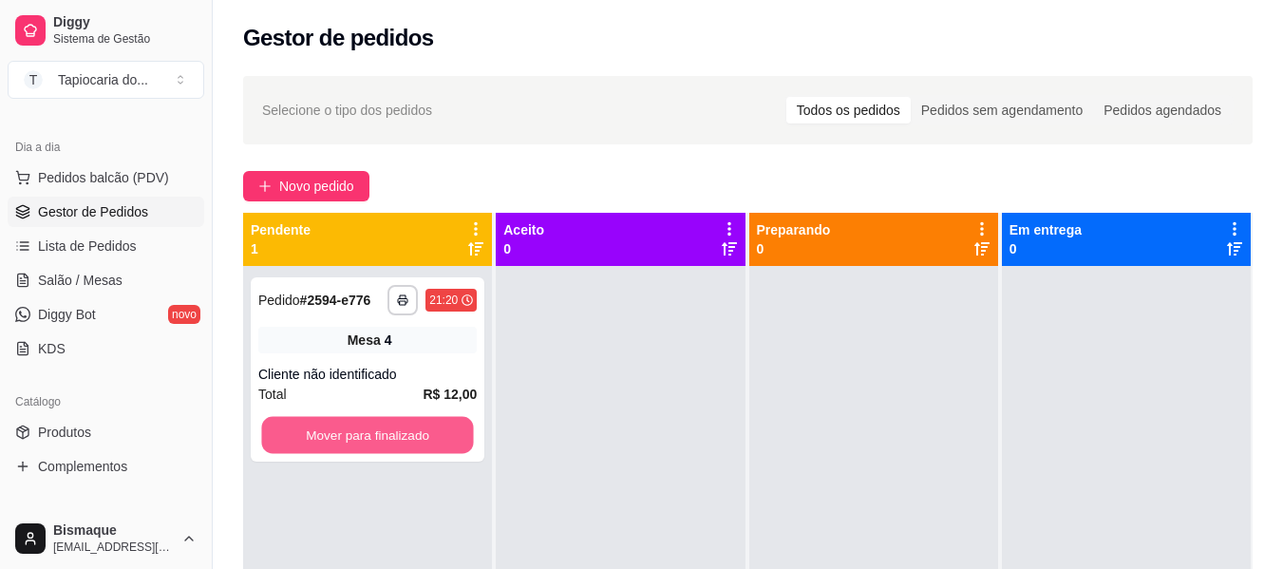
click at [326, 441] on button "Mover para finalizado" at bounding box center [367, 435] width 212 height 37
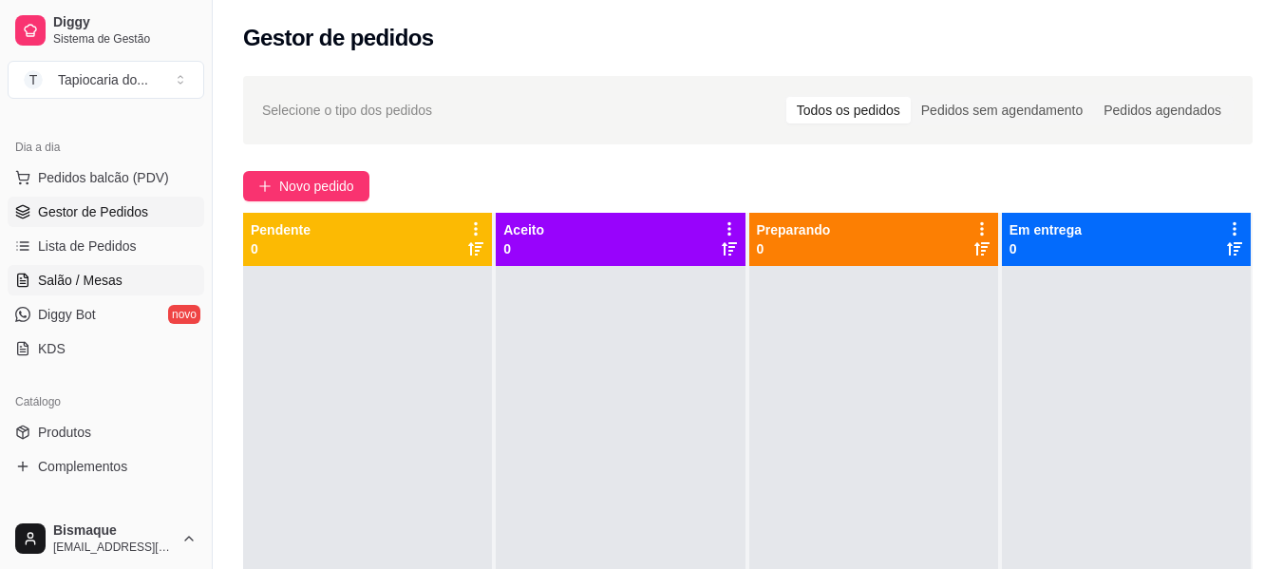
click at [65, 278] on span "Salão / Mesas" at bounding box center [80, 280] width 85 height 19
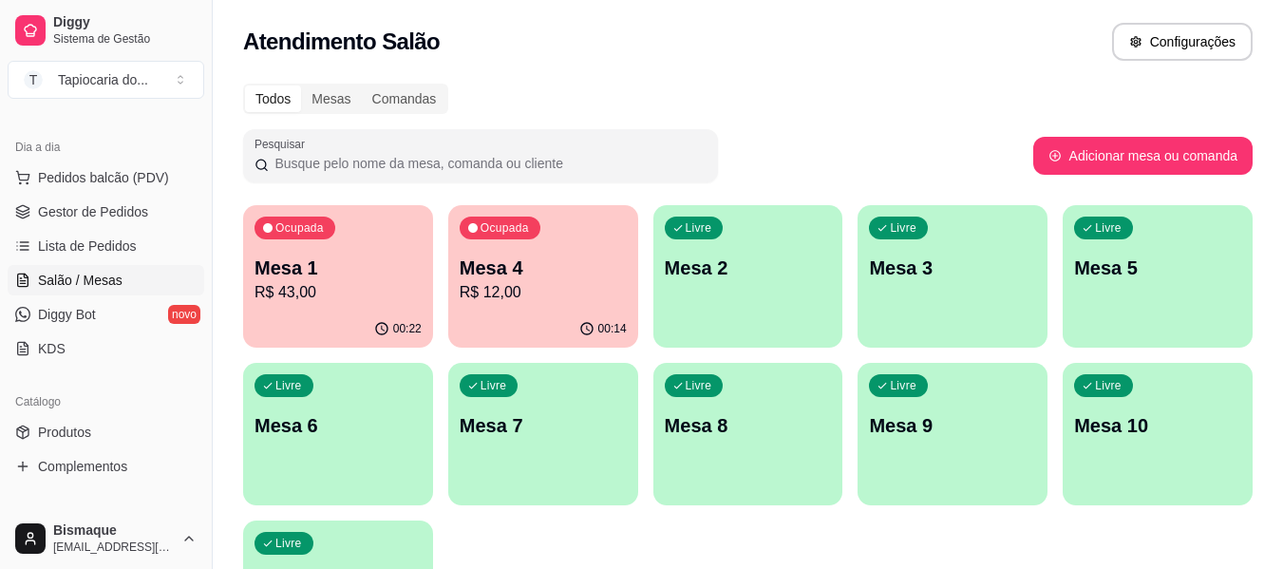
click at [984, 301] on div "Livre Mesa 3" at bounding box center [953, 265] width 190 height 120
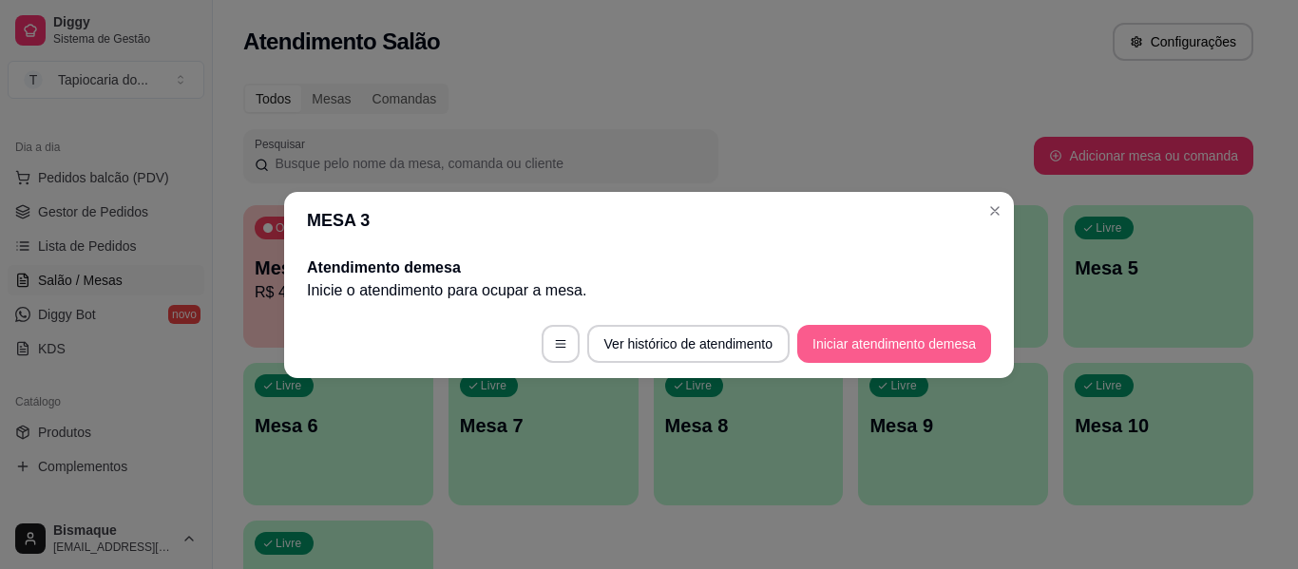
click at [953, 341] on button "Iniciar atendimento de mesa" at bounding box center [894, 344] width 194 height 38
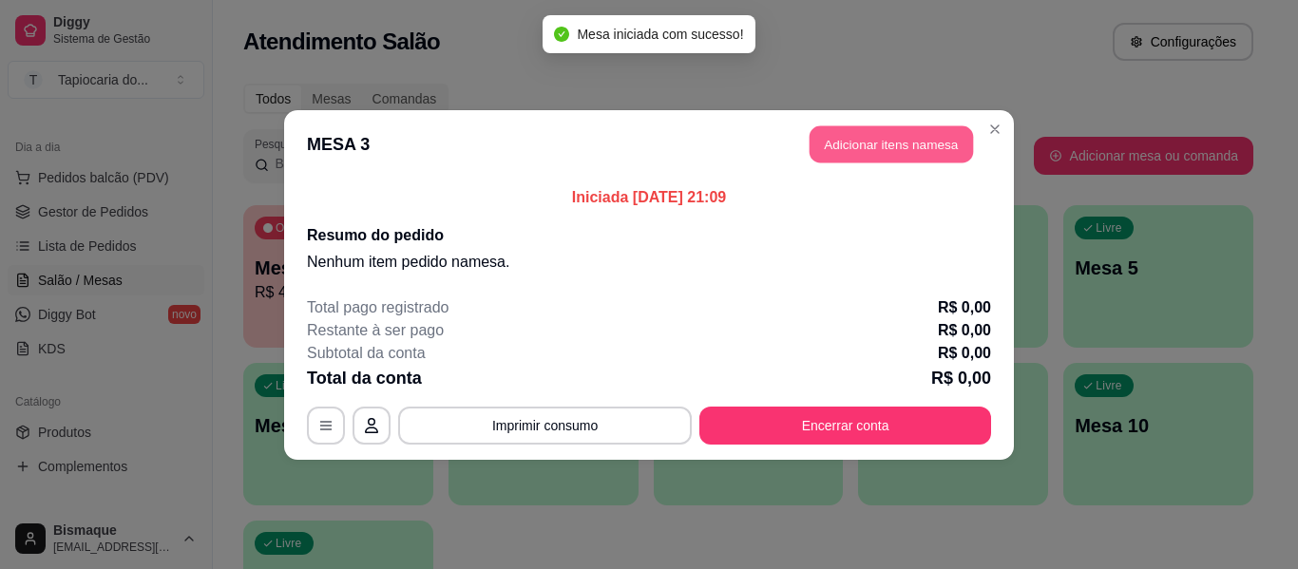
click at [859, 142] on button "Adicionar itens na mesa" at bounding box center [890, 143] width 163 height 37
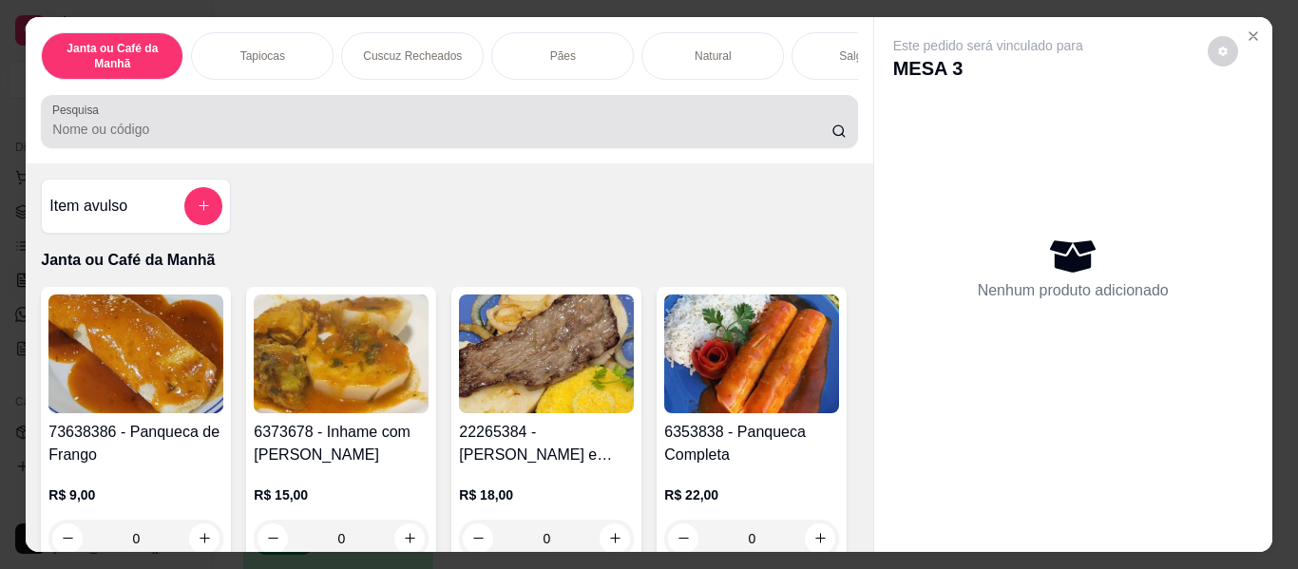
click at [497, 122] on div at bounding box center [448, 122] width 793 height 38
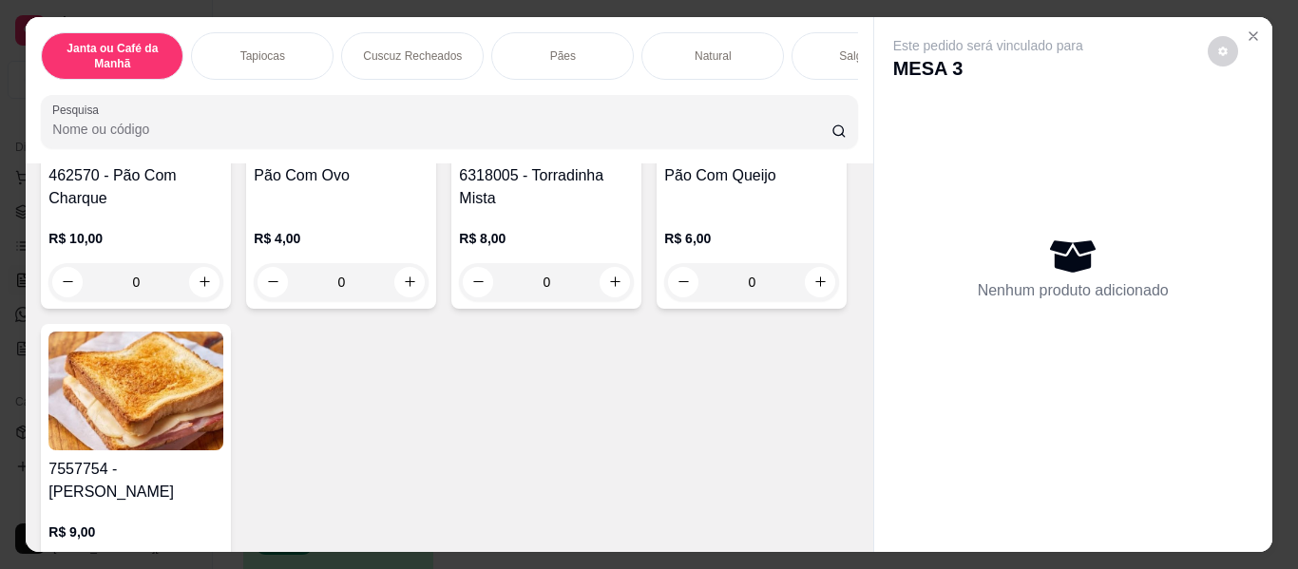
scroll to position [3895, 0]
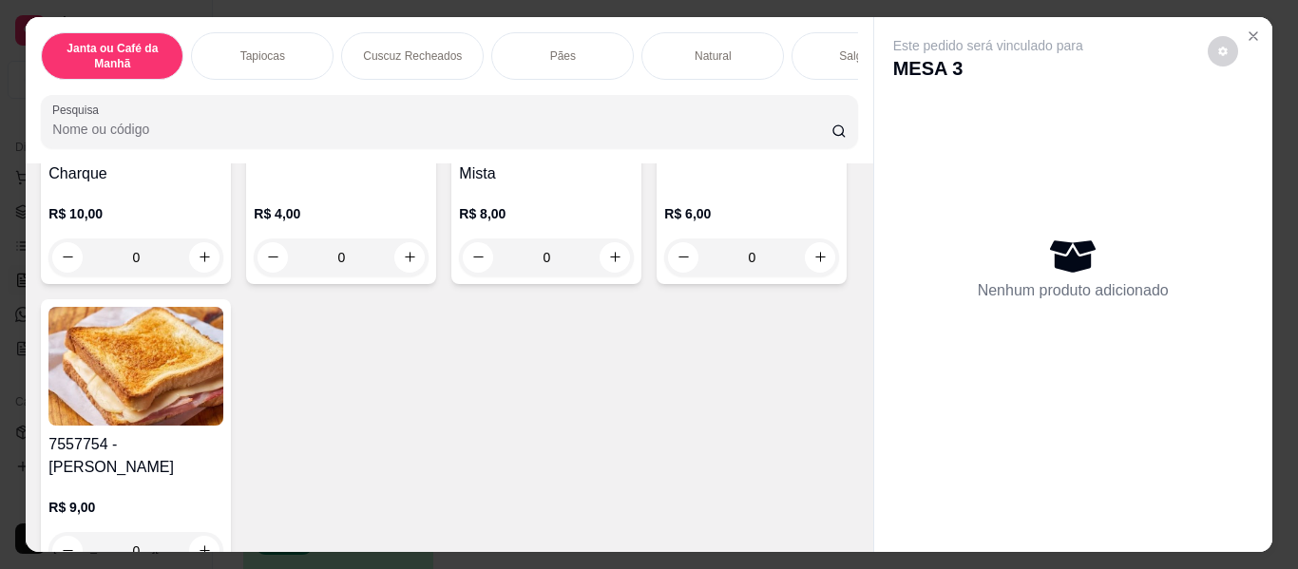
type input "1"
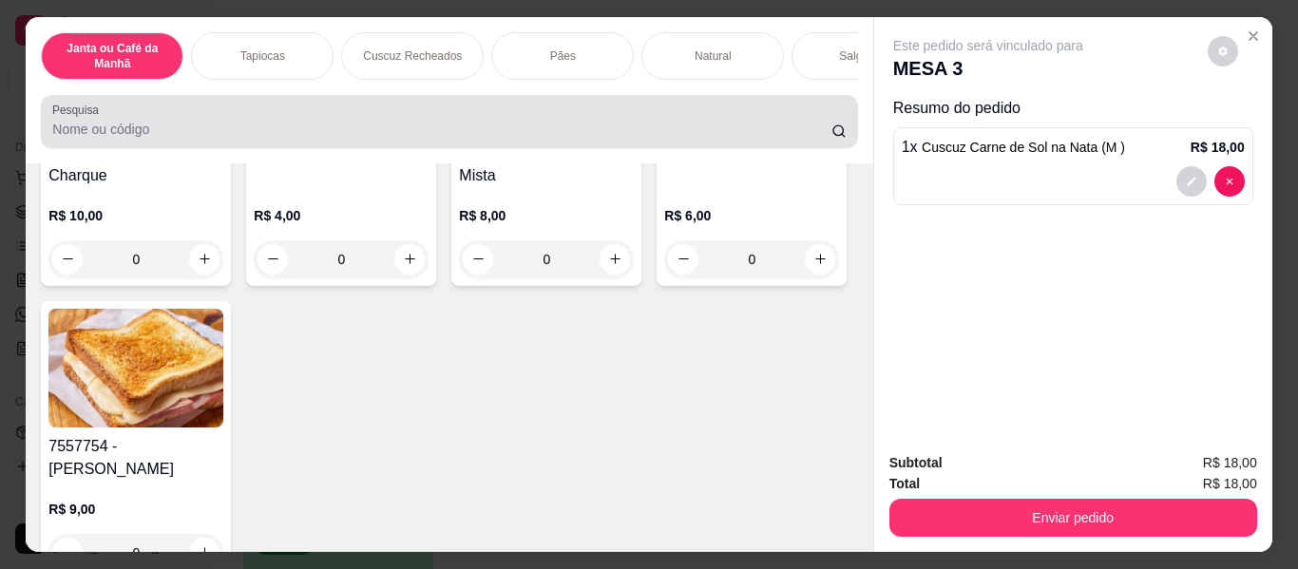
click at [722, 125] on div at bounding box center [448, 122] width 793 height 38
drag, startPoint x: 268, startPoint y: 112, endPoint x: 216, endPoint y: 57, distance: 75.9
click at [267, 112] on div at bounding box center [448, 122] width 793 height 38
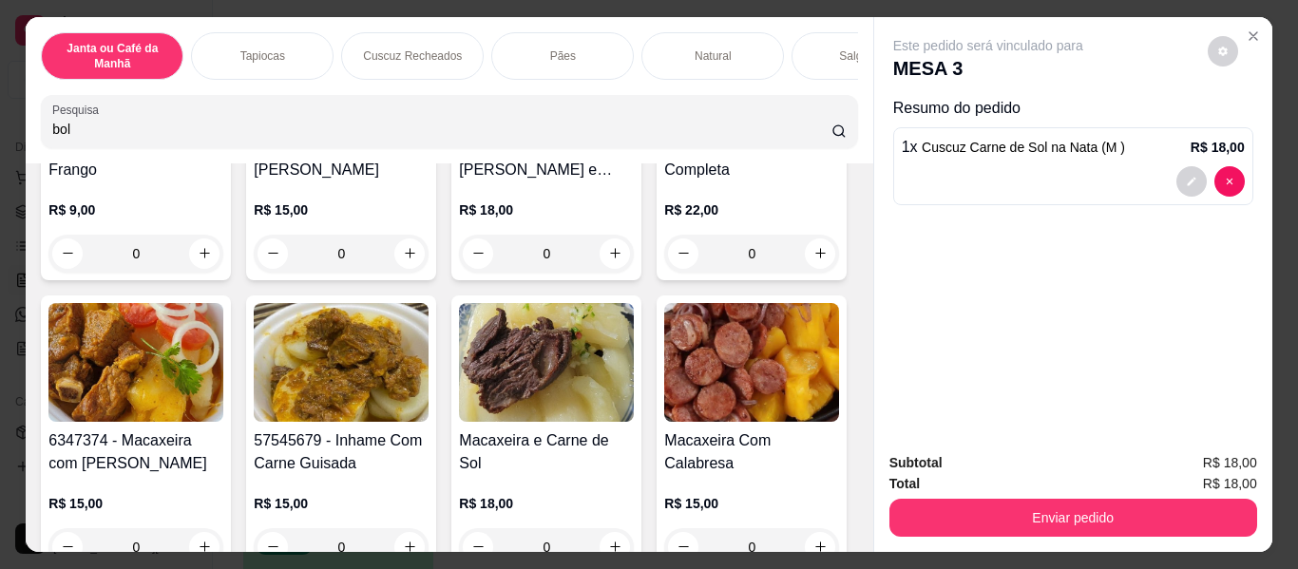
scroll to position [0, 0]
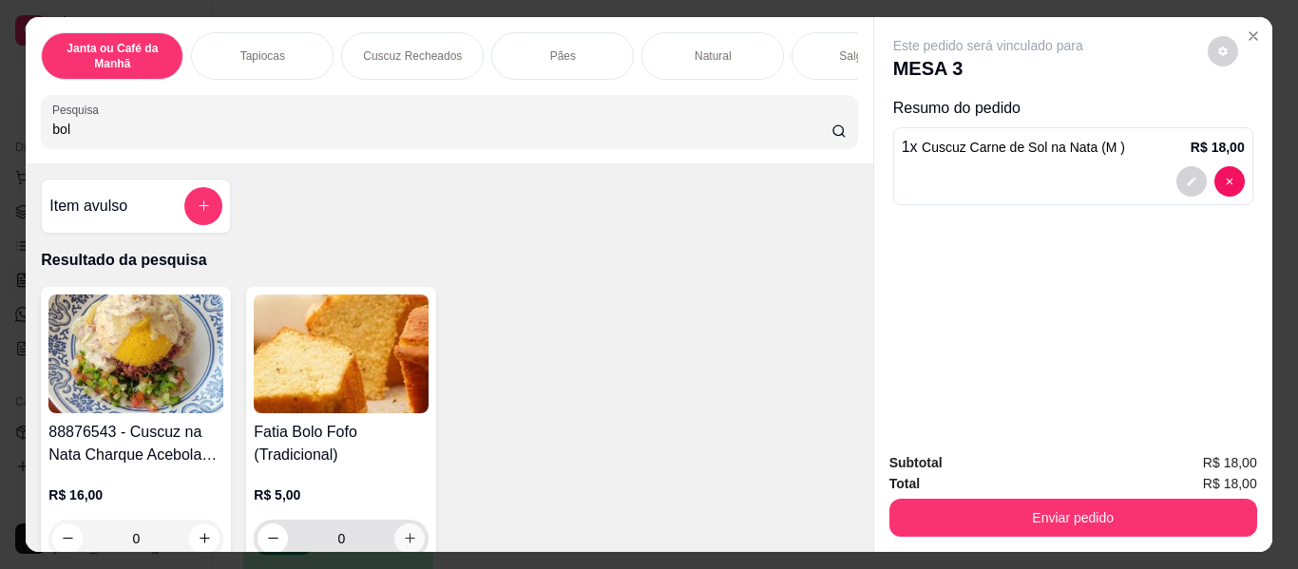
type input "bol"
click at [409, 532] on button "increase-product-quantity" at bounding box center [409, 537] width 29 height 29
type input "1"
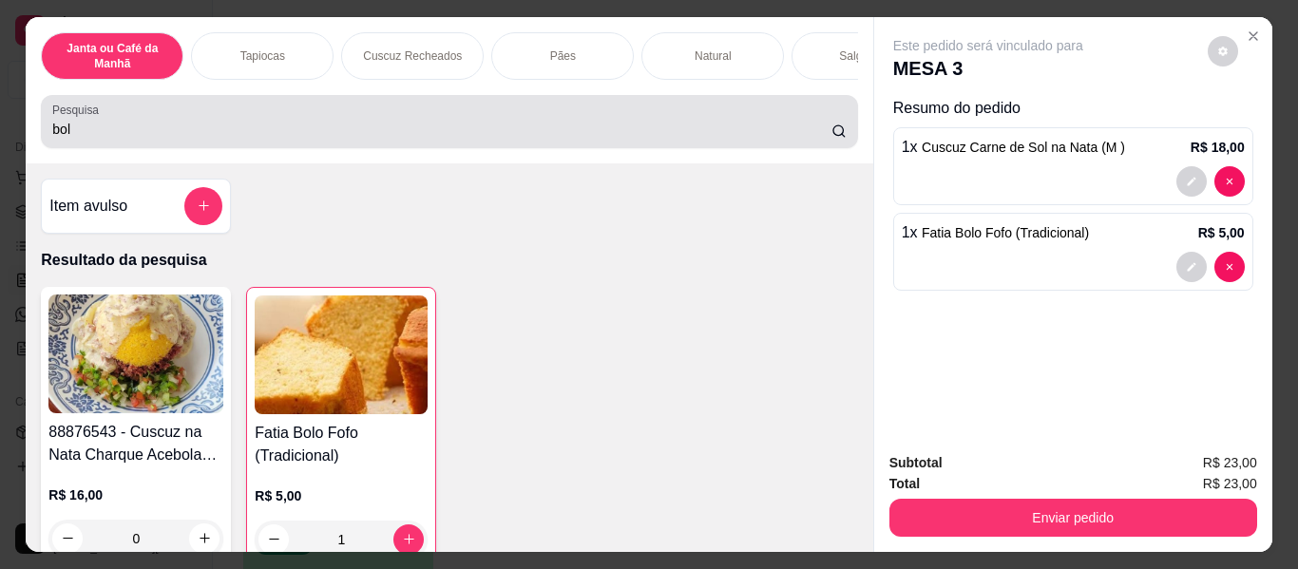
click at [318, 141] on div "bol" at bounding box center [448, 122] width 793 height 38
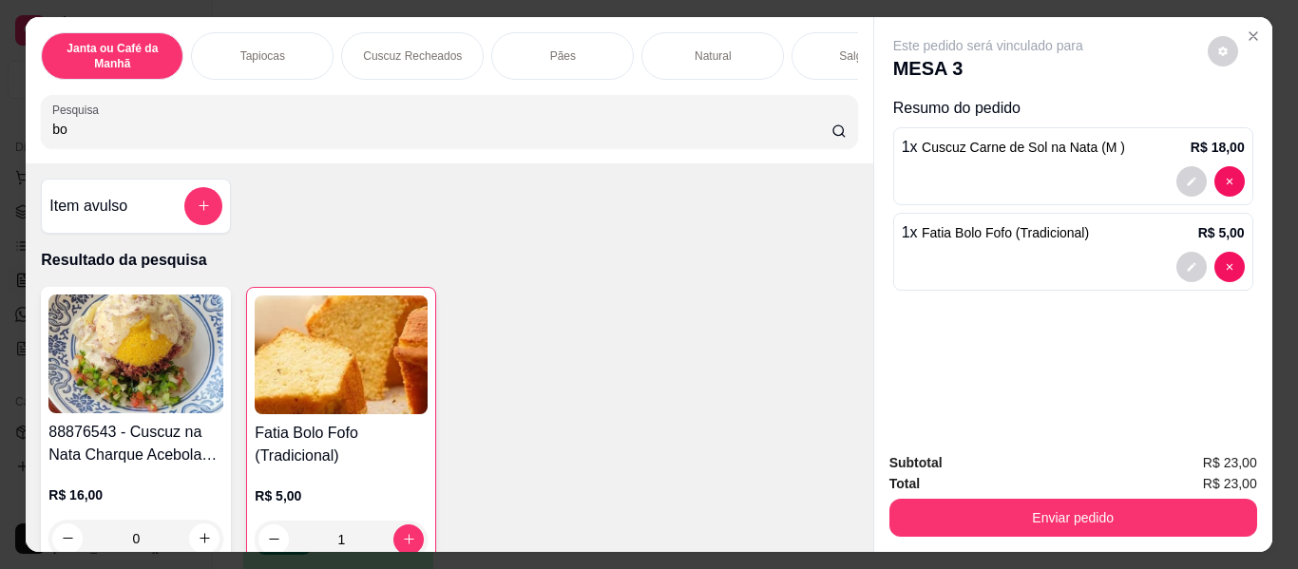
type input "b"
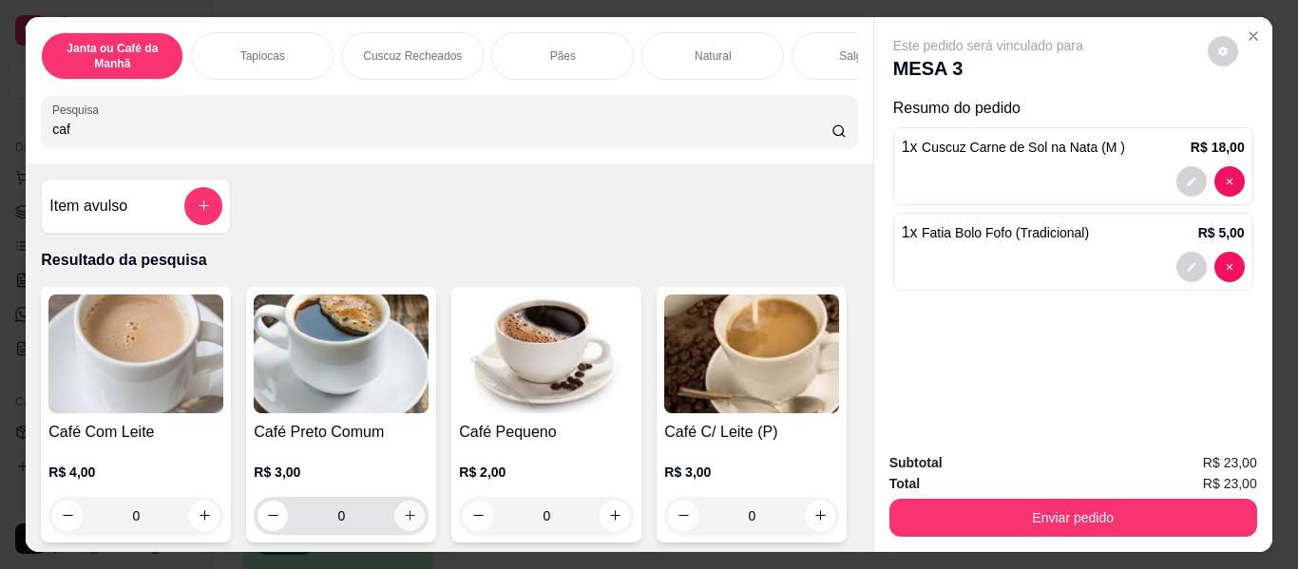
type input "caf"
click at [407, 521] on icon "increase-product-quantity" at bounding box center [410, 516] width 14 height 14
type input "1"
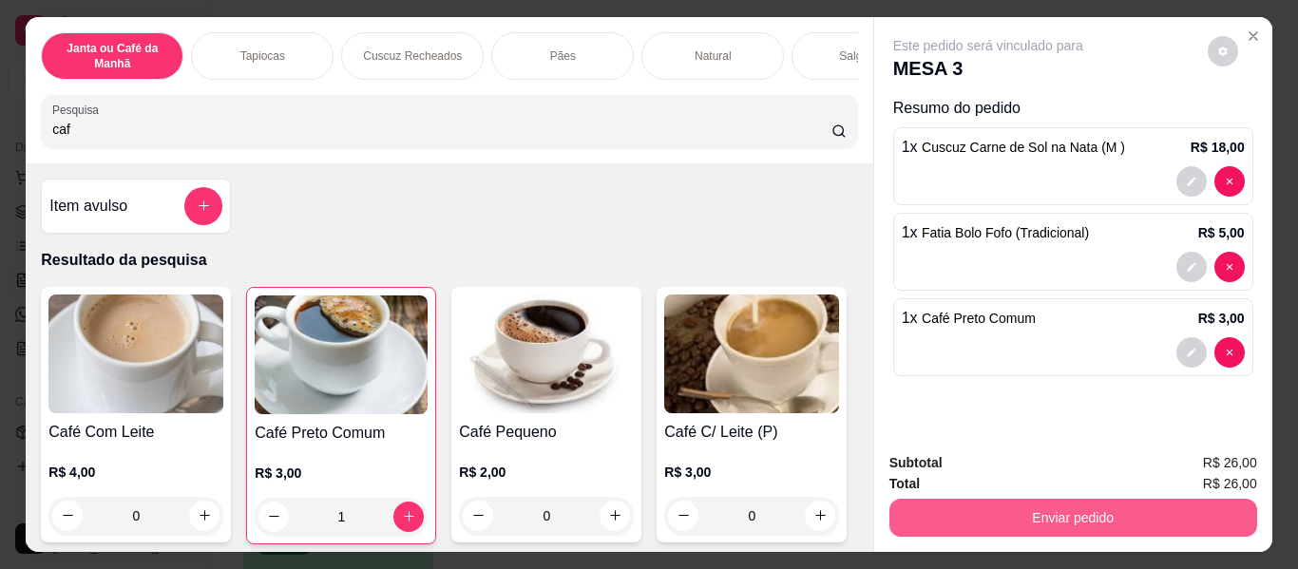
click at [1095, 518] on button "Enviar pedido" at bounding box center [1073, 518] width 368 height 38
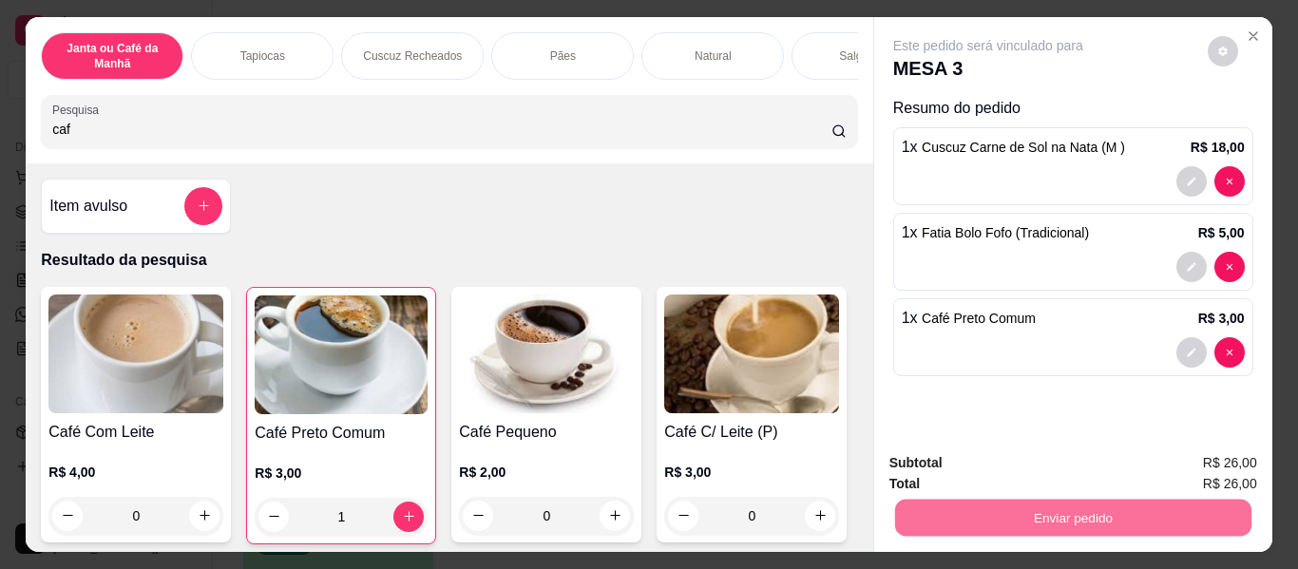
click at [995, 450] on button "Não registrar e enviar pedido" at bounding box center [1010, 463] width 192 height 35
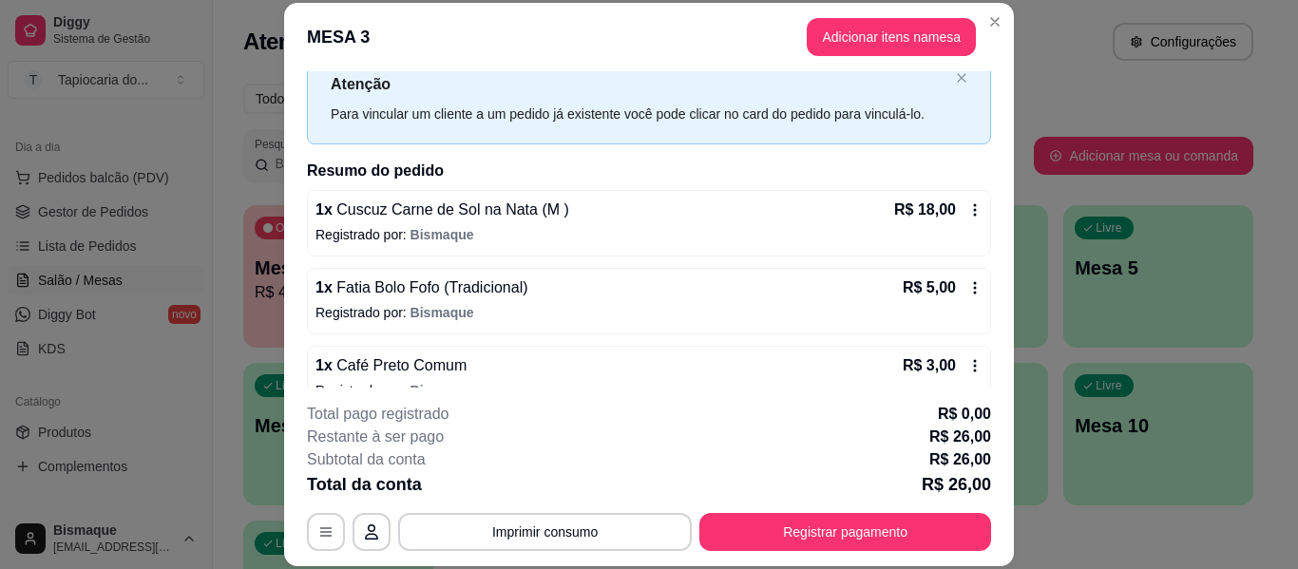
scroll to position [93, 0]
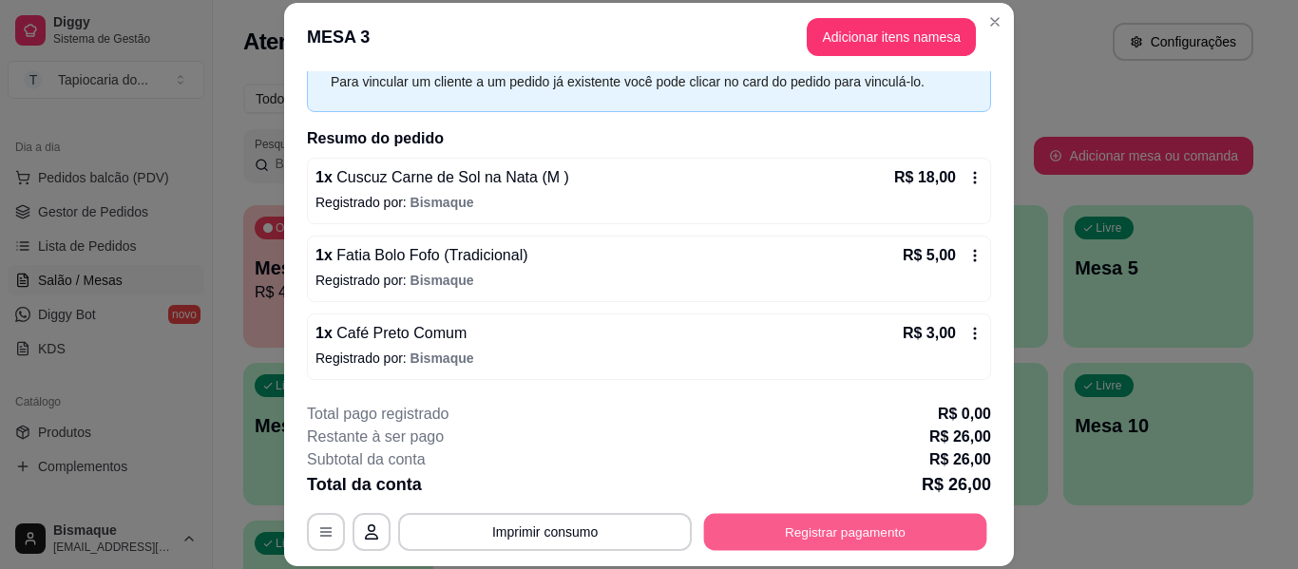
click at [958, 524] on button "Registrar pagamento" at bounding box center [845, 532] width 283 height 37
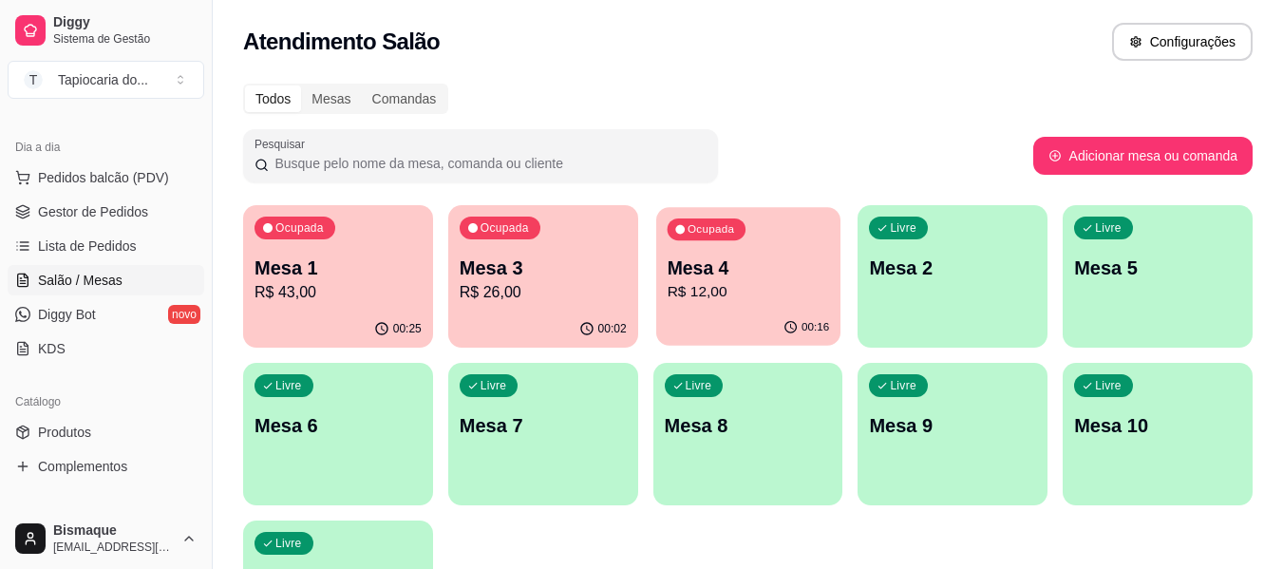
click at [704, 315] on div "00:16" at bounding box center [748, 328] width 184 height 36
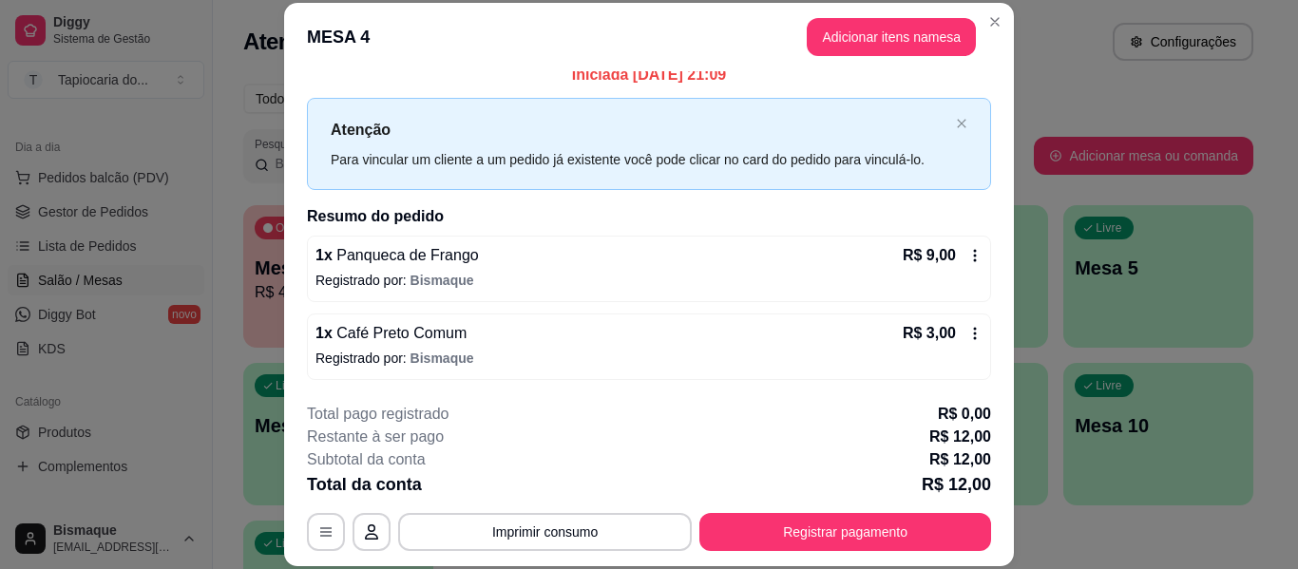
scroll to position [58, 0]
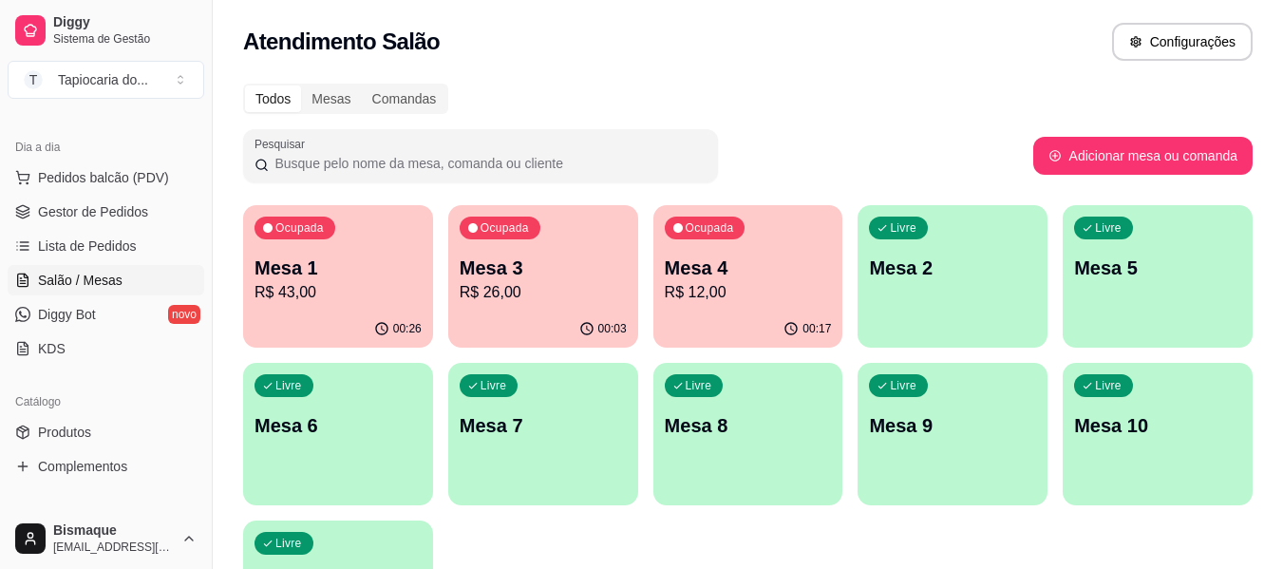
click at [396, 254] on div "Ocupada Mesa 1 R$ 43,00" at bounding box center [338, 257] width 190 height 105
click at [710, 267] on p "Mesa 4" at bounding box center [748, 268] width 167 height 27
click at [1135, 281] on div "Livre Mesa 5" at bounding box center [1158, 265] width 190 height 120
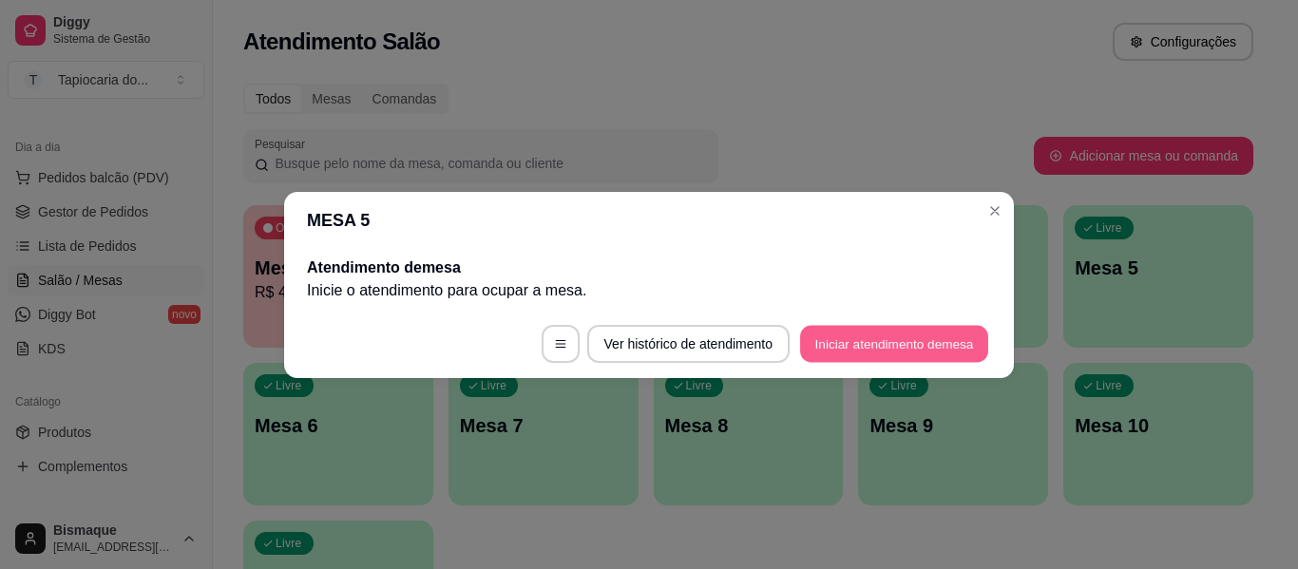
click at [854, 334] on button "Iniciar atendimento de mesa" at bounding box center [894, 343] width 188 height 37
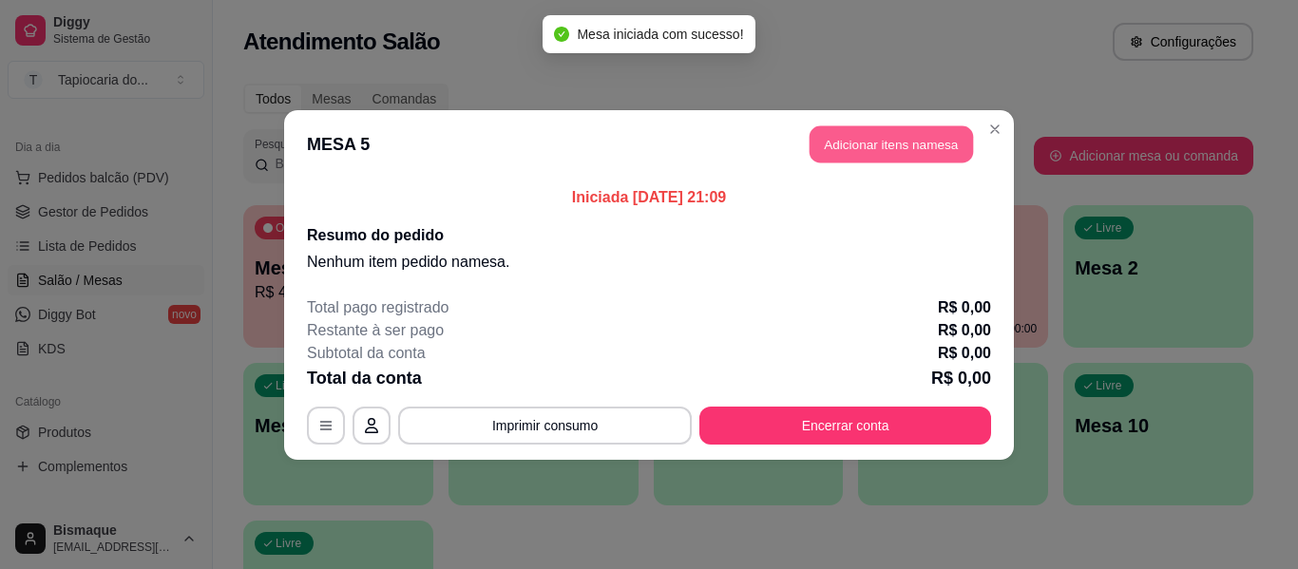
click at [833, 138] on button "Adicionar itens na mesa" at bounding box center [890, 143] width 163 height 37
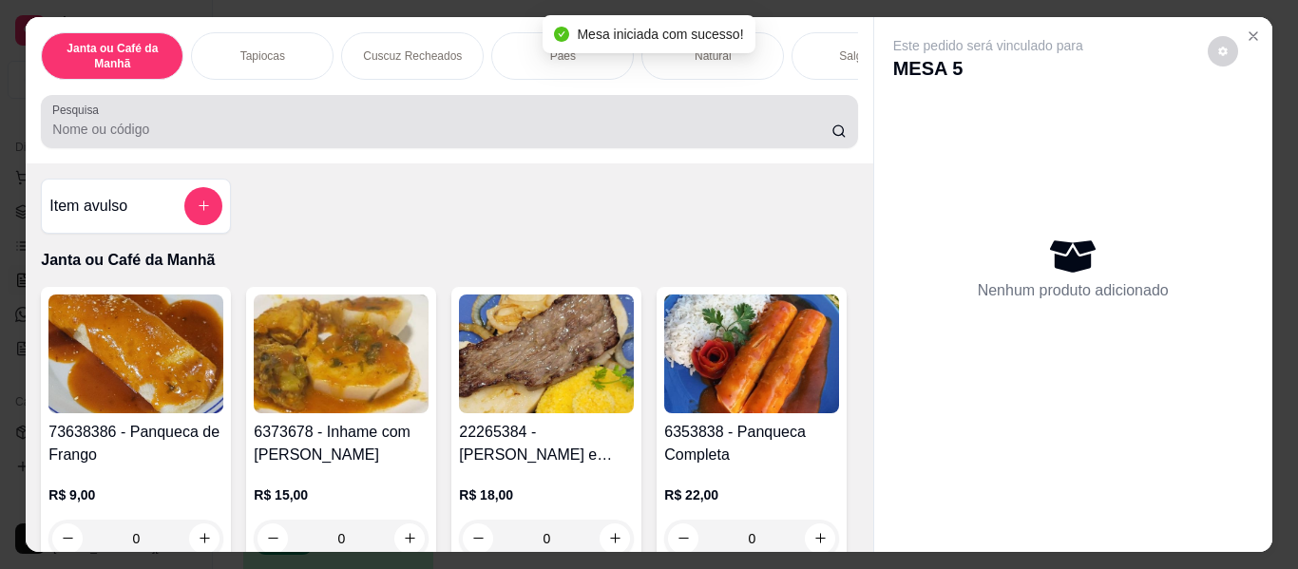
click at [541, 141] on div at bounding box center [448, 122] width 793 height 38
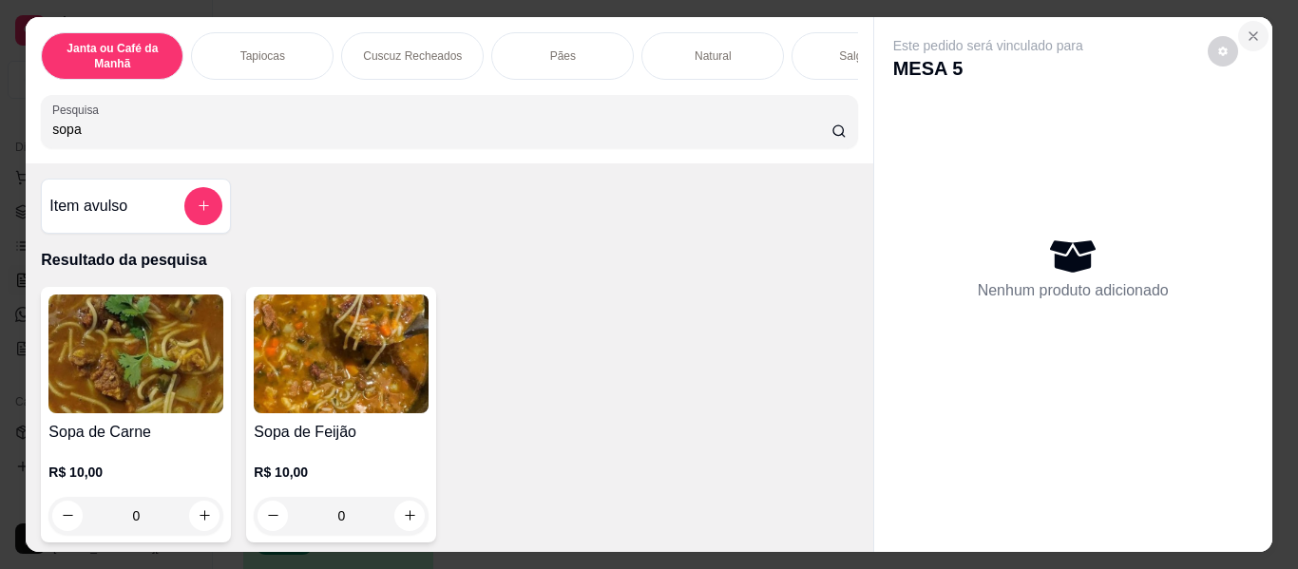
type input "sopa"
click at [1245, 28] on icon "Close" at bounding box center [1252, 35] width 15 height 15
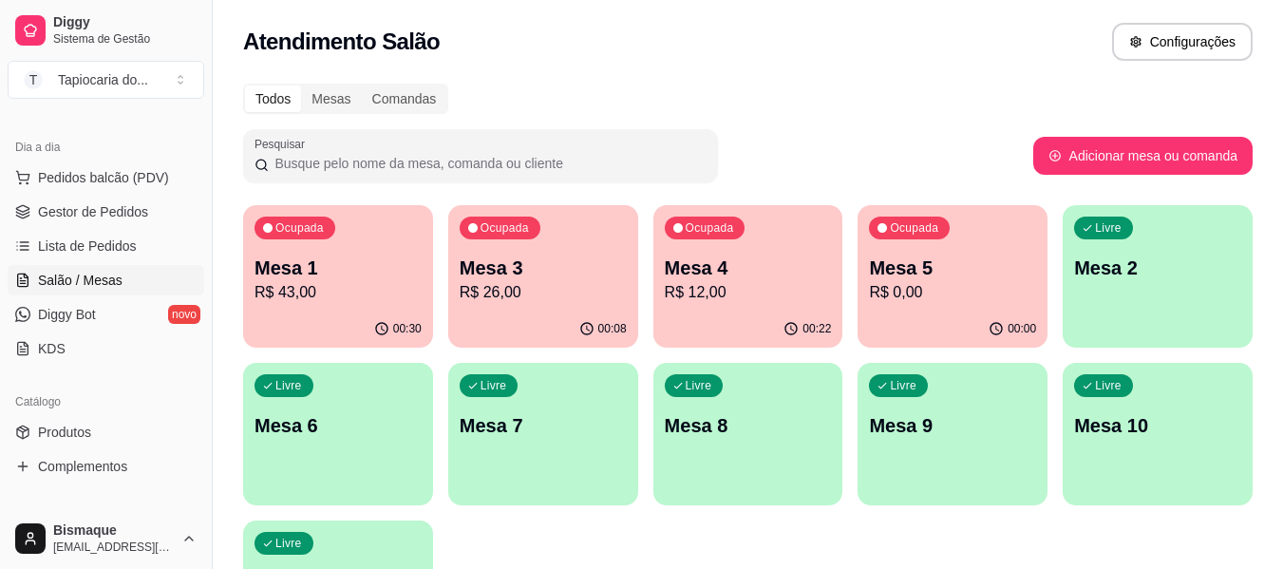
click at [322, 307] on div "Ocupada Mesa 1 R$ 43,00" at bounding box center [338, 257] width 190 height 105
click at [896, 302] on p "R$ 0,00" at bounding box center [953, 292] width 162 height 22
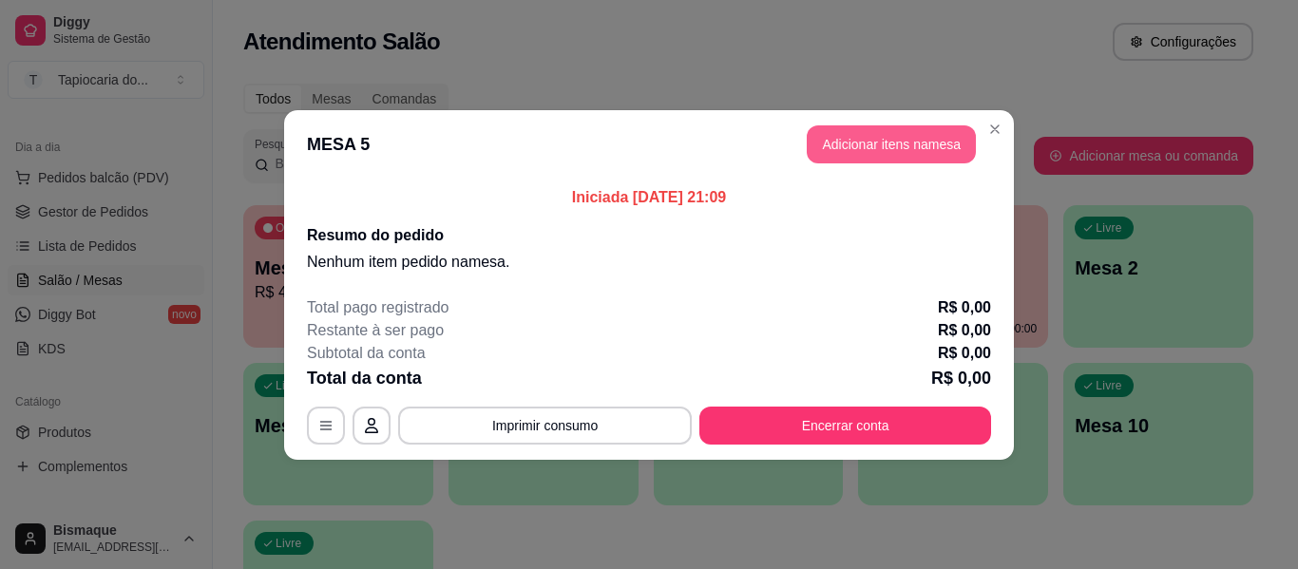
click at [844, 136] on button "Adicionar itens na mesa" at bounding box center [890, 144] width 169 height 38
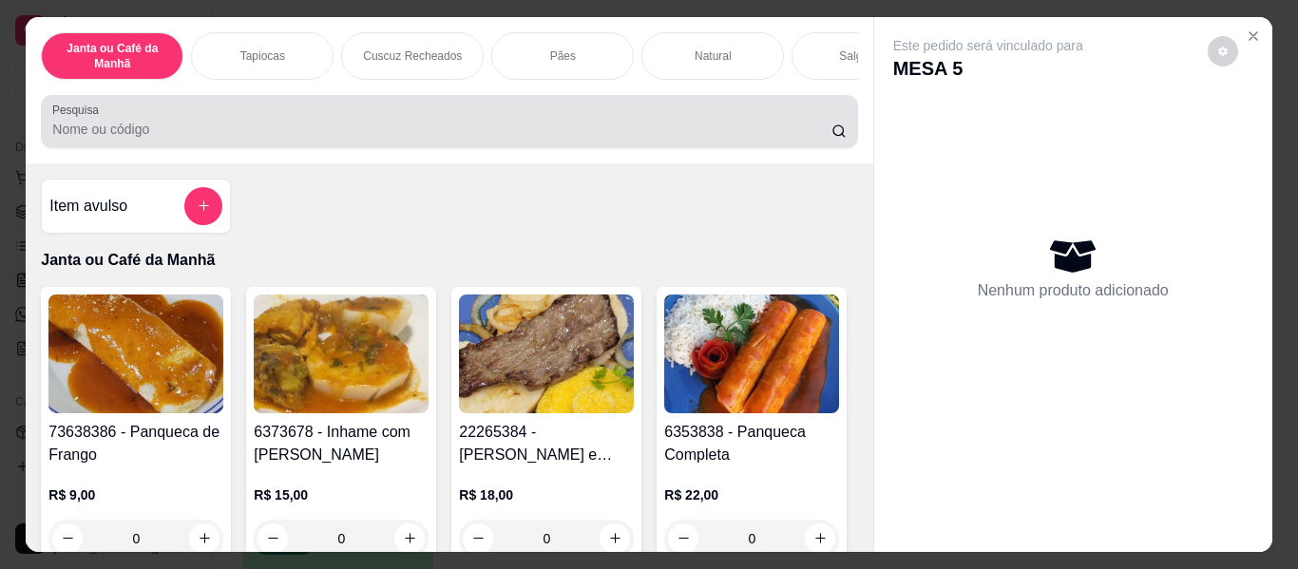
click at [526, 139] on input "Pesquisa" at bounding box center [441, 129] width 779 height 19
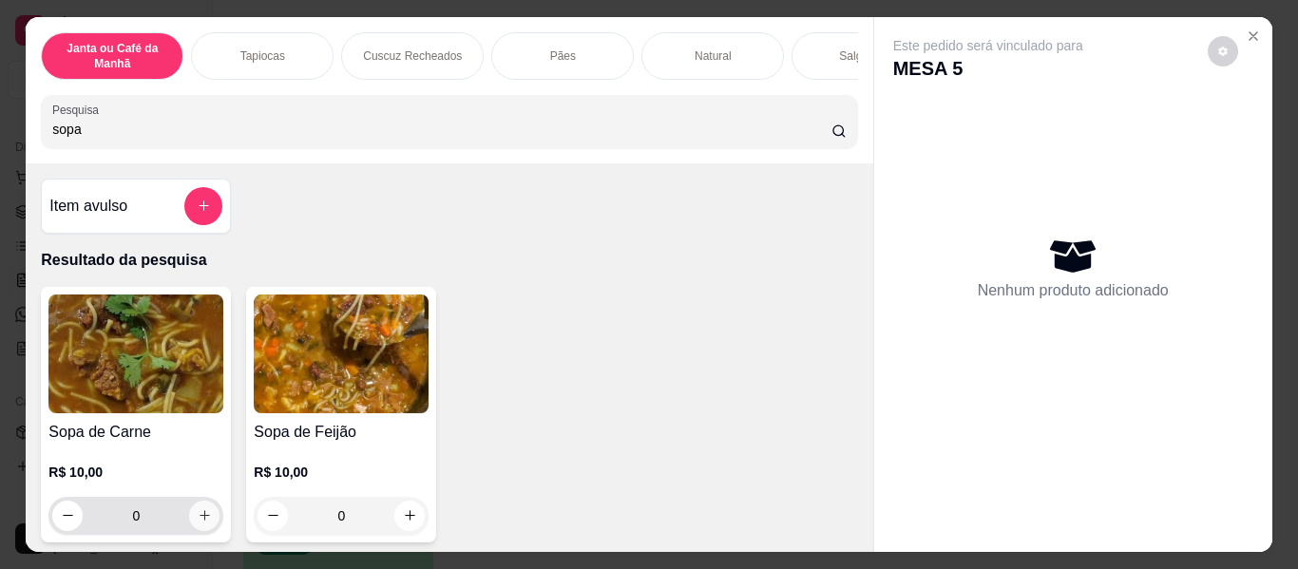
type input "sopa"
click at [205, 525] on button "increase-product-quantity" at bounding box center [204, 516] width 30 height 30
type input "1"
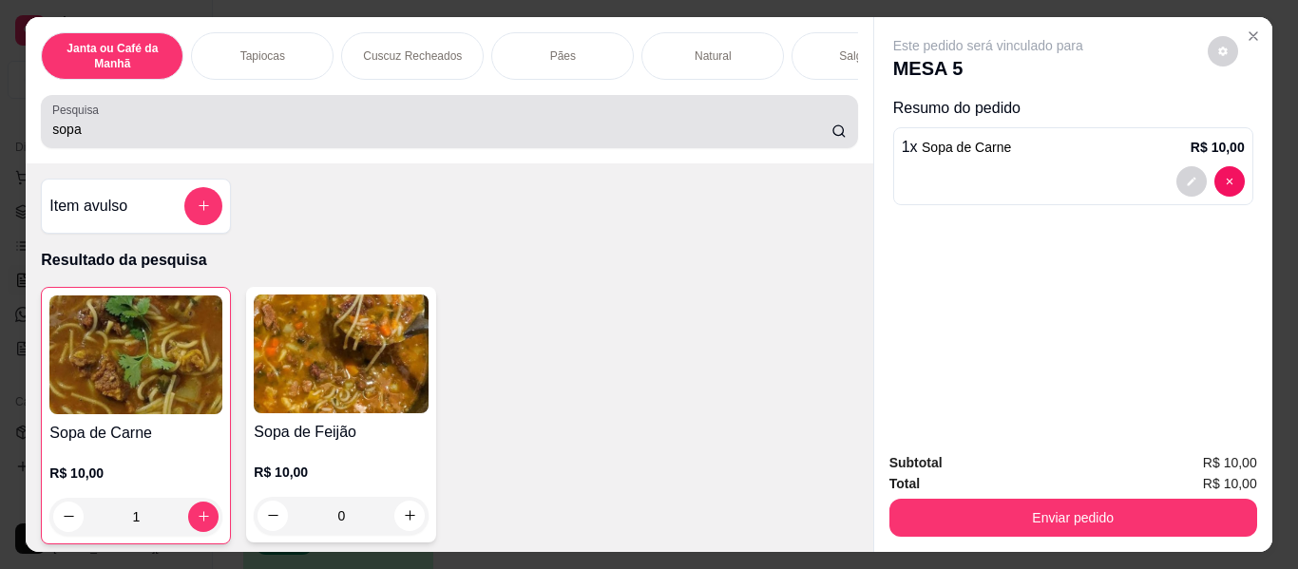
click at [124, 139] on input "sopa" at bounding box center [441, 129] width 779 height 19
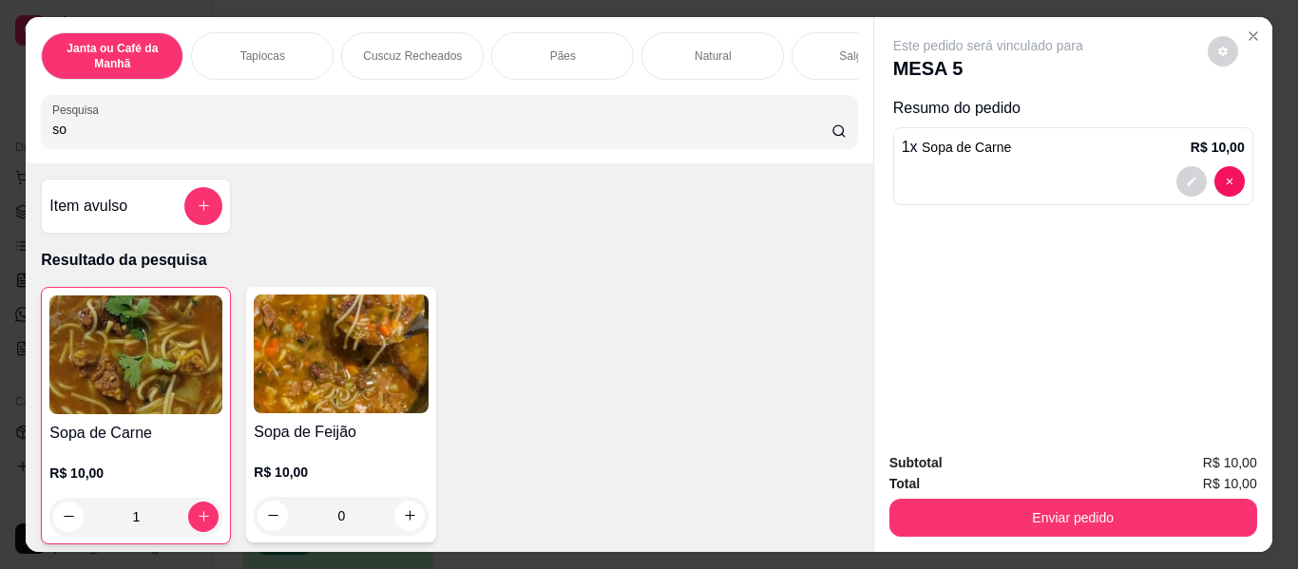
type input "s"
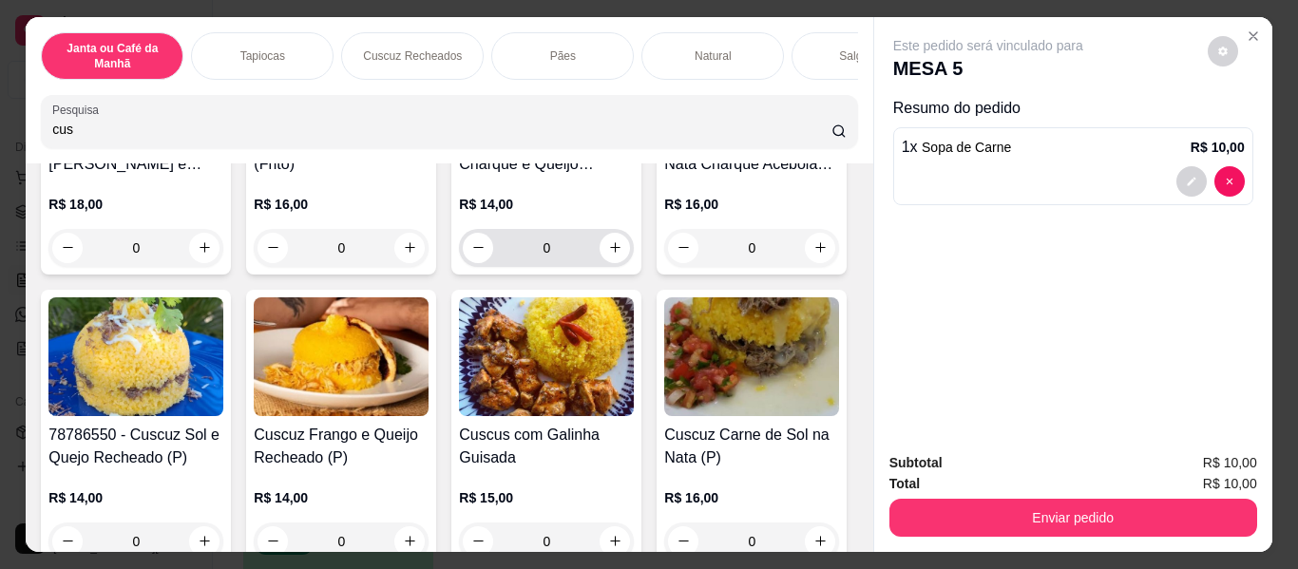
scroll to position [380, 0]
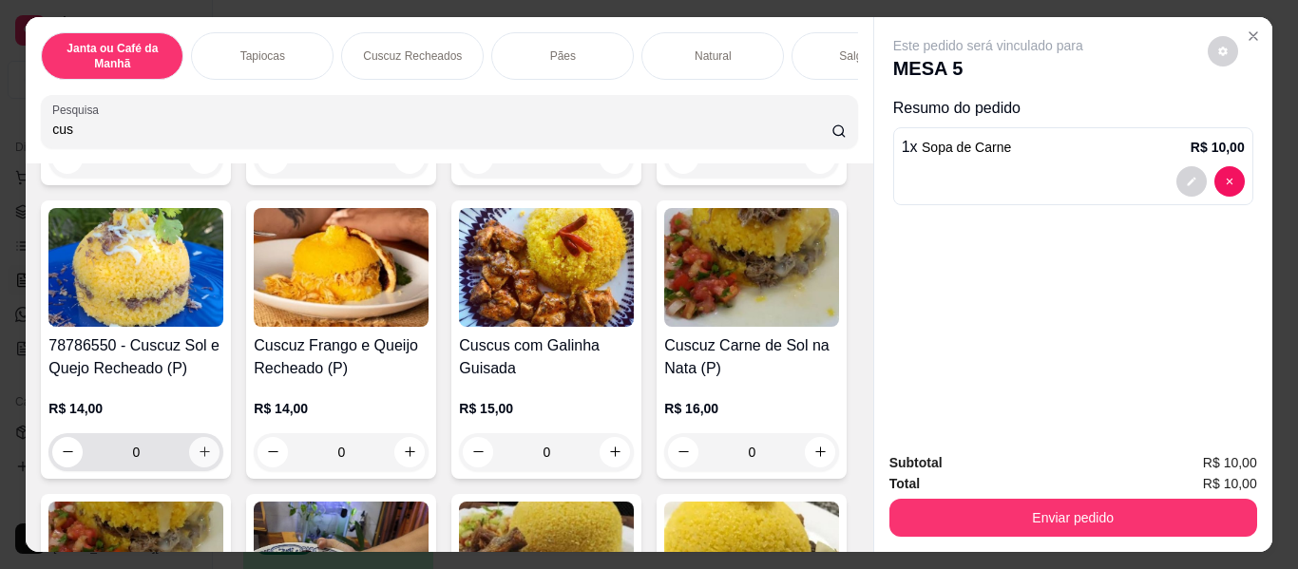
type input "cus"
click at [219, 450] on button "increase-product-quantity" at bounding box center [204, 451] width 29 height 29
type input "1"
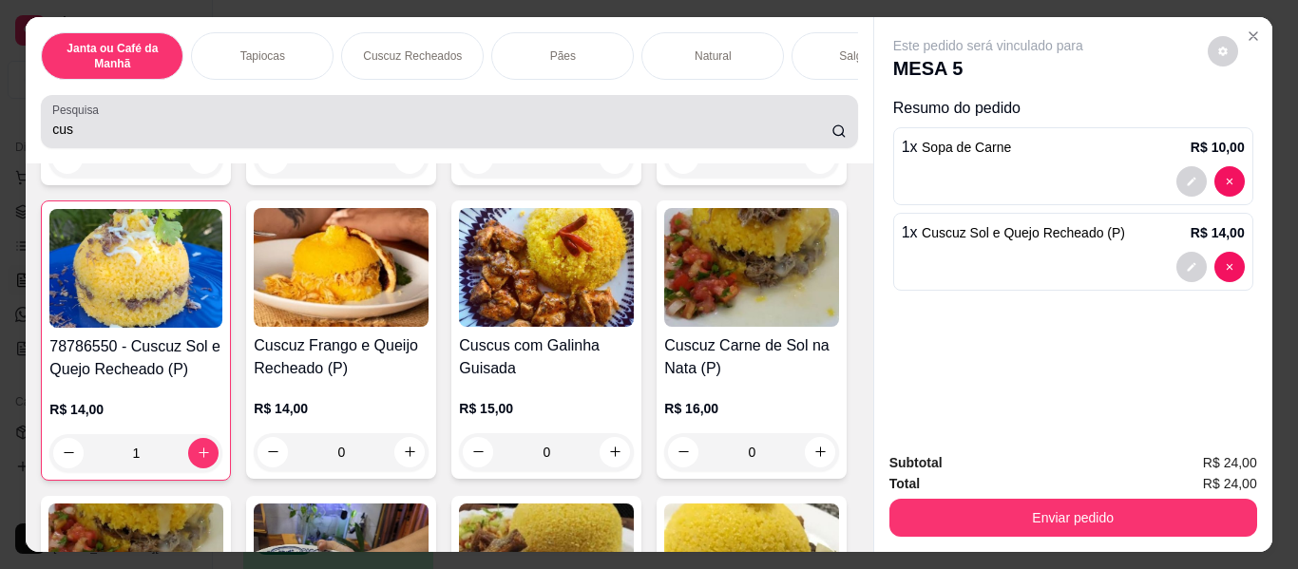
drag, startPoint x: 484, startPoint y: 110, endPoint x: 497, endPoint y: 118, distance: 14.5
click at [486, 113] on div "cus" at bounding box center [448, 122] width 793 height 38
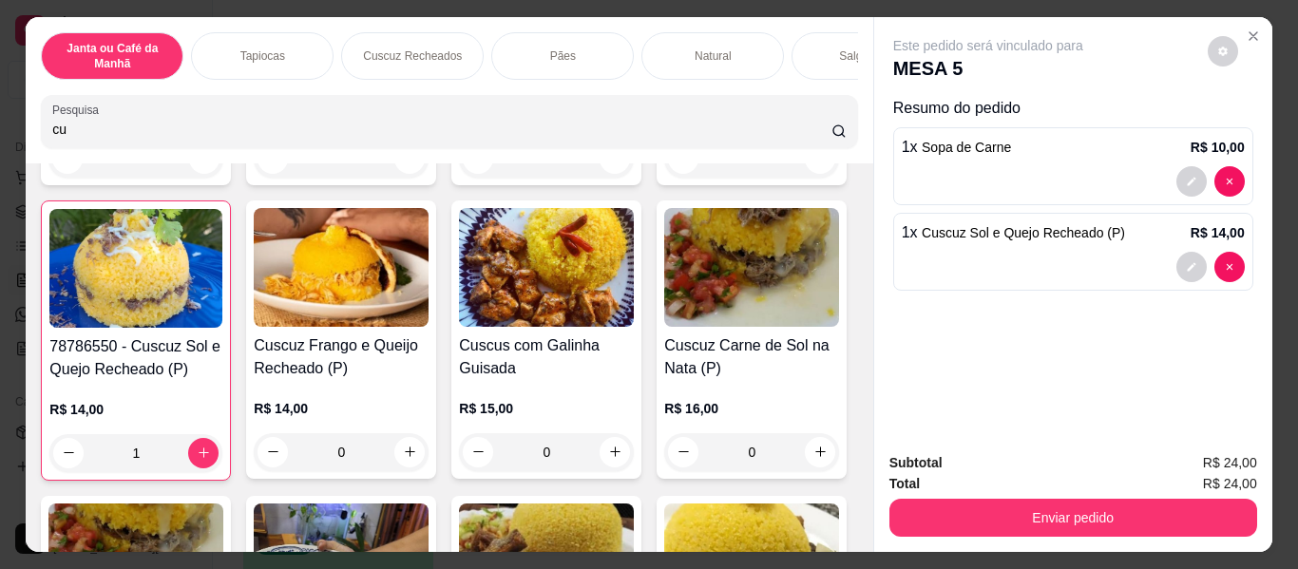
type input "c"
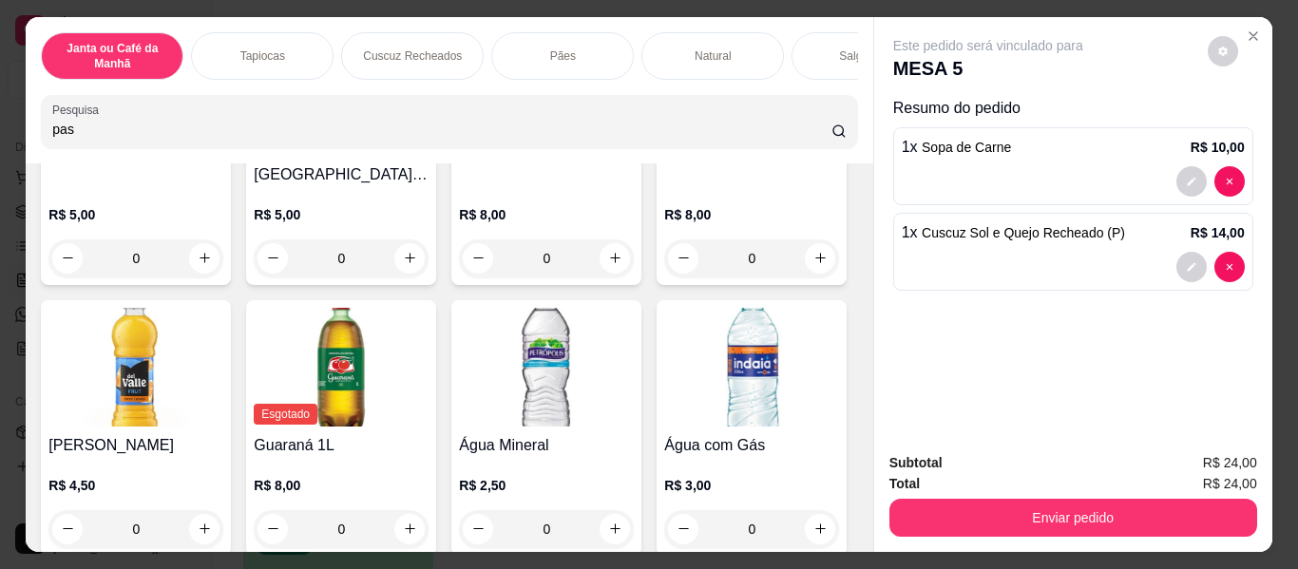
scroll to position [6785, 0]
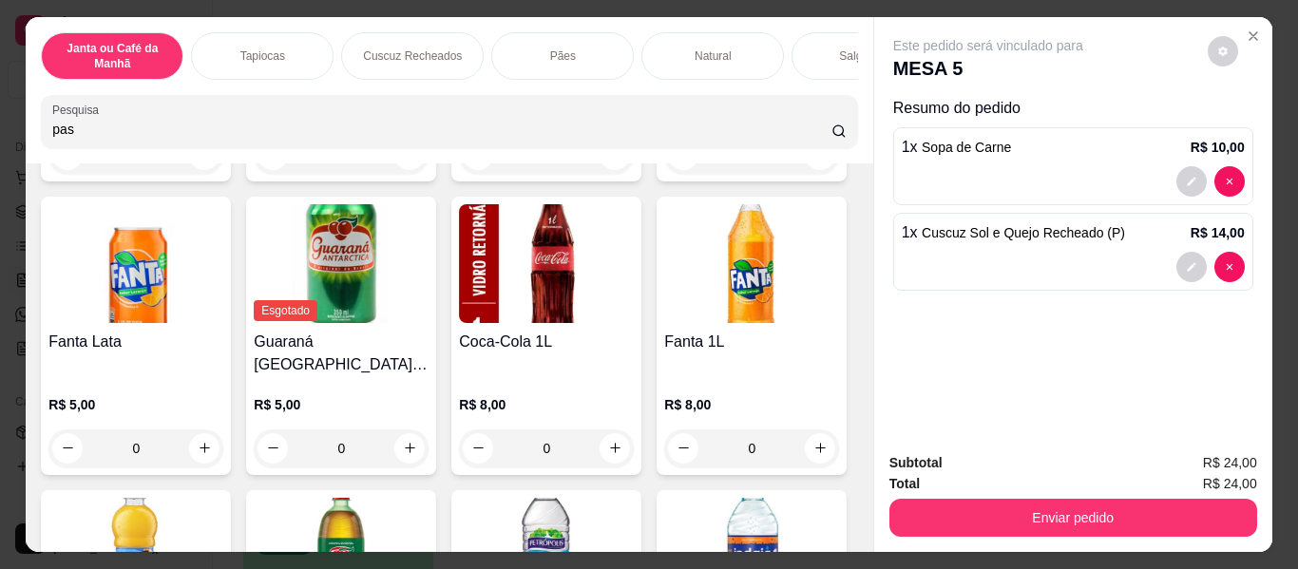
type input "pas"
type input "1"
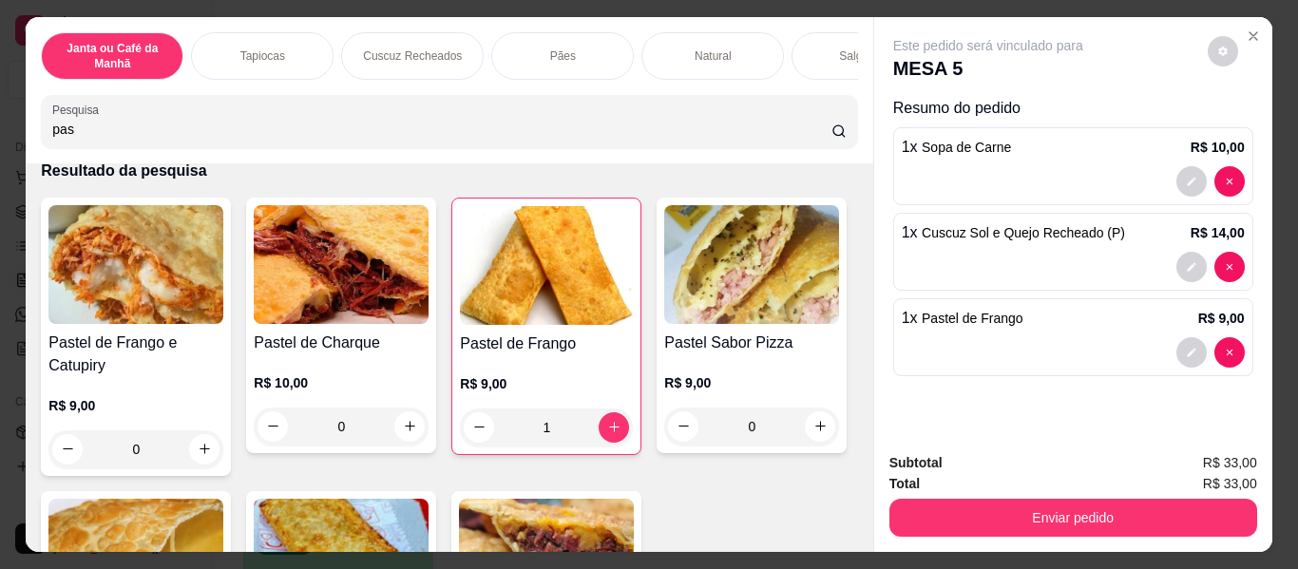
scroll to position [0, 0]
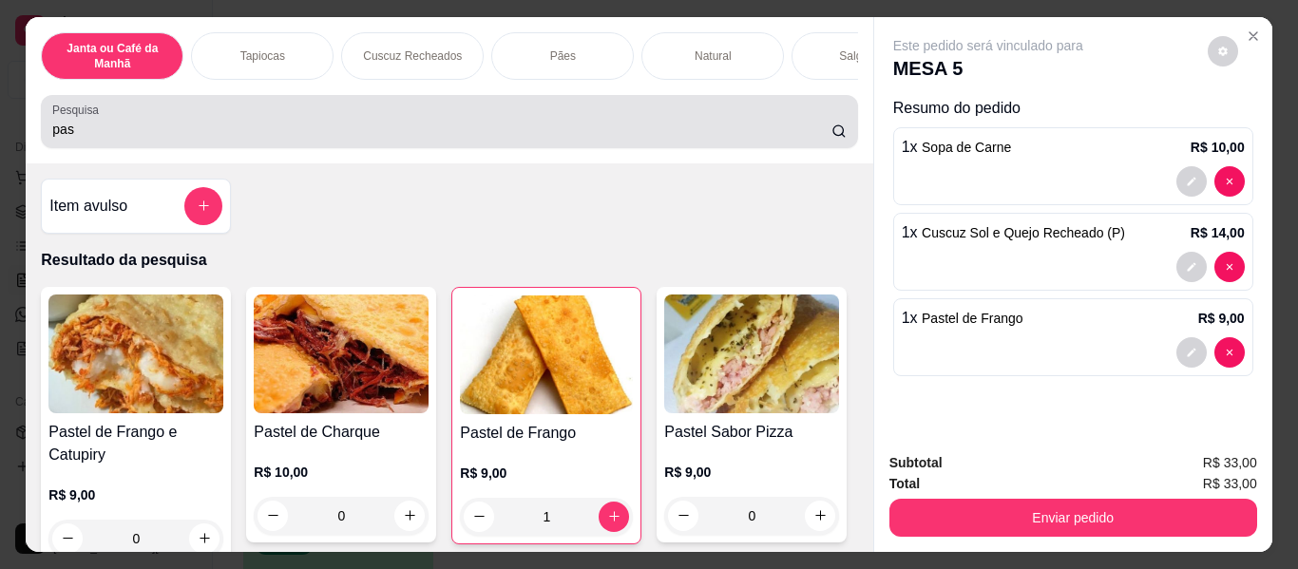
click at [481, 132] on input "pas" at bounding box center [441, 129] width 779 height 19
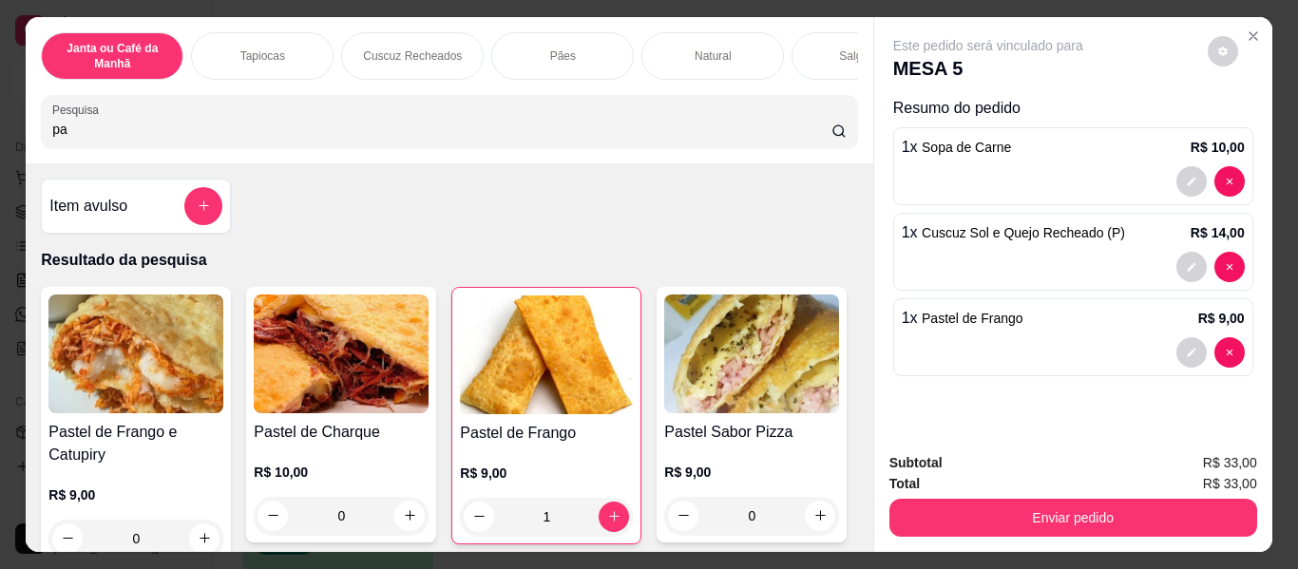
type input "p"
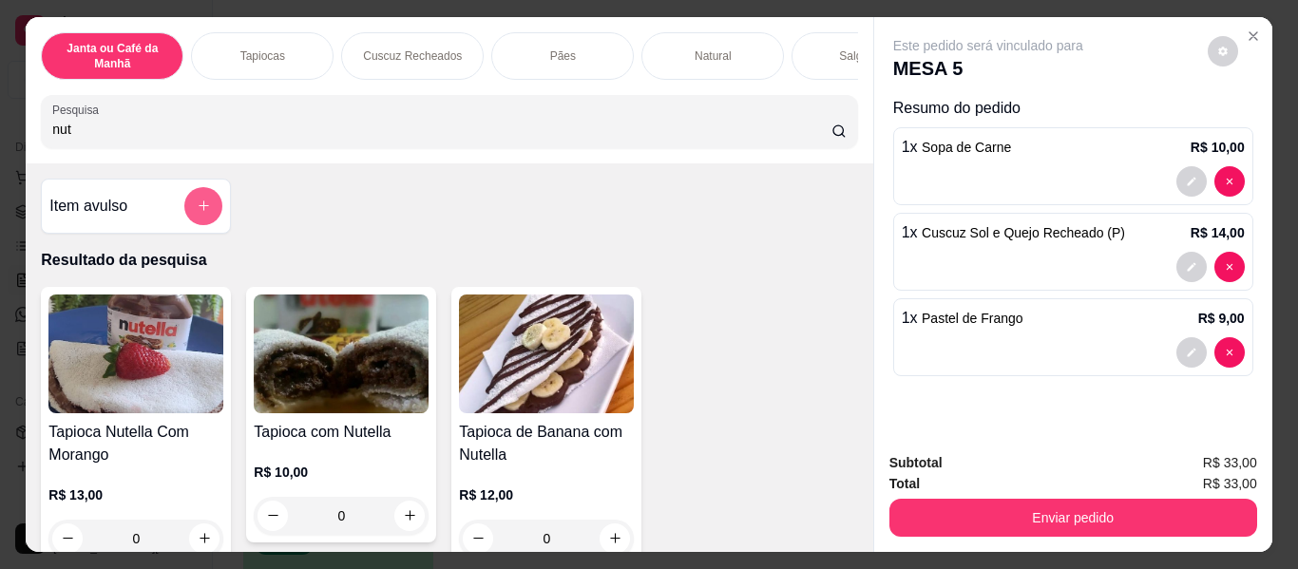
type input "nut"
click at [197, 209] on icon "add-separate-item" at bounding box center [204, 206] width 14 height 14
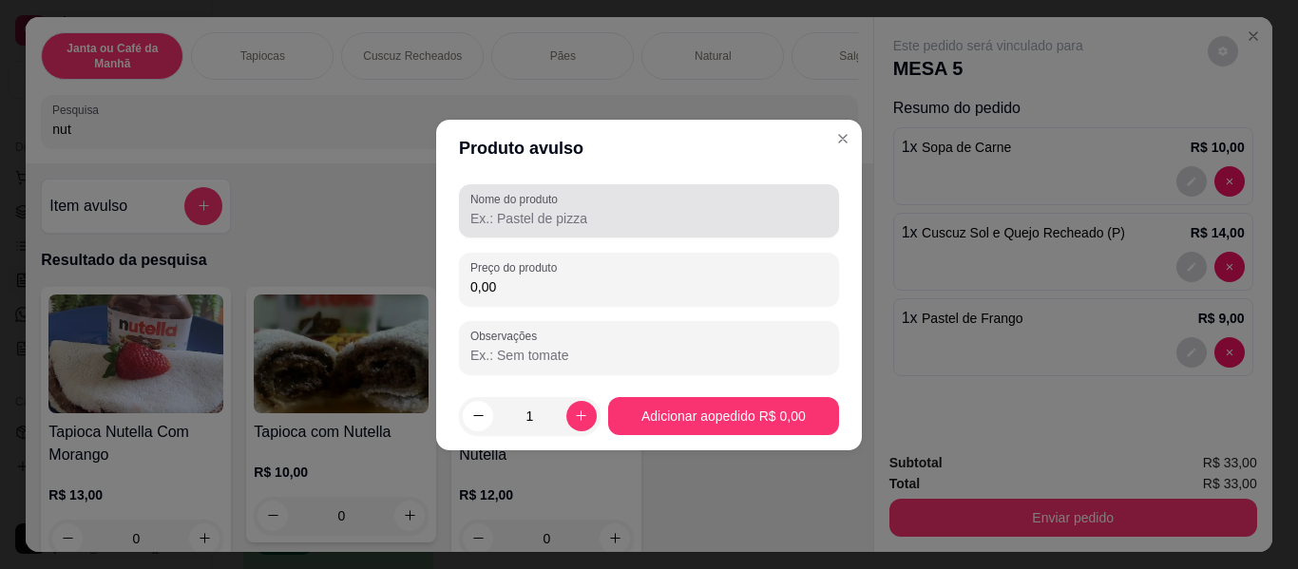
click at [621, 223] on input "Nome do produto" at bounding box center [648, 218] width 357 height 19
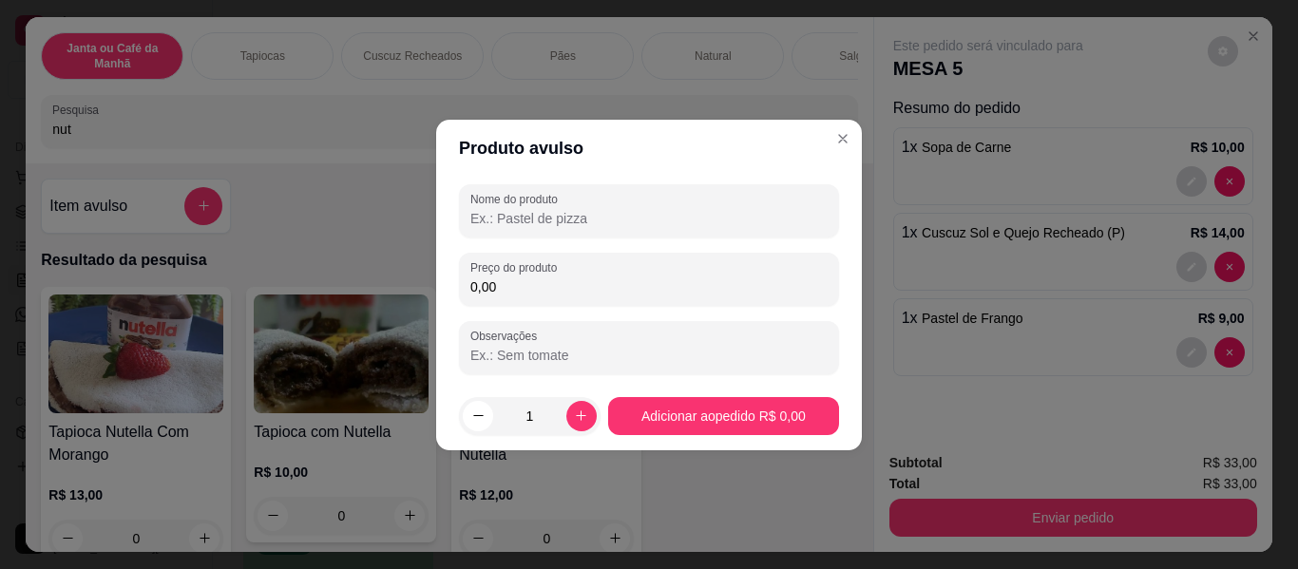
click at [521, 216] on input "Nome do produto" at bounding box center [648, 218] width 357 height 19
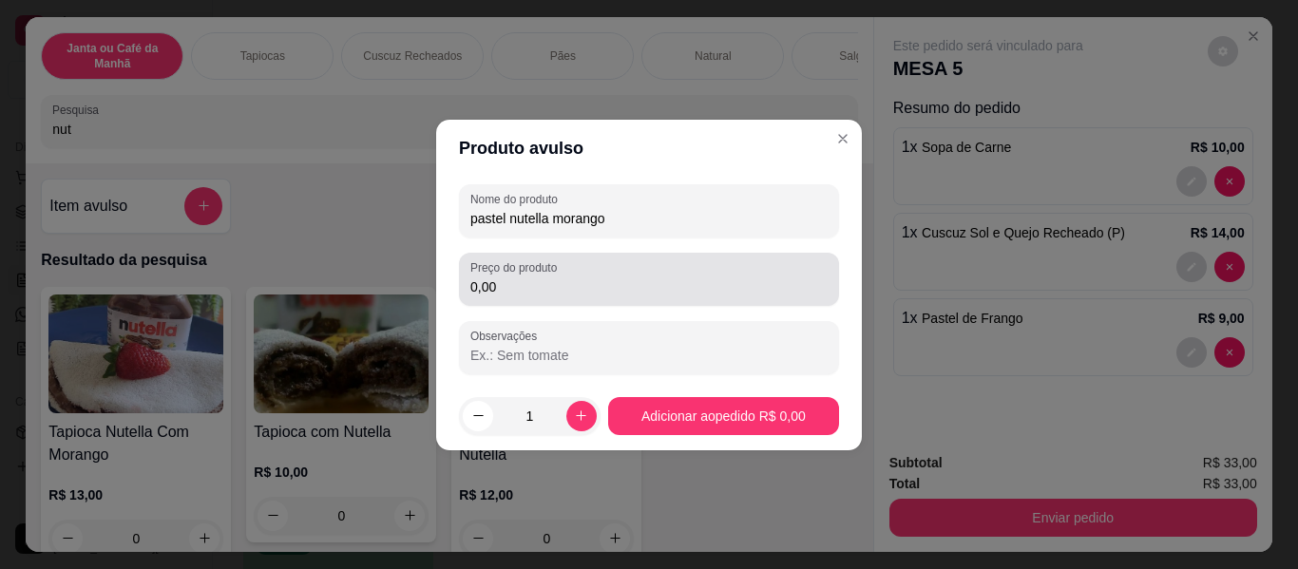
type input "pastel nutella morango"
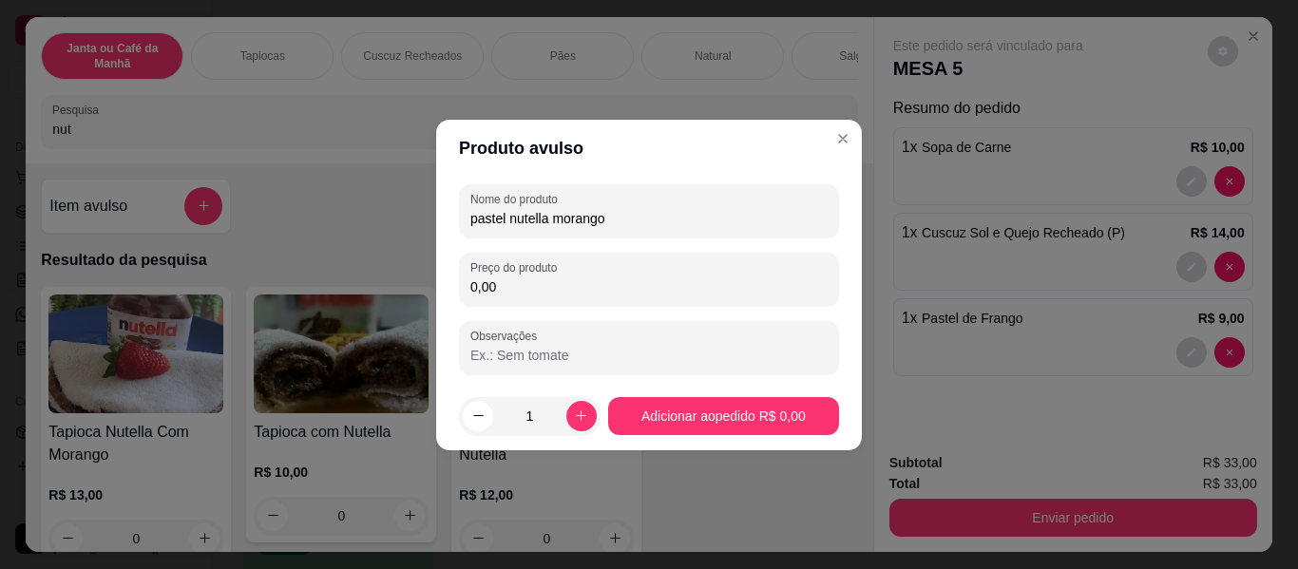
click at [525, 295] on input "0,00" at bounding box center [648, 286] width 357 height 19
type input "13,00"
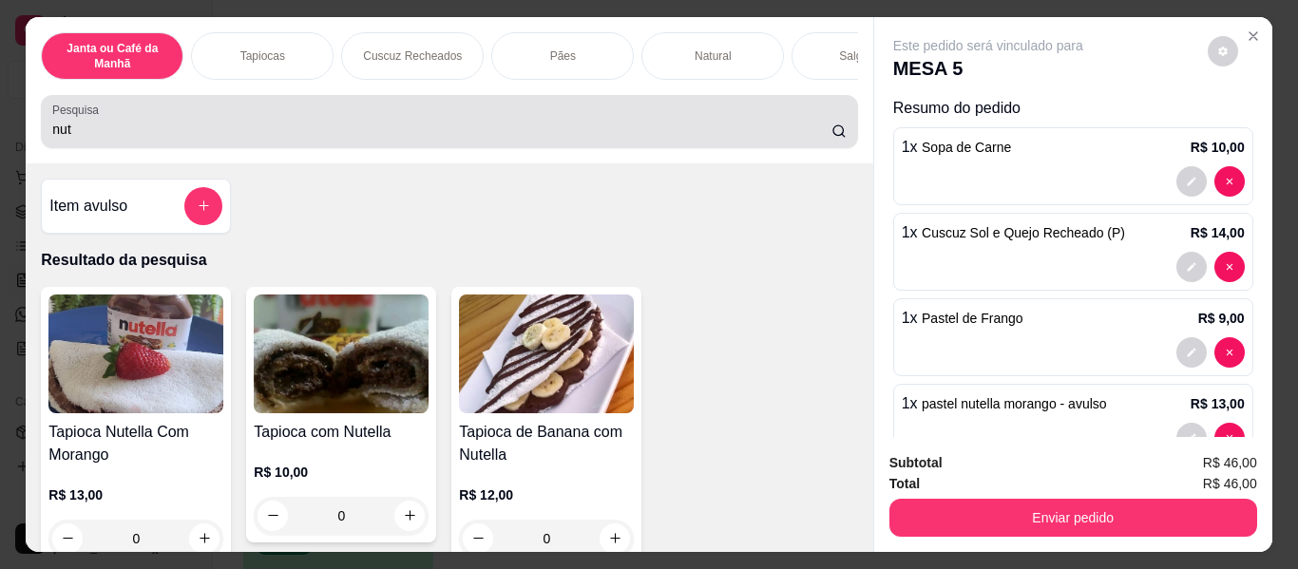
click at [517, 139] on input "nut" at bounding box center [441, 129] width 779 height 19
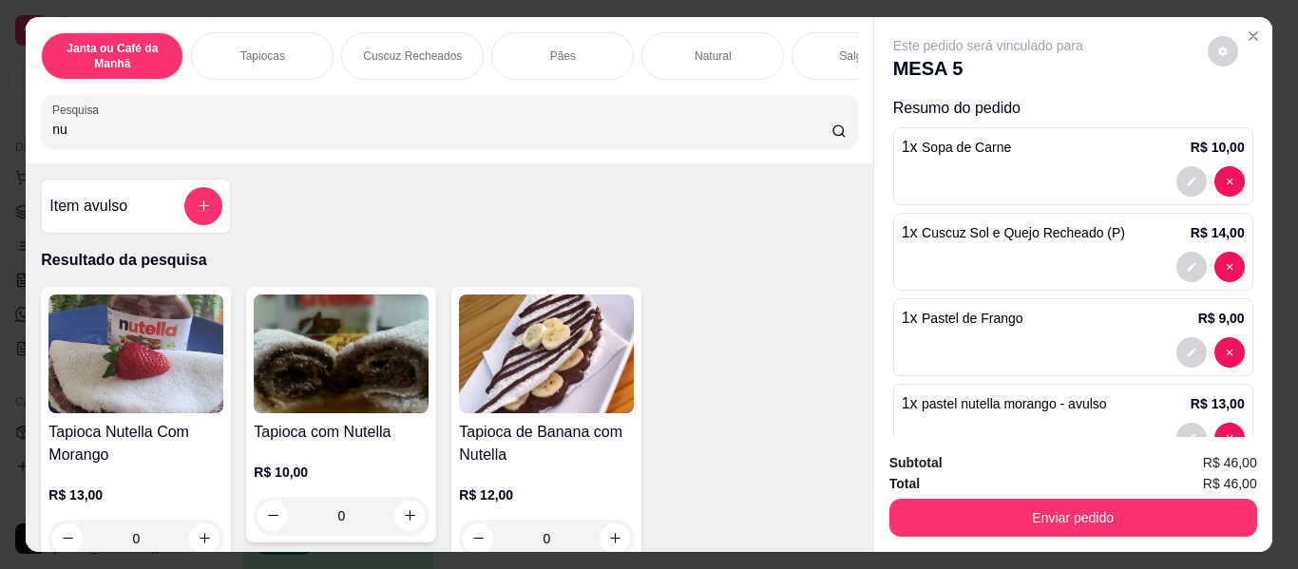
type input "n"
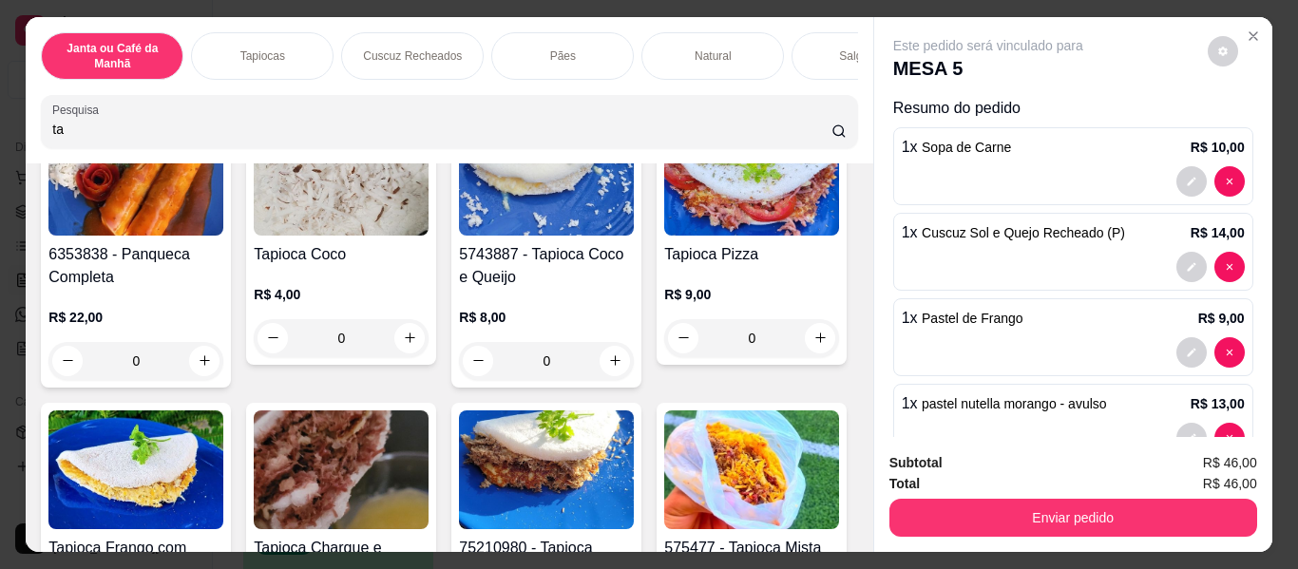
scroll to position [380, 0]
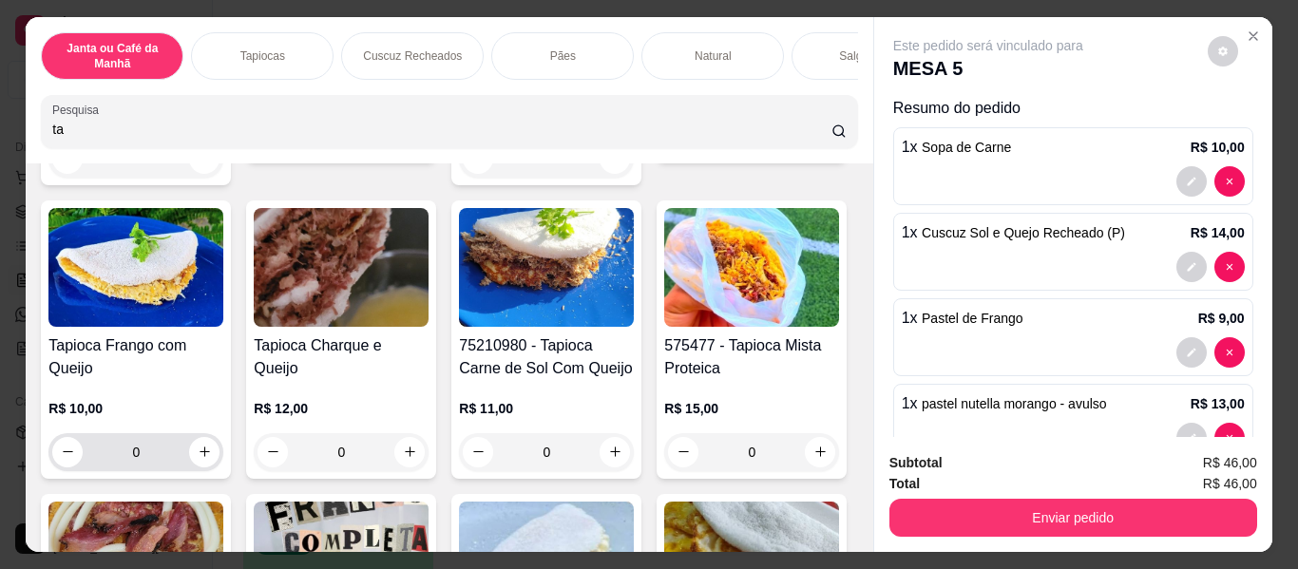
type input "ta"
click at [219, 471] on div "0" at bounding box center [135, 452] width 167 height 38
click at [212, 458] on icon "increase-product-quantity" at bounding box center [205, 452] width 14 height 14
type input "1"
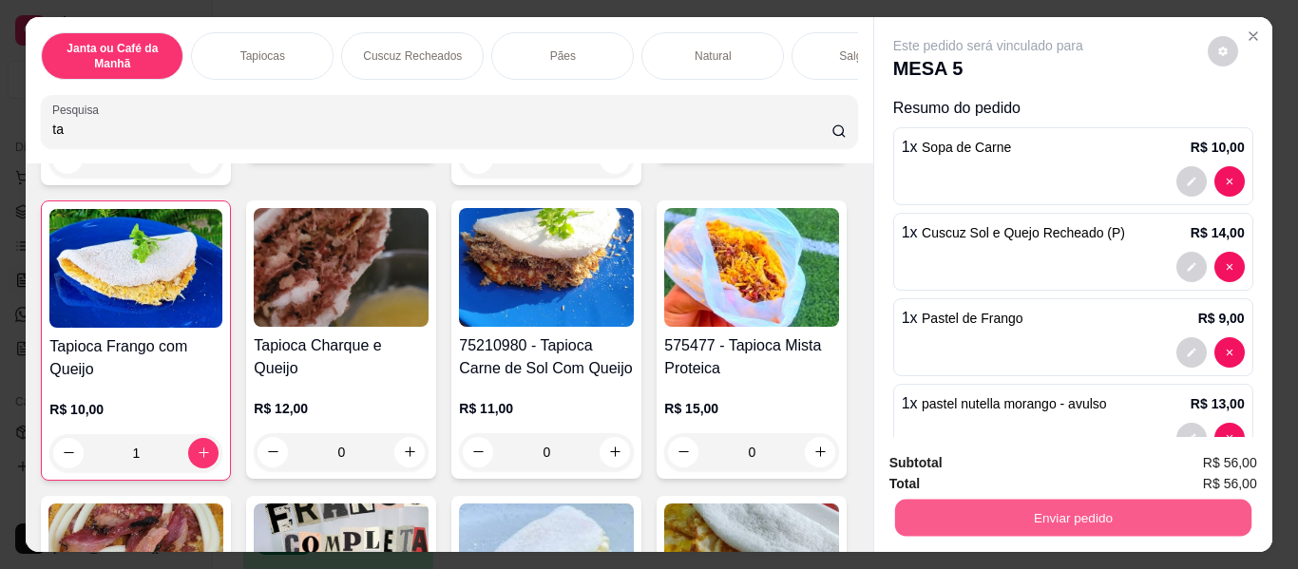
click at [1043, 504] on button "Enviar pedido" at bounding box center [1072, 518] width 356 height 37
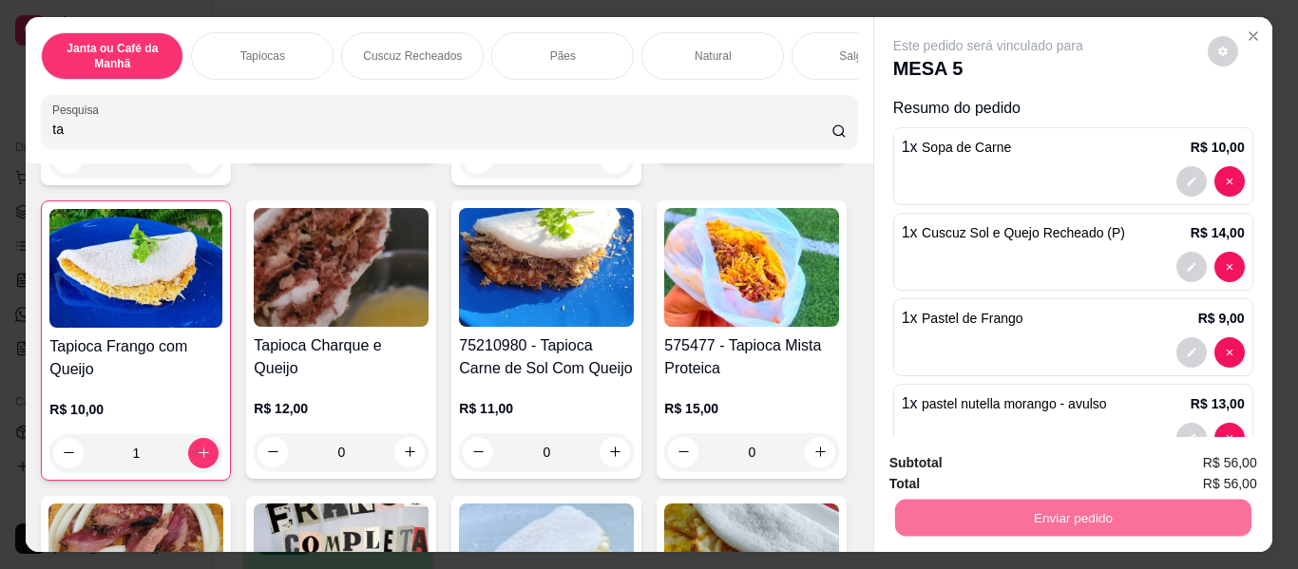
click at [967, 449] on button "Não registrar e enviar pedido" at bounding box center [1010, 463] width 192 height 35
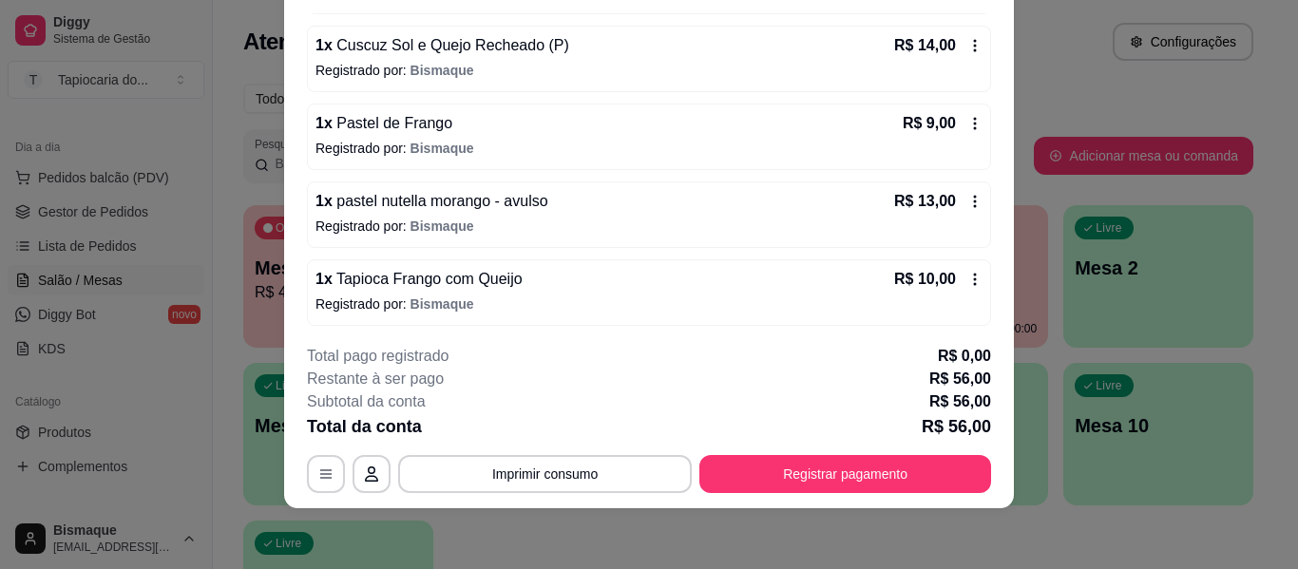
scroll to position [249, 0]
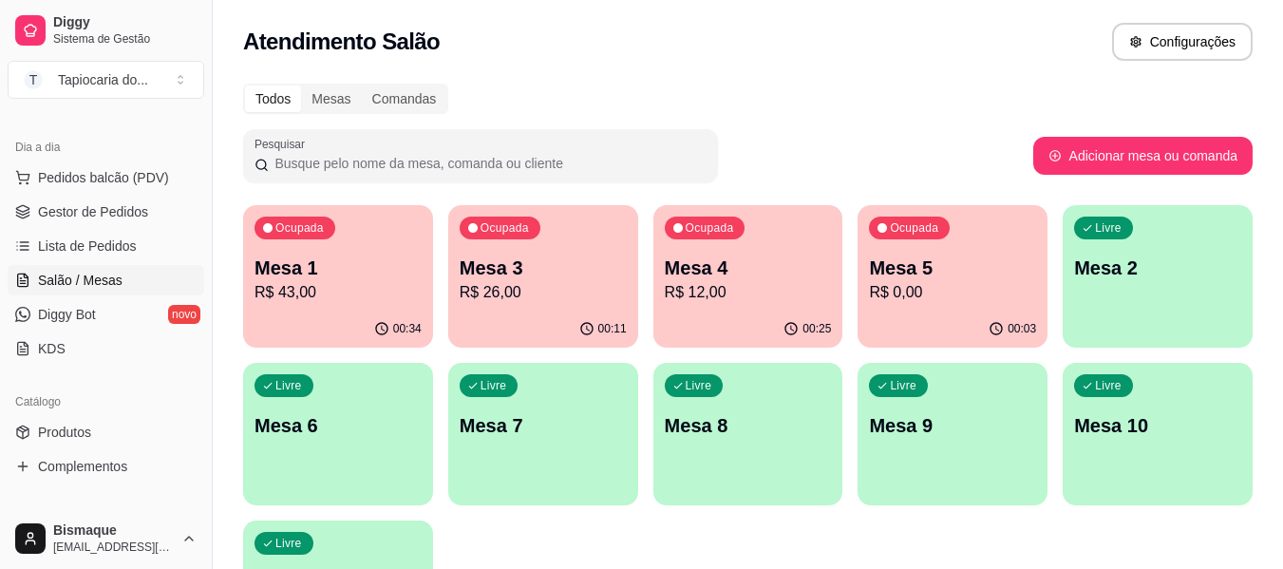
click at [538, 341] on div "00:11" at bounding box center [543, 329] width 190 height 37
click at [768, 274] on p "Mesa 4" at bounding box center [748, 268] width 167 height 27
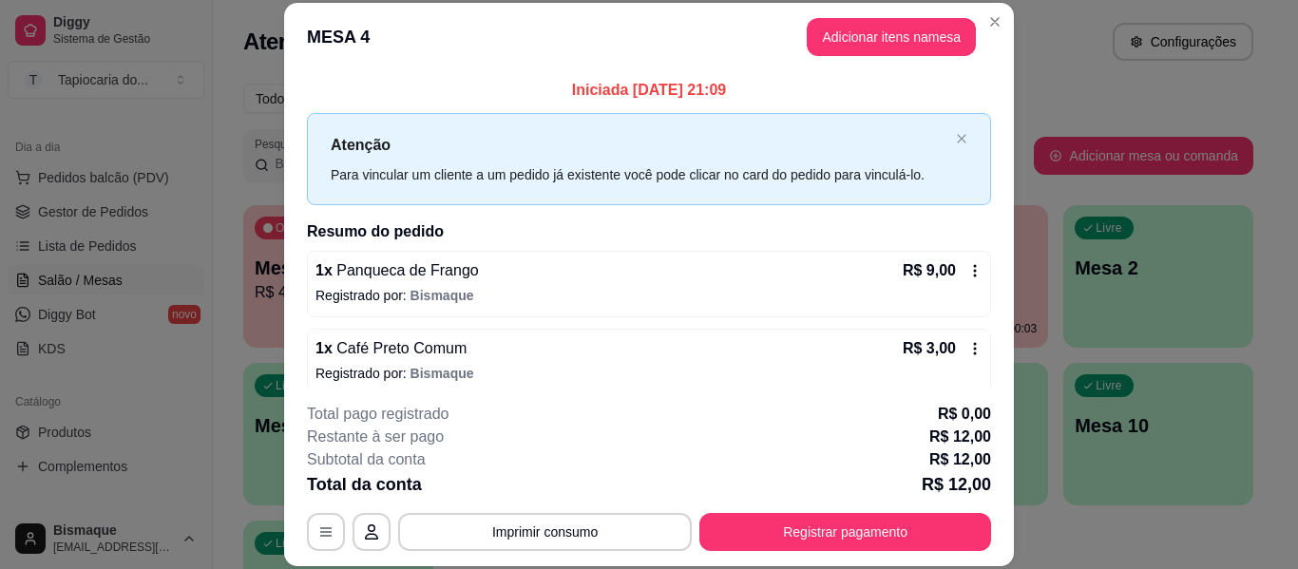
scroll to position [15, 0]
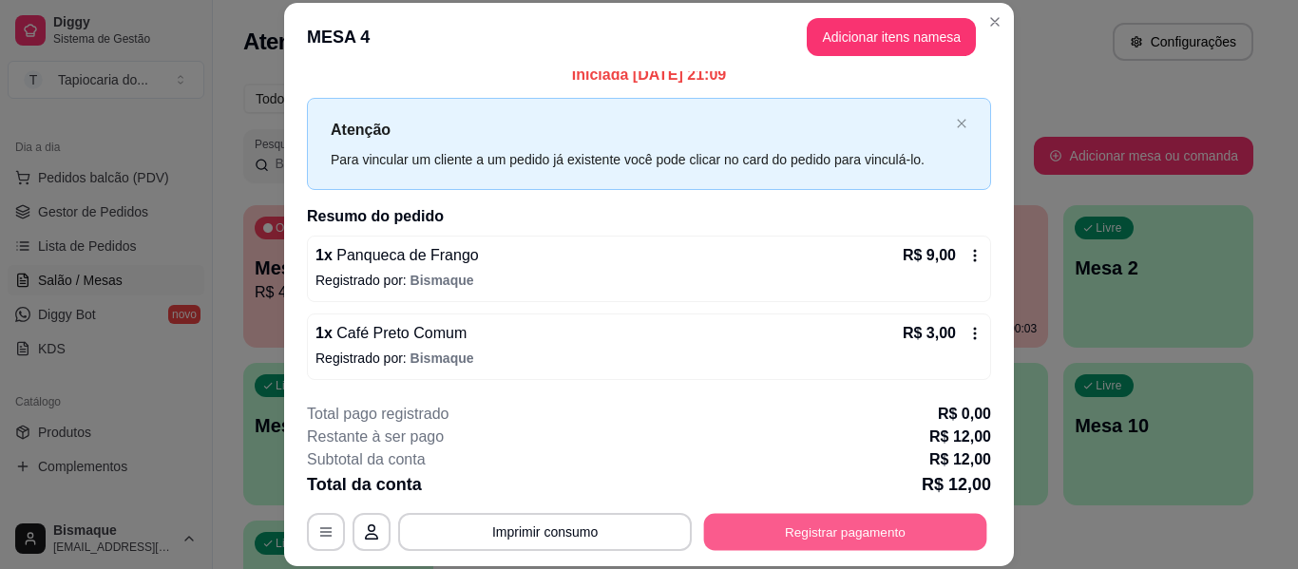
click at [821, 534] on button "Registrar pagamento" at bounding box center [845, 532] width 283 height 37
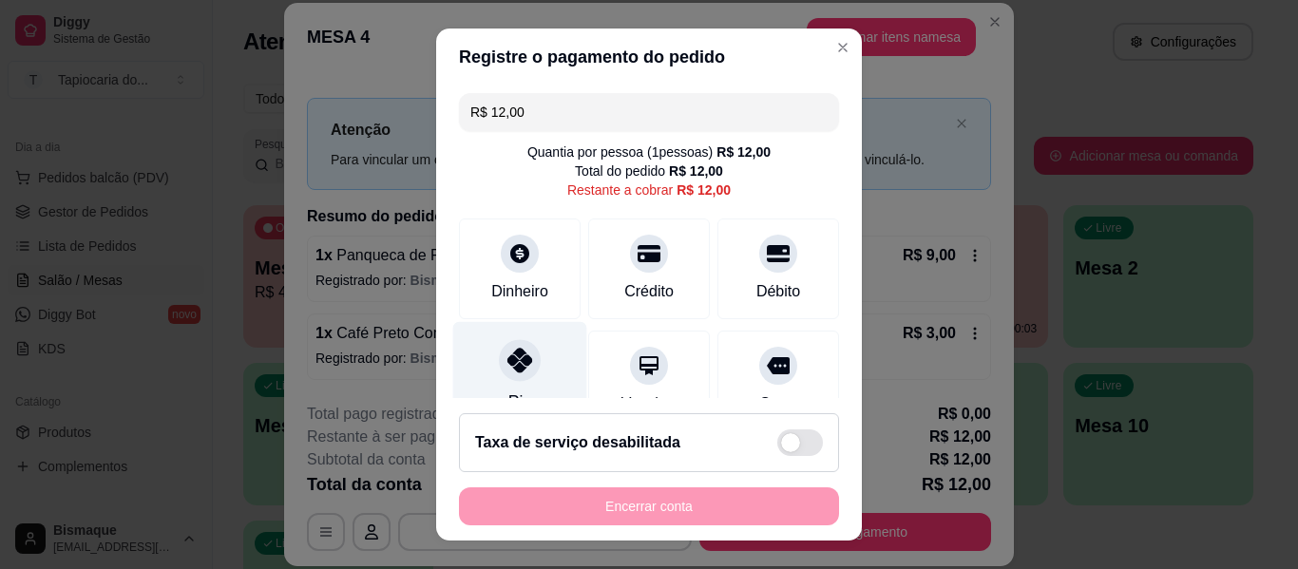
click at [549, 355] on div "Pix" at bounding box center [520, 377] width 134 height 111
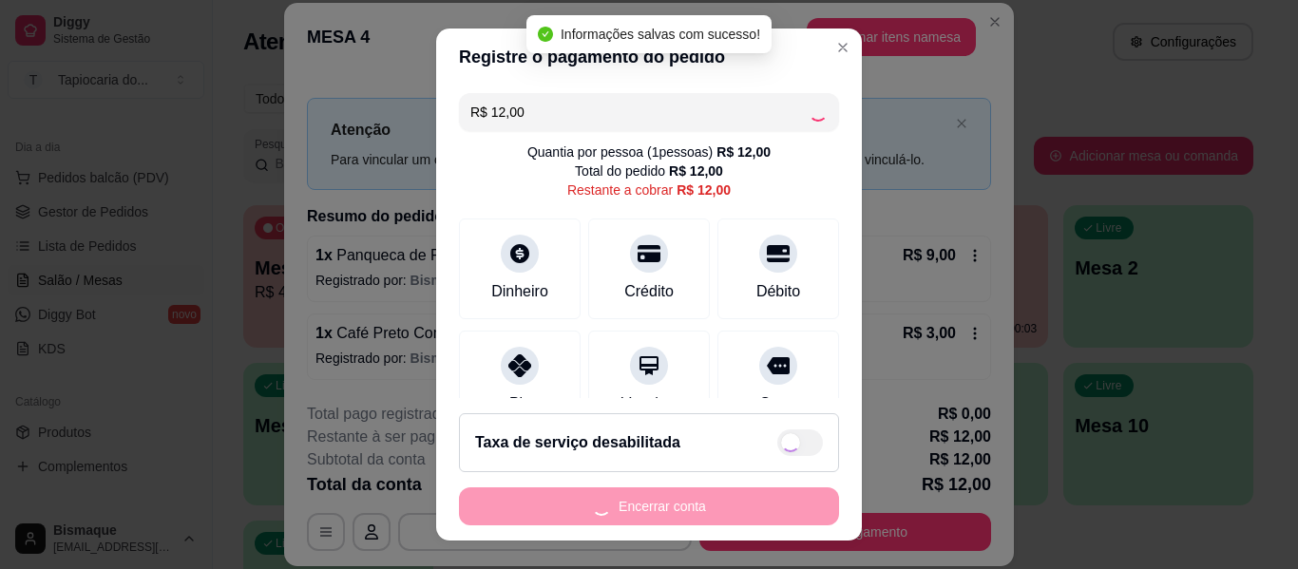
type input "R$ 0,00"
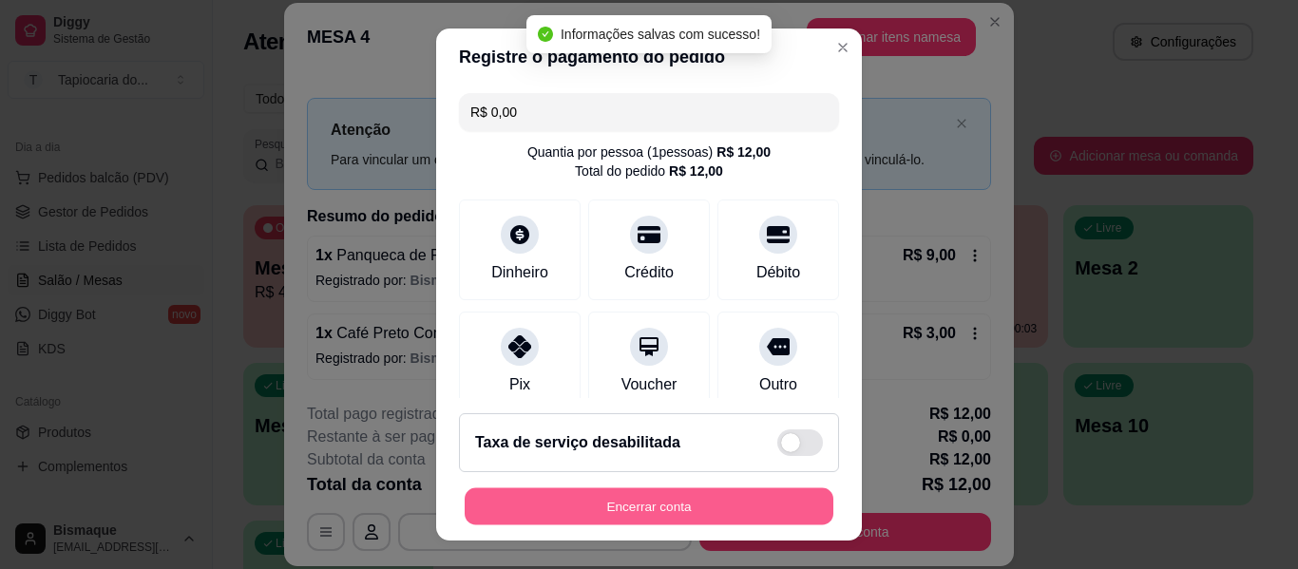
click at [656, 515] on button "Encerrar conta" at bounding box center [648, 506] width 369 height 37
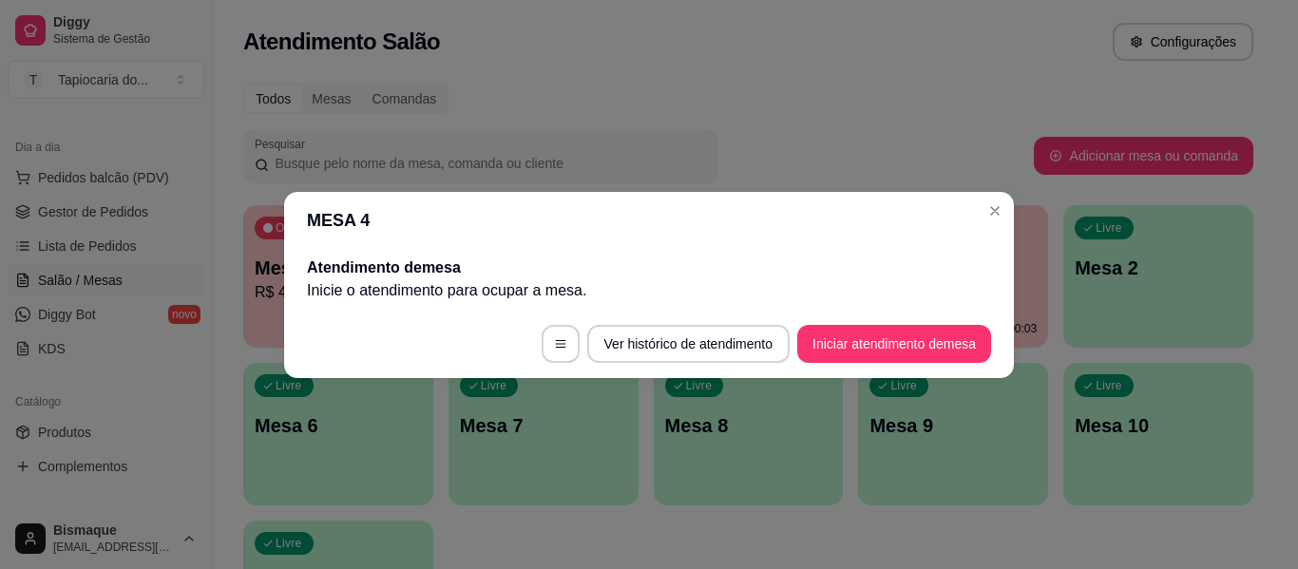
scroll to position [0, 0]
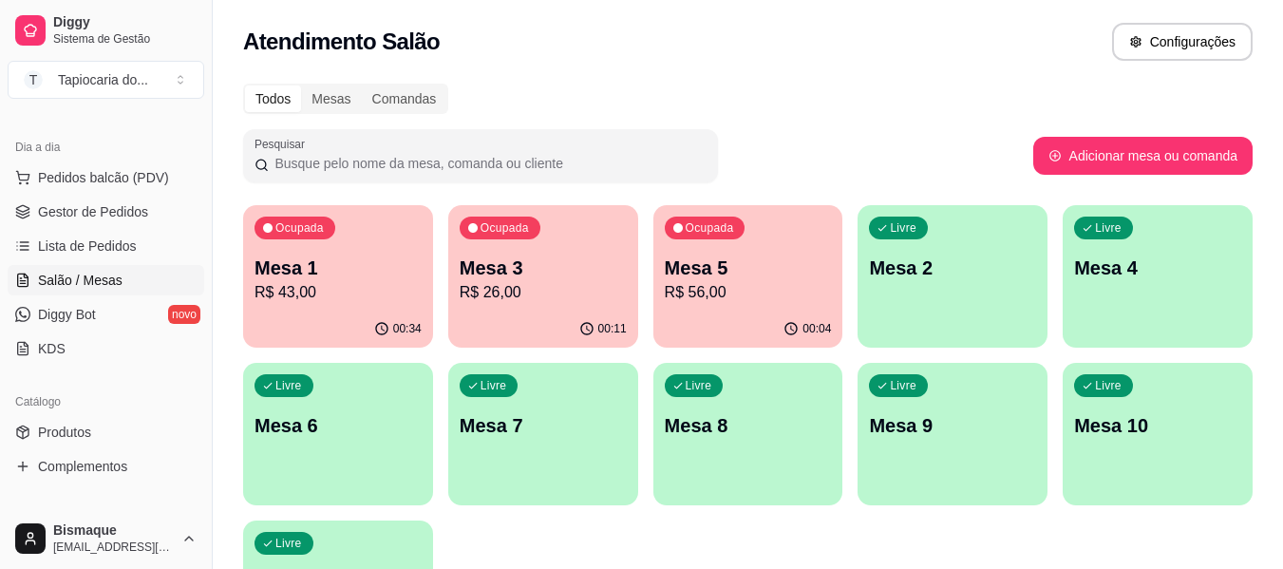
click at [504, 312] on div "00:11" at bounding box center [543, 329] width 190 height 37
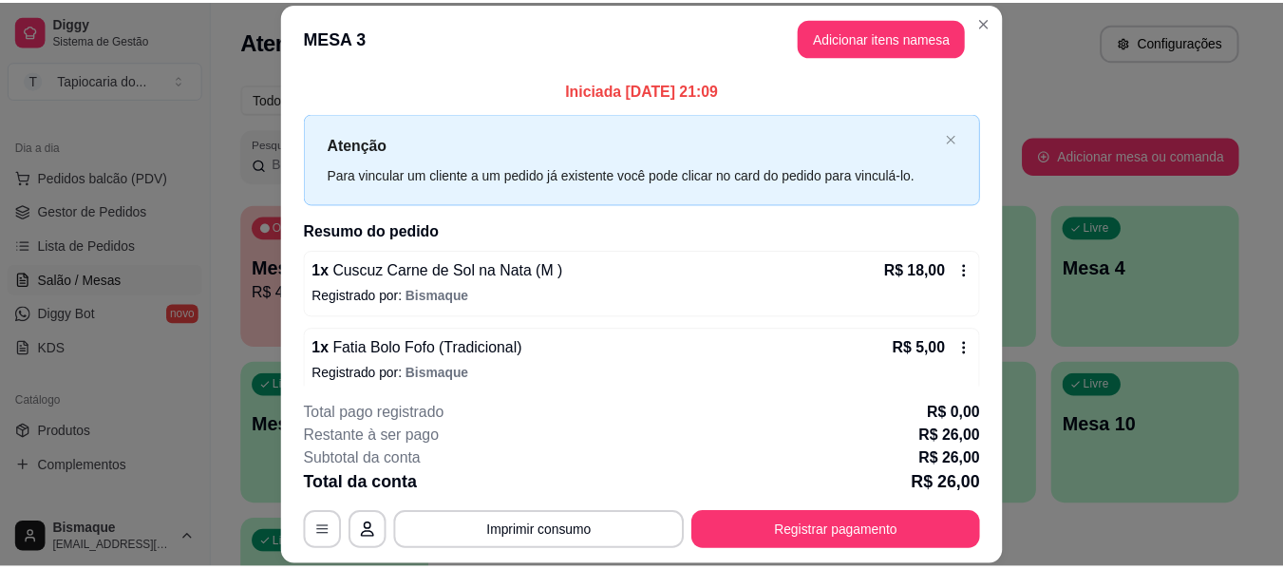
scroll to position [93, 0]
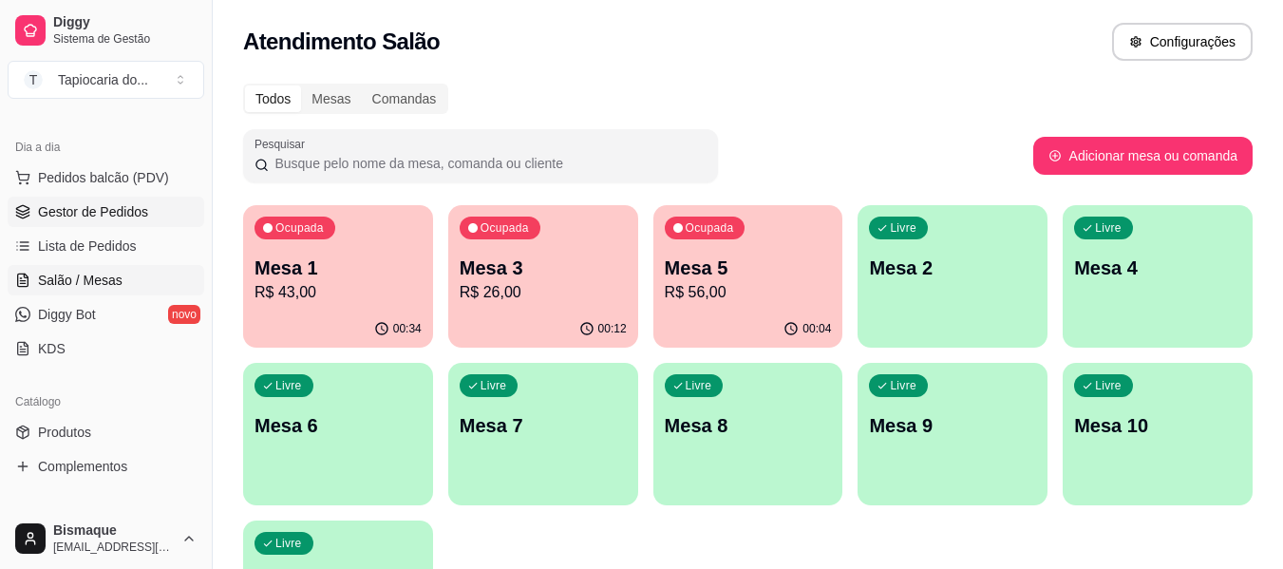
click at [90, 205] on span "Gestor de Pedidos" at bounding box center [93, 211] width 110 height 19
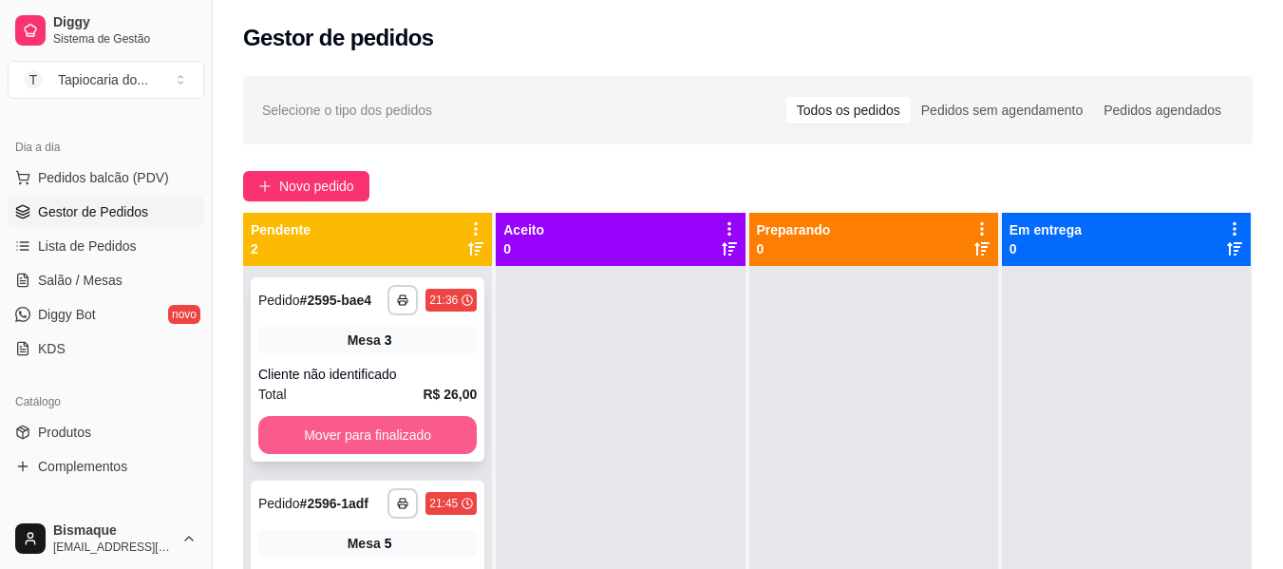
click at [319, 422] on button "Mover para finalizado" at bounding box center [367, 435] width 218 height 38
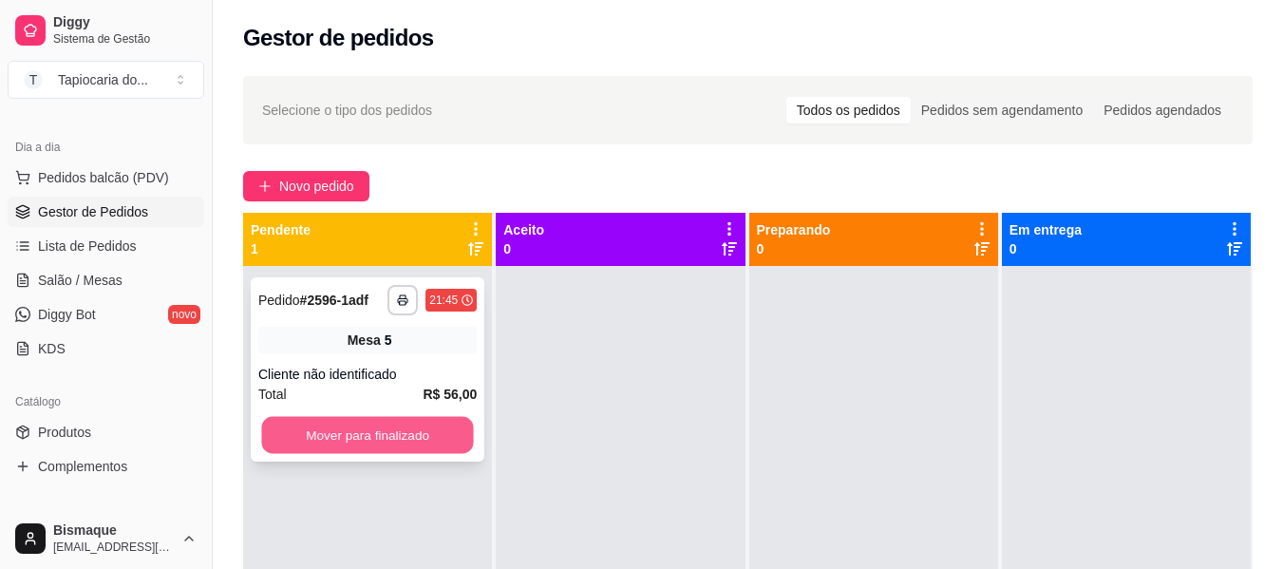
click at [343, 425] on button "Mover para finalizado" at bounding box center [367, 435] width 212 height 37
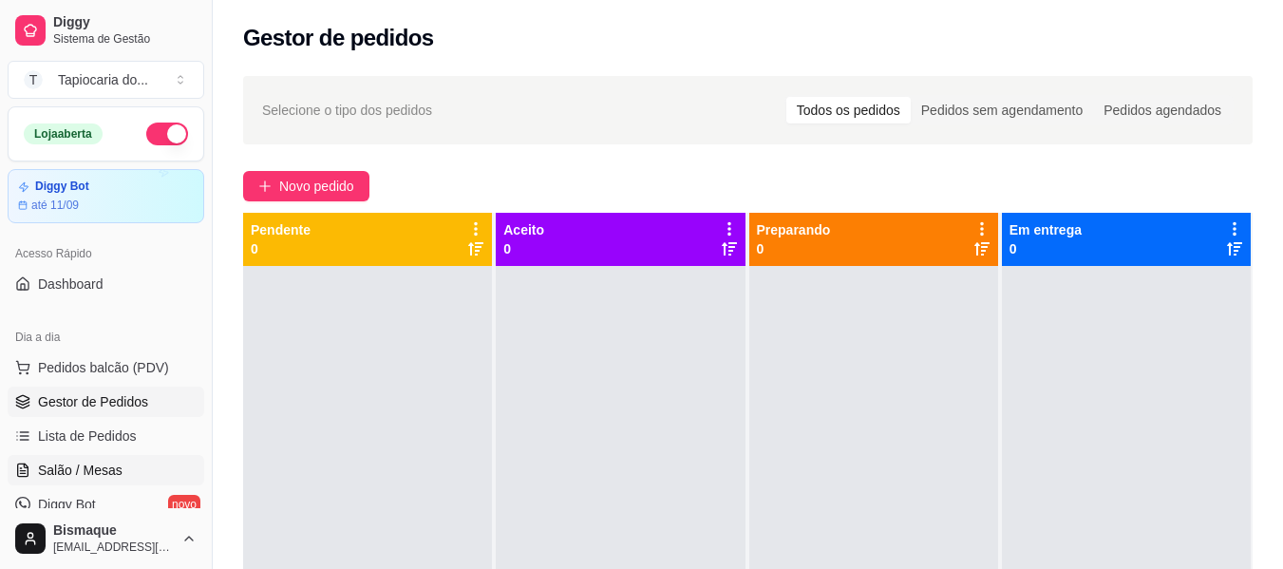
click at [114, 466] on span "Salão / Mesas" at bounding box center [80, 470] width 85 height 19
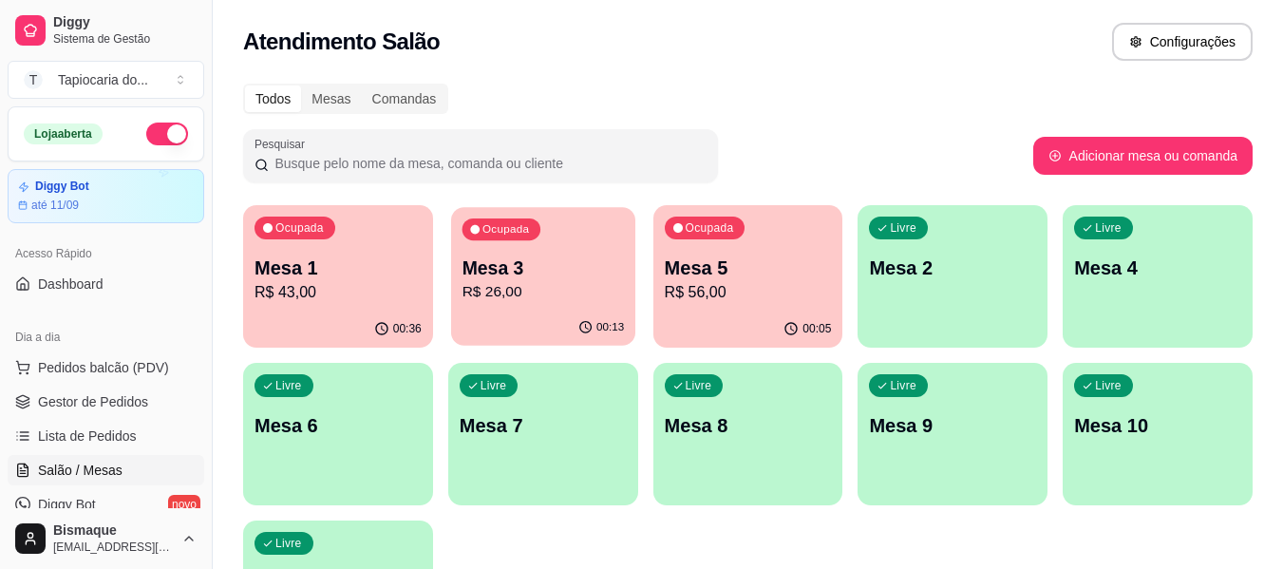
click at [563, 289] on p "R$ 26,00" at bounding box center [543, 292] width 162 height 22
click at [367, 253] on div "Ocupada Mesa 1 R$ 43,00" at bounding box center [338, 257] width 190 height 105
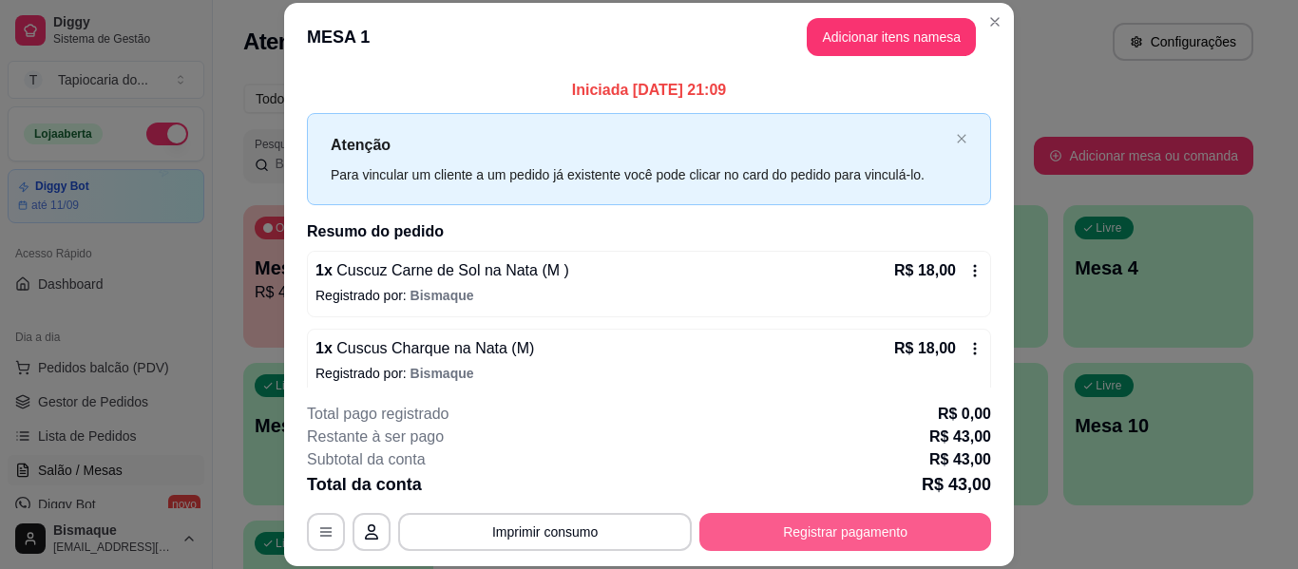
click at [770, 522] on button "Registrar pagamento" at bounding box center [845, 532] width 292 height 38
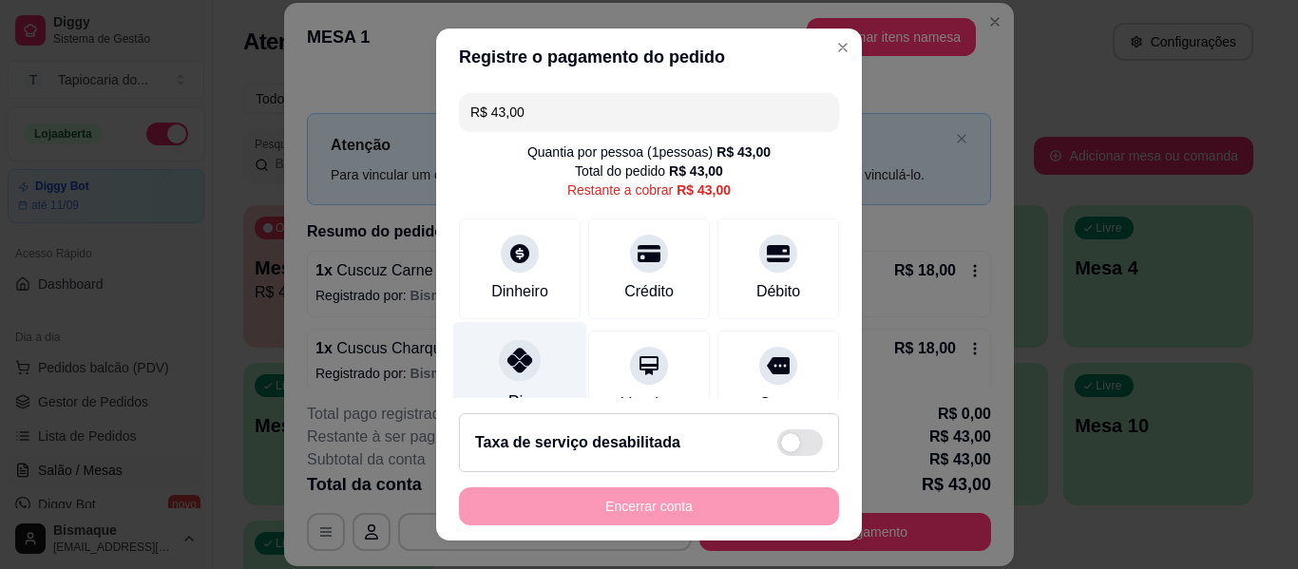
click at [524, 360] on div at bounding box center [520, 360] width 42 height 42
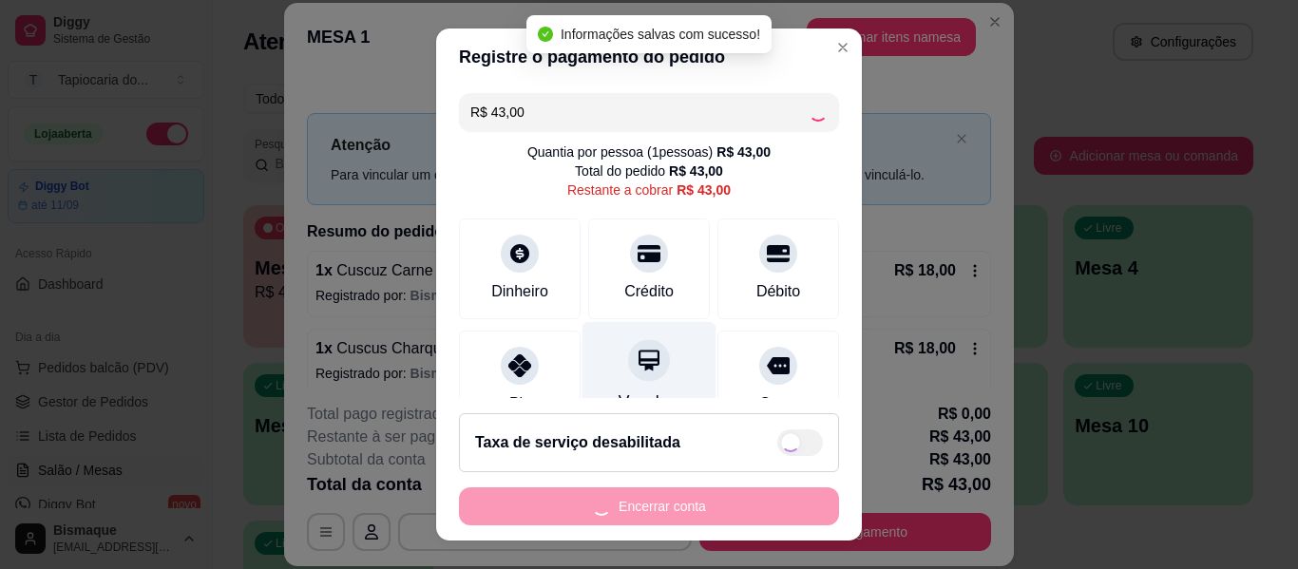
type input "R$ 0,00"
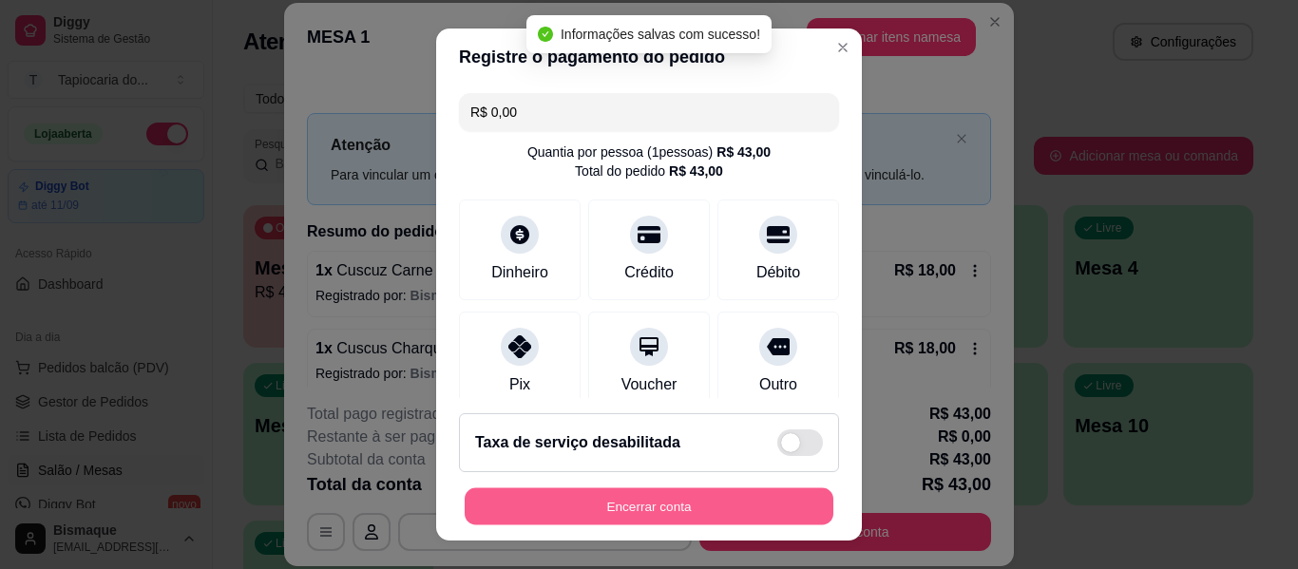
click at [763, 516] on button "Encerrar conta" at bounding box center [648, 506] width 369 height 37
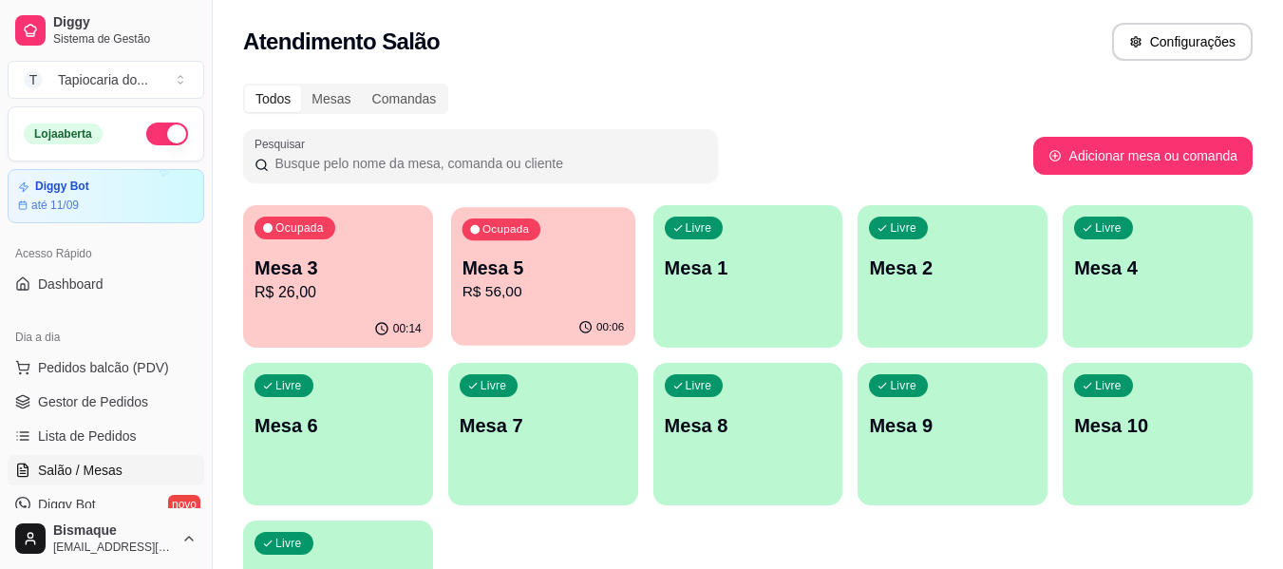
click at [518, 306] on div "Ocupada Mesa 5 R$ 56,00" at bounding box center [543, 258] width 184 height 103
click at [296, 287] on p "R$ 26,00" at bounding box center [338, 292] width 162 height 22
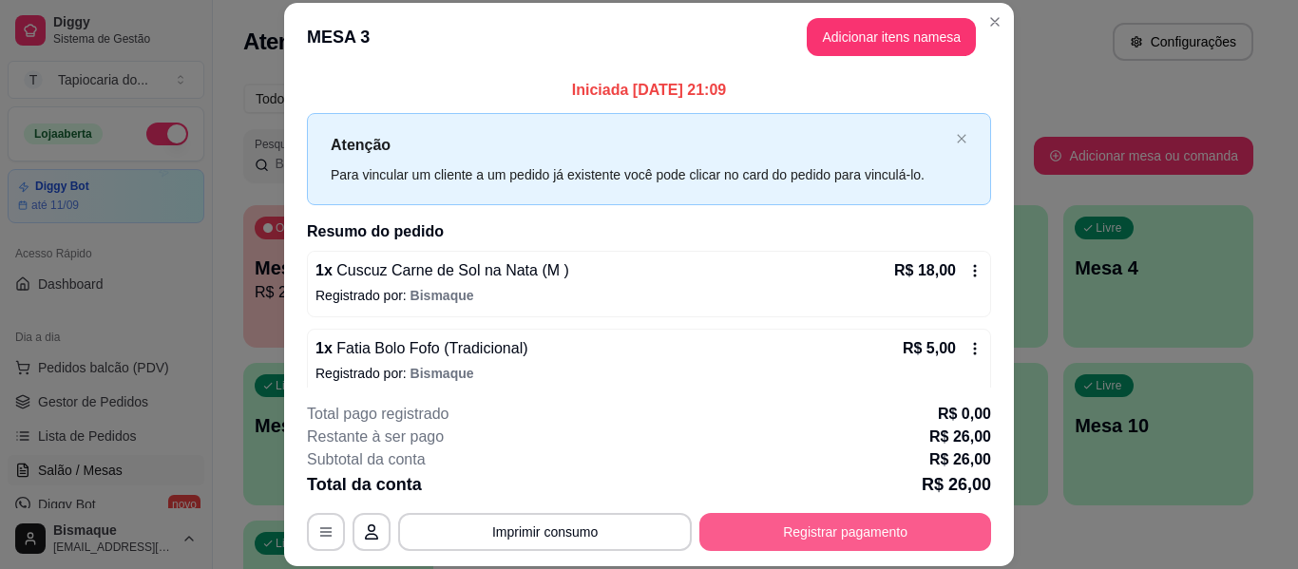
click at [829, 528] on button "Registrar pagamento" at bounding box center [845, 532] width 292 height 38
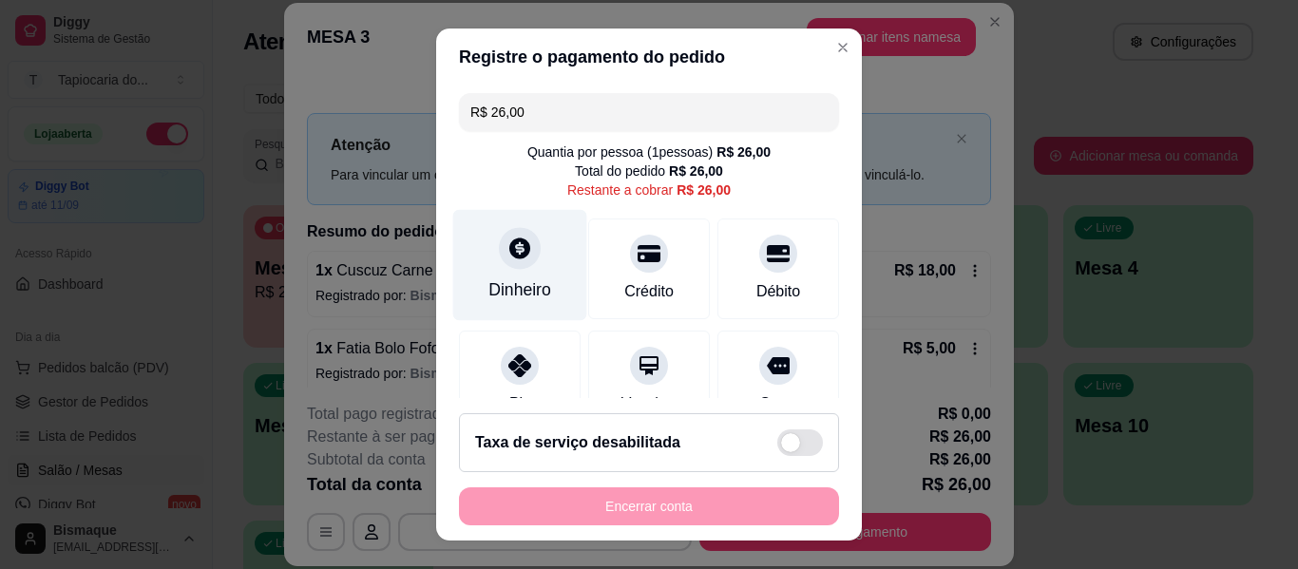
drag, startPoint x: 496, startPoint y: 226, endPoint x: 491, endPoint y: 235, distance: 9.8
click at [491, 235] on div "Dinheiro" at bounding box center [520, 265] width 134 height 111
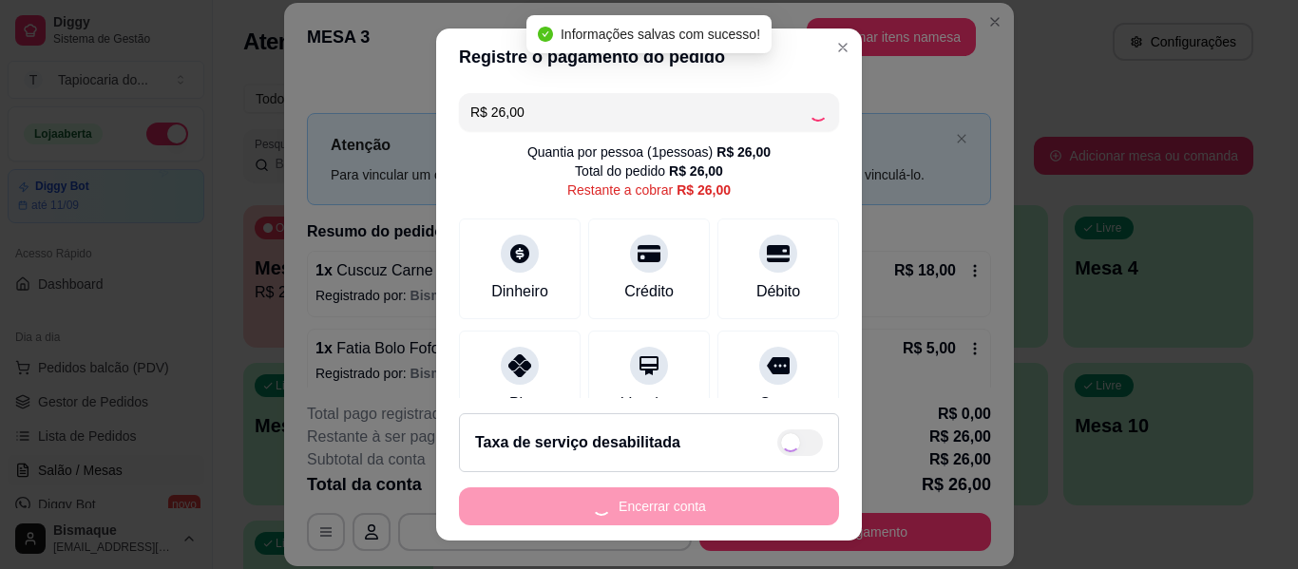
type input "R$ 0,00"
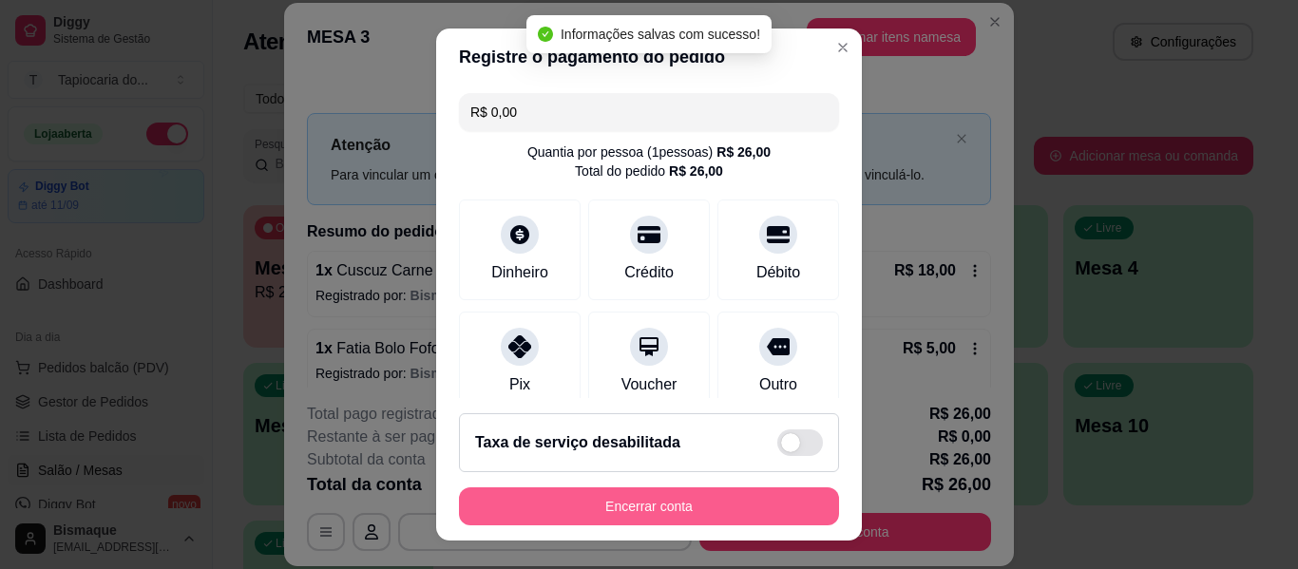
click at [657, 521] on button "Encerrar conta" at bounding box center [649, 506] width 380 height 38
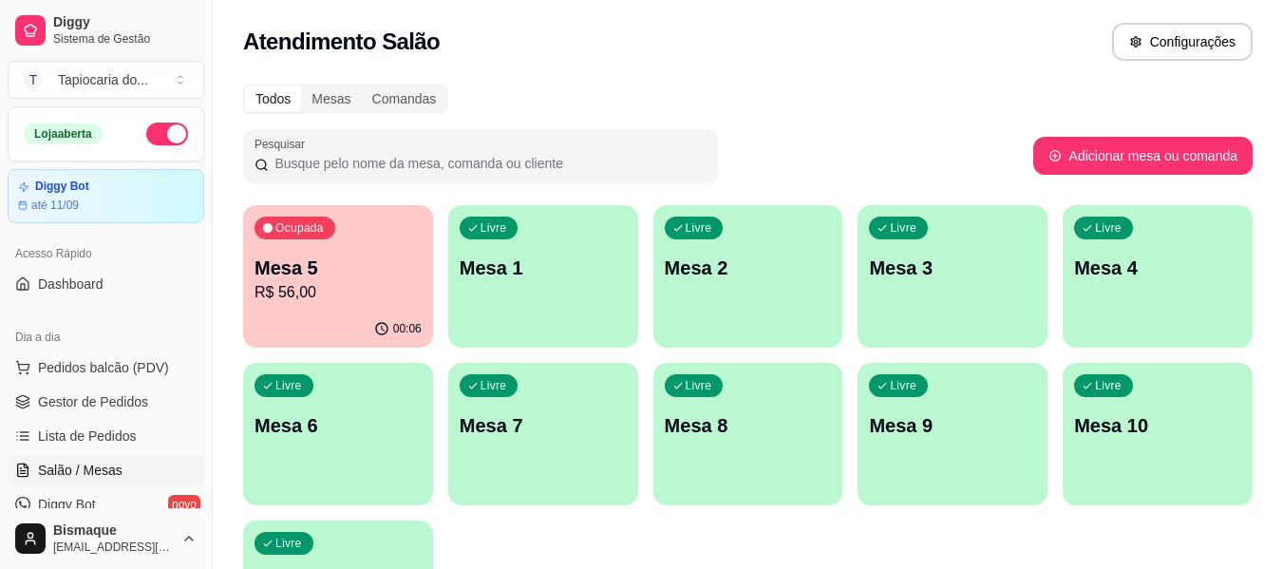
click at [161, 134] on button "button" at bounding box center [167, 134] width 42 height 23
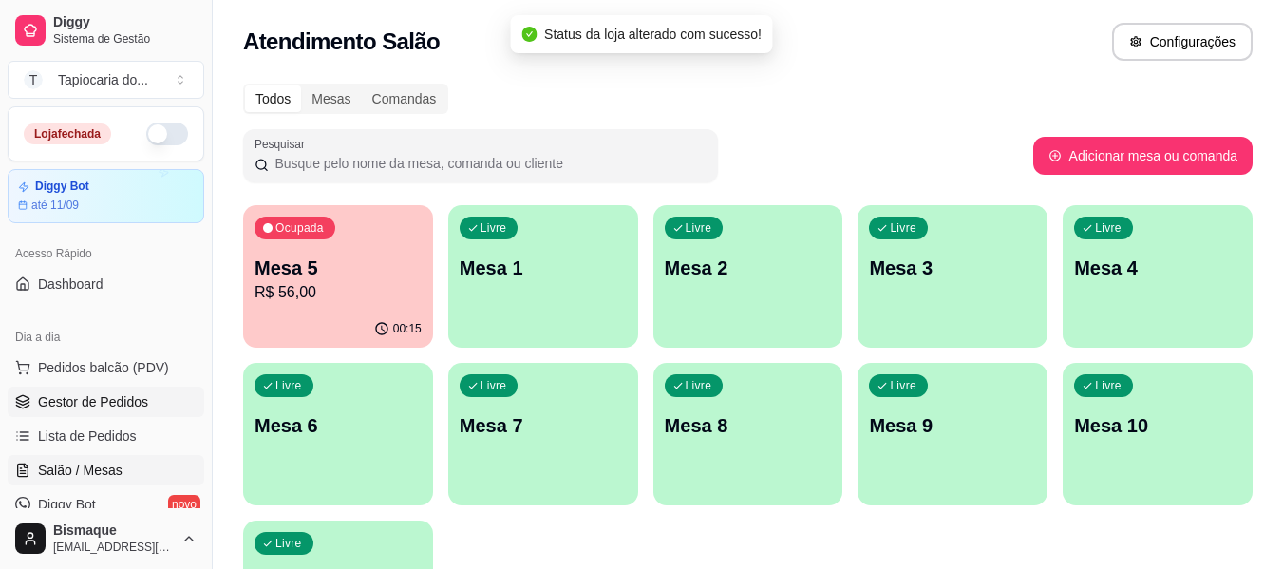
click at [134, 406] on span "Gestor de Pedidos" at bounding box center [93, 401] width 110 height 19
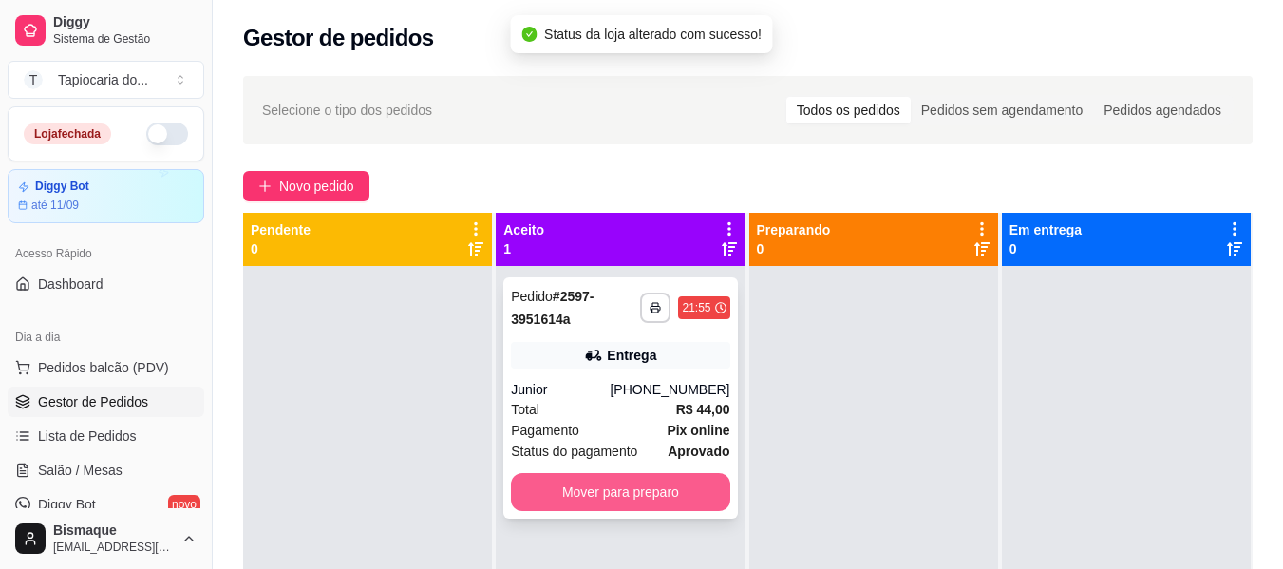
click at [604, 480] on button "Mover para preparo" at bounding box center [620, 492] width 218 height 38
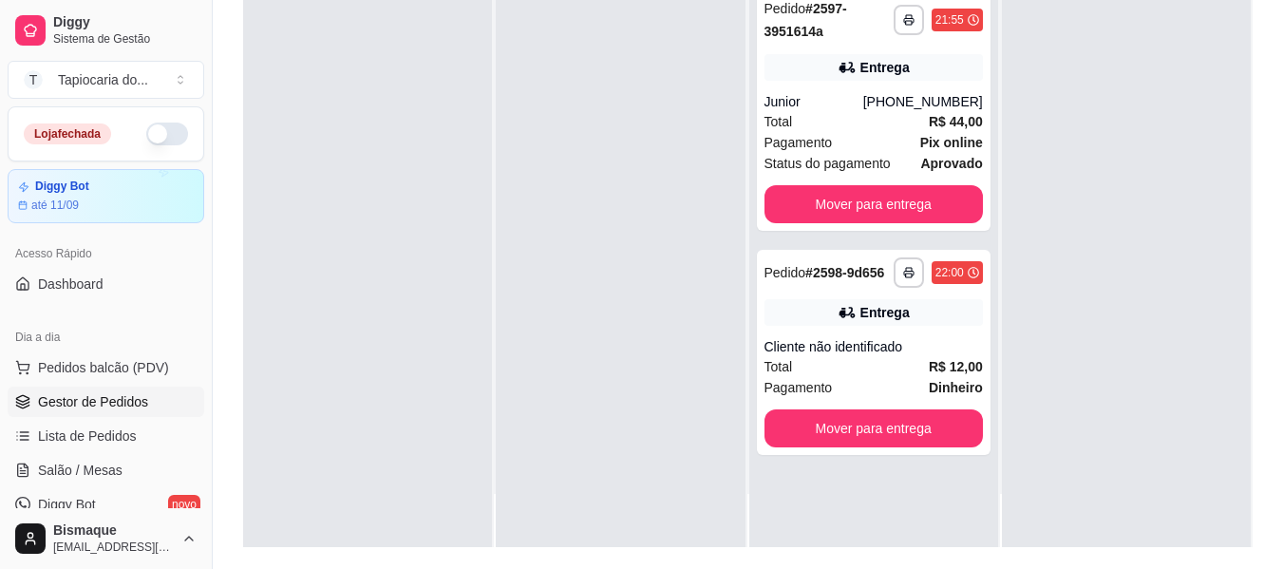
scroll to position [290, 0]
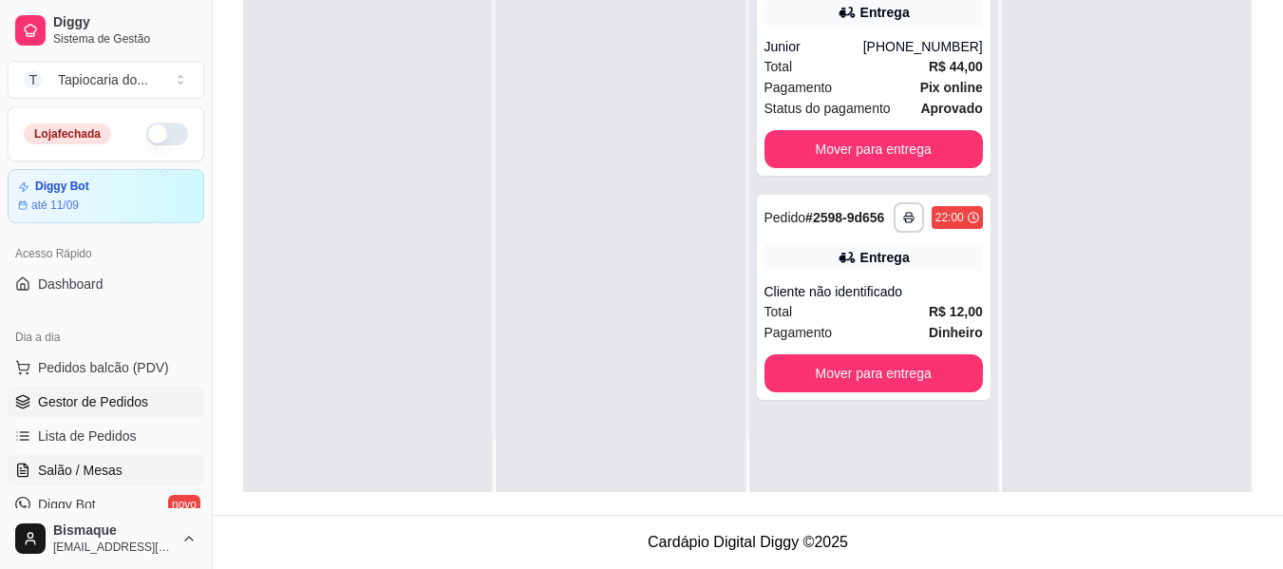
click at [75, 470] on span "Salão / Mesas" at bounding box center [80, 470] width 85 height 19
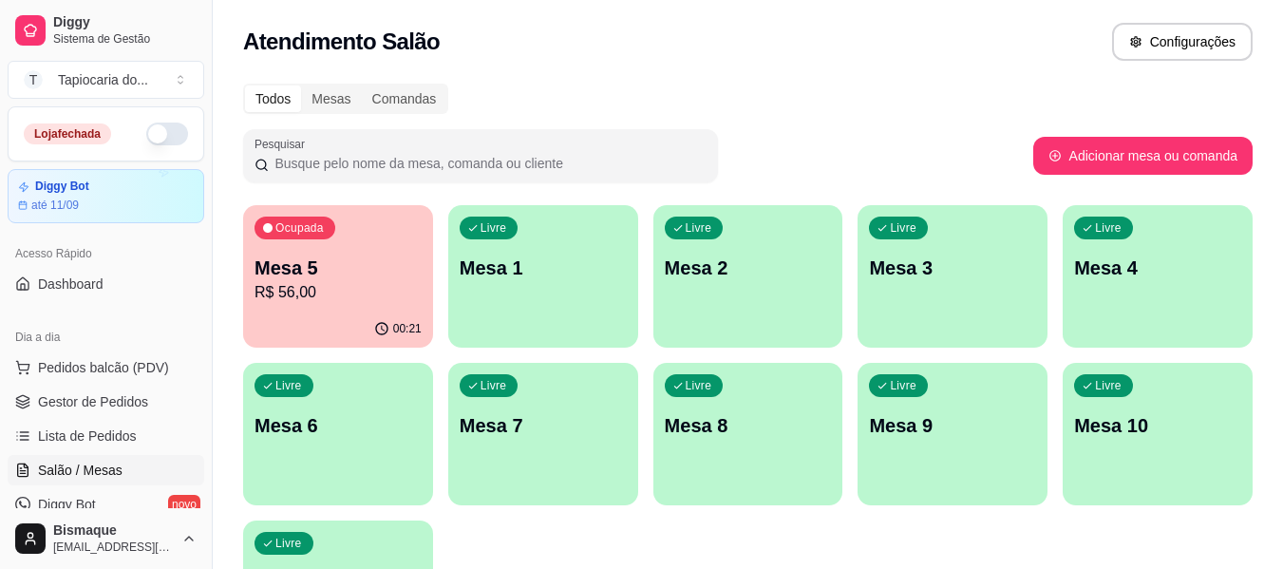
click at [337, 296] on p "R$ 56,00" at bounding box center [338, 292] width 167 height 23
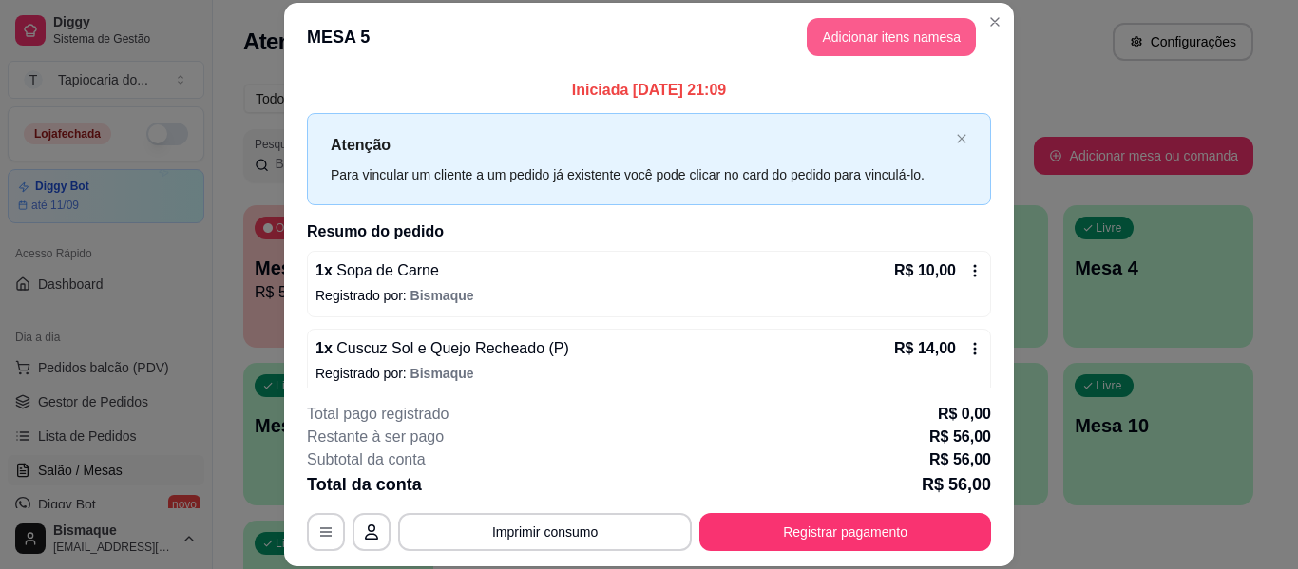
click at [832, 31] on button "Adicionar itens na mesa" at bounding box center [890, 37] width 169 height 38
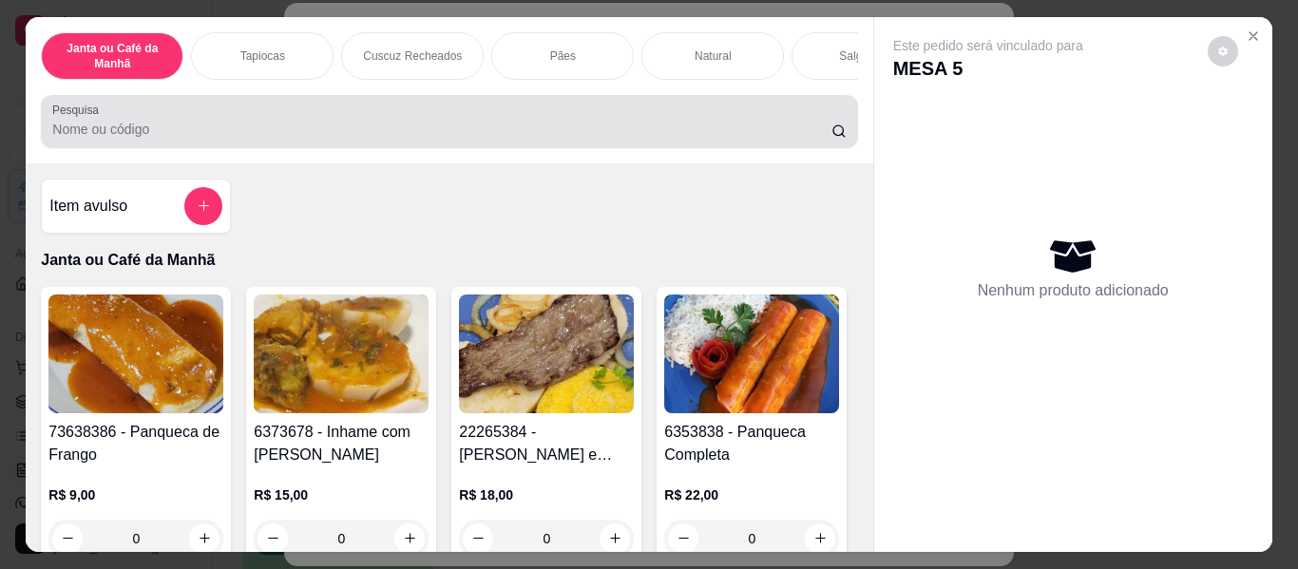
click at [531, 112] on div at bounding box center [448, 122] width 793 height 38
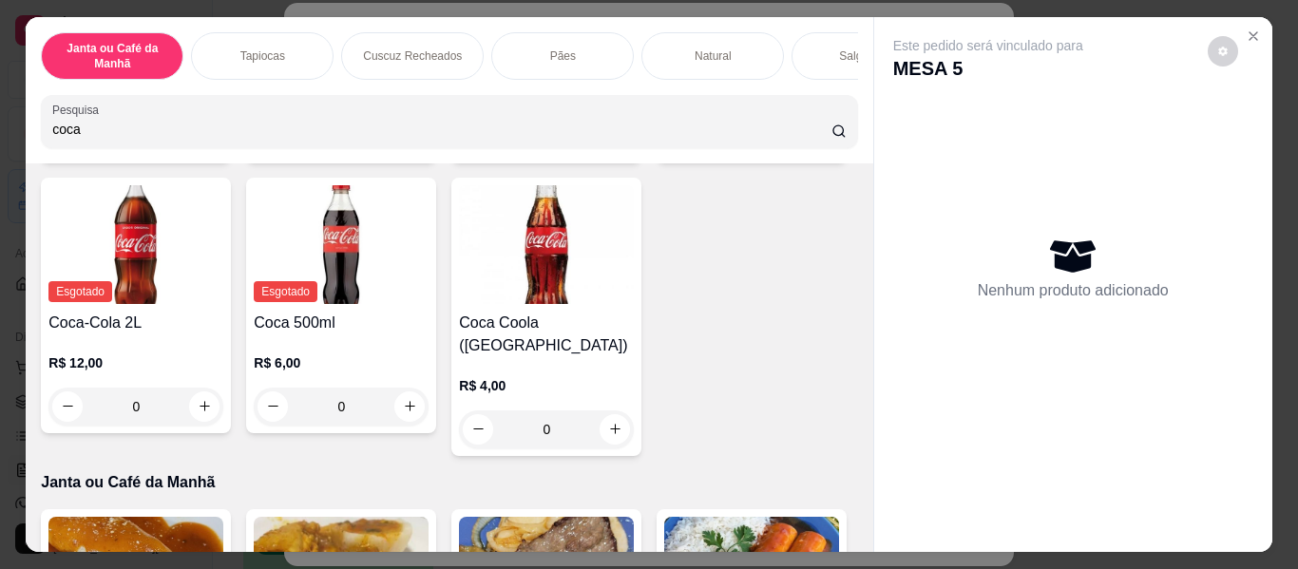
scroll to position [285, 0]
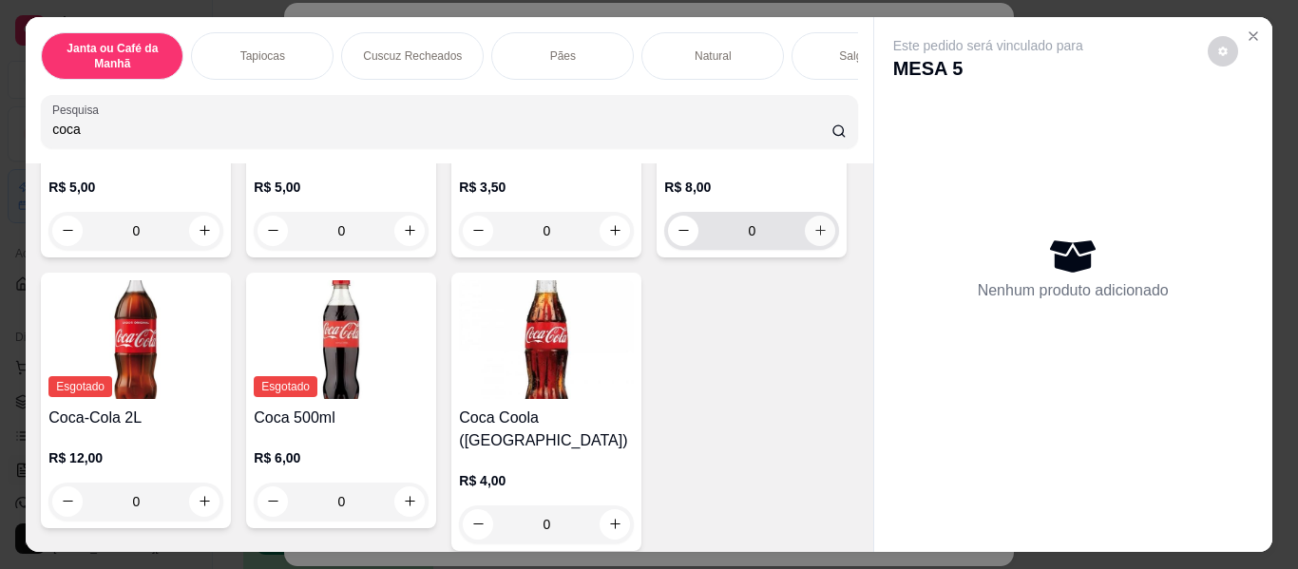
type input "coca"
click at [813, 237] on icon "increase-product-quantity" at bounding box center [820, 230] width 14 height 14
type input "1"
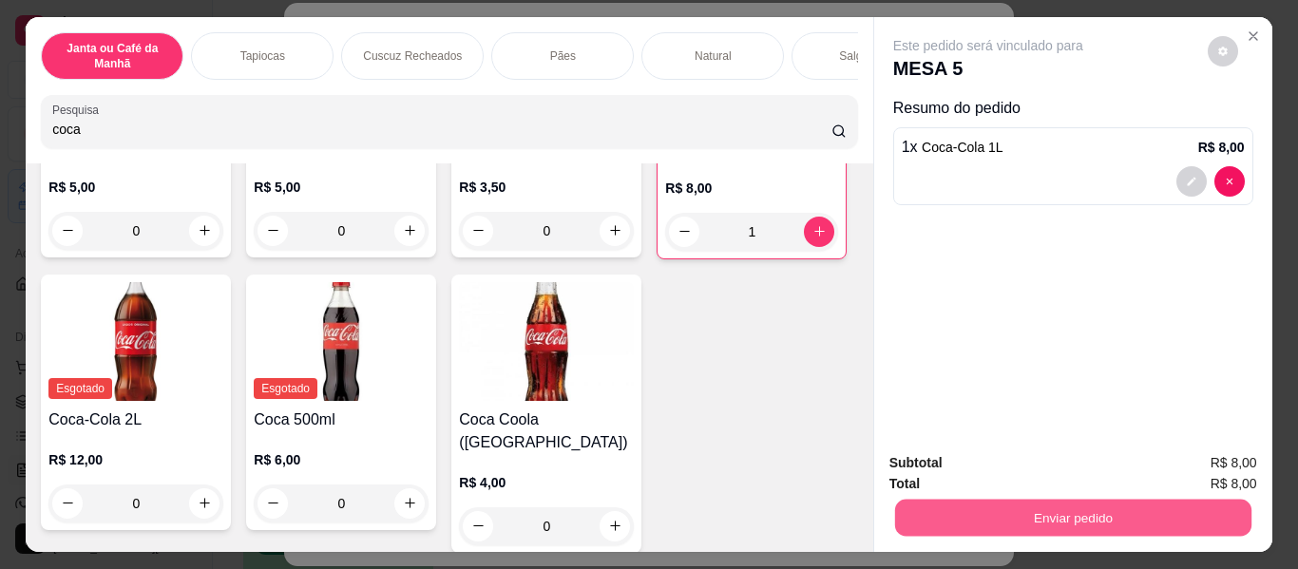
click at [1056, 500] on button "Enviar pedido" at bounding box center [1072, 518] width 356 height 37
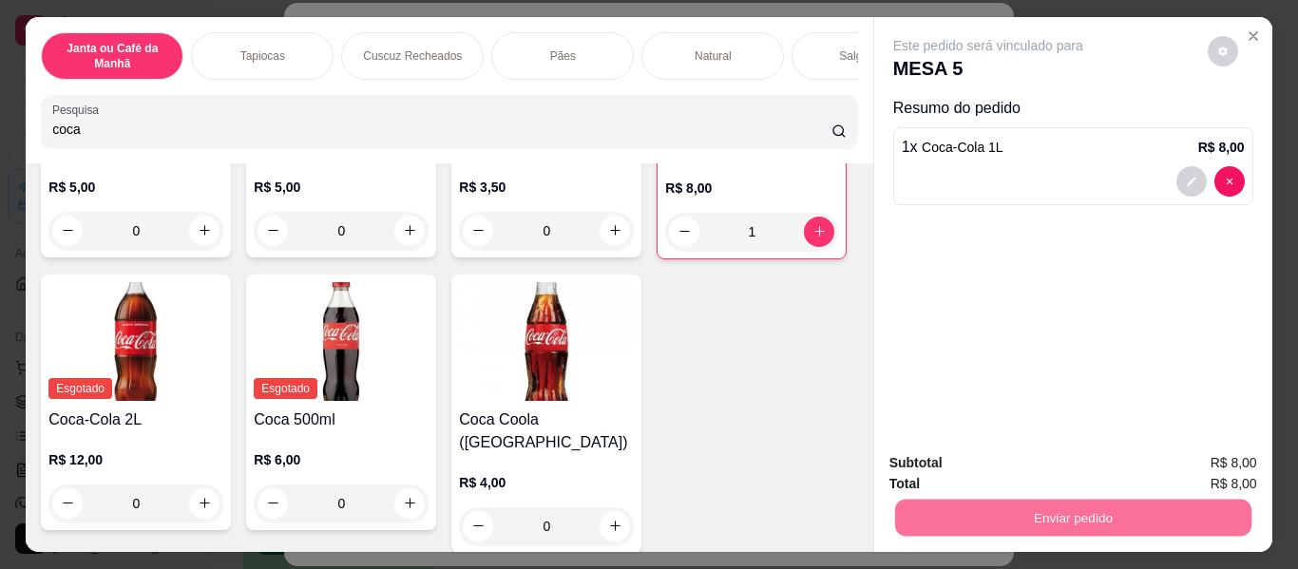
click at [1055, 468] on button "Não registrar e enviar pedido" at bounding box center [1010, 463] width 192 height 35
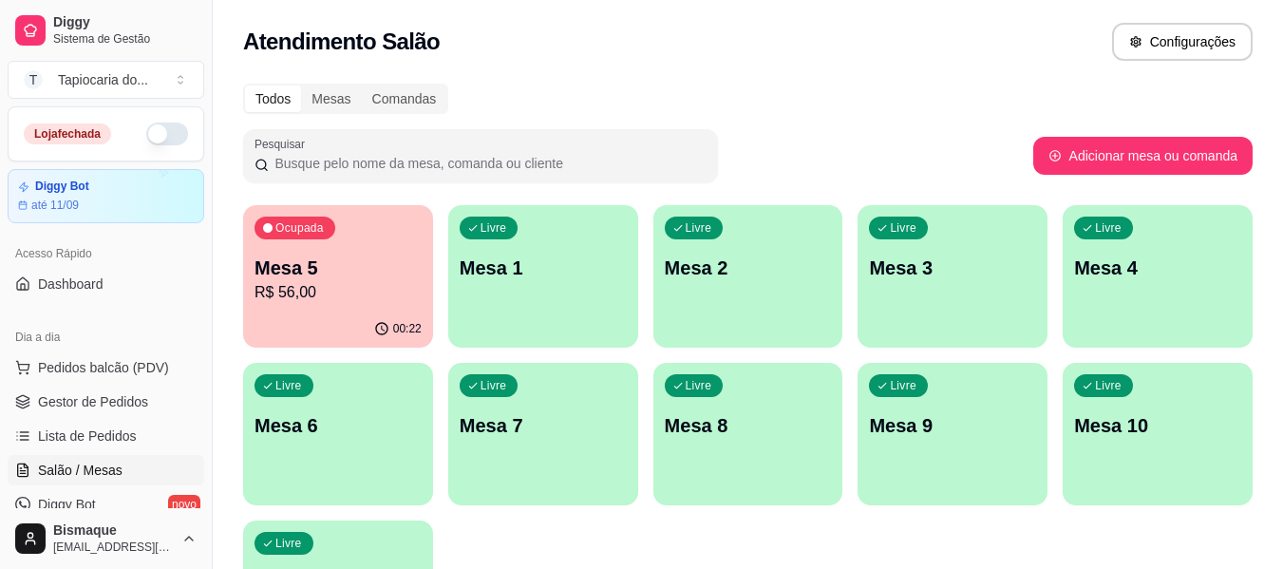
click at [347, 248] on div "Ocupada Mesa 5 R$ 56,00" at bounding box center [338, 257] width 190 height 105
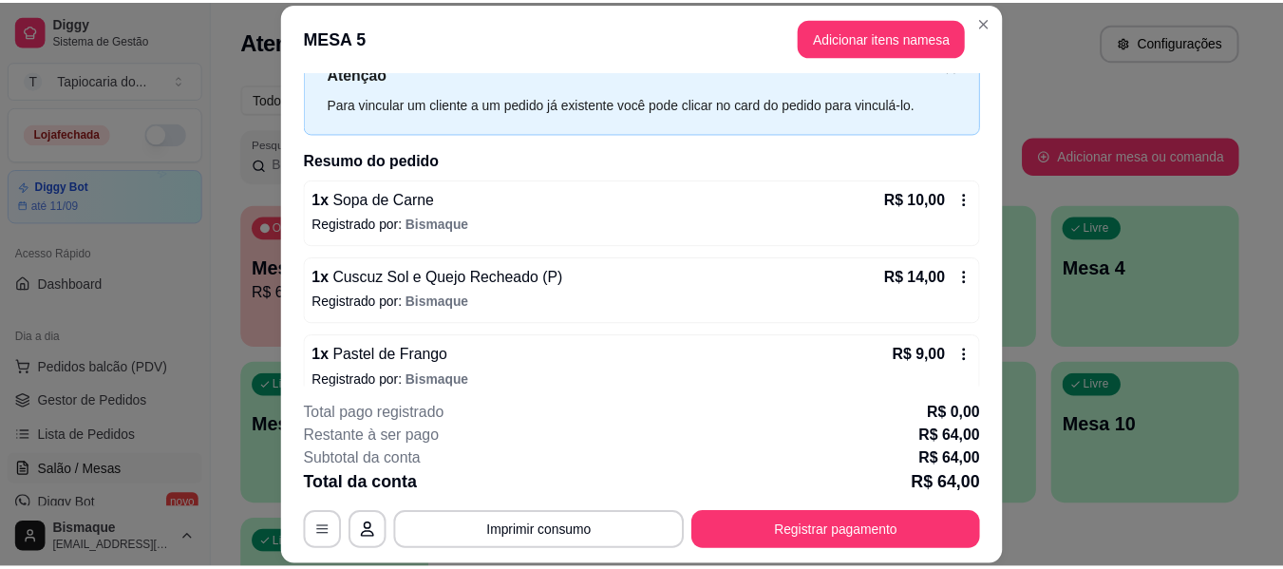
scroll to position [327, 0]
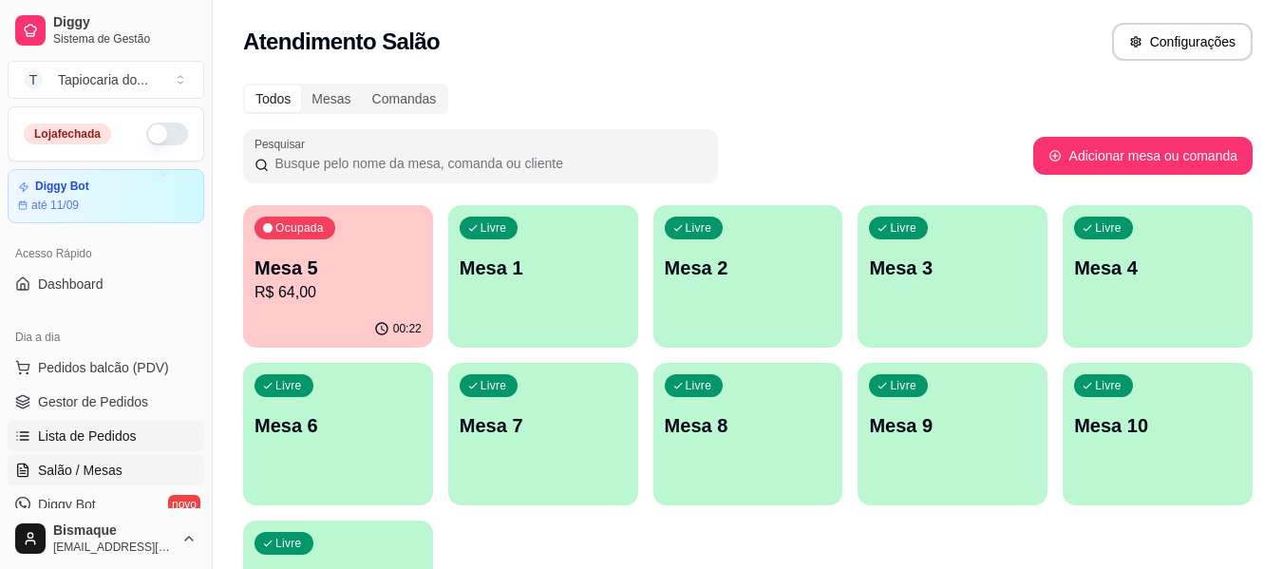
click at [129, 439] on span "Lista de Pedidos" at bounding box center [87, 435] width 99 height 19
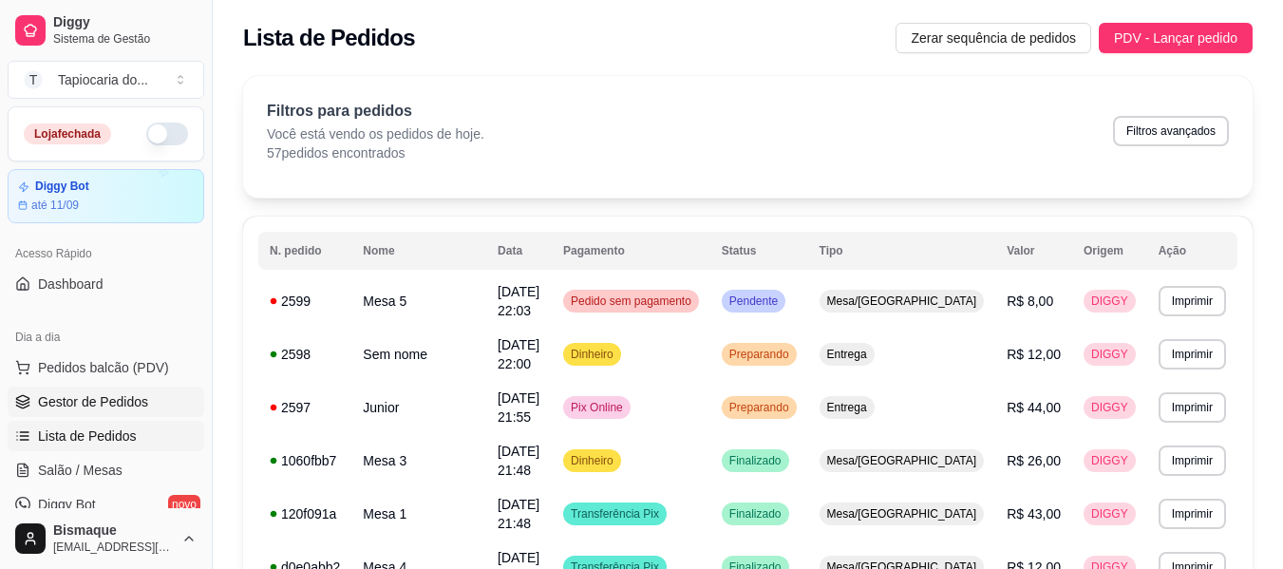
click at [107, 413] on link "Gestor de Pedidos" at bounding box center [106, 402] width 197 height 30
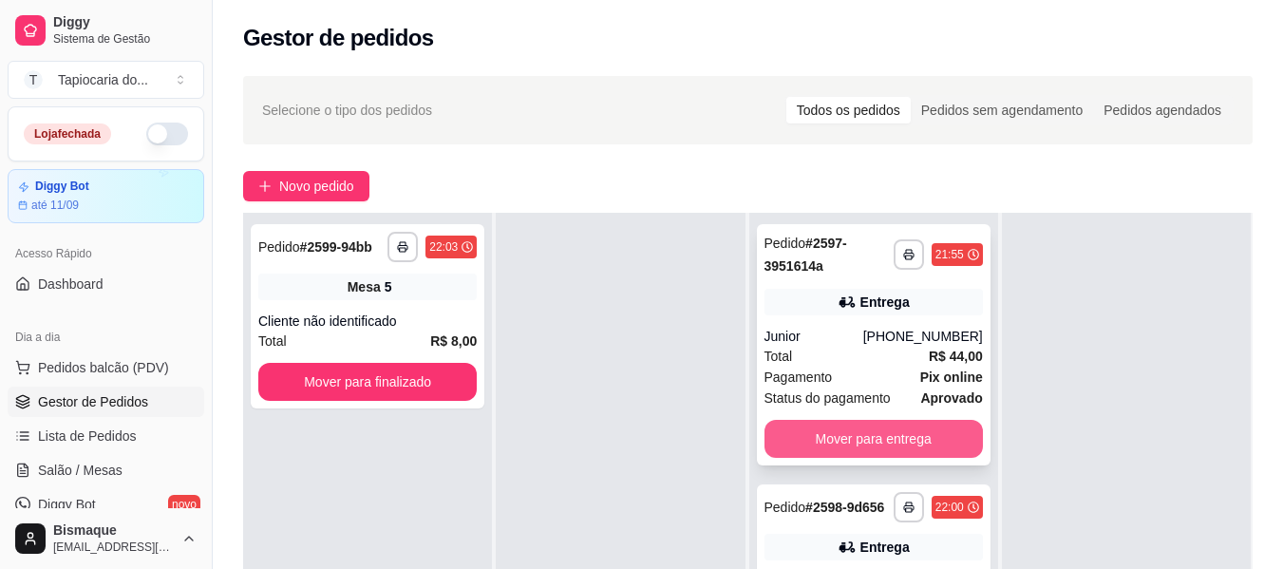
scroll to position [290, 0]
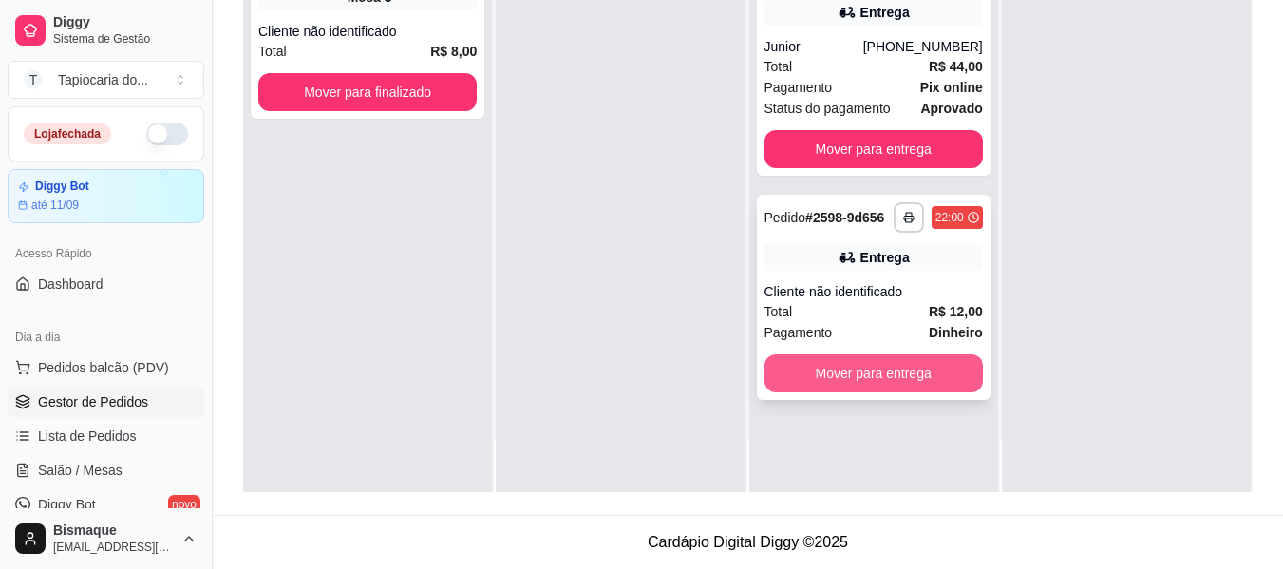
click at [862, 376] on button "Mover para entrega" at bounding box center [874, 373] width 218 height 38
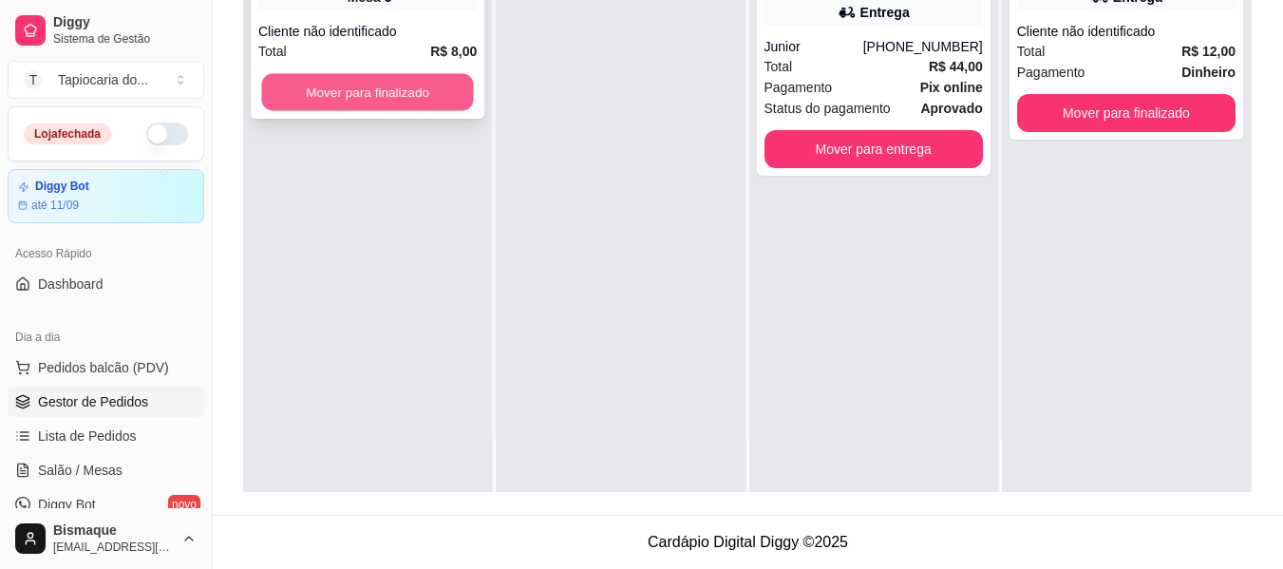
click at [397, 101] on button "Mover para finalizado" at bounding box center [367, 92] width 212 height 37
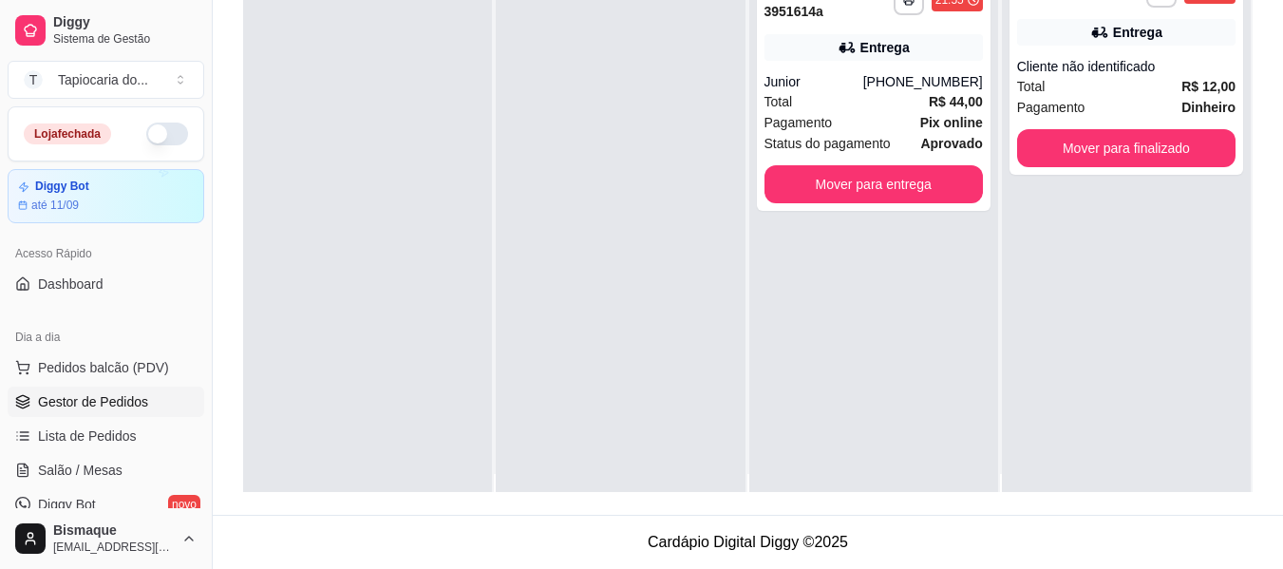
scroll to position [0, 0]
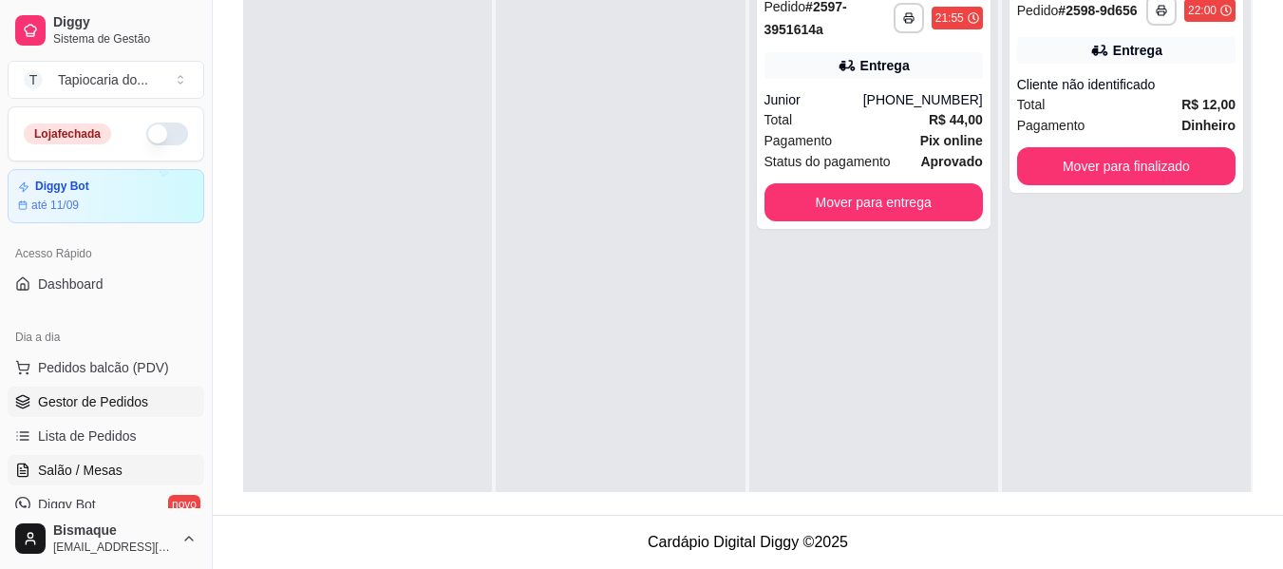
click at [69, 465] on span "Salão / Mesas" at bounding box center [80, 470] width 85 height 19
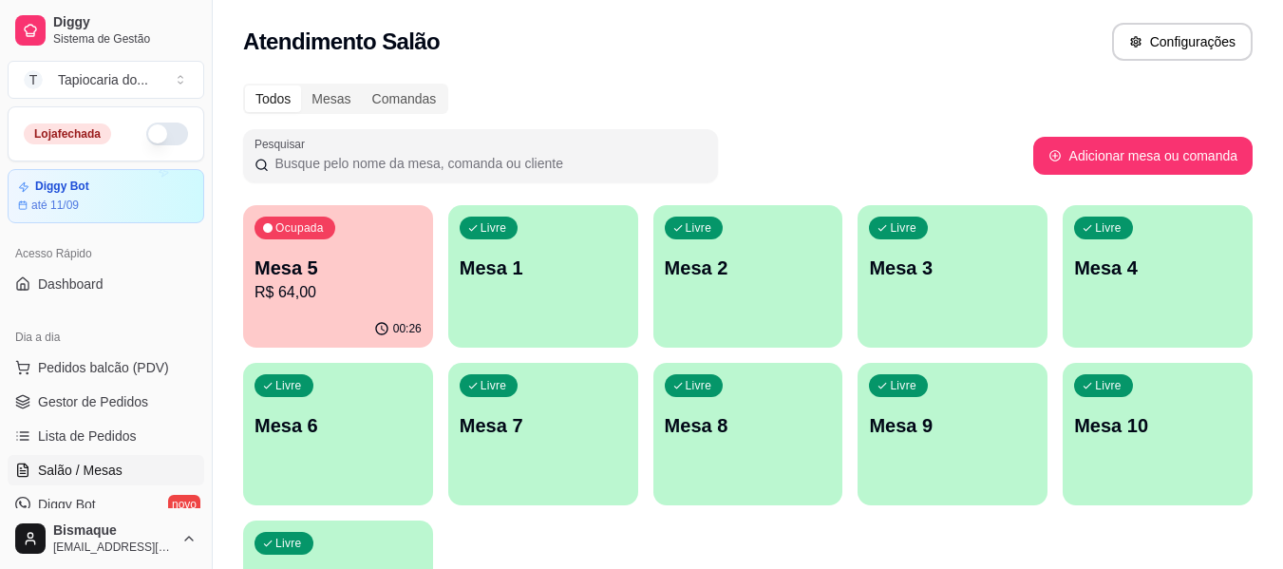
click at [332, 311] on div "00:26" at bounding box center [338, 329] width 190 height 37
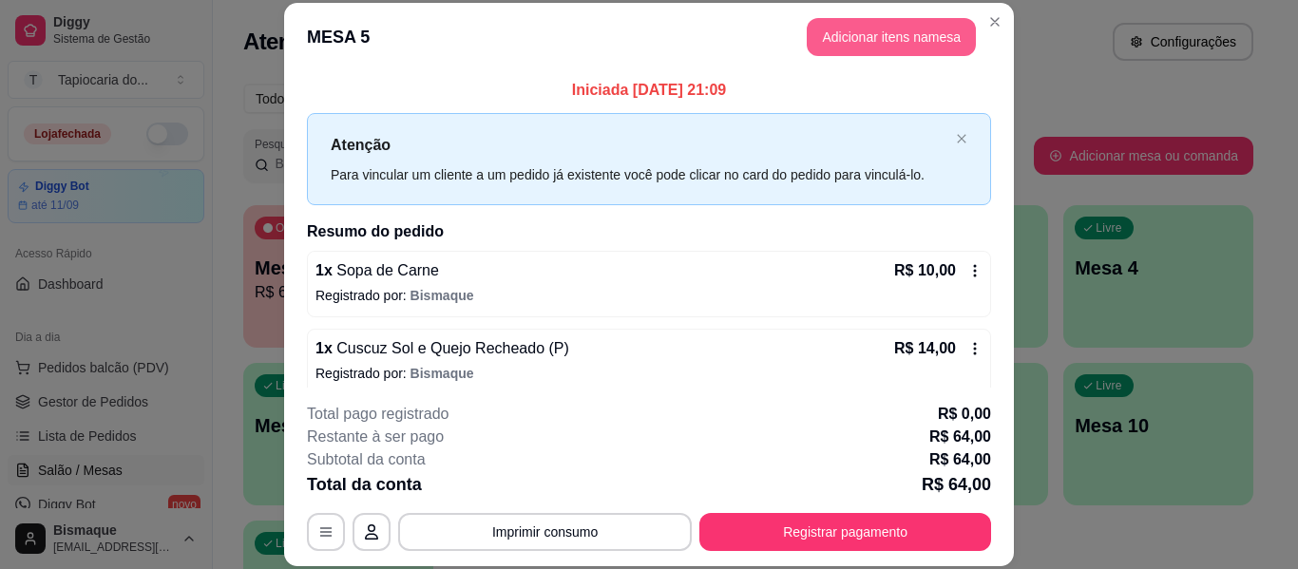
click at [818, 35] on button "Adicionar itens na mesa" at bounding box center [890, 37] width 169 height 38
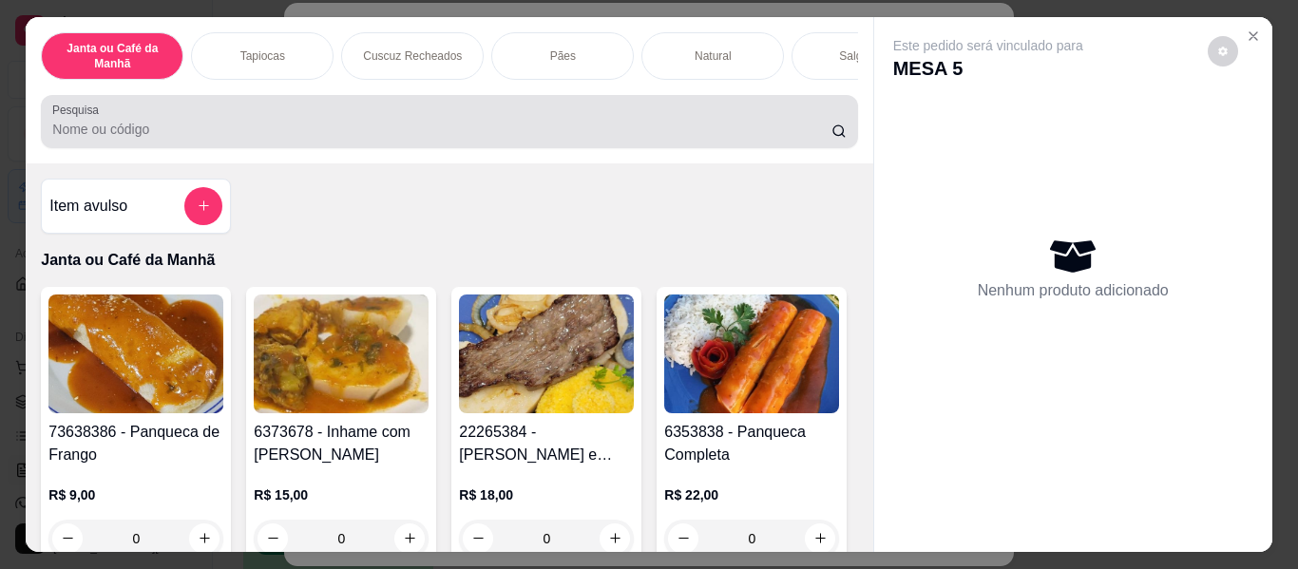
click at [695, 139] on input "Pesquisa" at bounding box center [441, 129] width 779 height 19
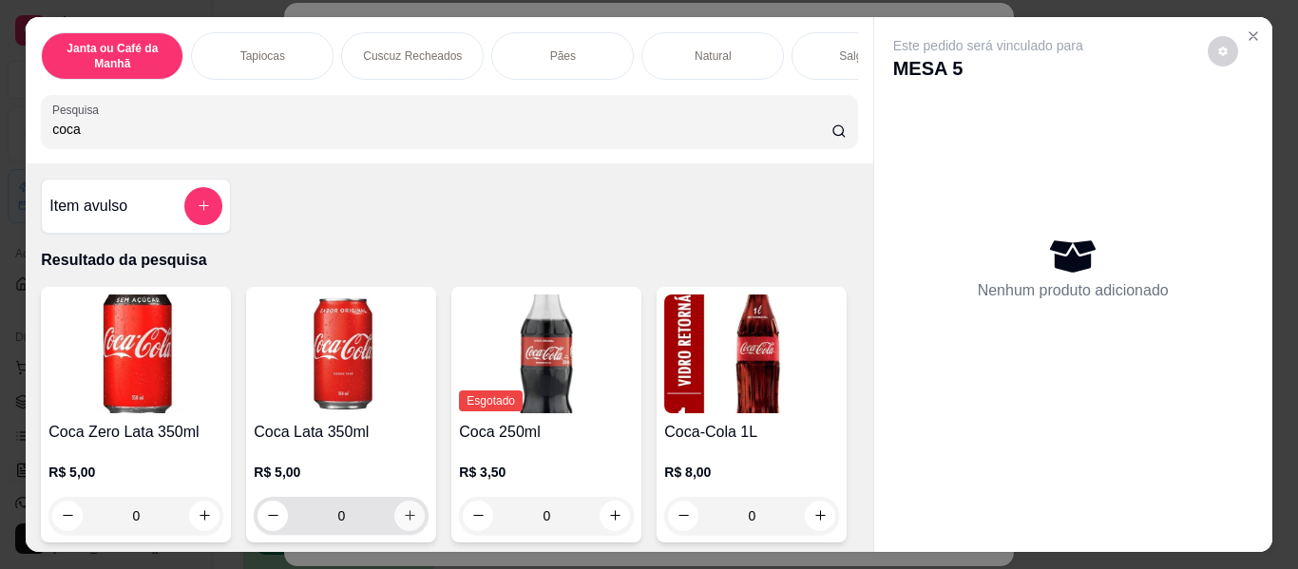
type input "coca"
click at [403, 522] on icon "increase-product-quantity" at bounding box center [410, 515] width 14 height 14
type input "1"
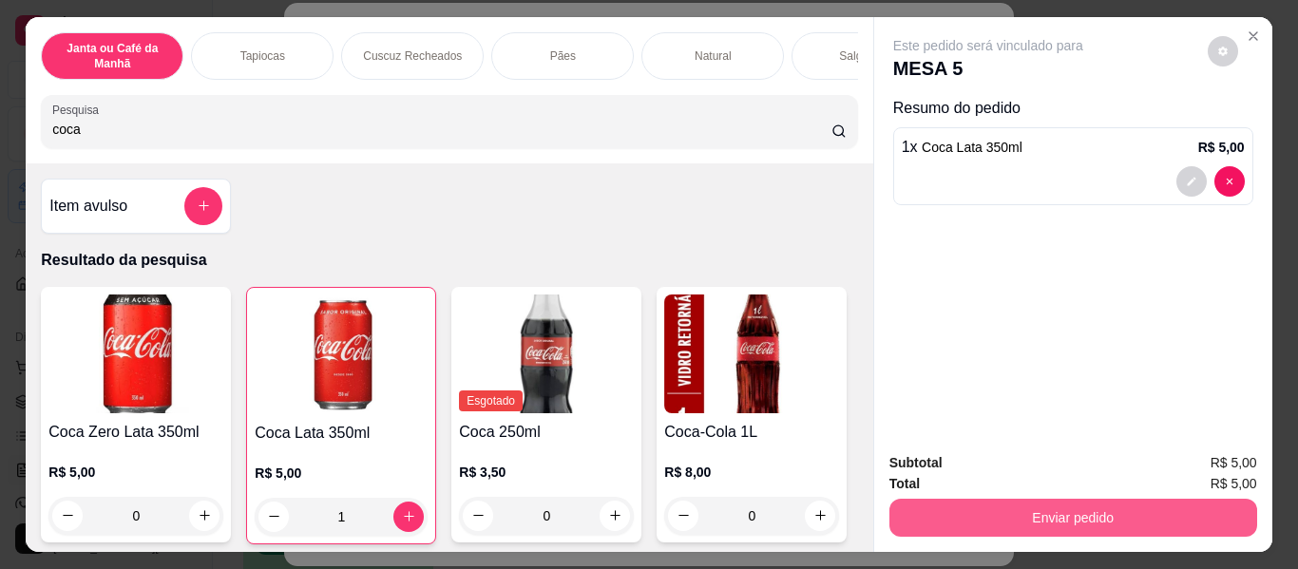
click at [914, 502] on button "Enviar pedido" at bounding box center [1073, 518] width 368 height 38
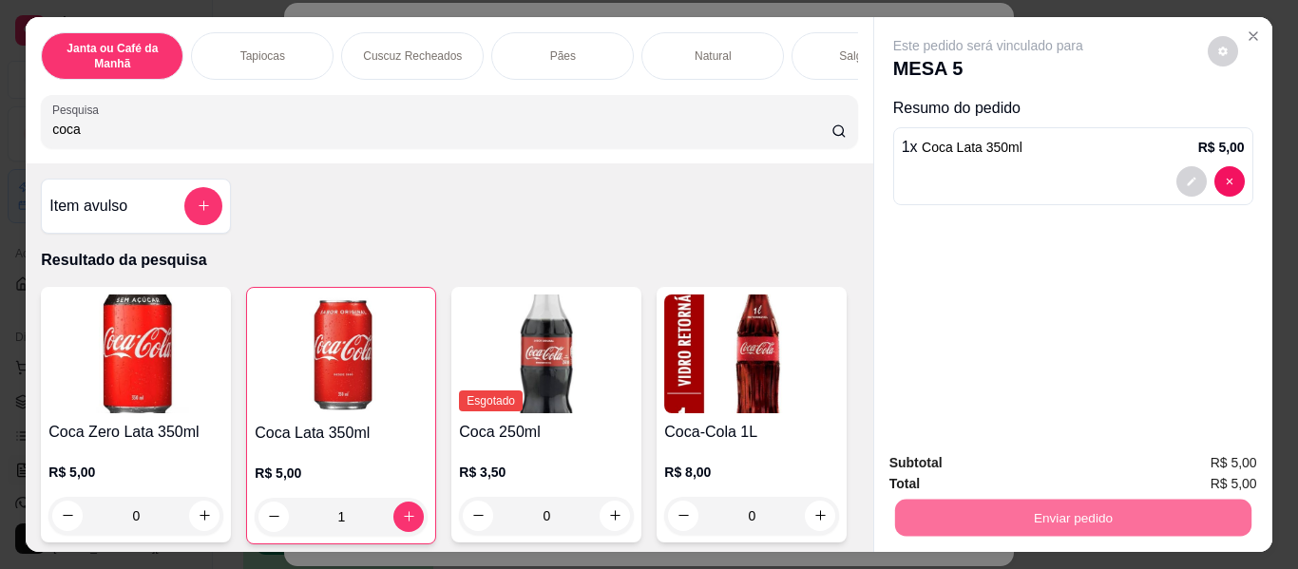
click at [962, 471] on button "Não registrar e enviar pedido" at bounding box center [1010, 464] width 198 height 36
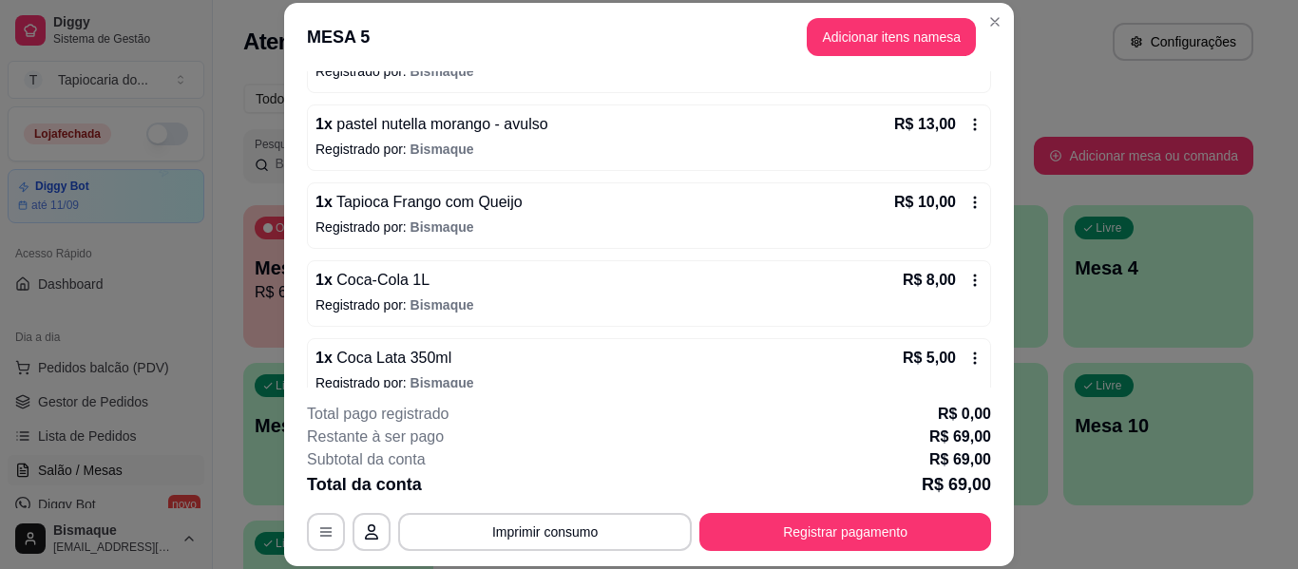
scroll to position [405, 0]
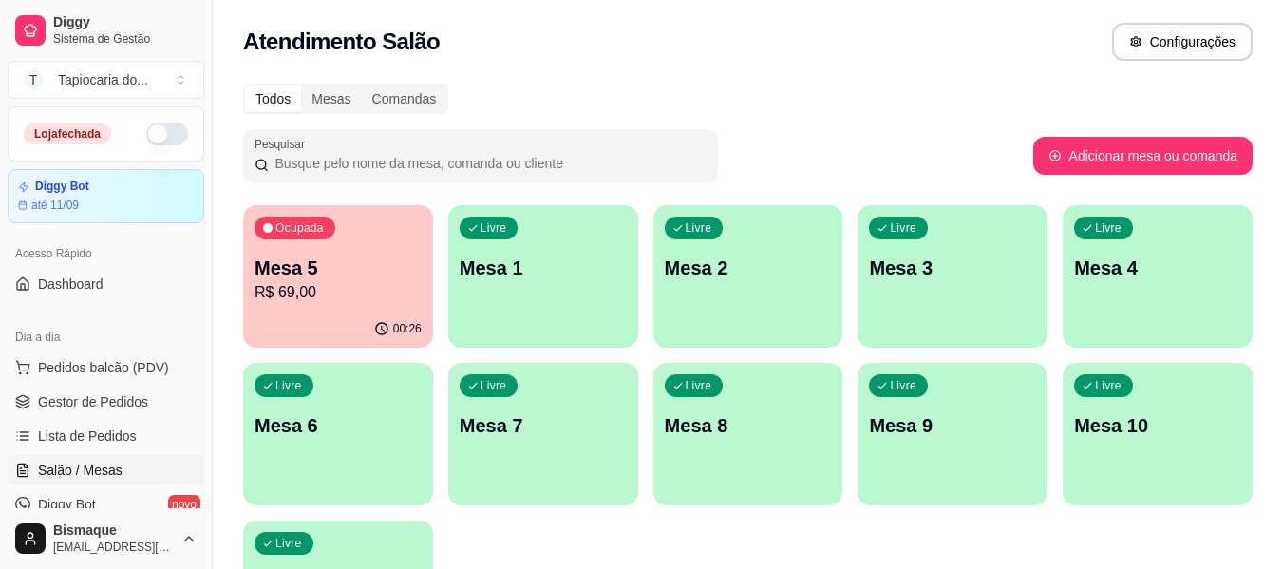
click at [290, 313] on div "00:26" at bounding box center [338, 329] width 190 height 37
click at [71, 394] on span "Gestor de Pedidos" at bounding box center [93, 401] width 110 height 19
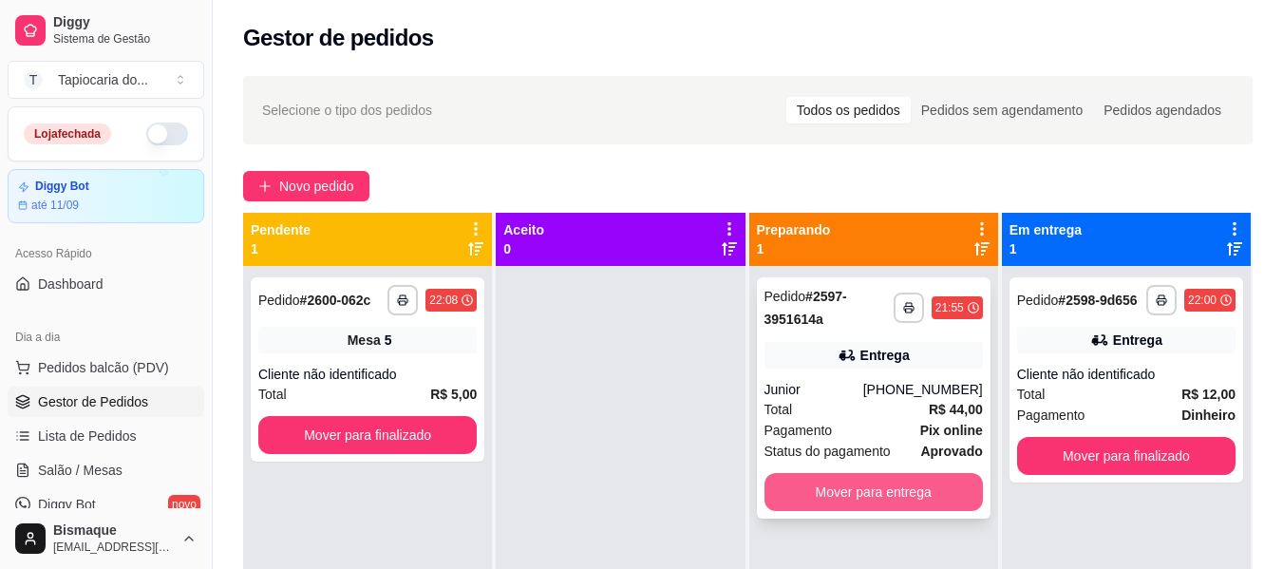
click at [836, 504] on button "Mover para entrega" at bounding box center [874, 492] width 218 height 38
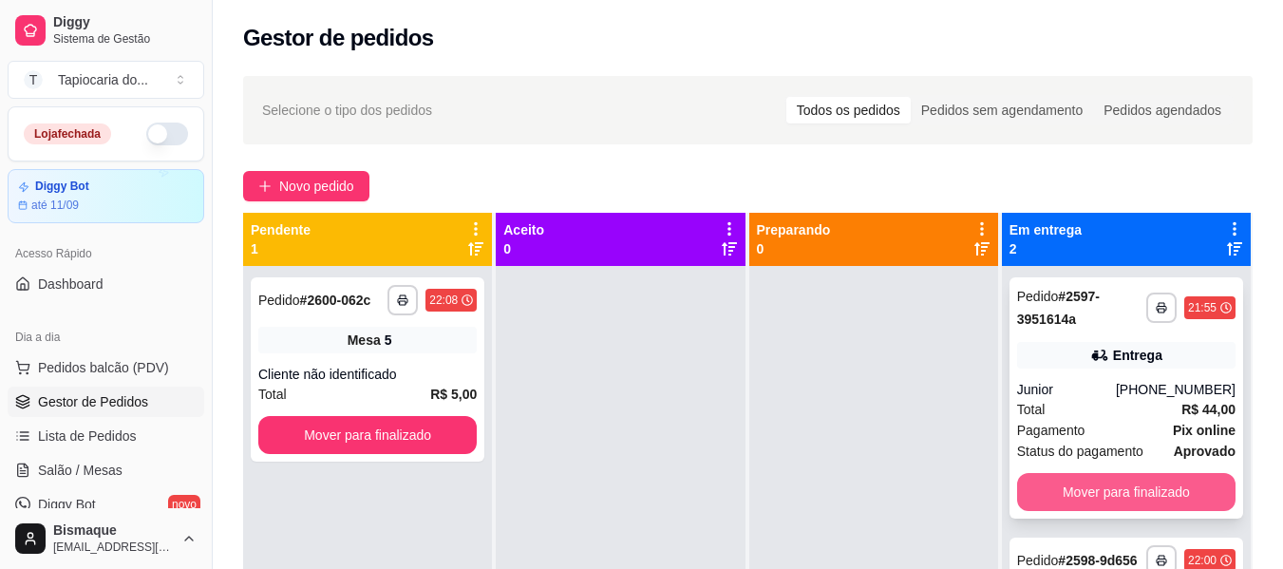
click at [1085, 490] on button "Mover para finalizado" at bounding box center [1126, 492] width 218 height 38
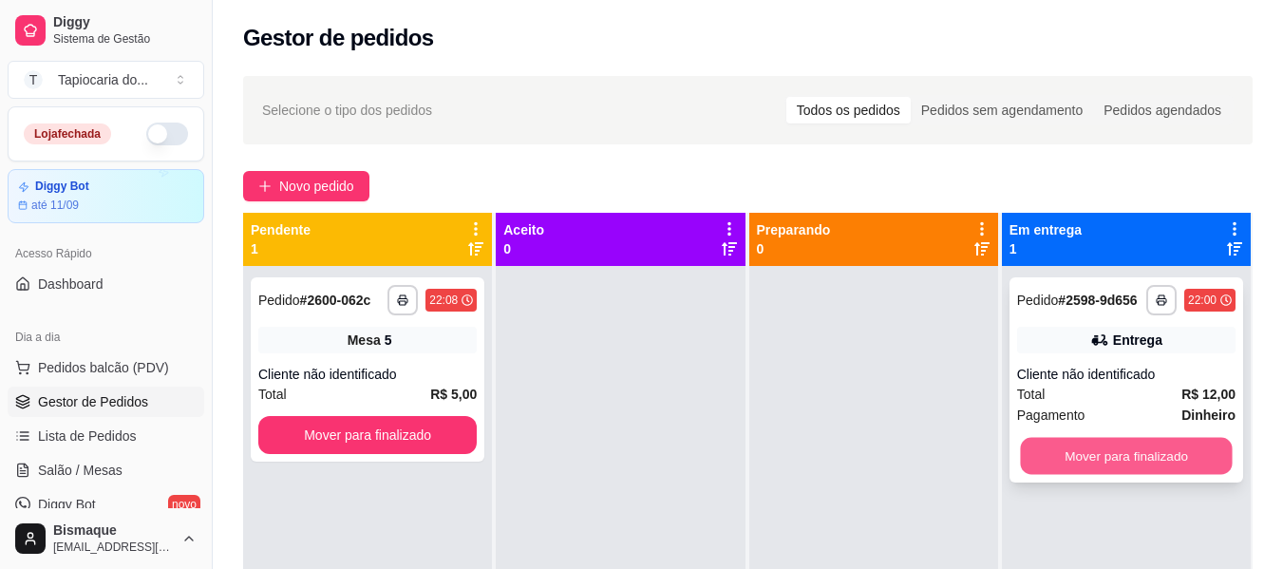
click at [1082, 468] on button "Mover para finalizado" at bounding box center [1126, 456] width 212 height 37
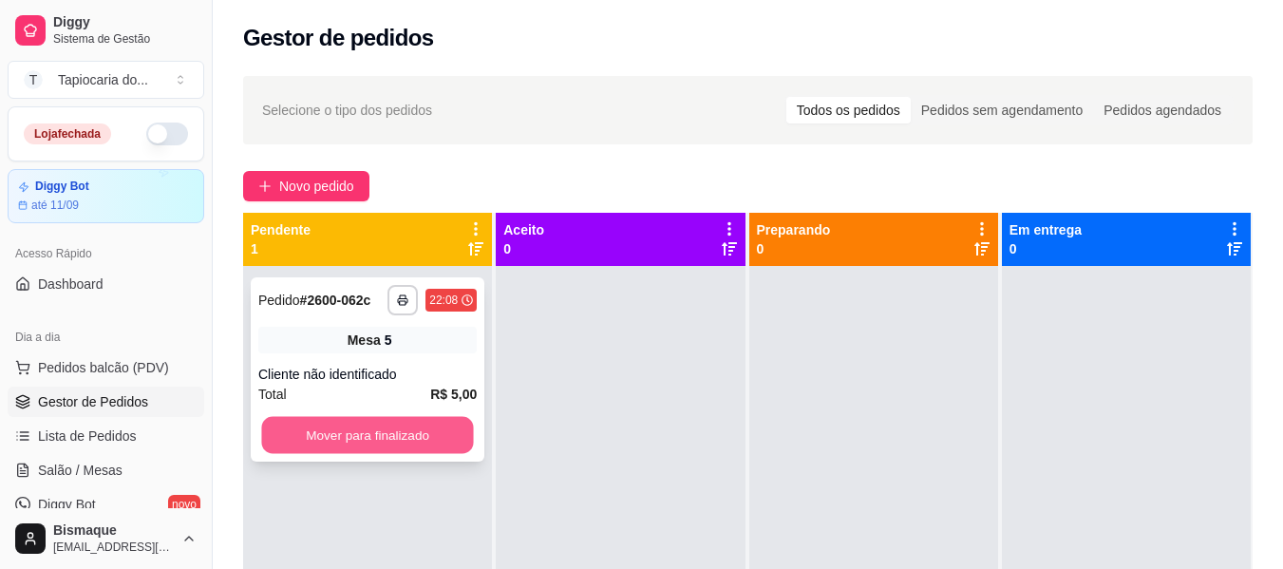
click at [408, 425] on button "Mover para finalizado" at bounding box center [367, 435] width 212 height 37
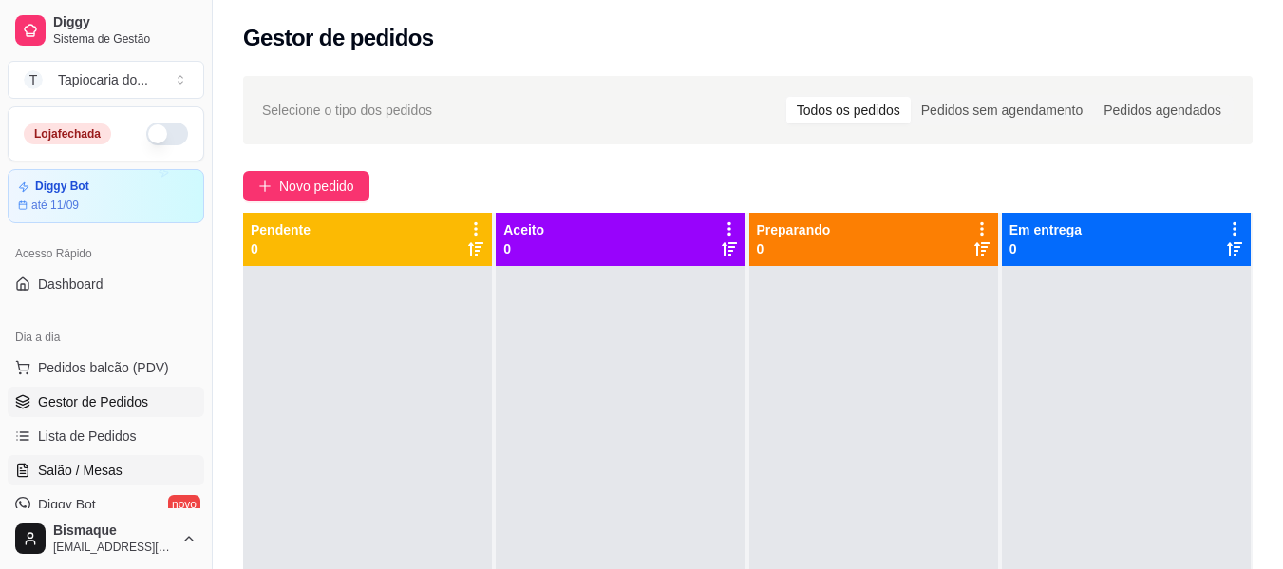
click at [115, 475] on span "Salão / Mesas" at bounding box center [80, 470] width 85 height 19
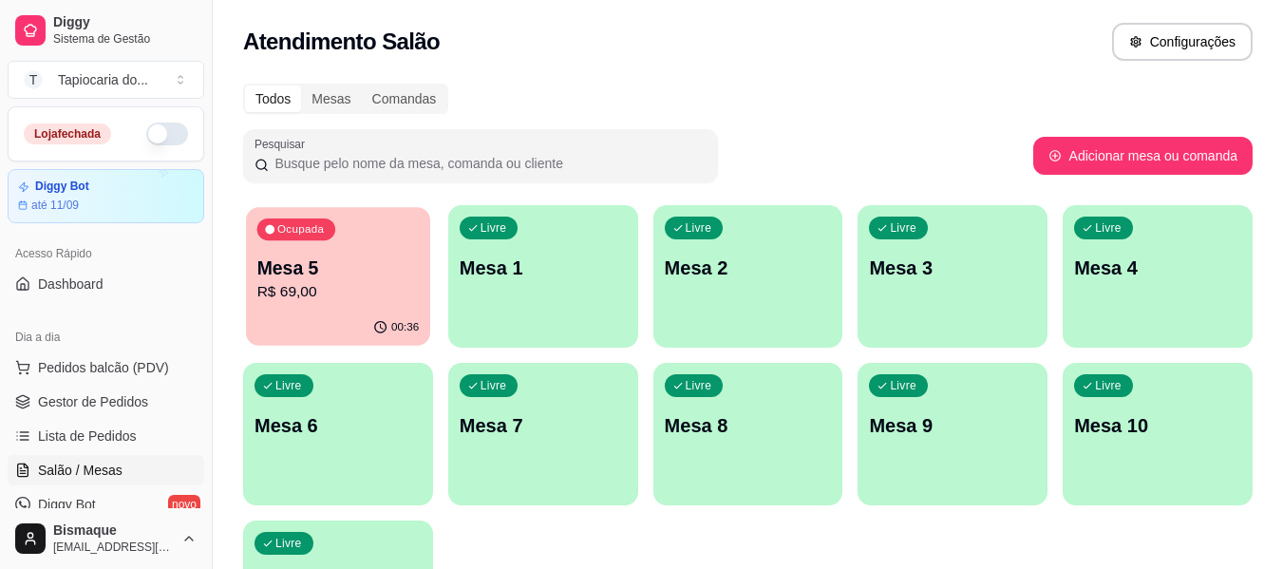
click at [276, 294] on p "R$ 69,00" at bounding box center [338, 292] width 162 height 22
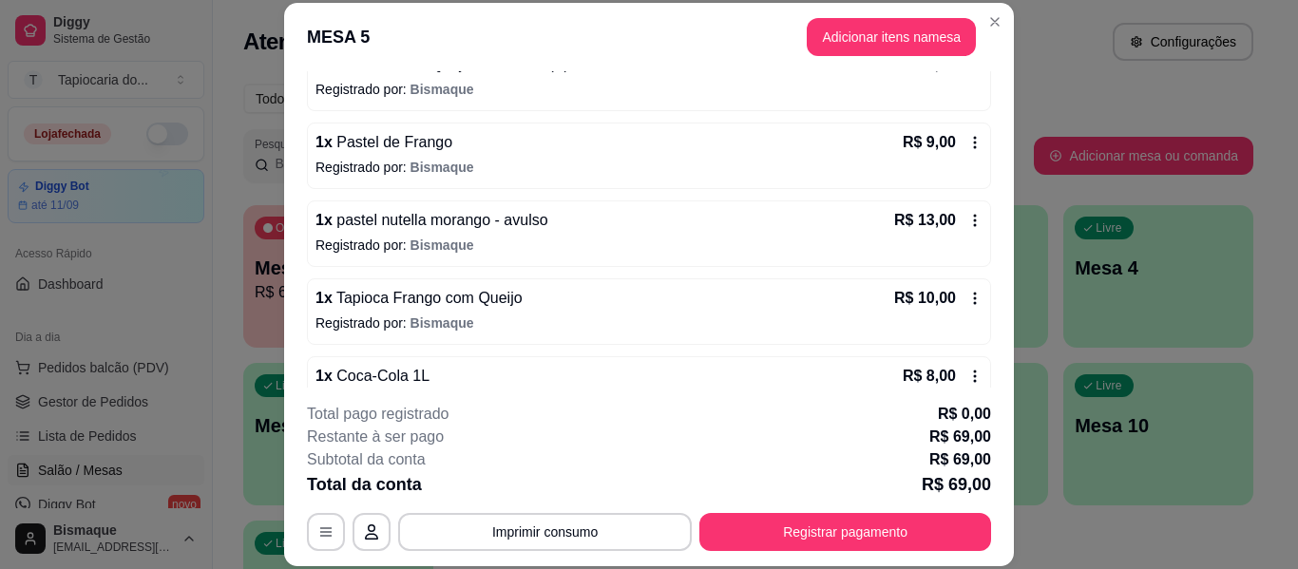
scroll to position [285, 0]
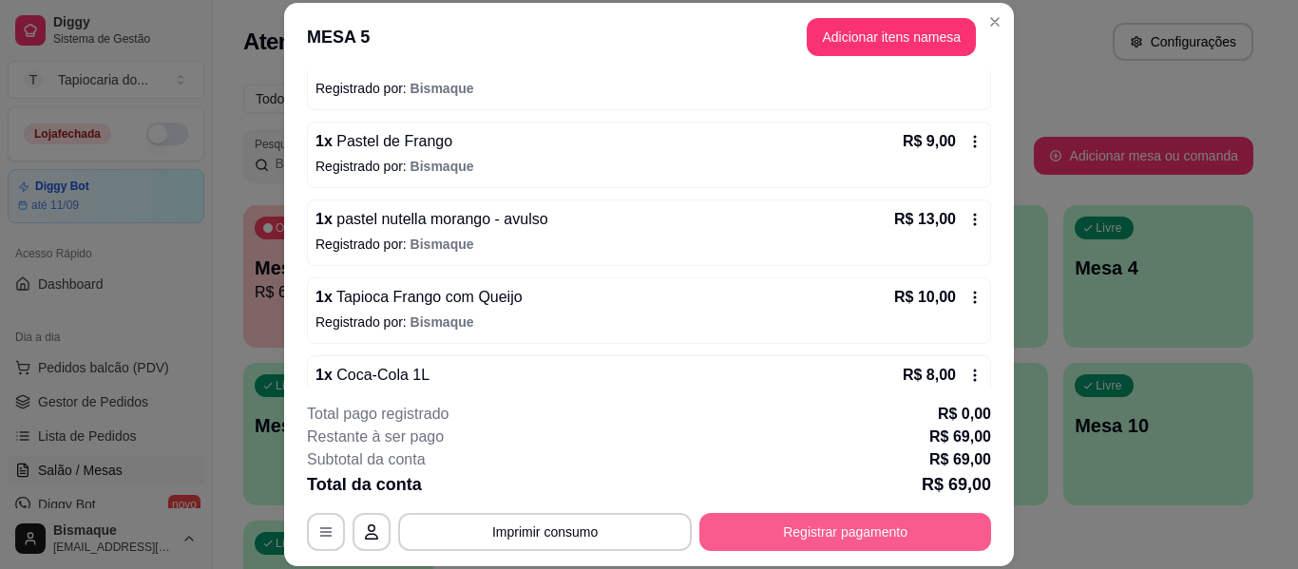
click at [812, 538] on button "Registrar pagamento" at bounding box center [845, 532] width 292 height 38
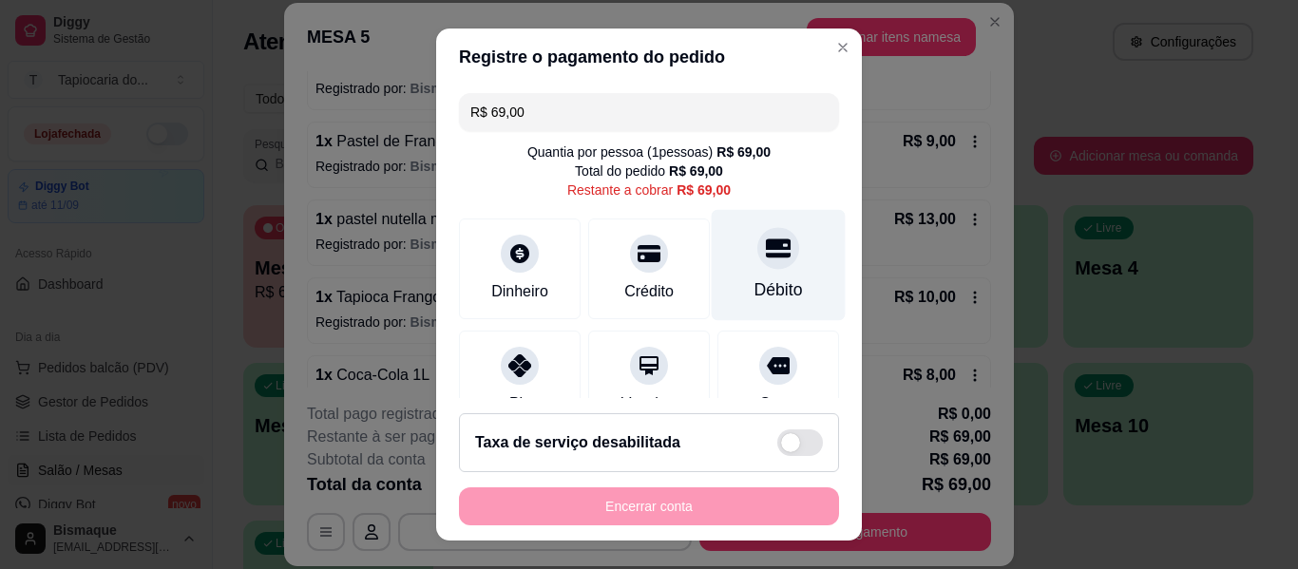
click at [758, 294] on div "Débito" at bounding box center [778, 289] width 48 height 25
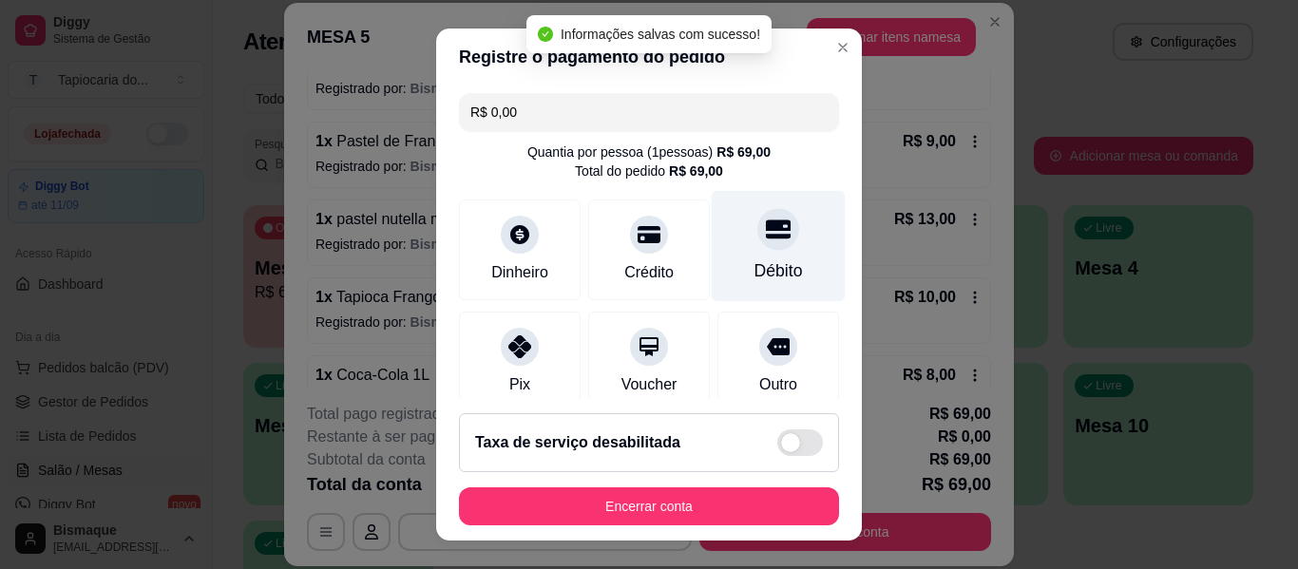
type input "R$ 0,00"
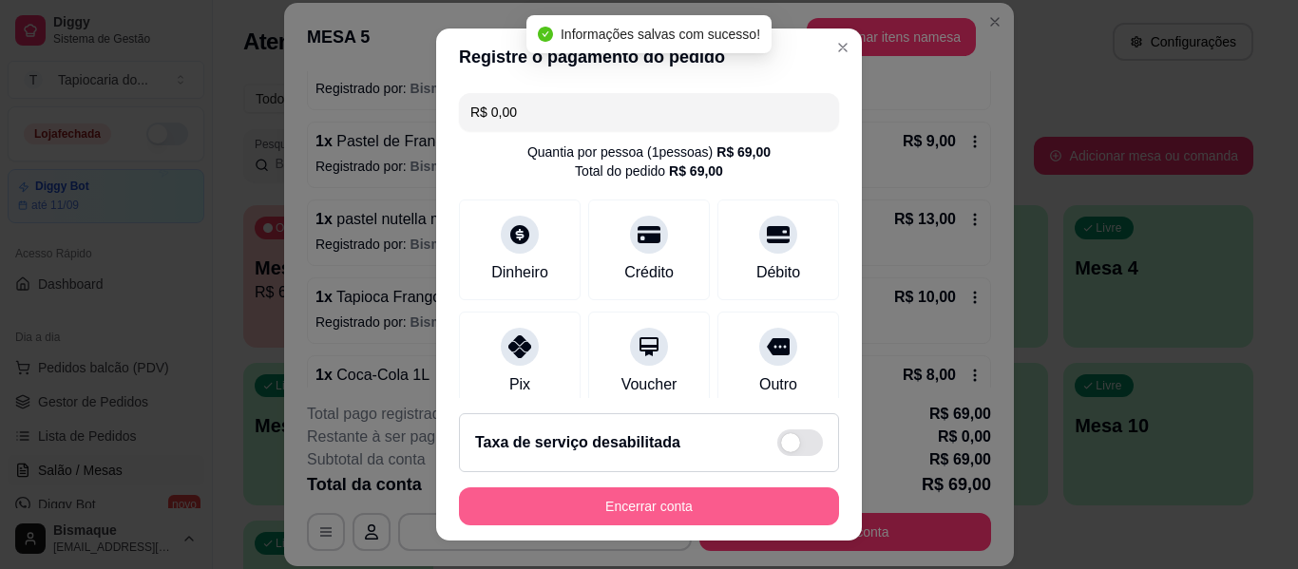
click at [672, 509] on button "Encerrar conta" at bounding box center [649, 506] width 380 height 38
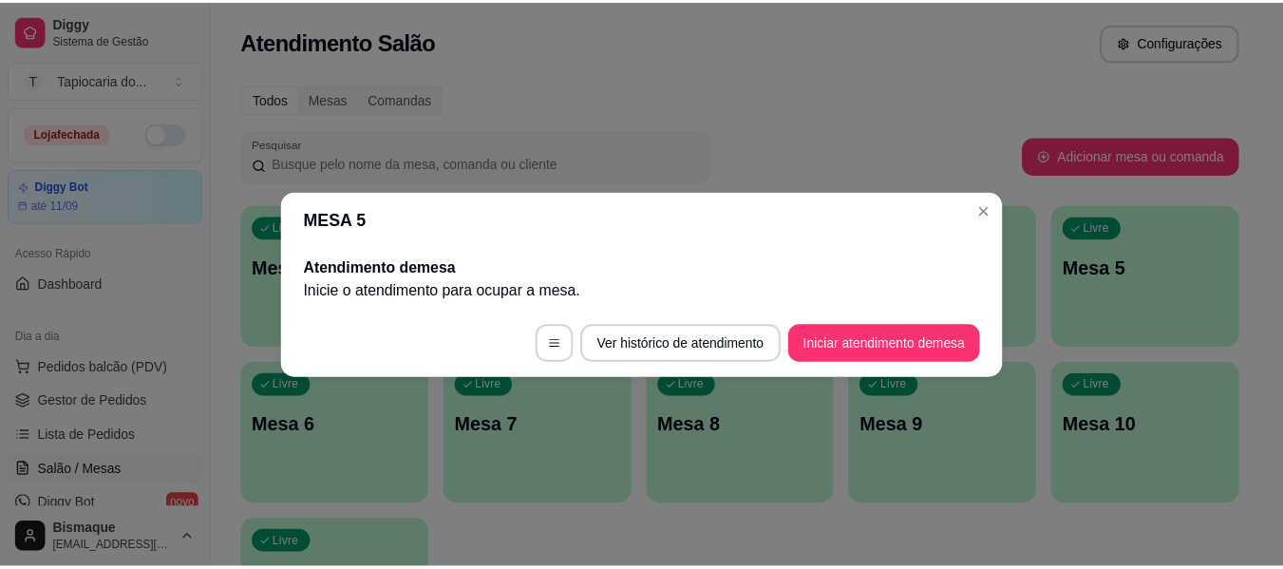
scroll to position [0, 0]
